Goal: Information Seeking & Learning: Learn about a topic

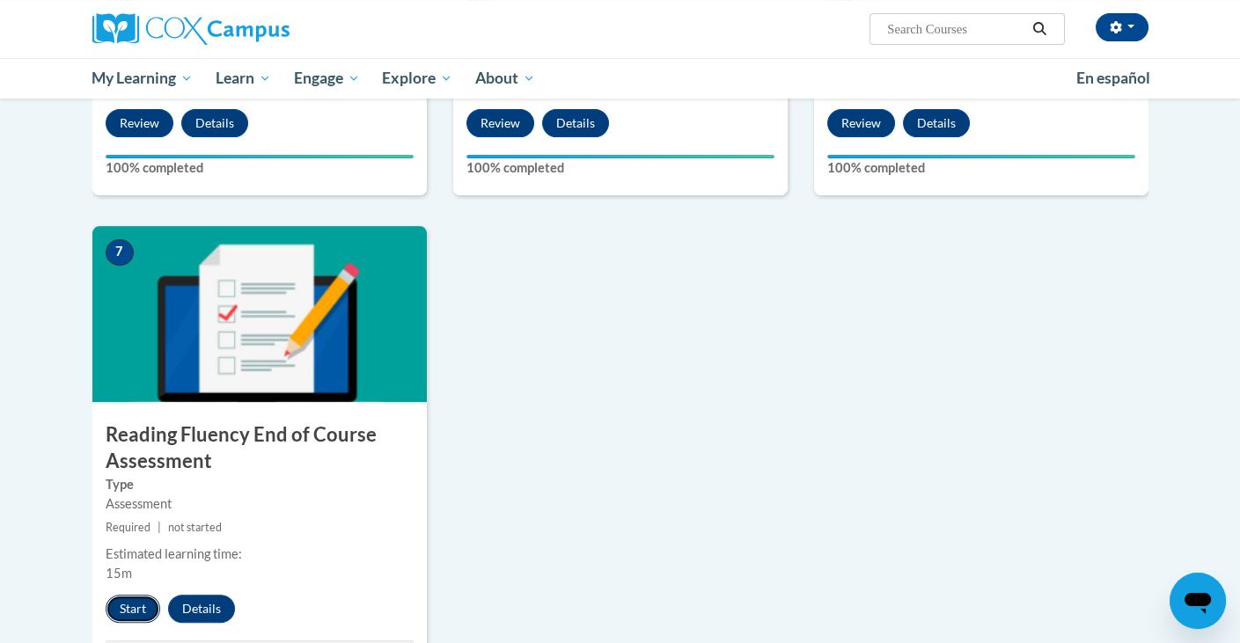
click at [119, 605] on button "Start" at bounding box center [133, 609] width 55 height 28
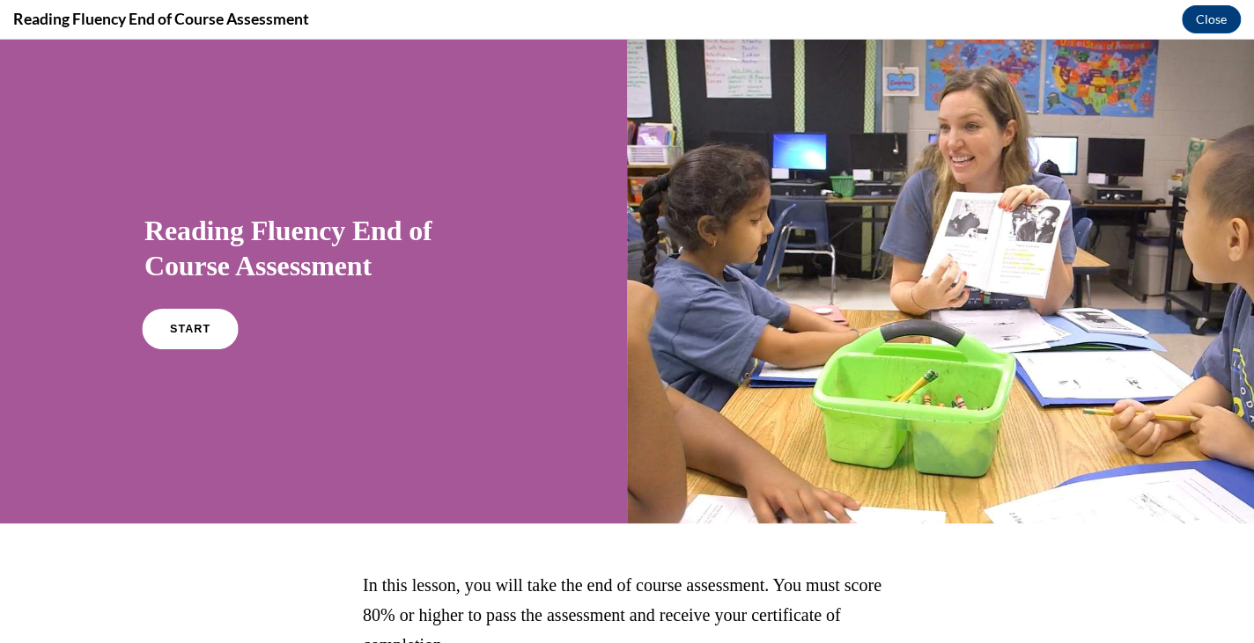
click at [200, 337] on link "START" at bounding box center [190, 329] width 96 height 40
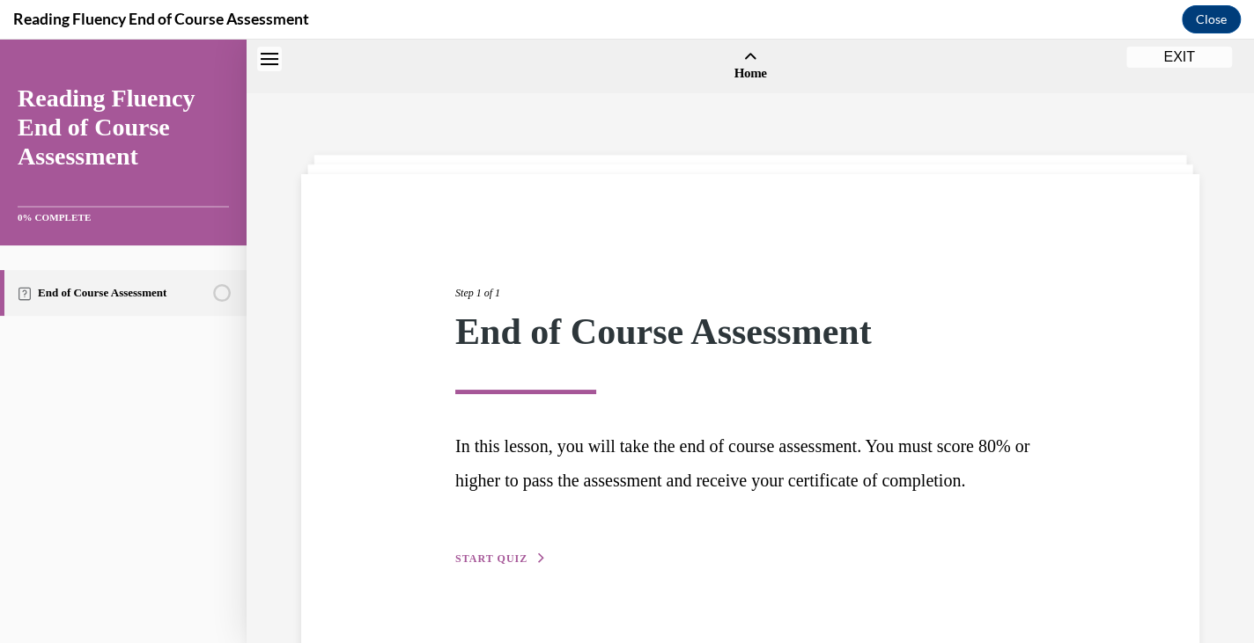
scroll to position [55, 0]
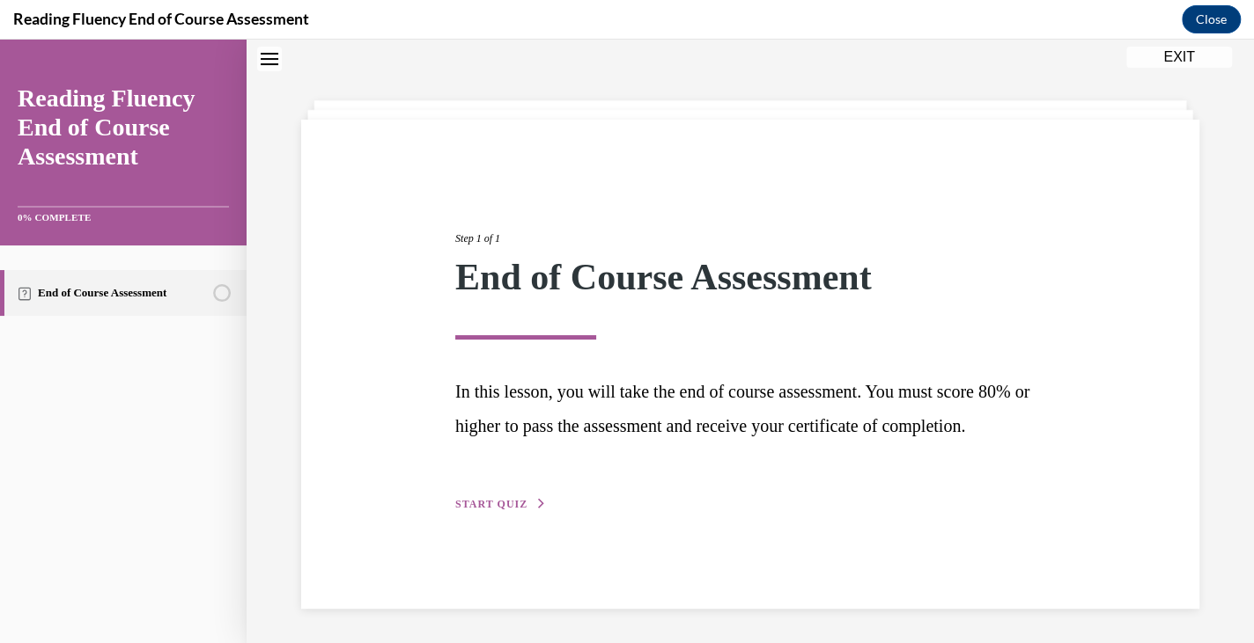
click at [508, 511] on span "START QUIZ" at bounding box center [491, 504] width 72 height 12
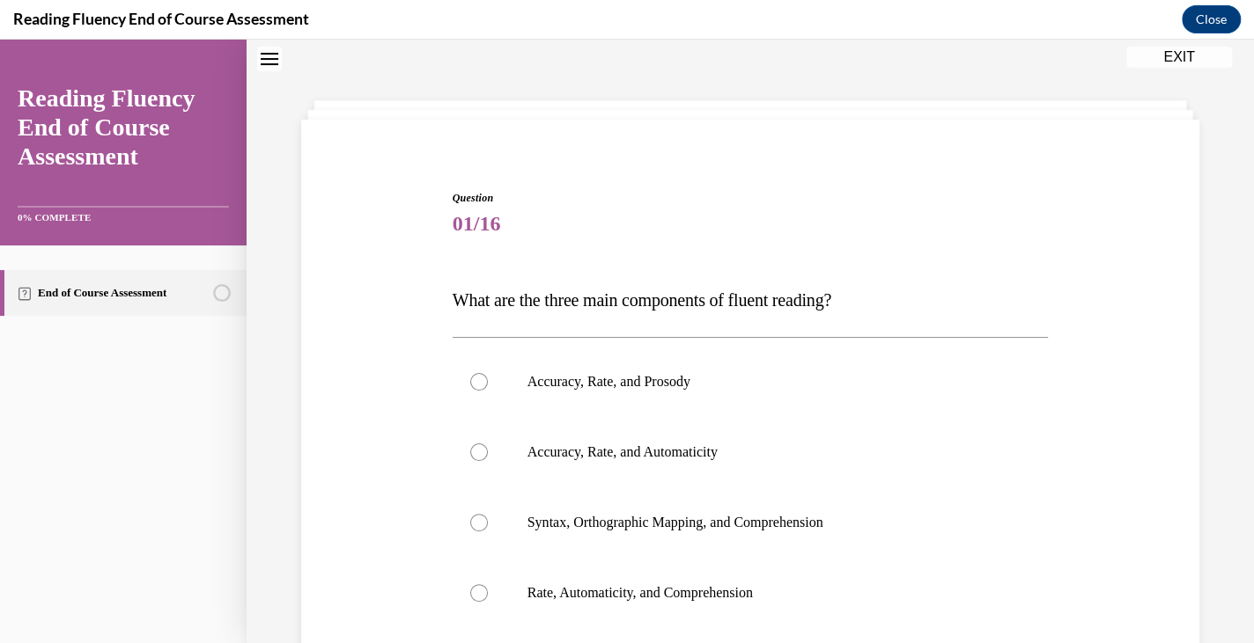
scroll to position [53, 0]
click at [622, 372] on label "Accuracy, Rate, and Prosody" at bounding box center [750, 384] width 596 height 70
click at [488, 375] on input "Accuracy, Rate, and Prosody" at bounding box center [479, 384] width 18 height 18
radio input "true"
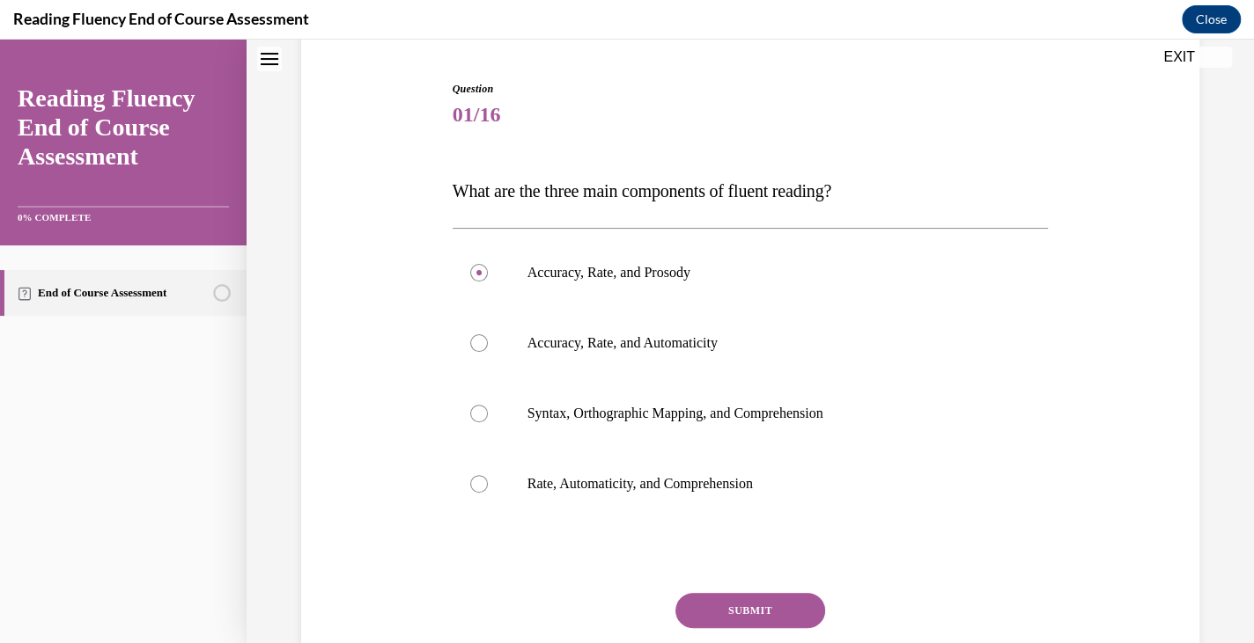
scroll to position [239, 0]
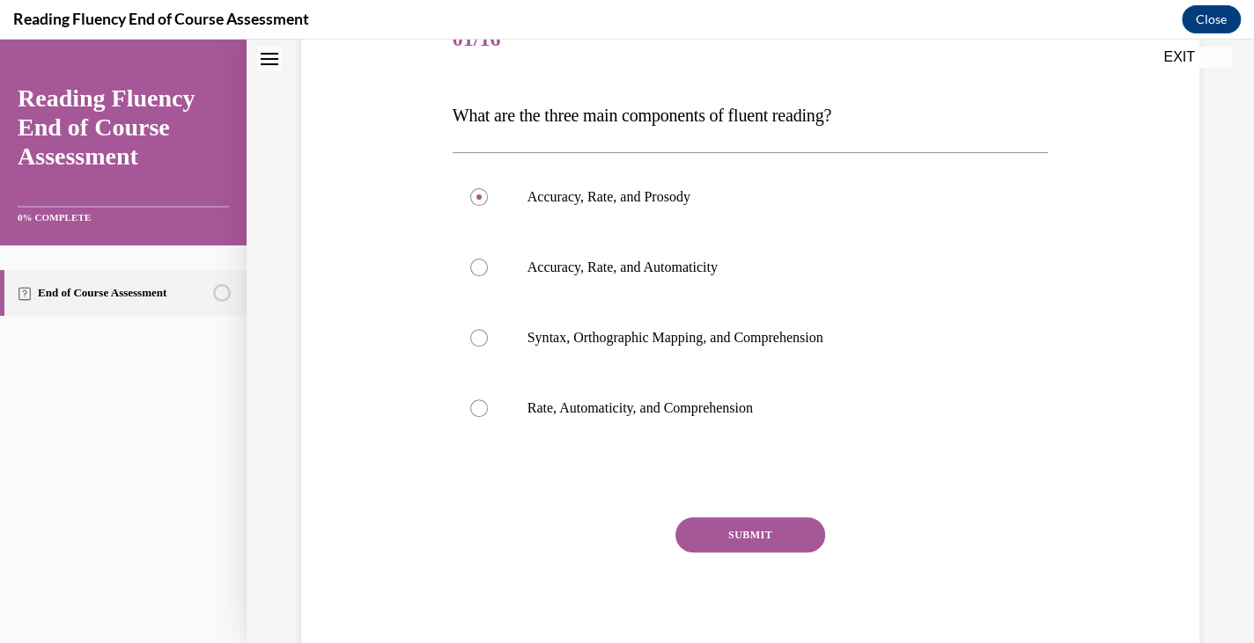
click at [706, 532] on button "SUBMIT" at bounding box center [750, 535] width 150 height 35
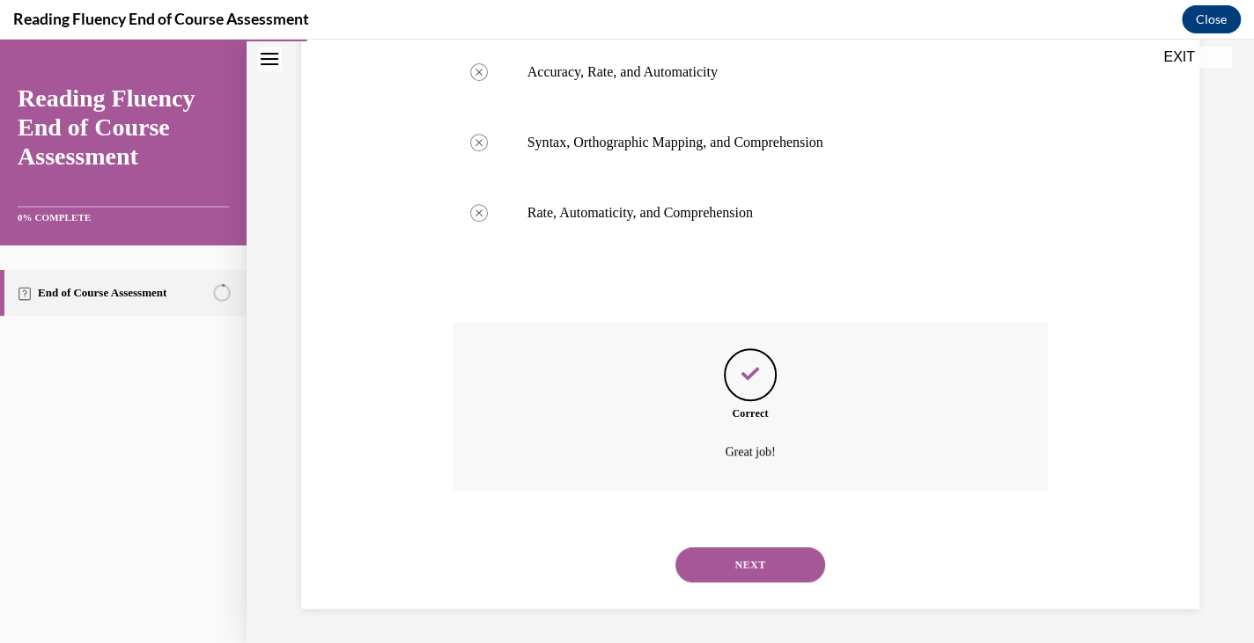
click at [713, 562] on button "NEXT" at bounding box center [750, 565] width 150 height 35
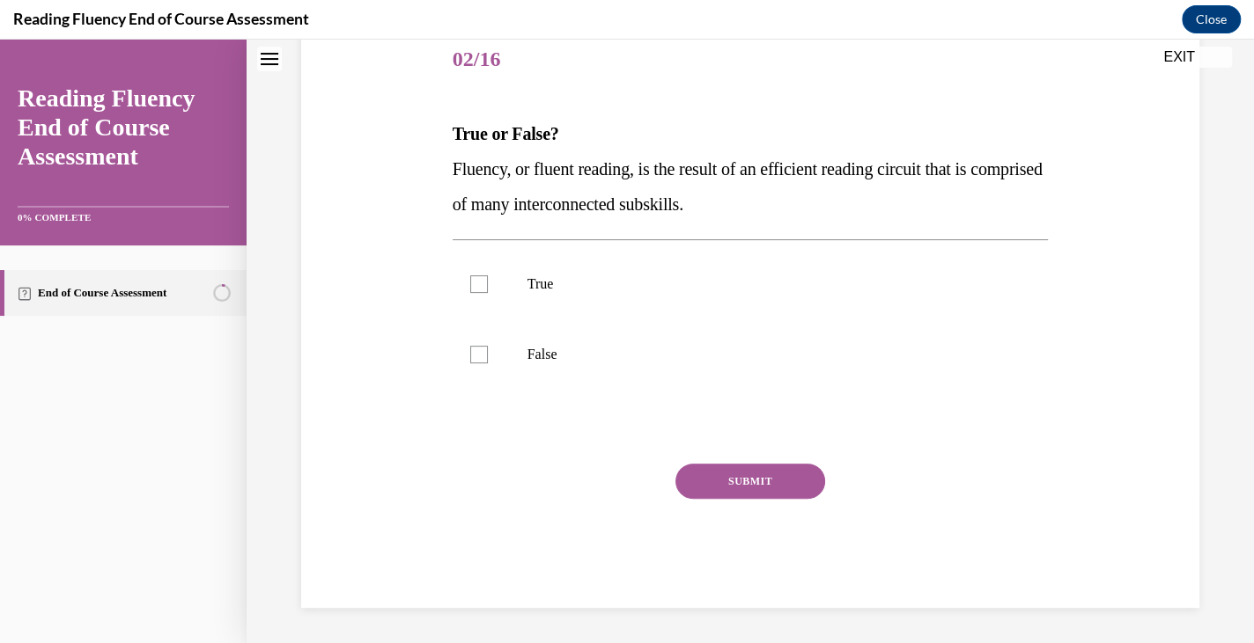
scroll to position [53, 0]
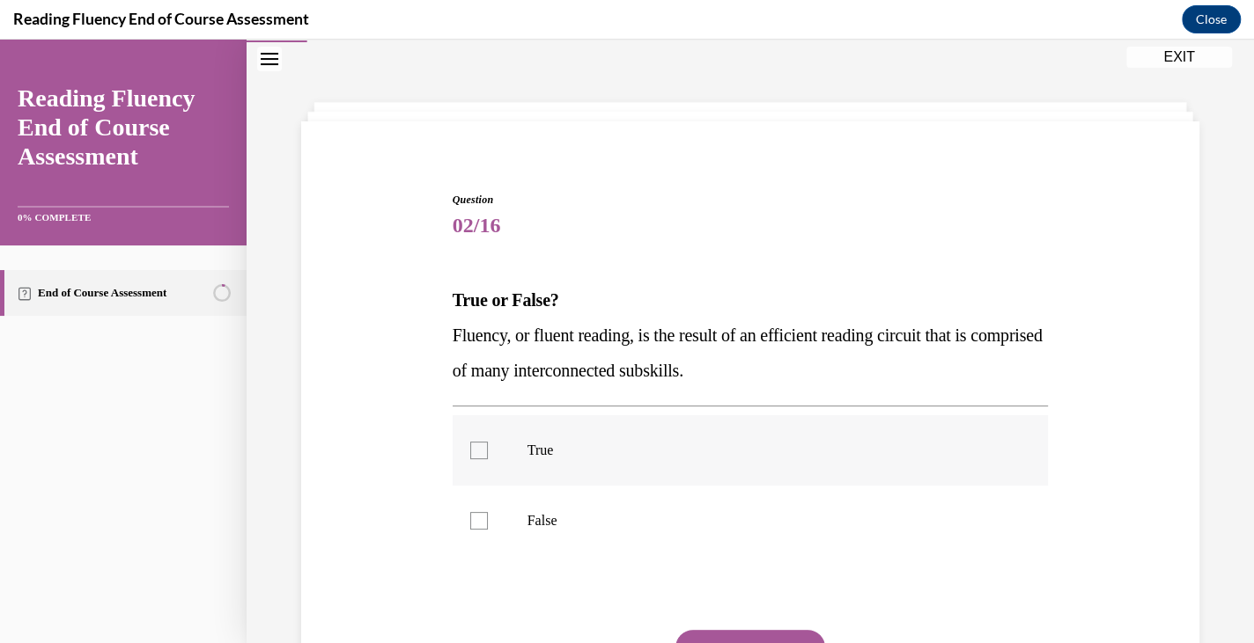
click at [551, 443] on p "True" at bounding box center [765, 451] width 477 height 18
click at [488, 443] on input "True" at bounding box center [479, 451] width 18 height 18
checkbox input "true"
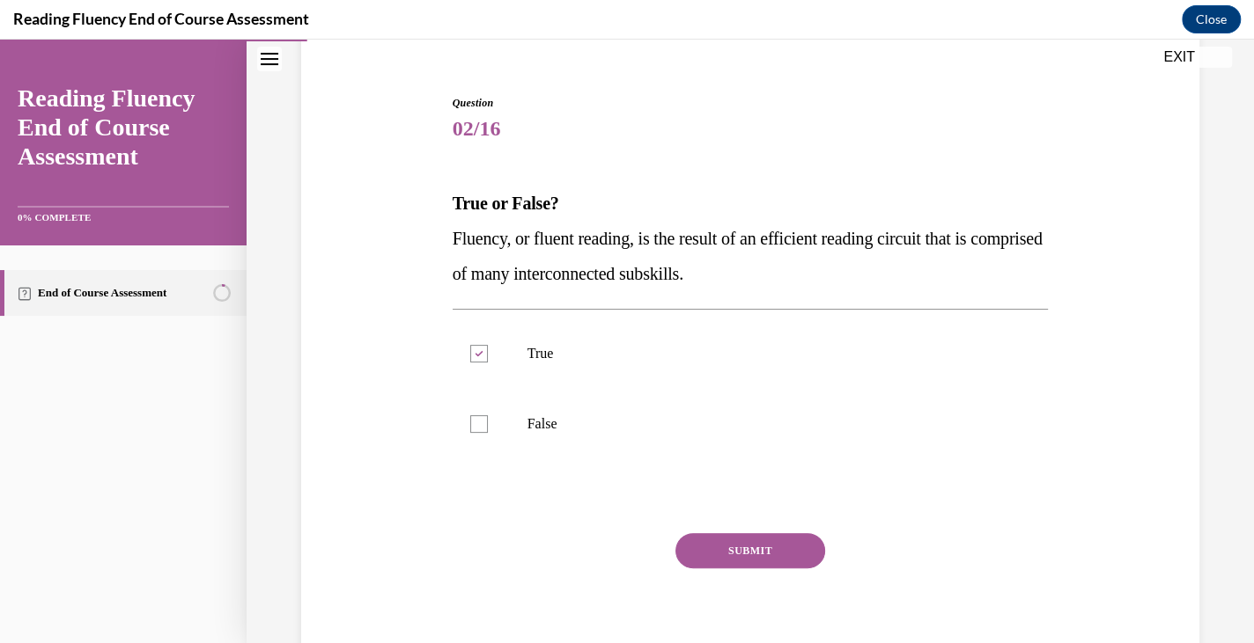
scroll to position [165, 0]
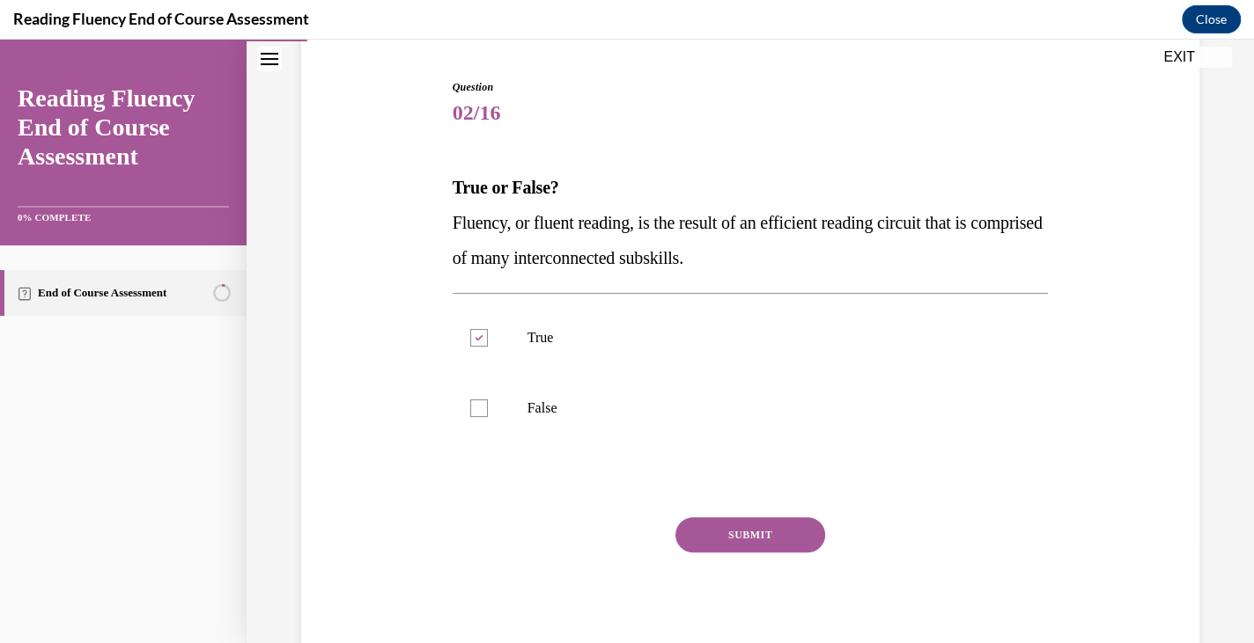
click at [754, 547] on button "SUBMIT" at bounding box center [750, 535] width 150 height 35
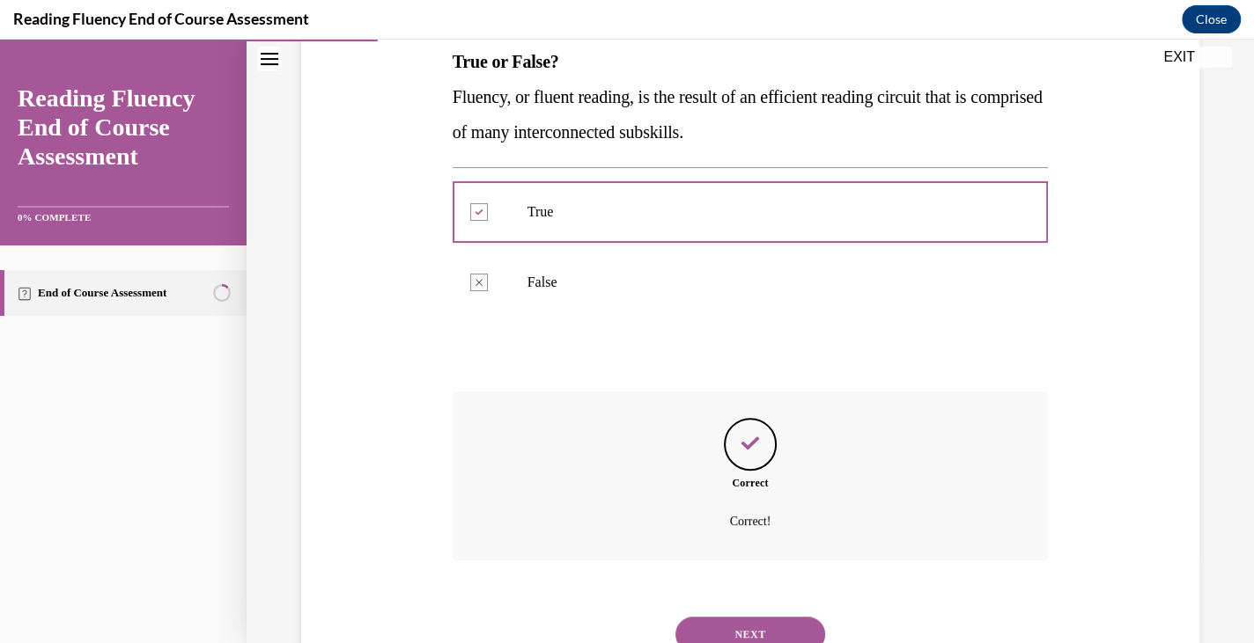
scroll to position [294, 0]
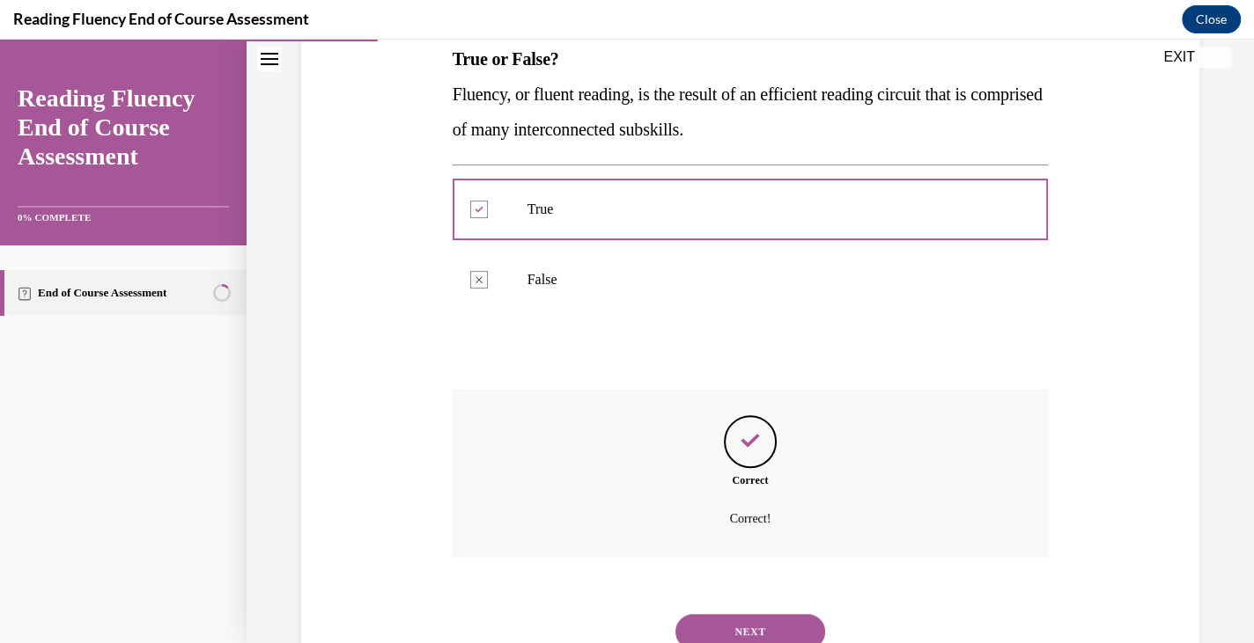
click at [729, 630] on button "NEXT" at bounding box center [750, 631] width 150 height 35
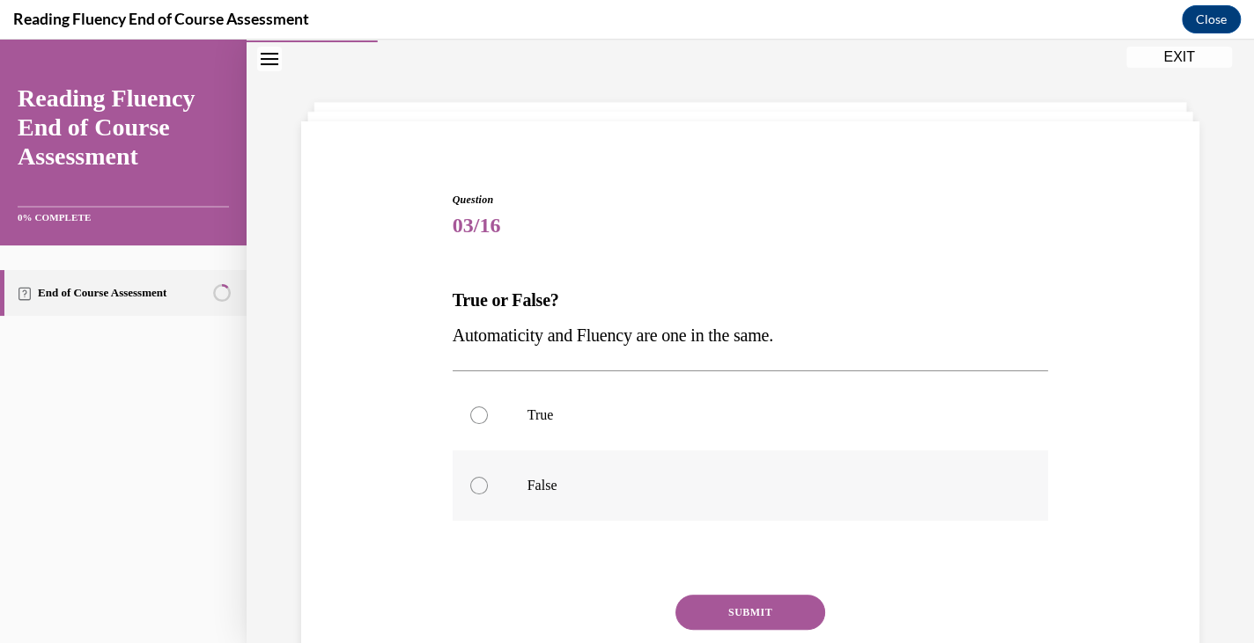
click at [638, 472] on label "False" at bounding box center [750, 486] width 596 height 70
click at [488, 477] on input "False" at bounding box center [479, 486] width 18 height 18
radio input "true"
click at [731, 603] on button "SUBMIT" at bounding box center [750, 612] width 150 height 35
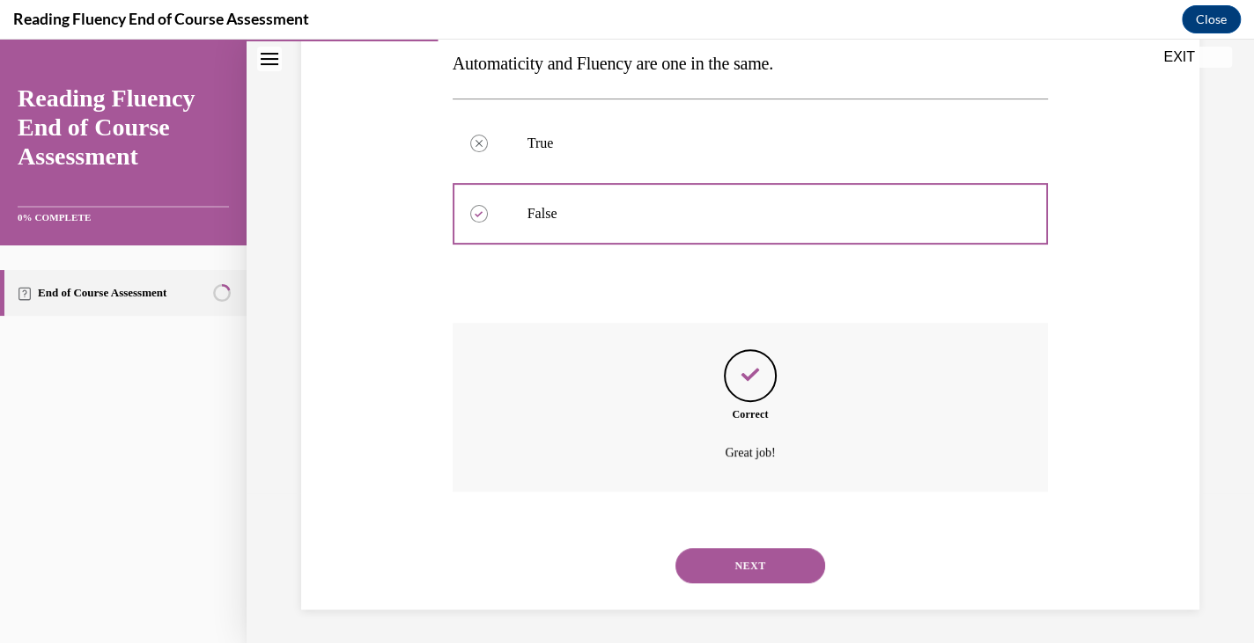
click at [751, 566] on button "NEXT" at bounding box center [750, 565] width 150 height 35
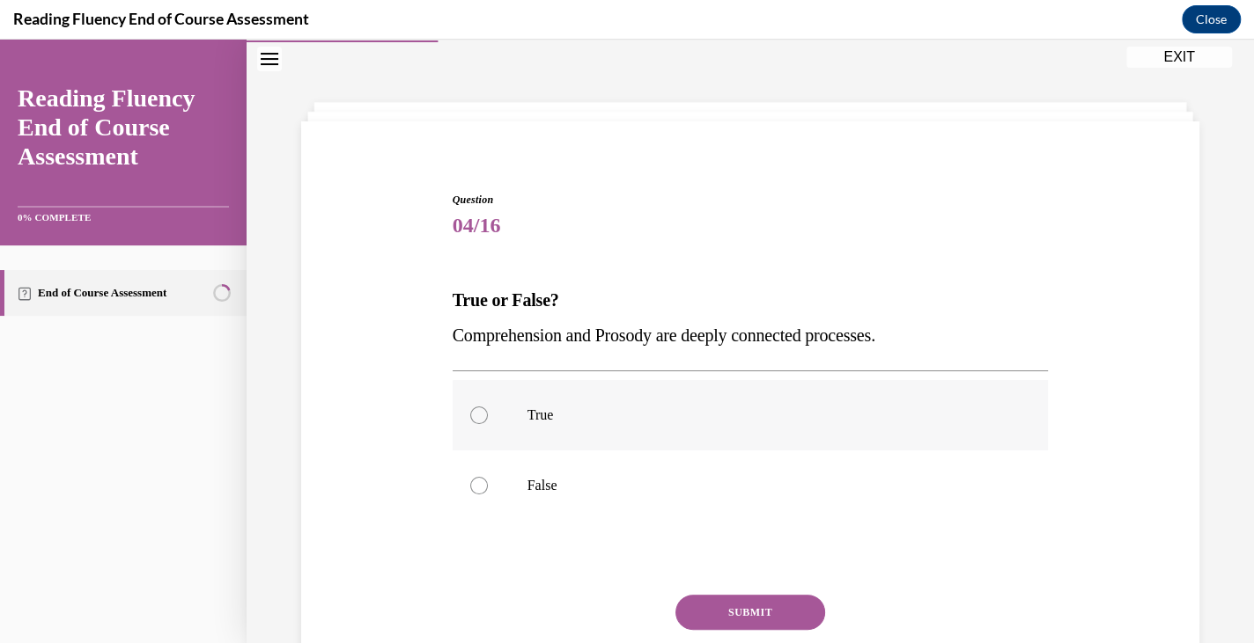
click at [769, 397] on label "True" at bounding box center [750, 415] width 596 height 70
click at [488, 407] on input "True" at bounding box center [479, 416] width 18 height 18
radio input "true"
click at [737, 595] on button "SUBMIT" at bounding box center [750, 612] width 150 height 35
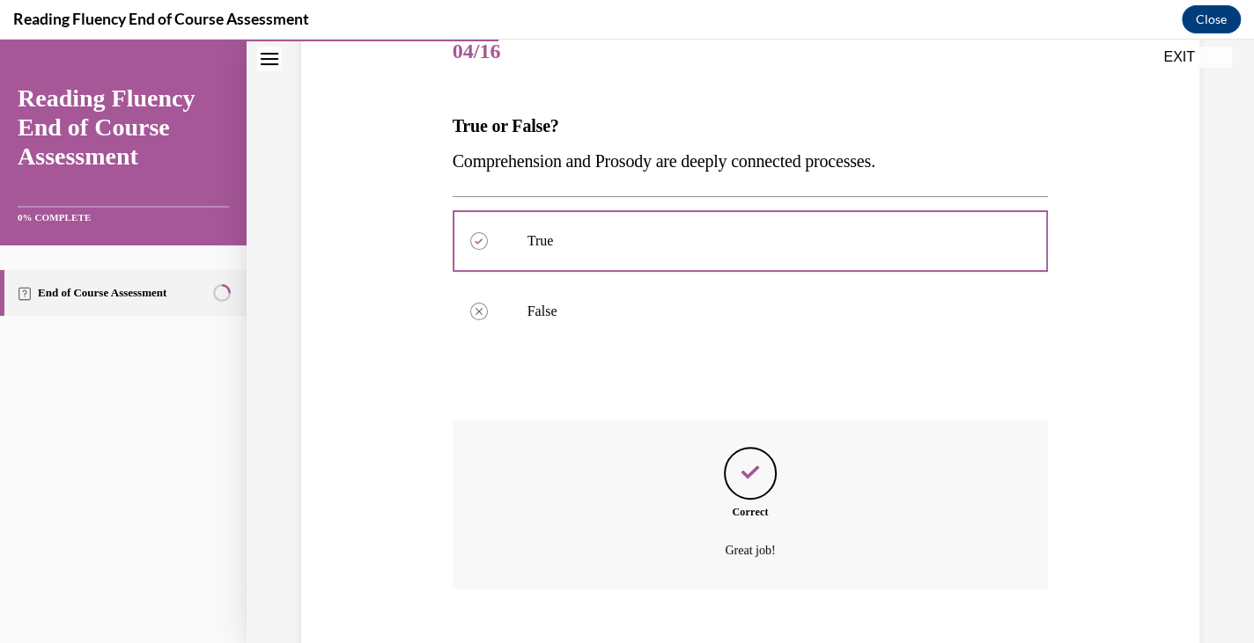
scroll to position [326, 0]
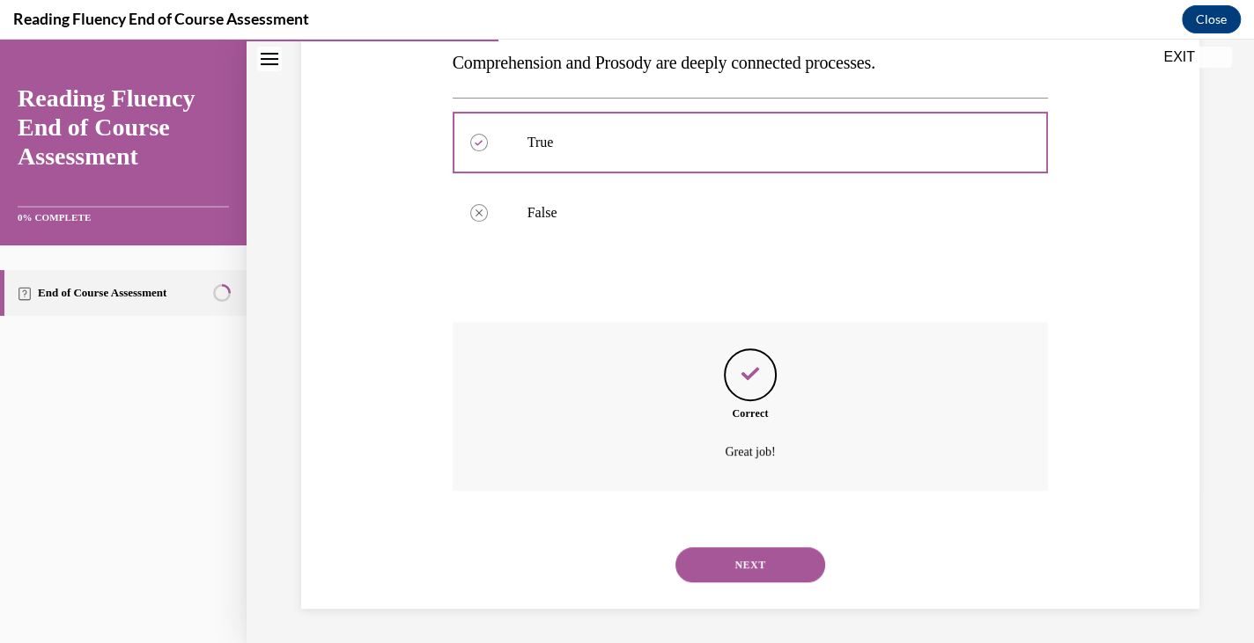
click at [734, 560] on button "NEXT" at bounding box center [750, 565] width 150 height 35
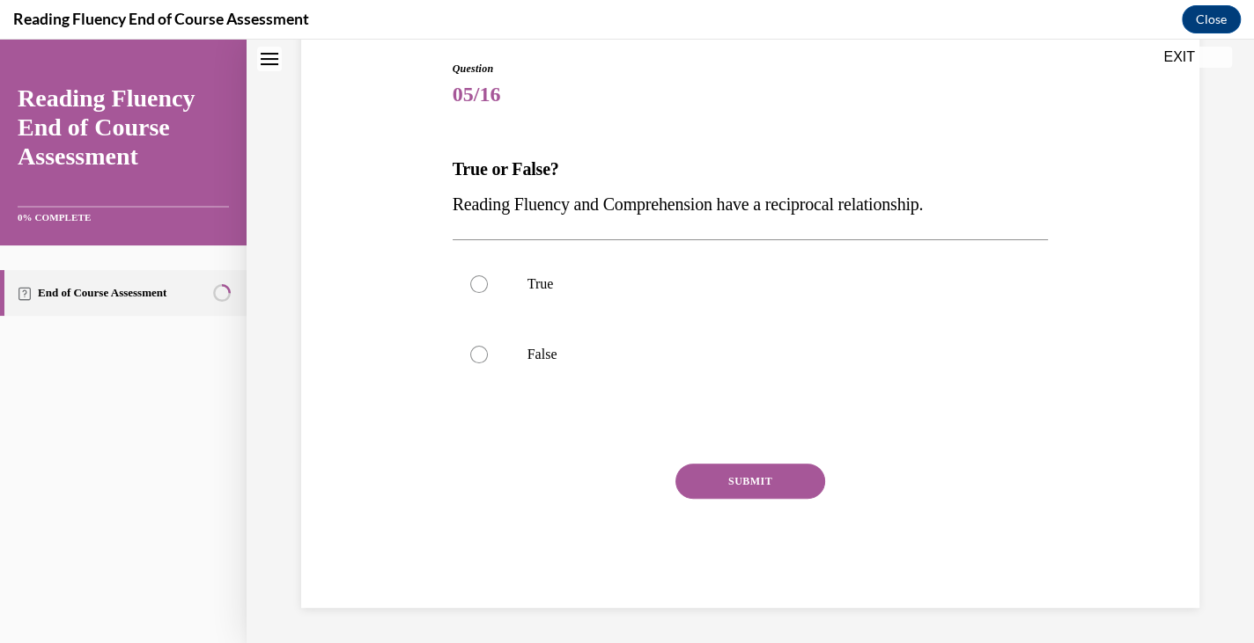
scroll to position [53, 0]
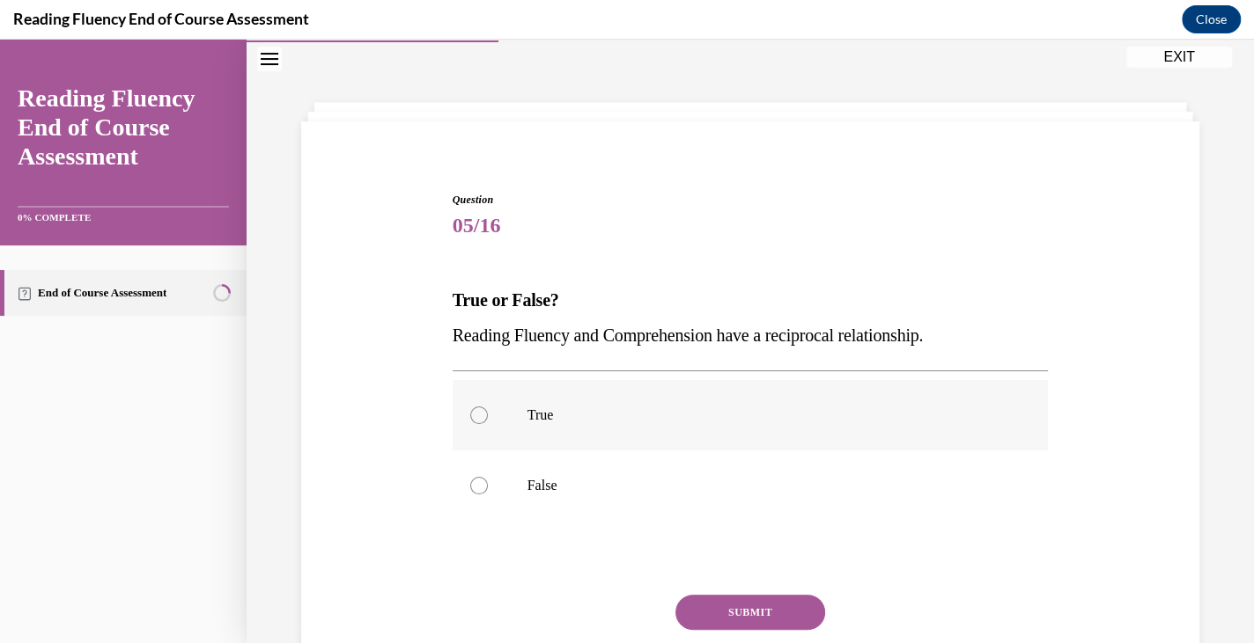
click at [740, 418] on p "True" at bounding box center [765, 416] width 477 height 18
click at [488, 418] on input "True" at bounding box center [479, 416] width 18 height 18
radio input "true"
click at [734, 597] on button "SUBMIT" at bounding box center [750, 612] width 150 height 35
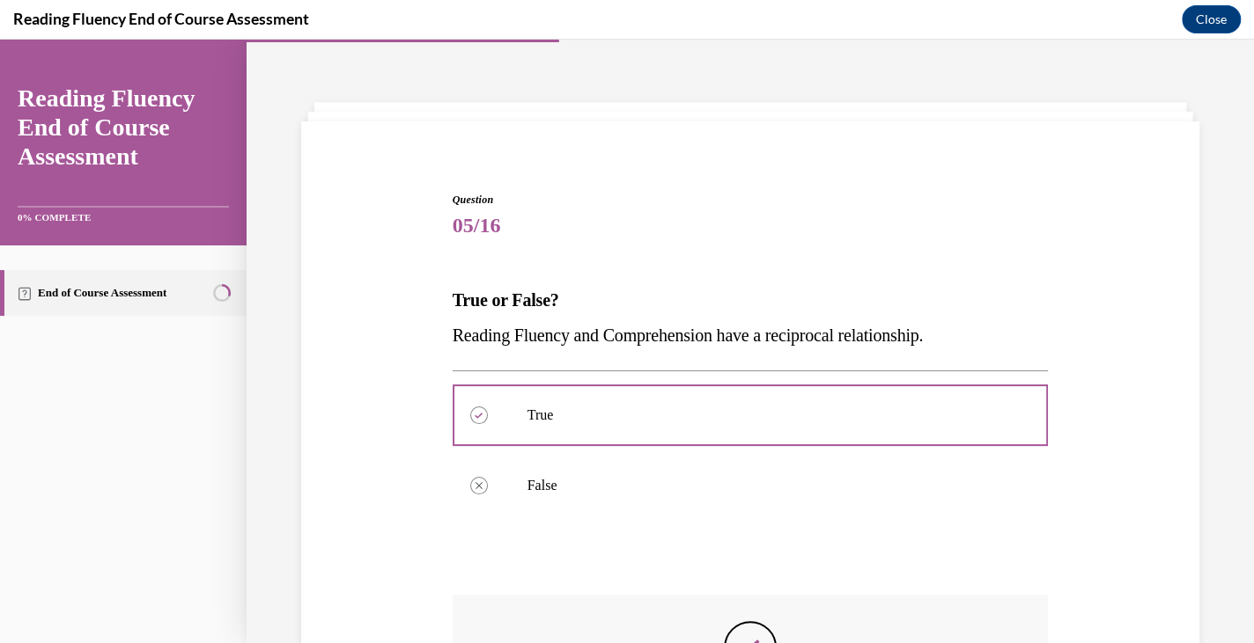
scroll to position [326, 0]
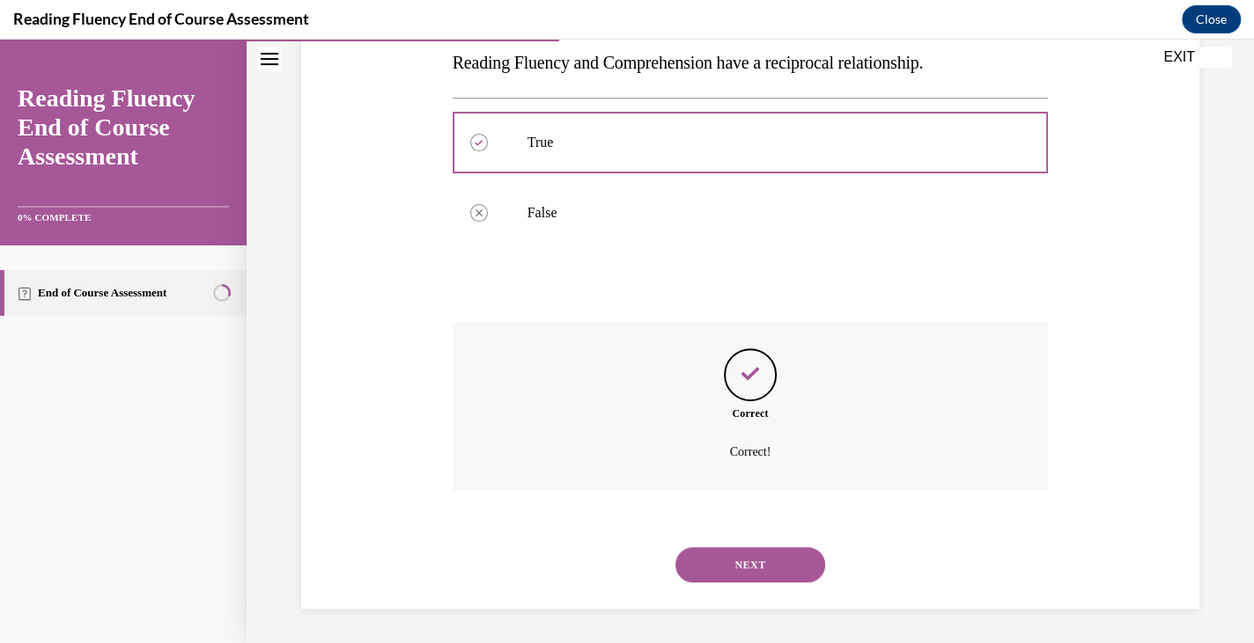
click at [744, 566] on button "NEXT" at bounding box center [750, 565] width 150 height 35
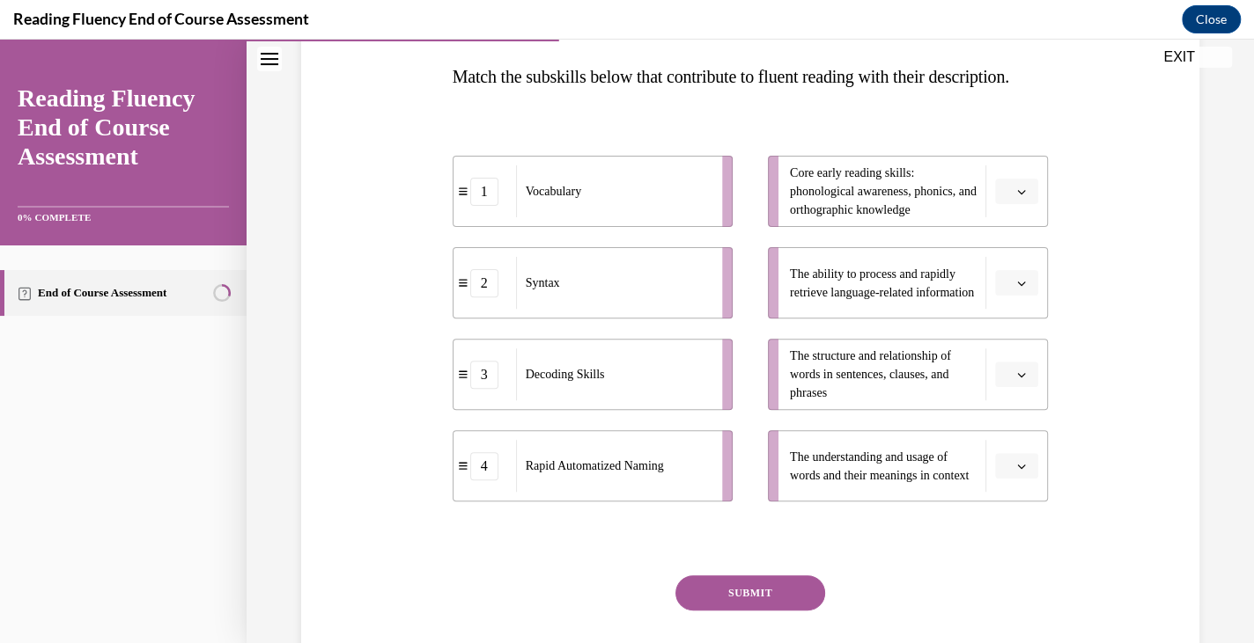
scroll to position [271, 0]
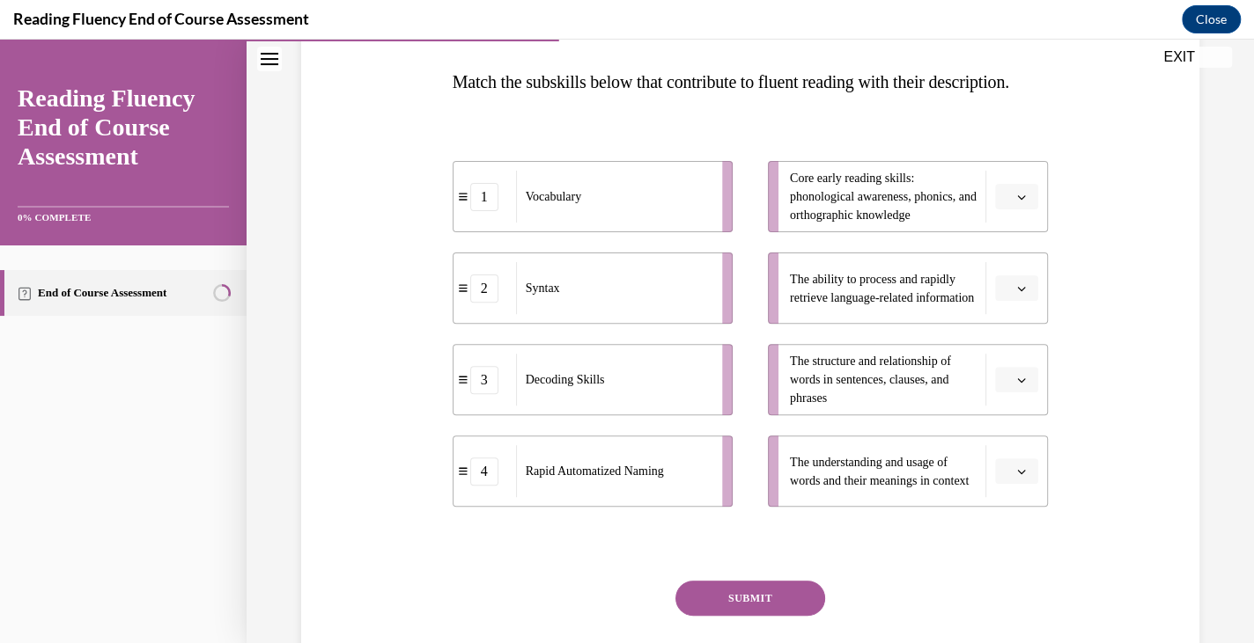
click at [1015, 203] on span "button" at bounding box center [1021, 197] width 12 height 12
click at [993, 372] on div "3" at bounding box center [1005, 376] width 44 height 35
click at [1003, 485] on button "button" at bounding box center [1016, 472] width 43 height 26
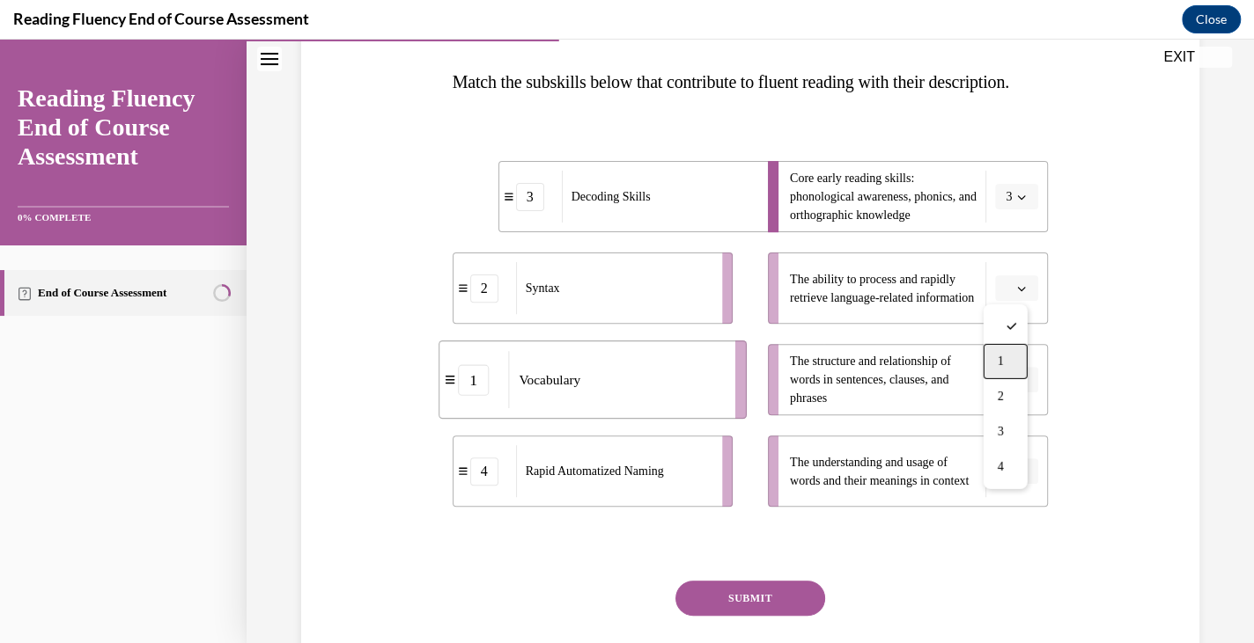
click at [1009, 369] on div "1" at bounding box center [1005, 361] width 44 height 35
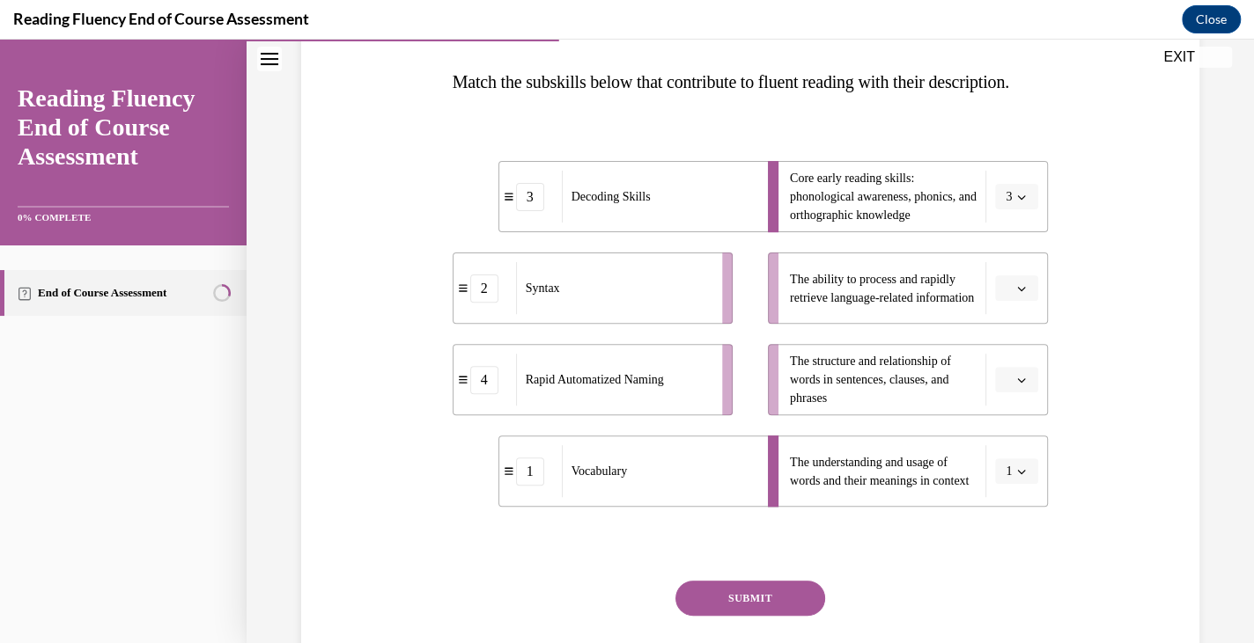
click at [1015, 386] on span "button" at bounding box center [1021, 380] width 12 height 12
click at [1003, 509] on div "2" at bounding box center [1005, 524] width 44 height 35
click at [1004, 302] on button "button" at bounding box center [1016, 289] width 43 height 26
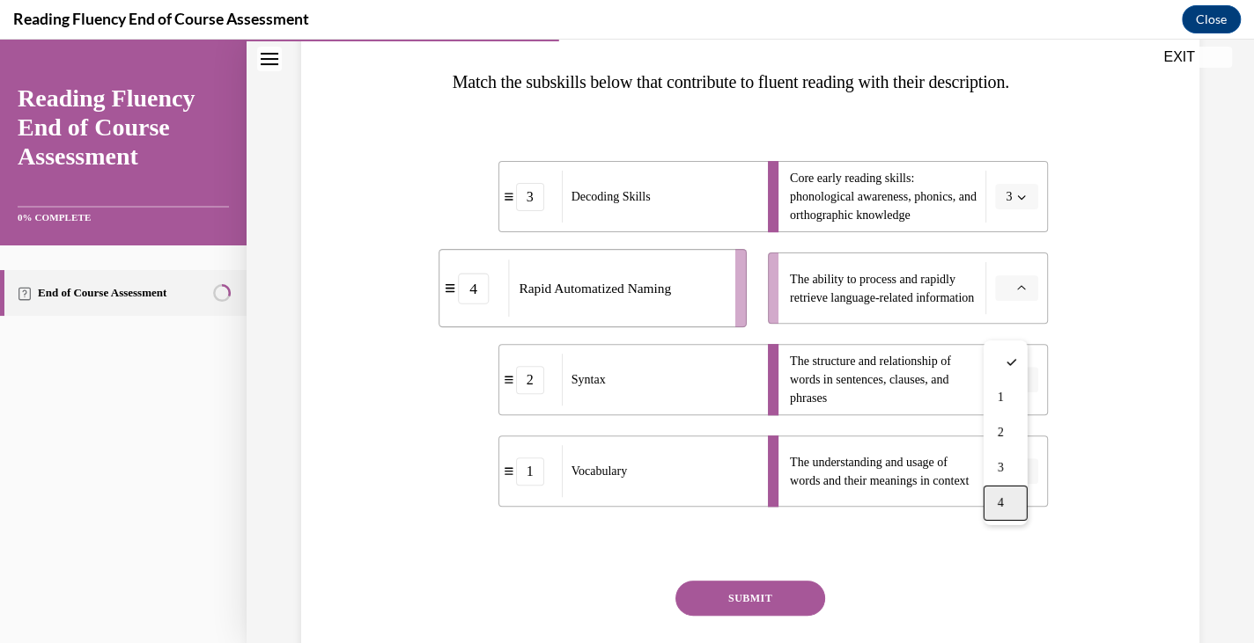
click at [1005, 501] on div "4" at bounding box center [1005, 503] width 44 height 35
click at [752, 616] on button "SUBMIT" at bounding box center [750, 598] width 150 height 35
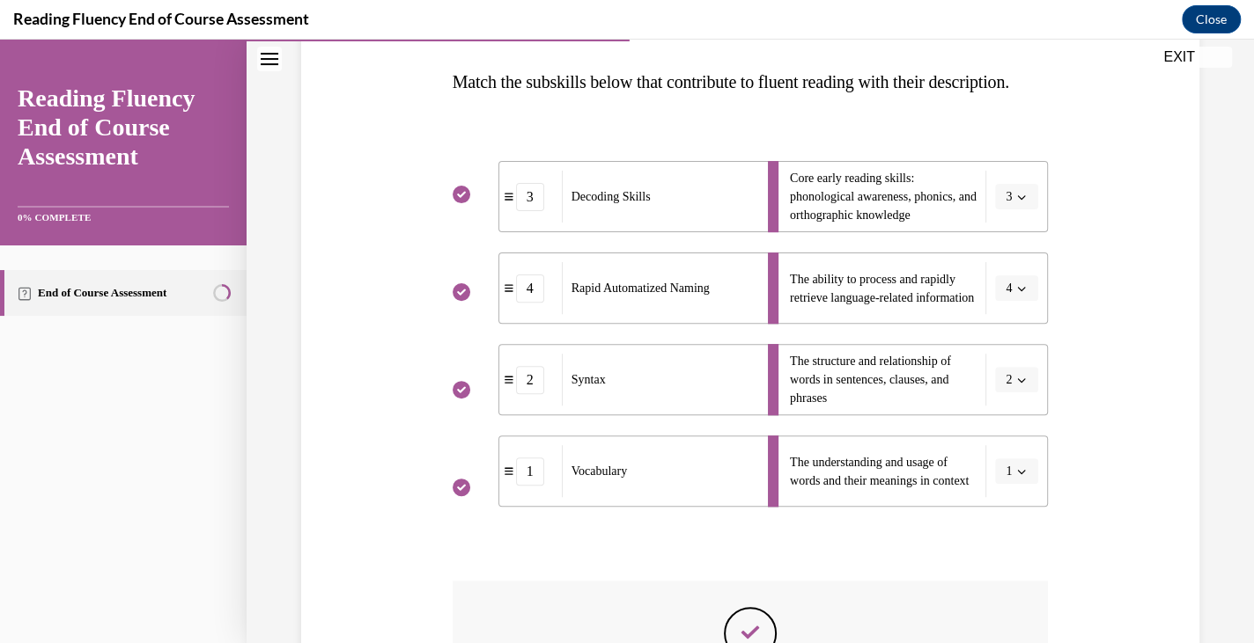
scroll to position [565, 0]
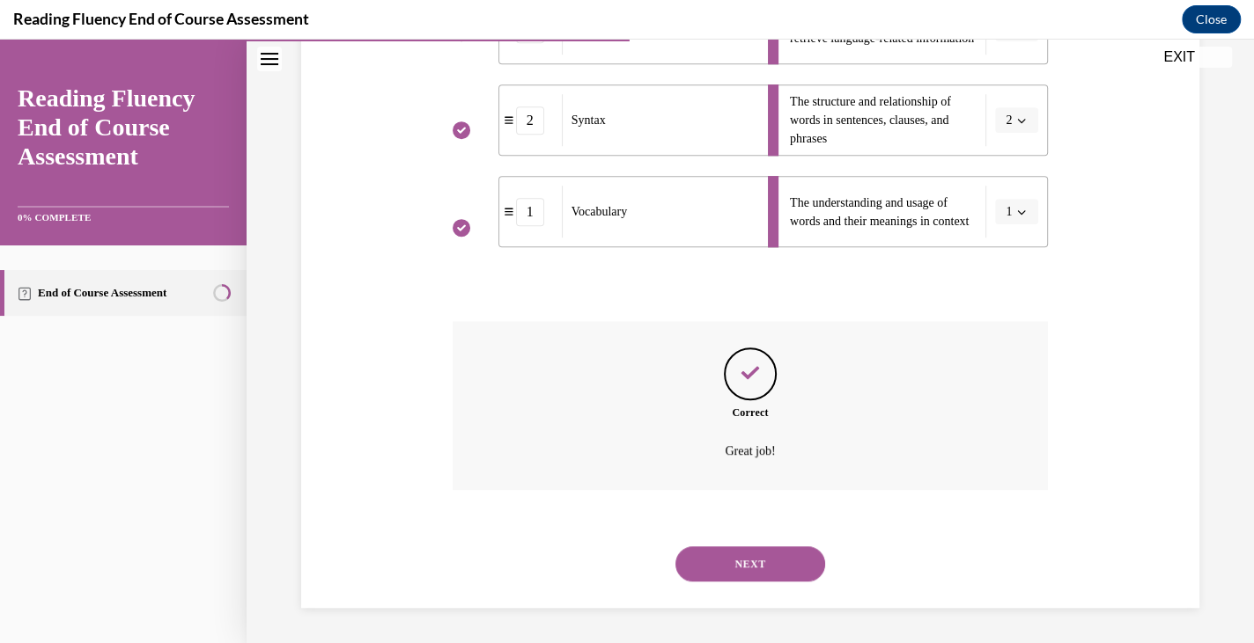
click at [788, 570] on button "NEXT" at bounding box center [750, 564] width 150 height 35
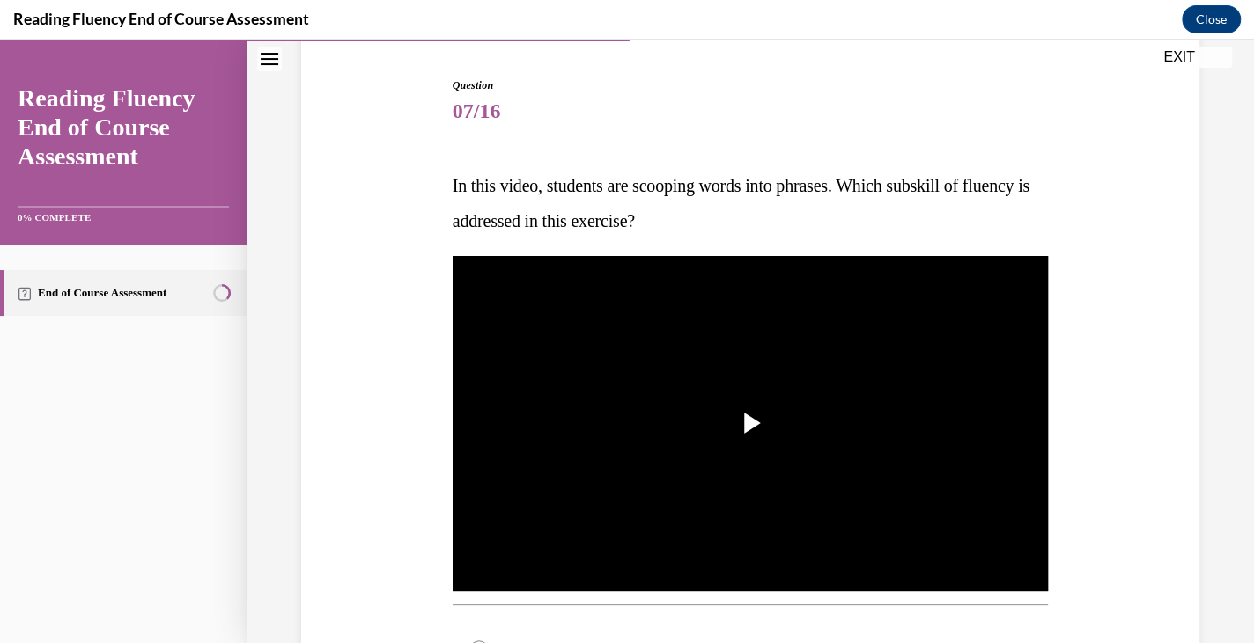
scroll to position [173, 0]
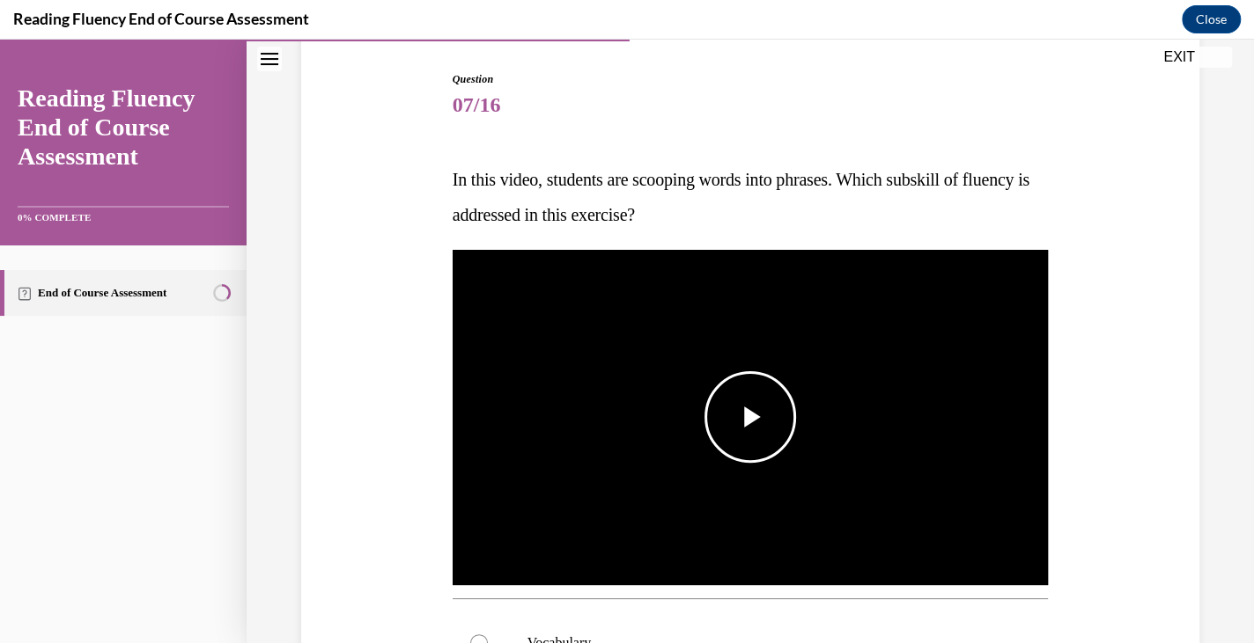
click at [750, 417] on span "Video player" at bounding box center [750, 417] width 0 height 0
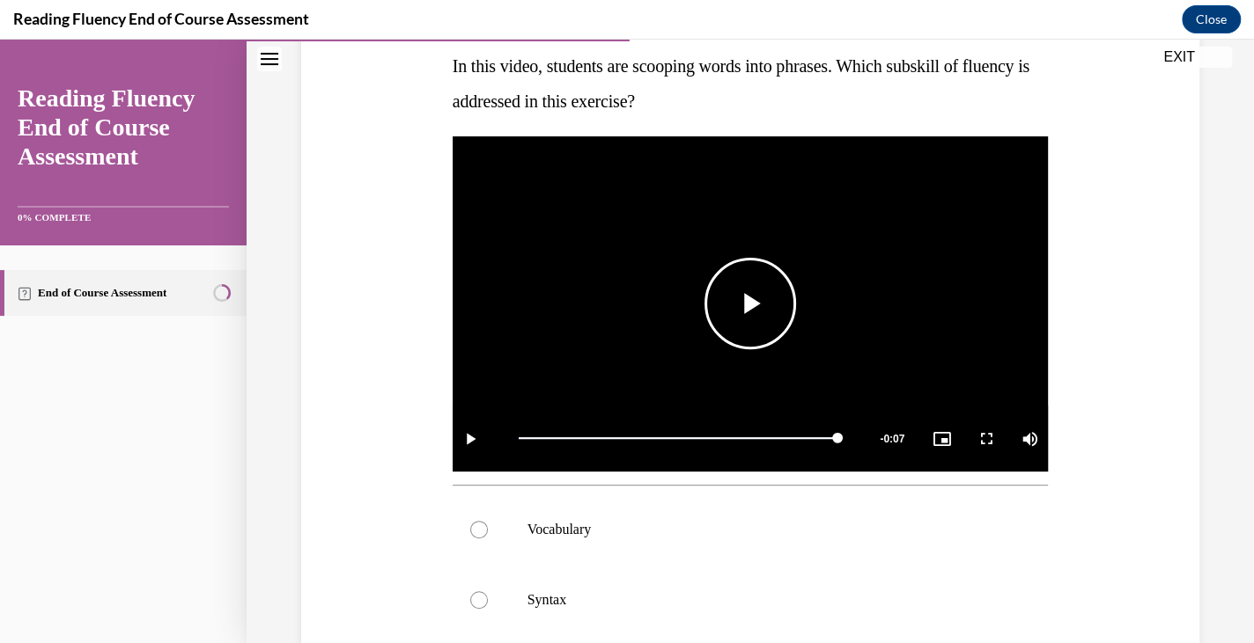
scroll to position [287, 0]
click at [658, 344] on video "Video player" at bounding box center [750, 303] width 596 height 335
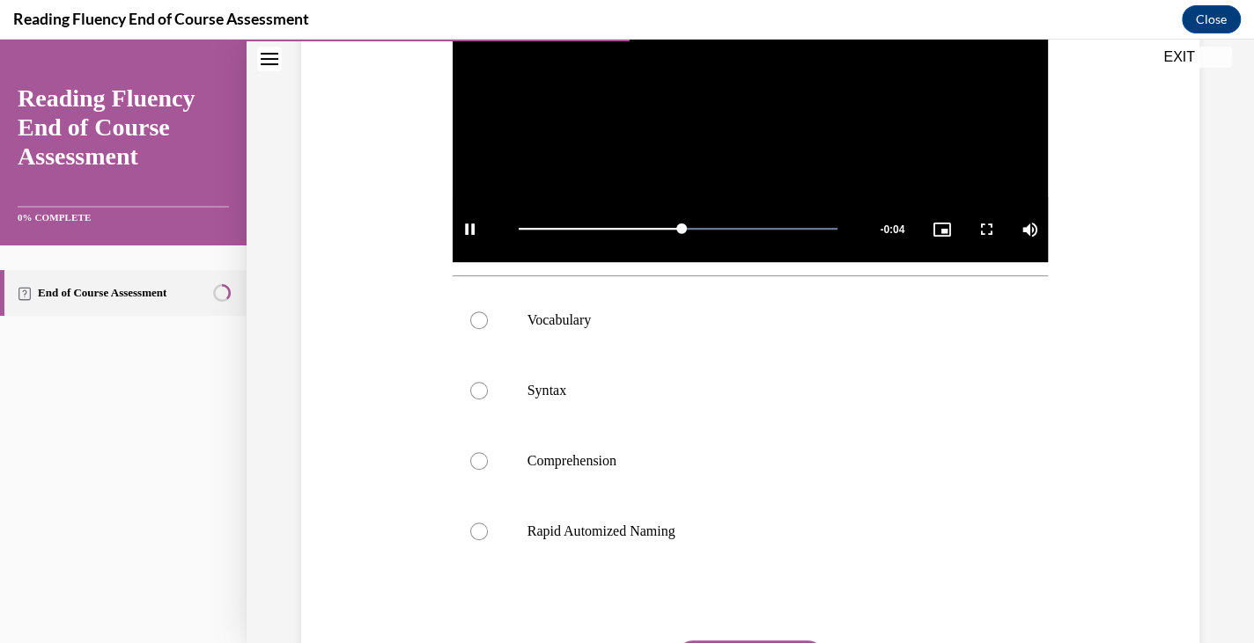
scroll to position [503, 0]
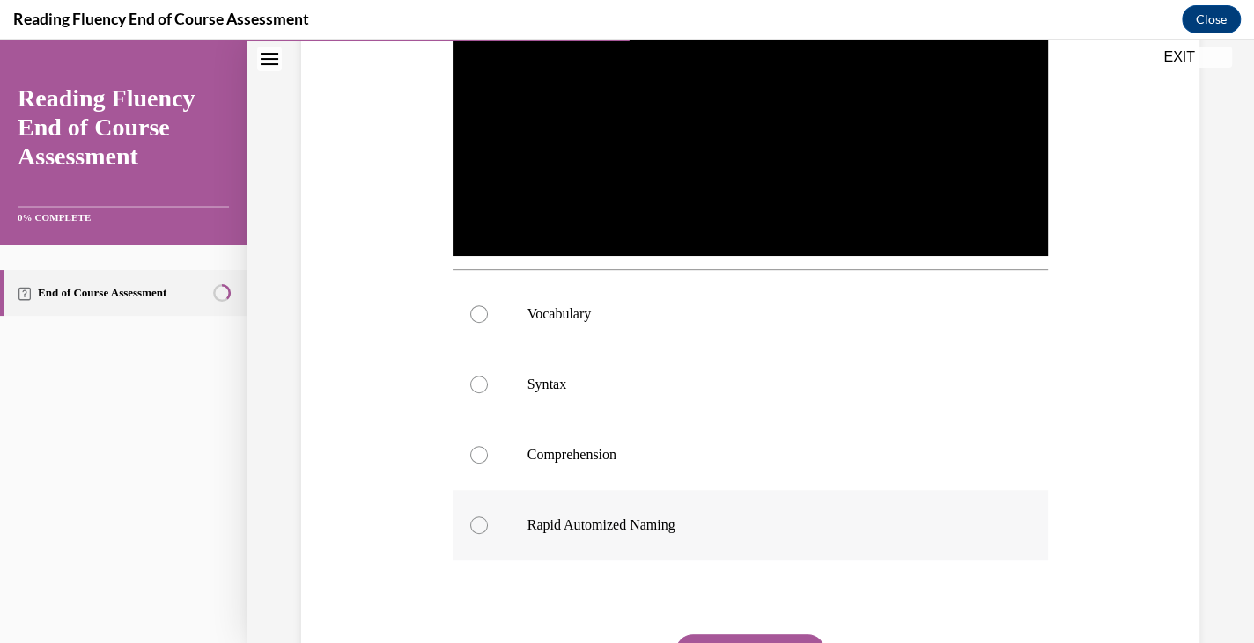
click at [634, 532] on label "Rapid Automized Naming" at bounding box center [750, 525] width 596 height 70
click at [488, 532] on input "Rapid Automized Naming" at bounding box center [479, 526] width 18 height 18
radio input "true"
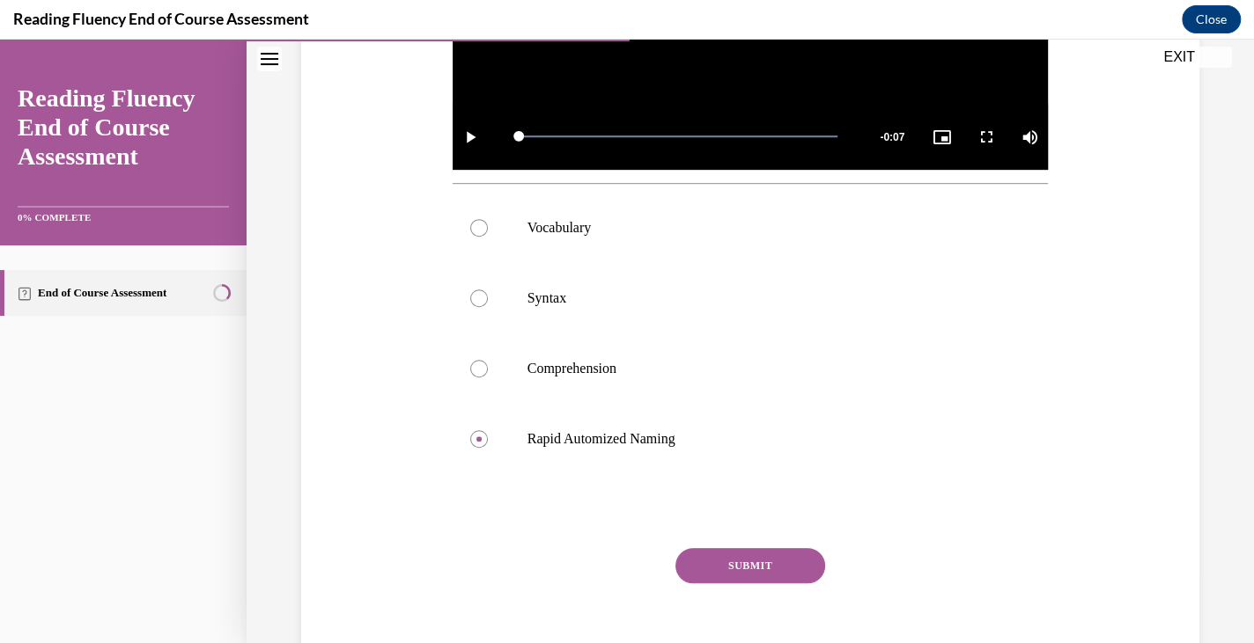
scroll to position [596, 0]
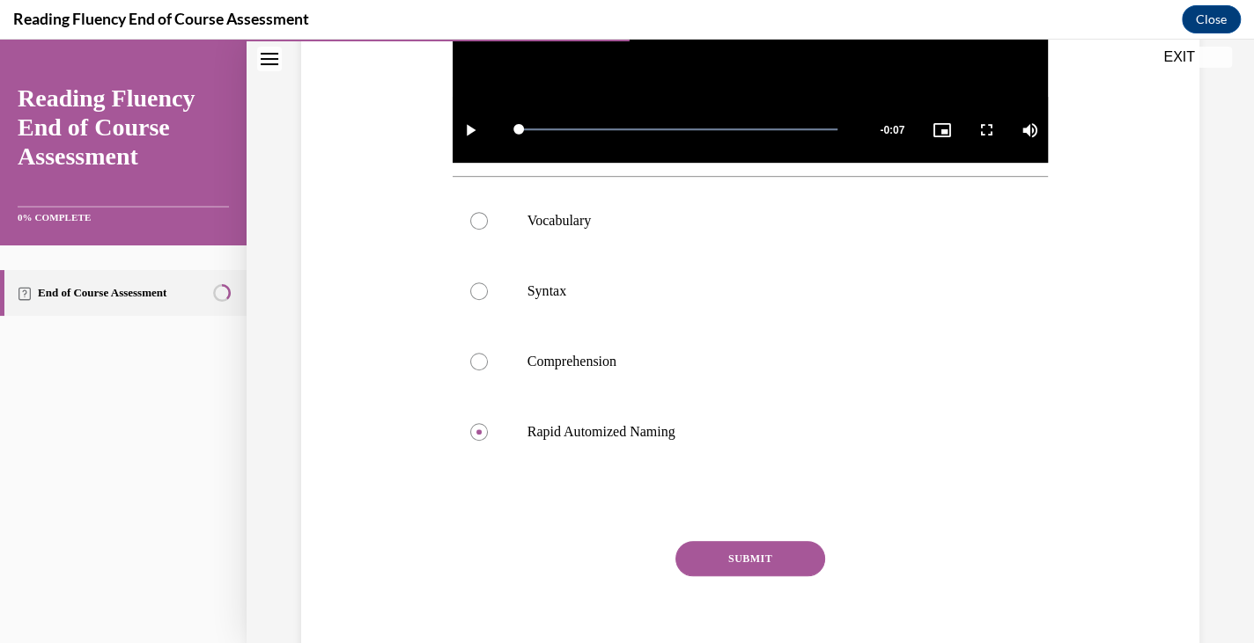
click at [754, 541] on button "SUBMIT" at bounding box center [750, 558] width 150 height 35
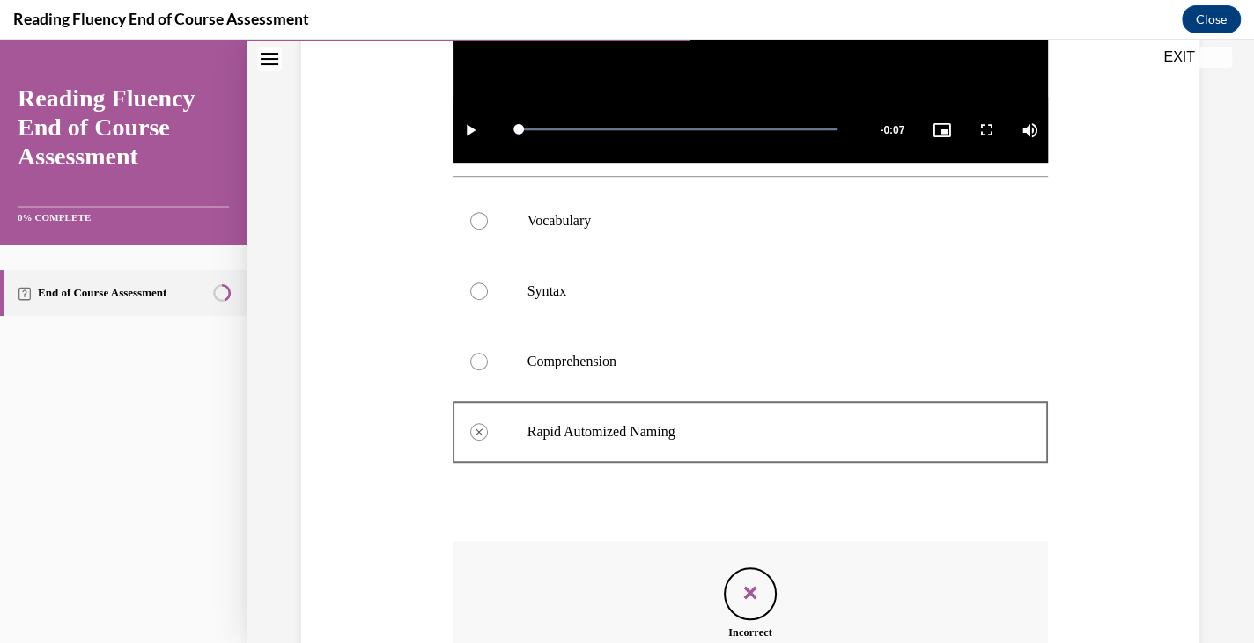
scroll to position [812, 0]
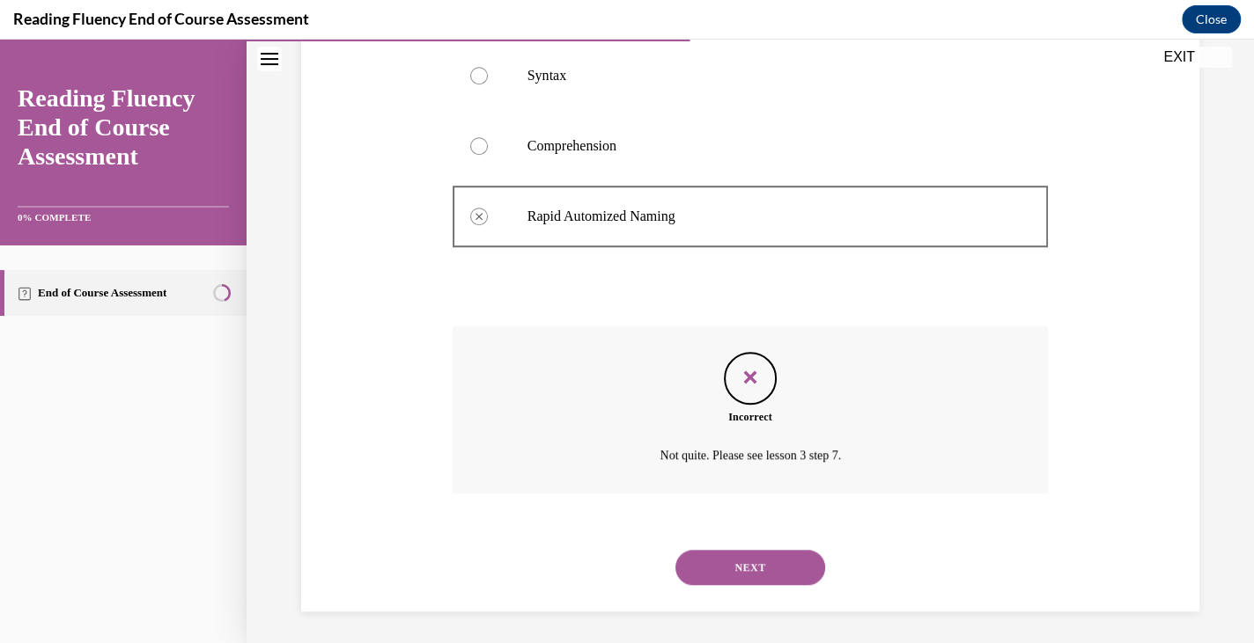
click at [744, 566] on button "NEXT" at bounding box center [750, 567] width 150 height 35
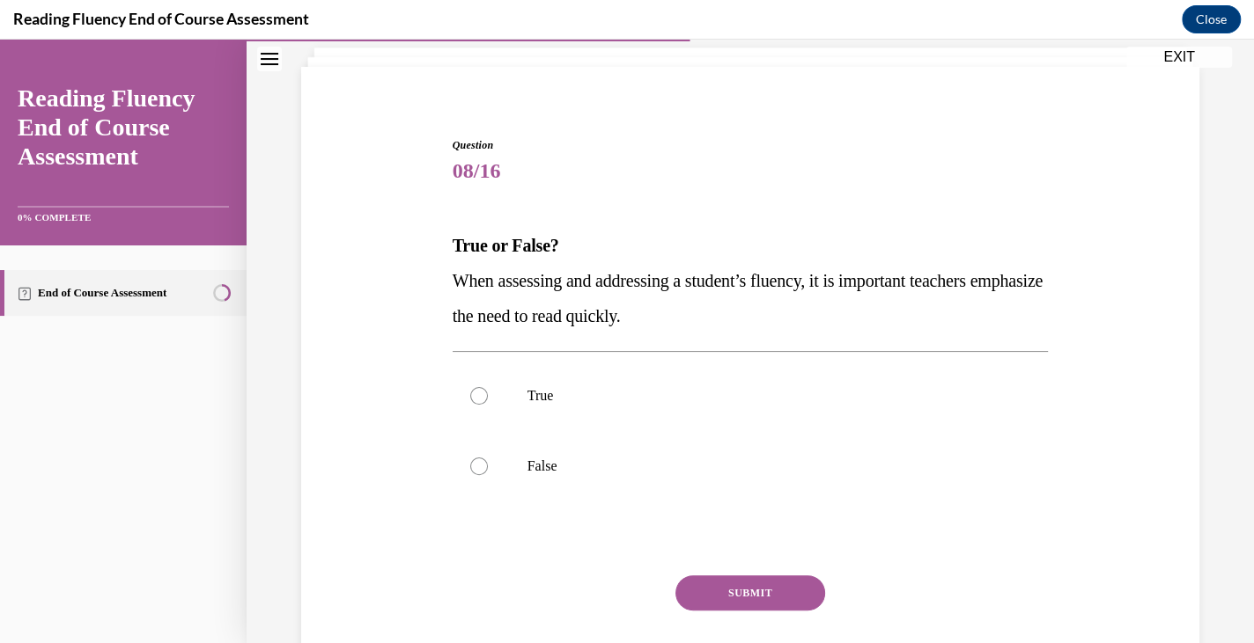
scroll to position [110, 0]
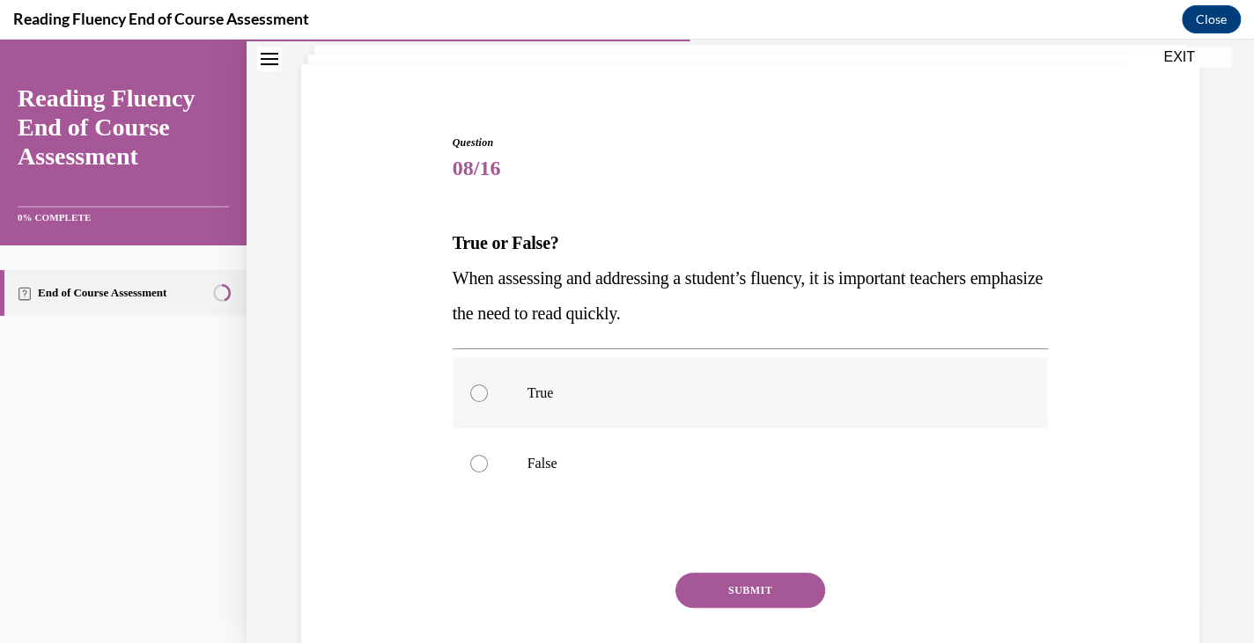
click at [570, 385] on p "True" at bounding box center [765, 394] width 477 height 18
click at [488, 385] on input "True" at bounding box center [479, 394] width 18 height 18
radio input "true"
click at [719, 581] on button "SUBMIT" at bounding box center [750, 590] width 150 height 35
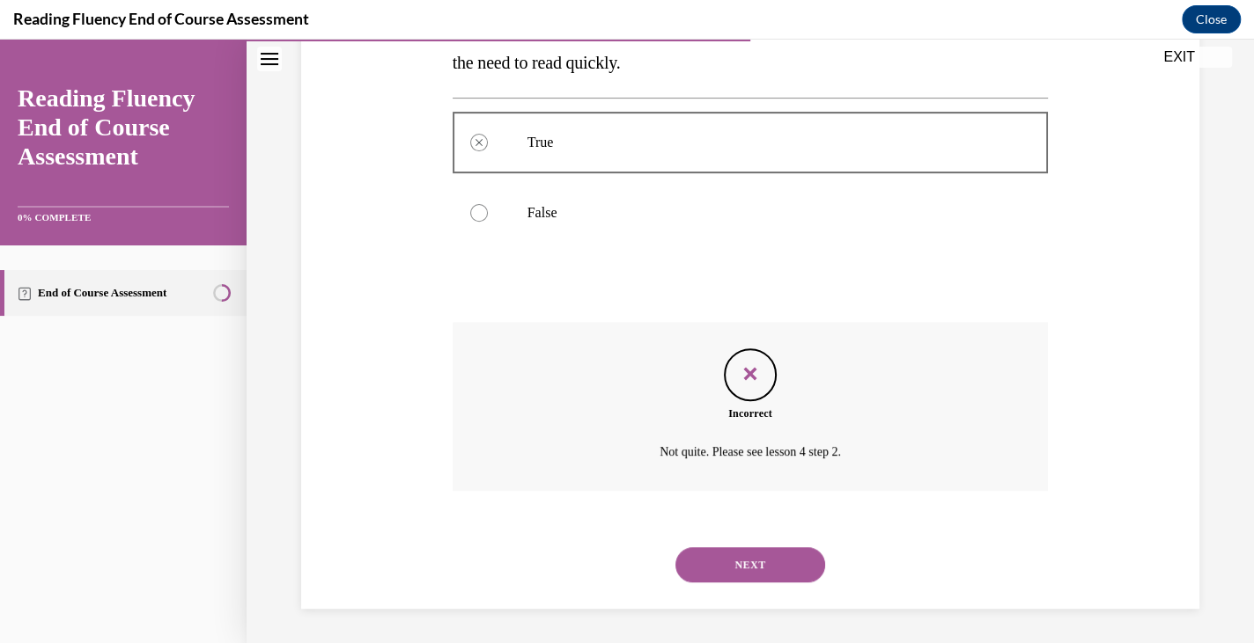
click at [740, 578] on button "NEXT" at bounding box center [750, 565] width 150 height 35
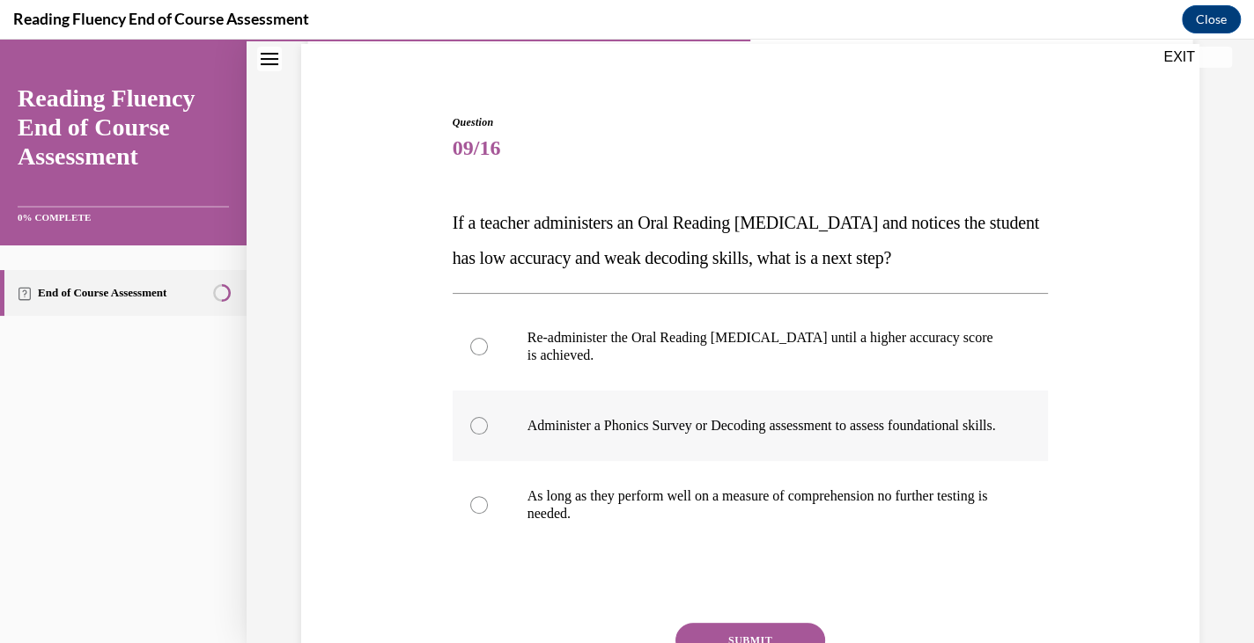
scroll to position [136, 0]
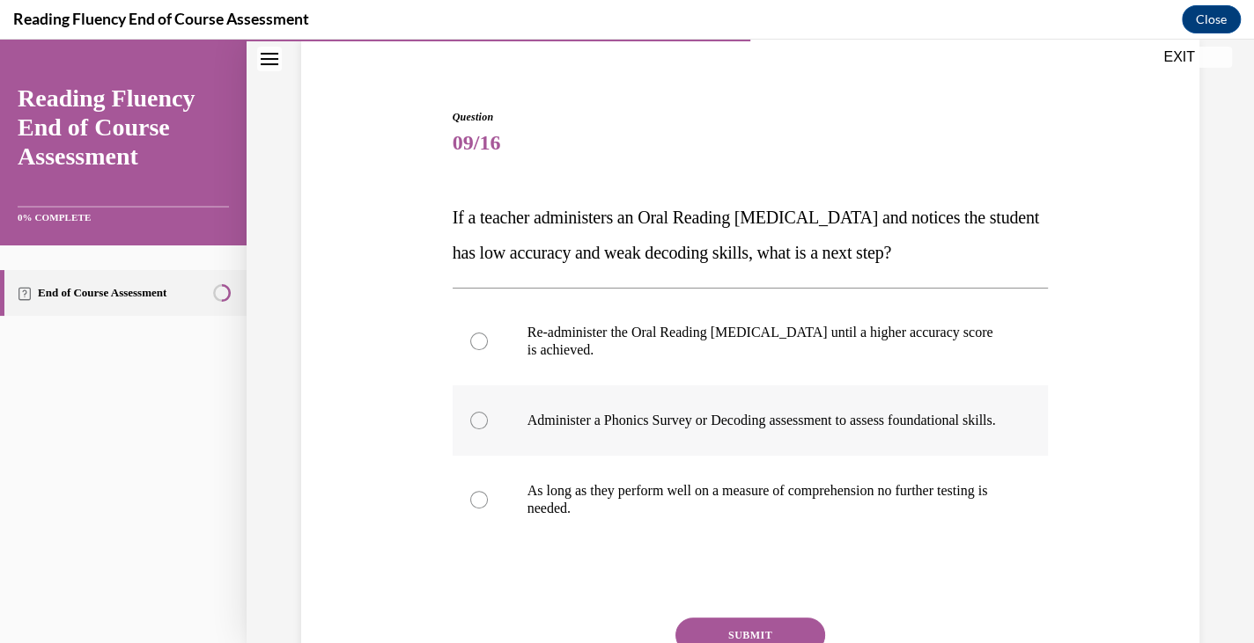
click at [734, 430] on p "Administer a Phonics Survey or Decoding assessment to assess foundational skill…" at bounding box center [765, 421] width 477 height 18
click at [488, 430] on input "Administer a Phonics Survey or Decoding assessment to assess foundational skill…" at bounding box center [479, 421] width 18 height 18
radio input "true"
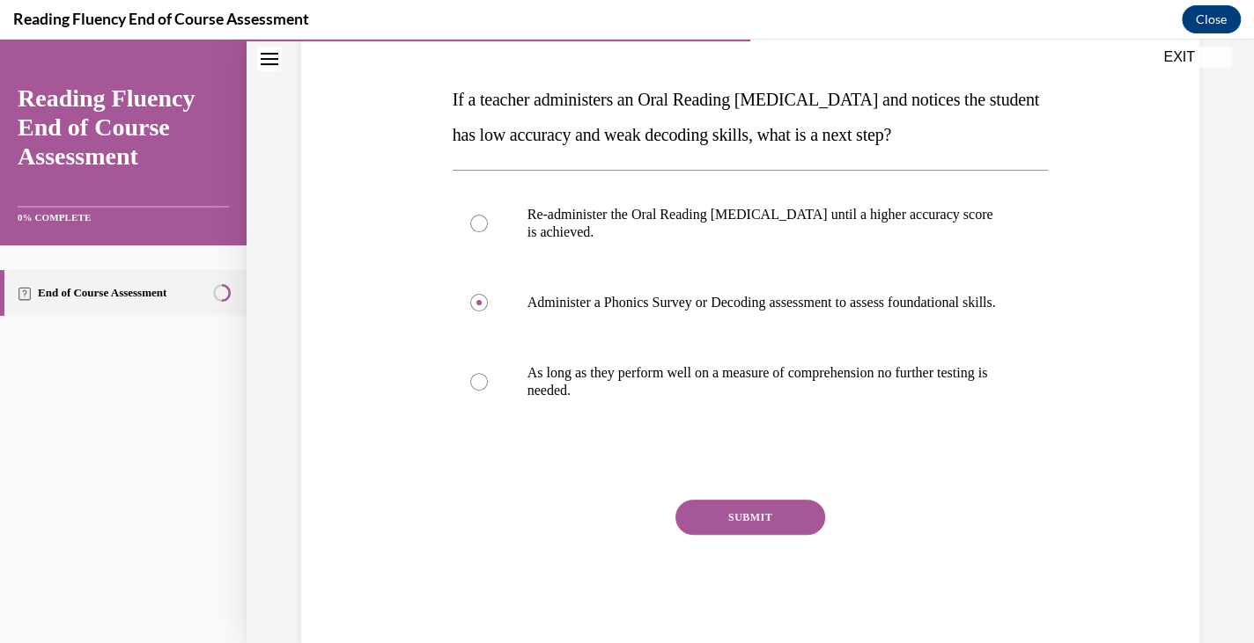
click at [744, 535] on button "SUBMIT" at bounding box center [750, 517] width 150 height 35
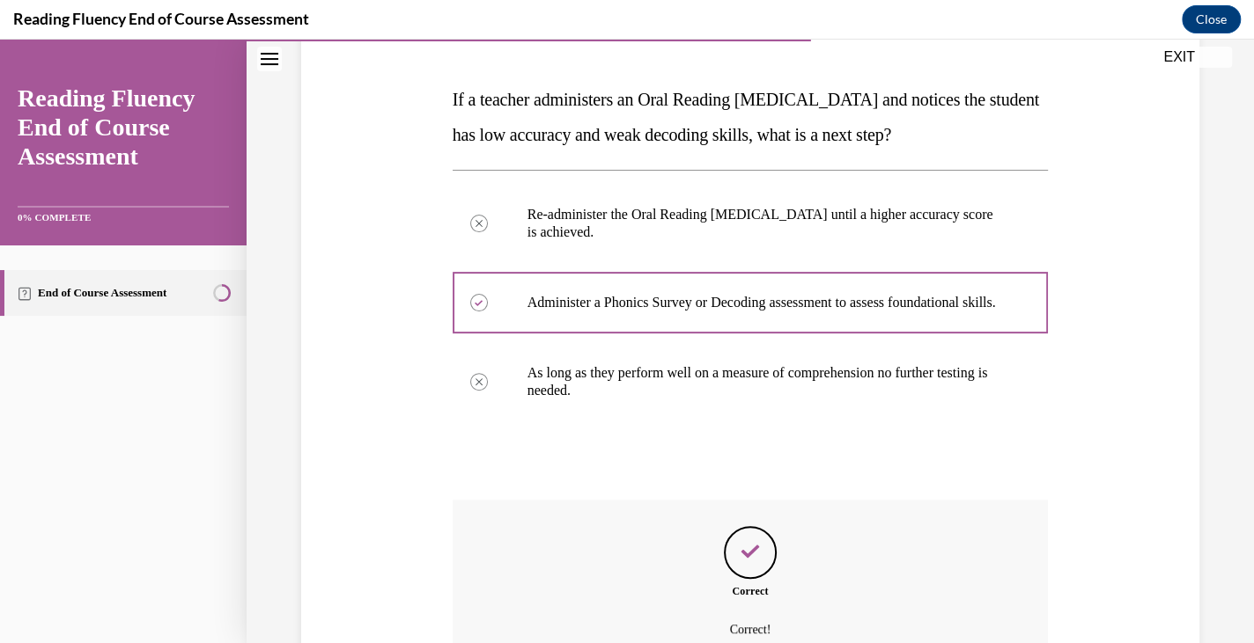
scroll to position [449, 0]
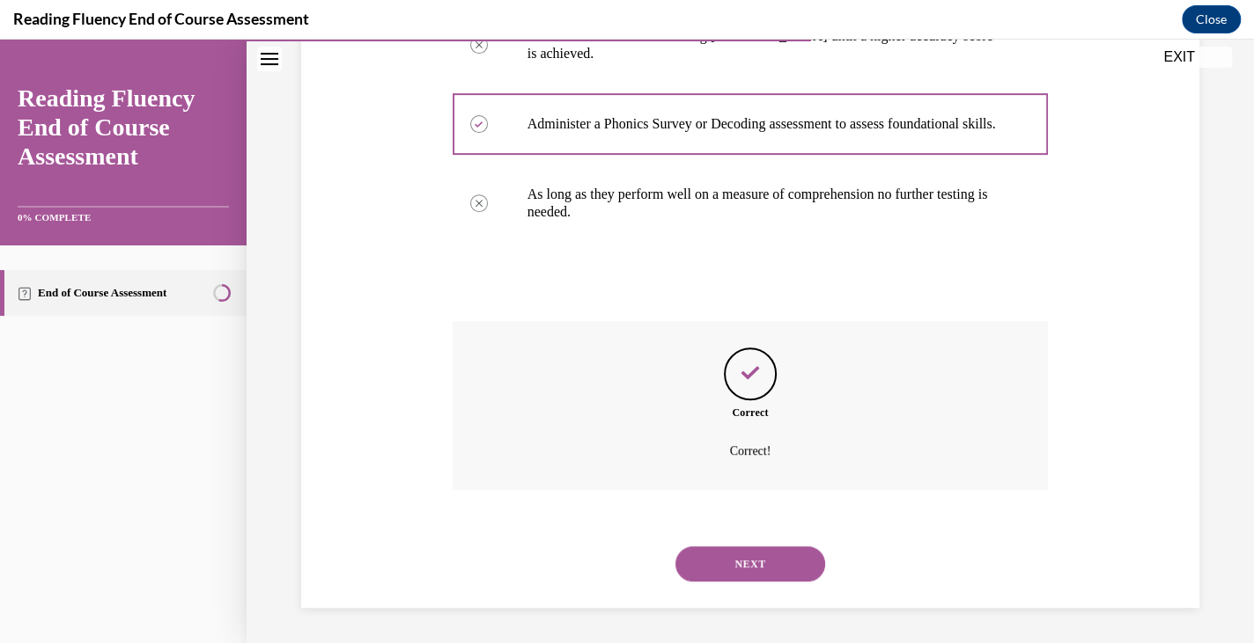
click at [746, 563] on button "NEXT" at bounding box center [750, 564] width 150 height 35
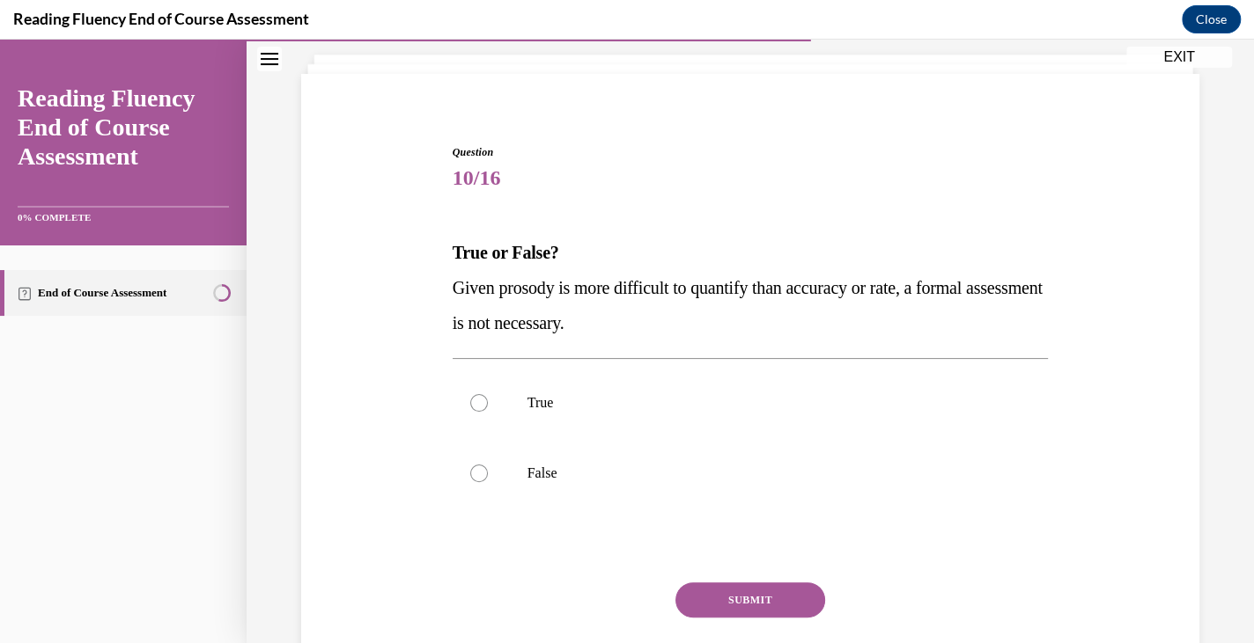
scroll to position [109, 0]
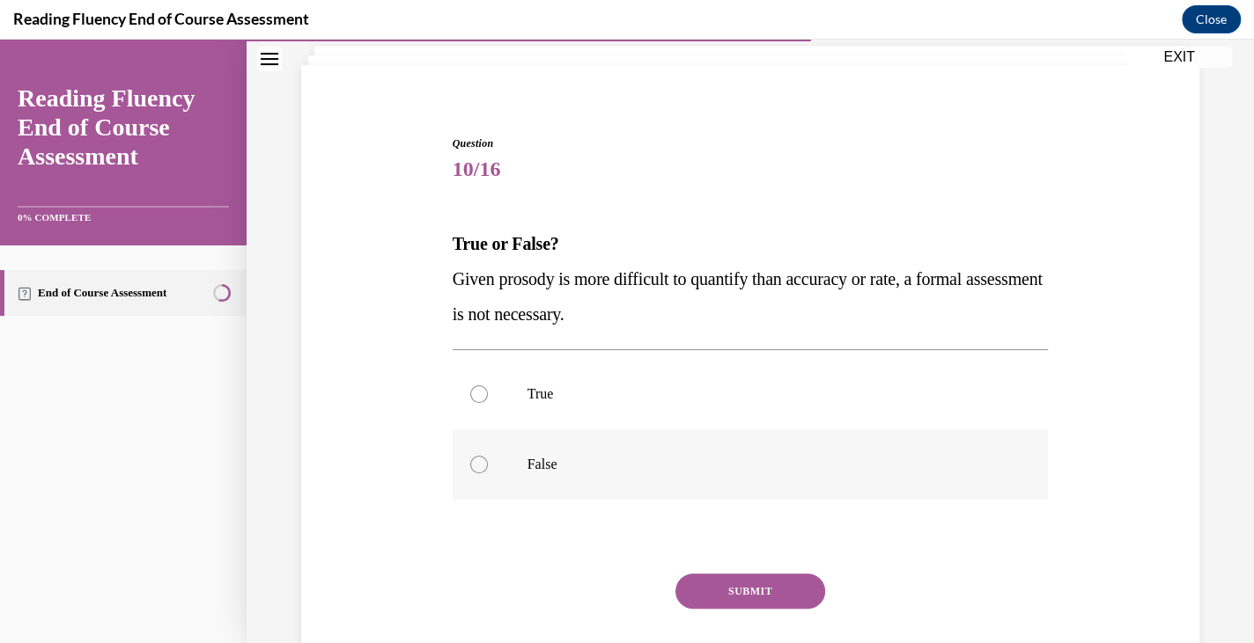
click at [743, 446] on label "False" at bounding box center [750, 465] width 596 height 70
click at [488, 456] on input "False" at bounding box center [479, 465] width 18 height 18
radio input "true"
click at [736, 581] on button "SUBMIT" at bounding box center [750, 591] width 150 height 35
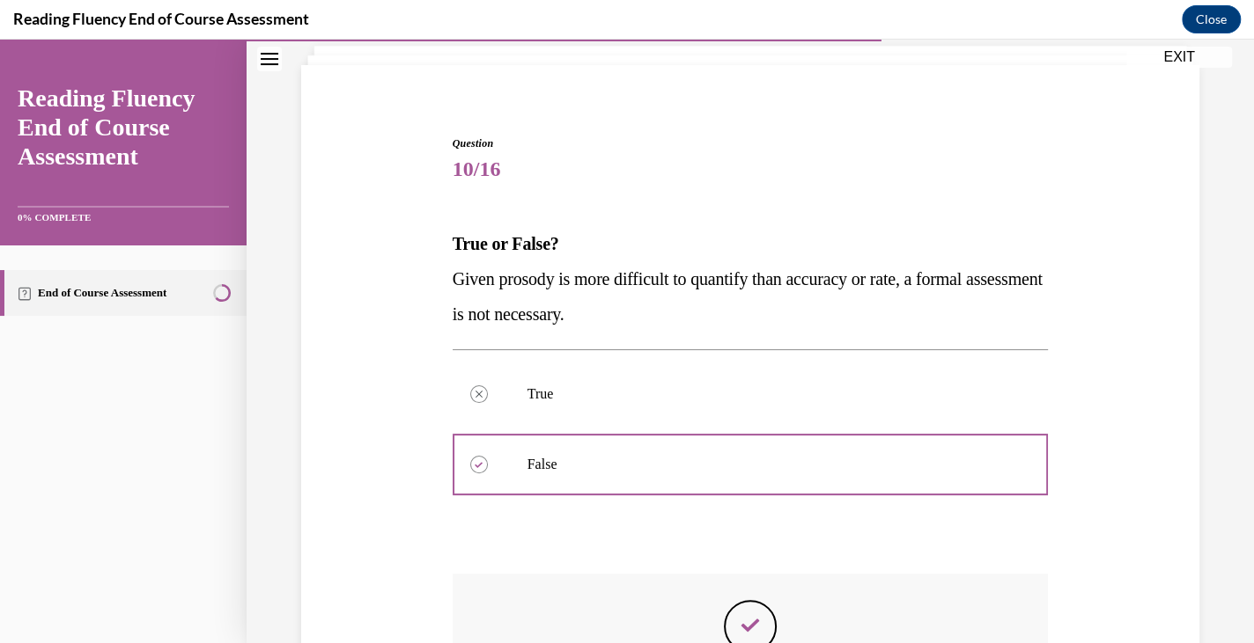
scroll to position [361, 0]
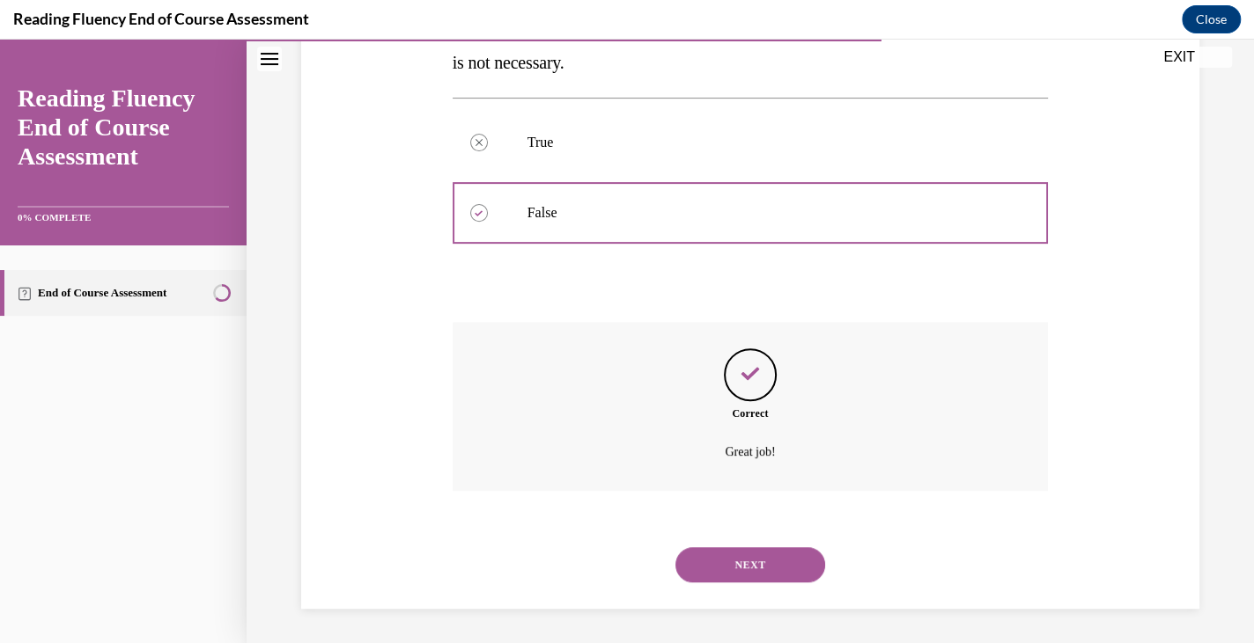
click at [741, 569] on button "NEXT" at bounding box center [750, 565] width 150 height 35
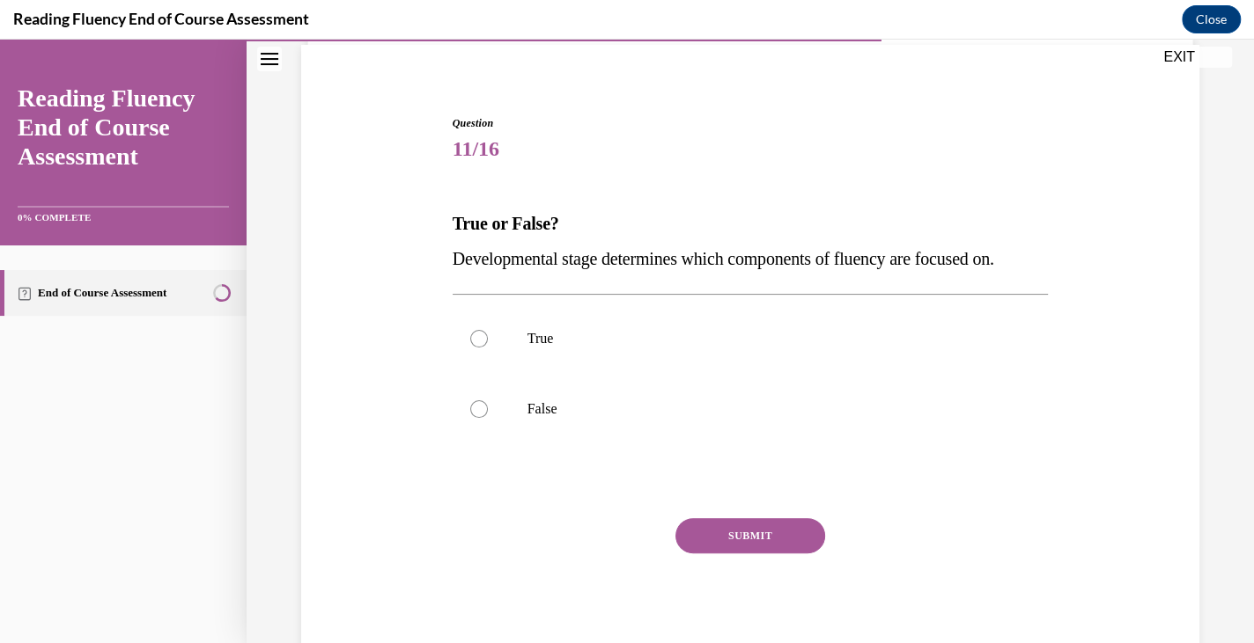
scroll to position [130, 0]
click at [724, 347] on p "True" at bounding box center [765, 338] width 477 height 18
click at [488, 347] on input "True" at bounding box center [479, 338] width 18 height 18
radio input "true"
click at [722, 553] on button "SUBMIT" at bounding box center [750, 535] width 150 height 35
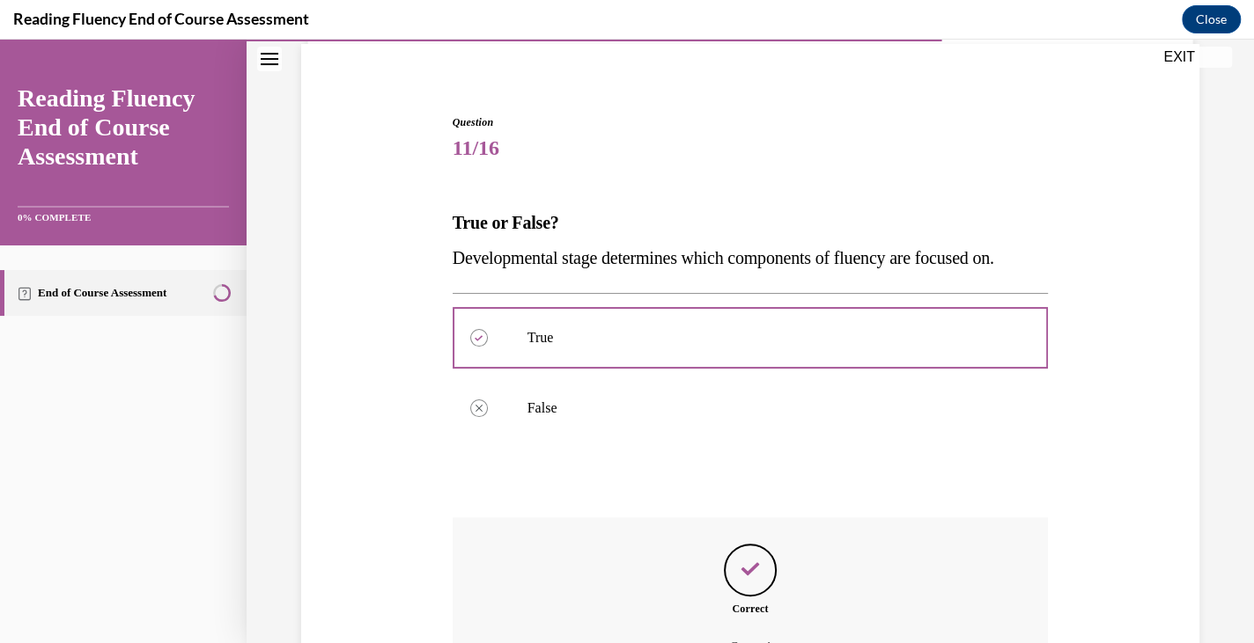
scroll to position [361, 0]
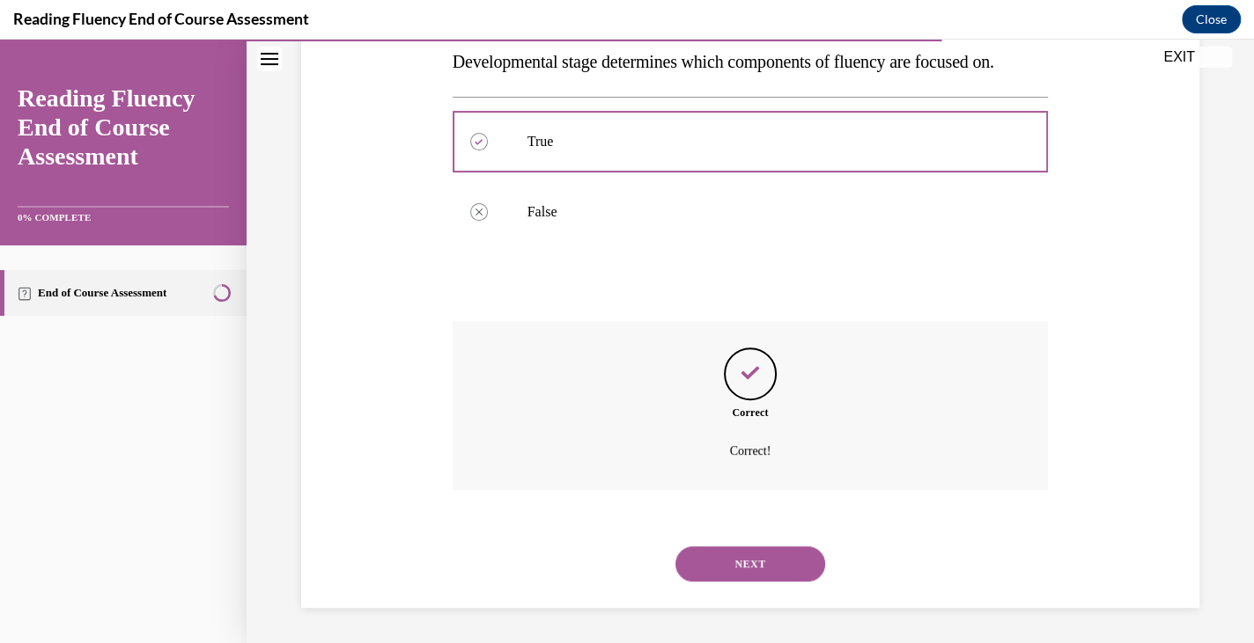
click at [739, 569] on button "NEXT" at bounding box center [750, 564] width 150 height 35
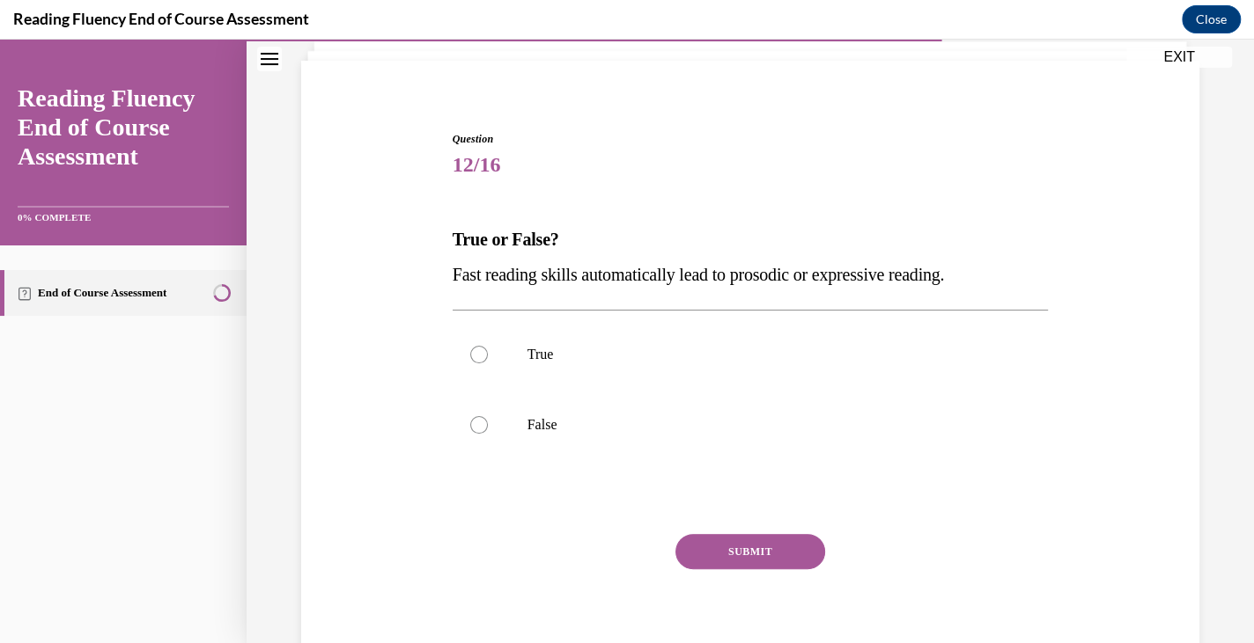
scroll to position [121, 0]
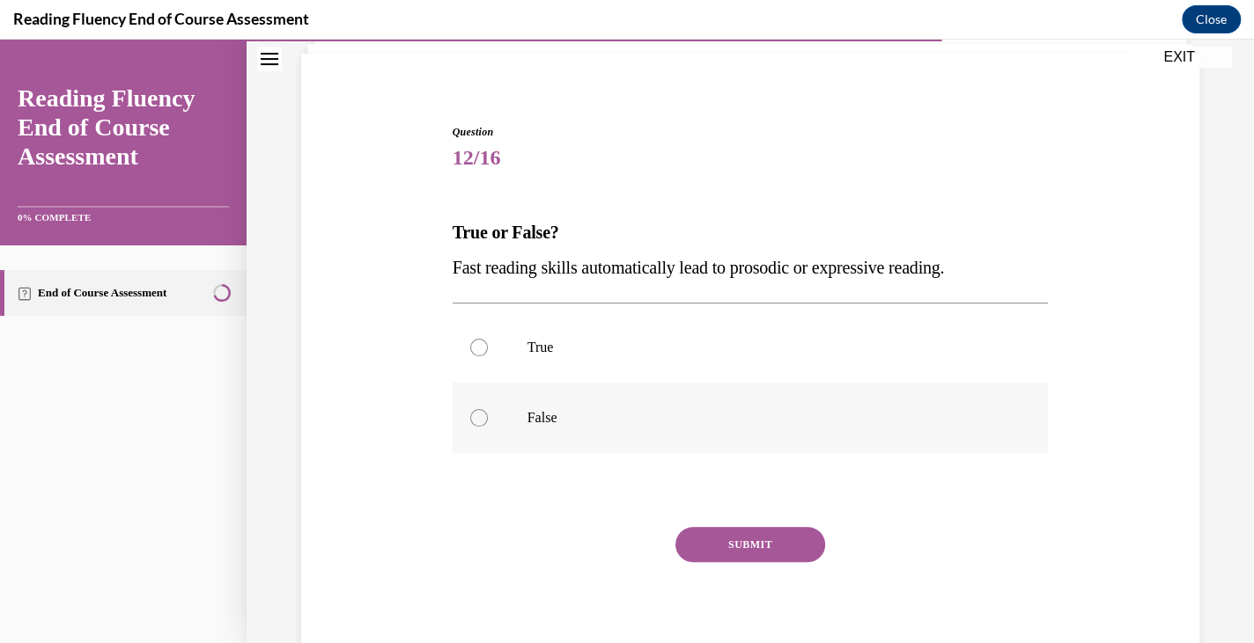
click at [687, 399] on label "False" at bounding box center [750, 418] width 596 height 70
click at [488, 409] on input "False" at bounding box center [479, 418] width 18 height 18
radio input "true"
click at [699, 547] on button "SUBMIT" at bounding box center [750, 544] width 150 height 35
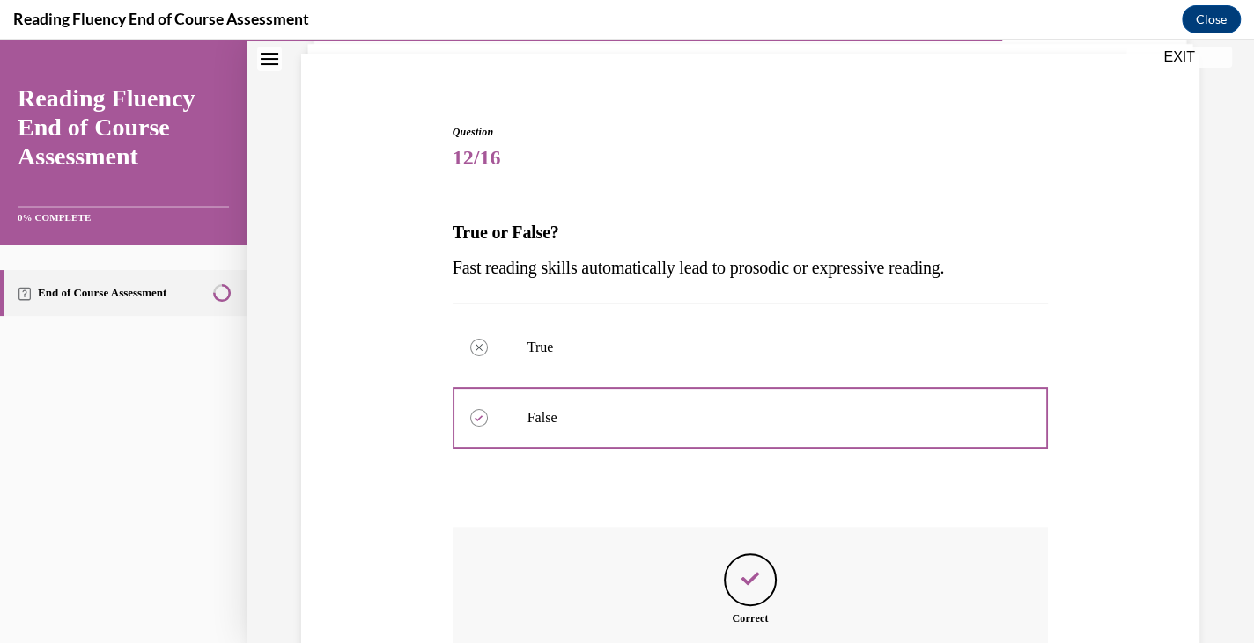
scroll to position [326, 0]
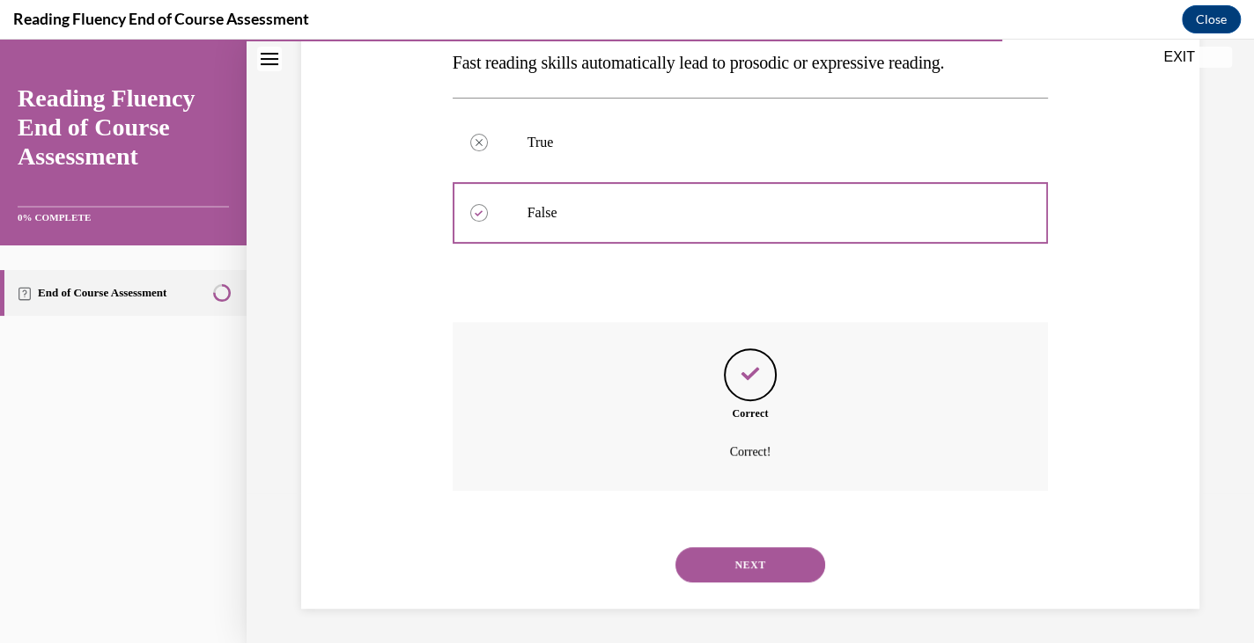
click at [713, 575] on button "NEXT" at bounding box center [750, 565] width 150 height 35
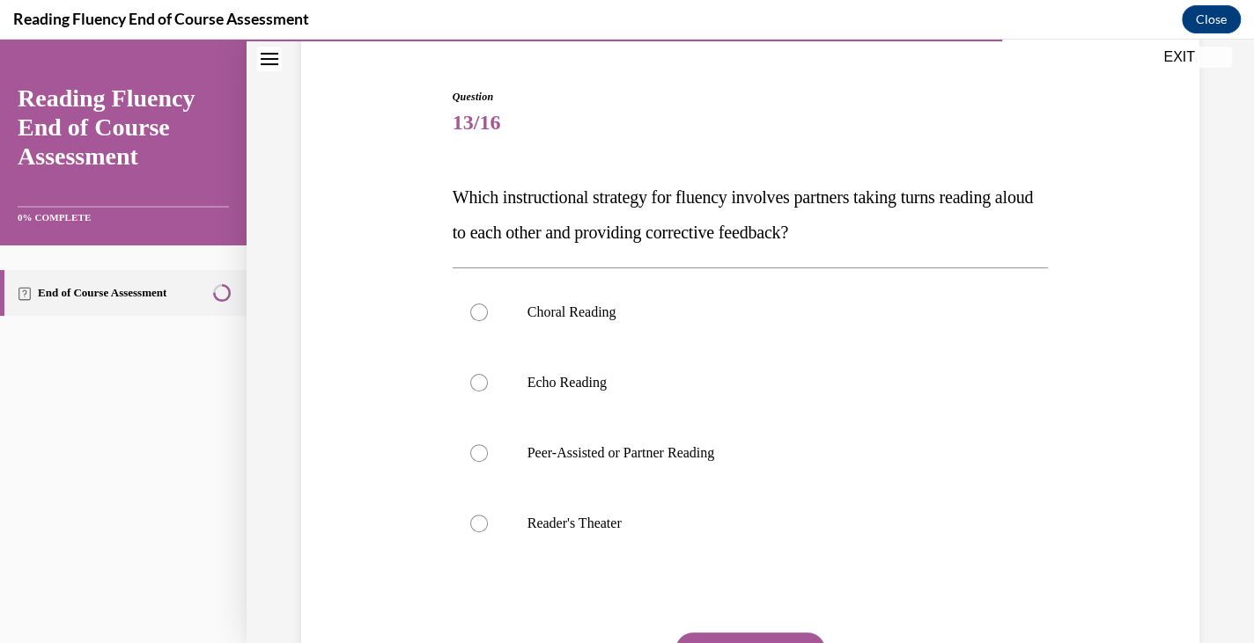
scroll to position [158, 0]
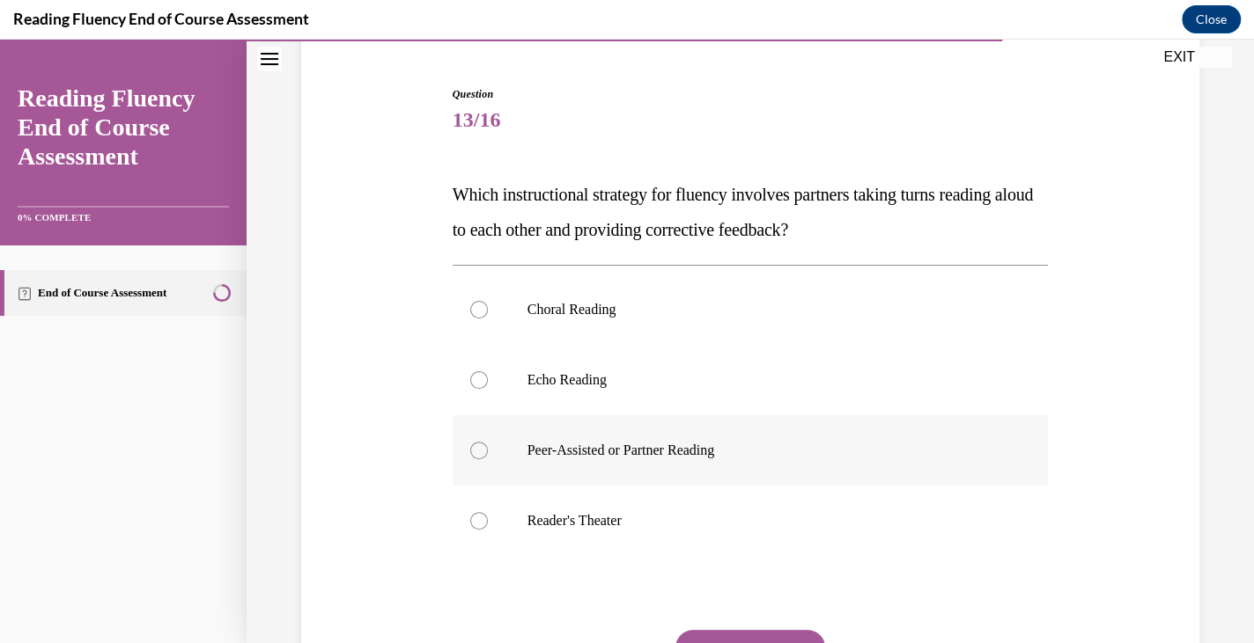
click at [705, 434] on label "Peer-Assisted or Partner Reading" at bounding box center [750, 450] width 596 height 70
click at [488, 442] on input "Peer-Assisted or Partner Reading" at bounding box center [479, 451] width 18 height 18
radio input "true"
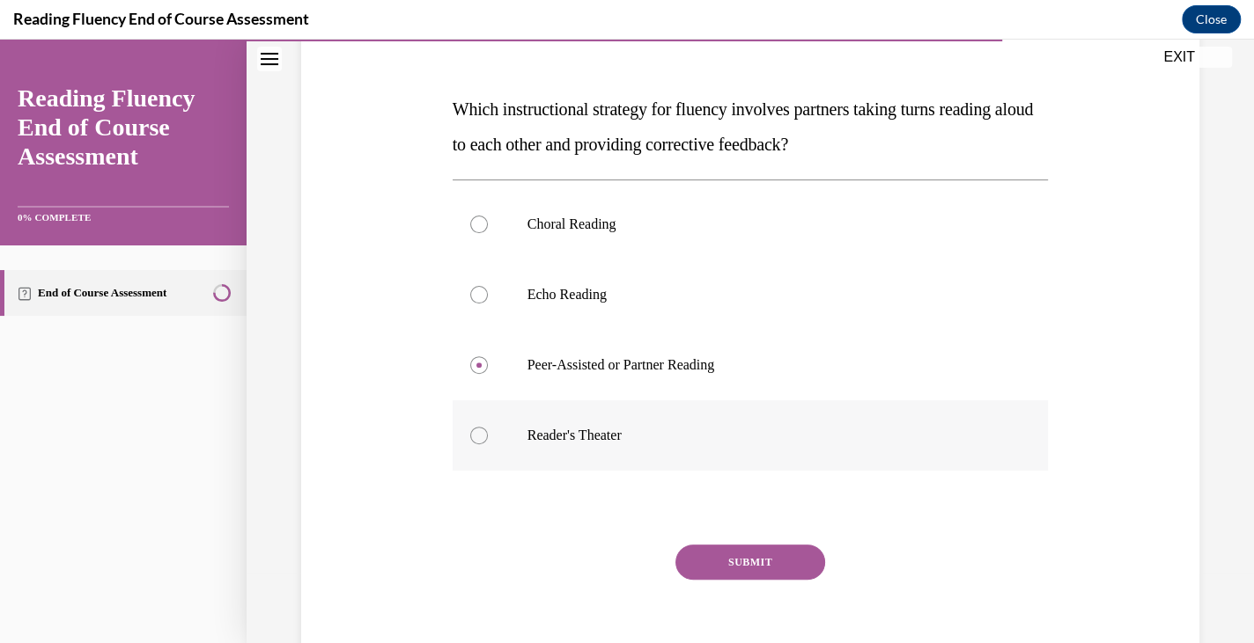
scroll to position [244, 0]
click at [631, 305] on label "Echo Reading" at bounding box center [750, 295] width 596 height 70
click at [488, 304] on input "Echo Reading" at bounding box center [479, 295] width 18 height 18
radio input "true"
click at [709, 549] on button "SUBMIT" at bounding box center [750, 562] width 150 height 35
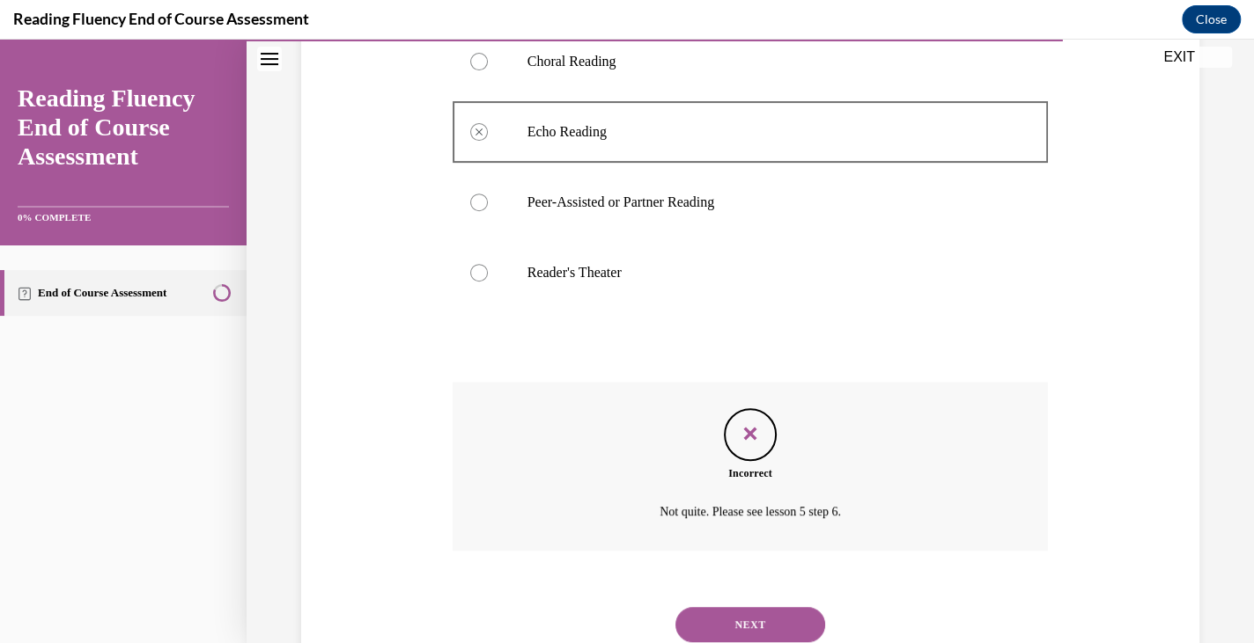
scroll to position [440, 0]
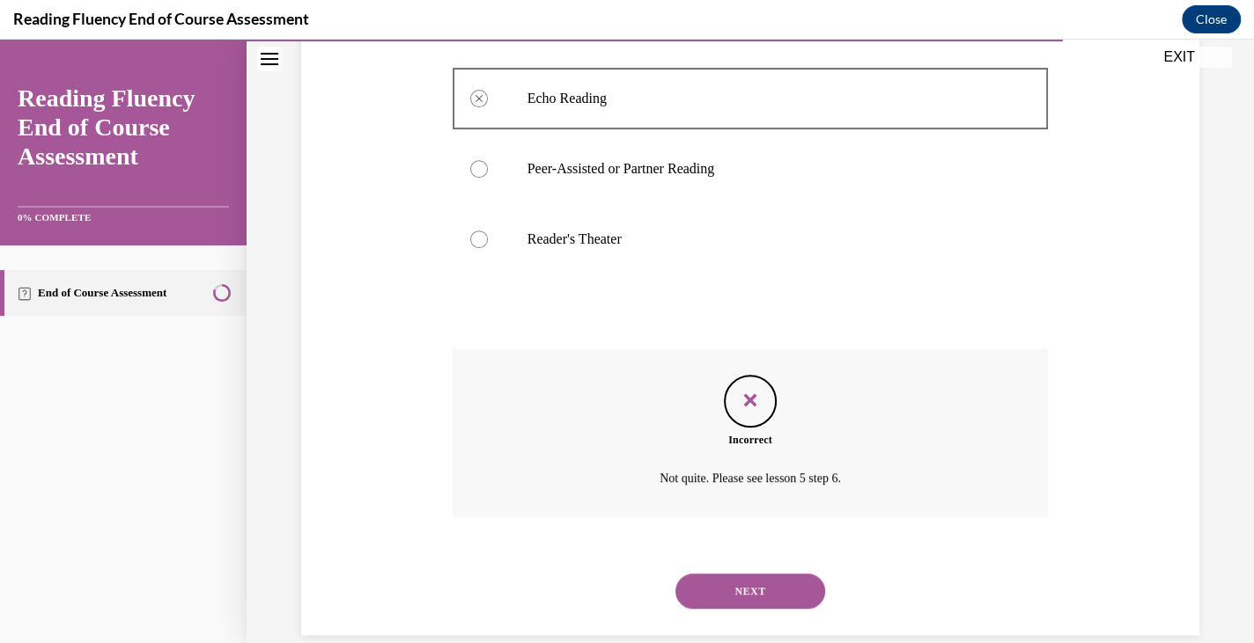
click at [732, 598] on button "NEXT" at bounding box center [750, 591] width 150 height 35
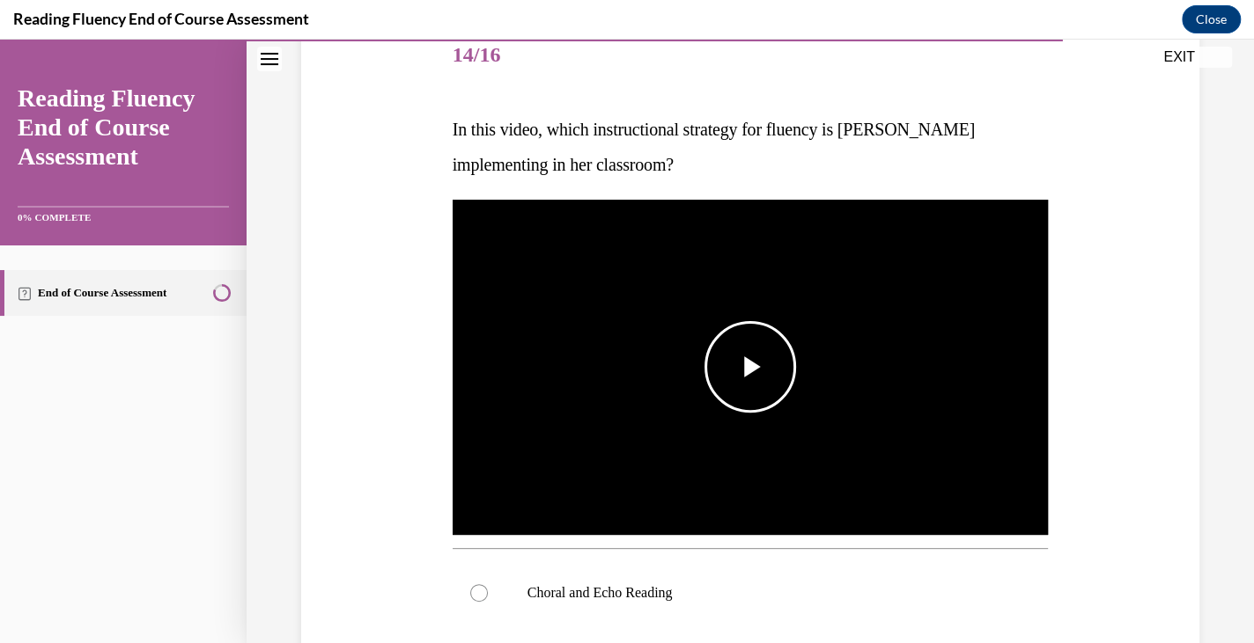
scroll to position [229, 0]
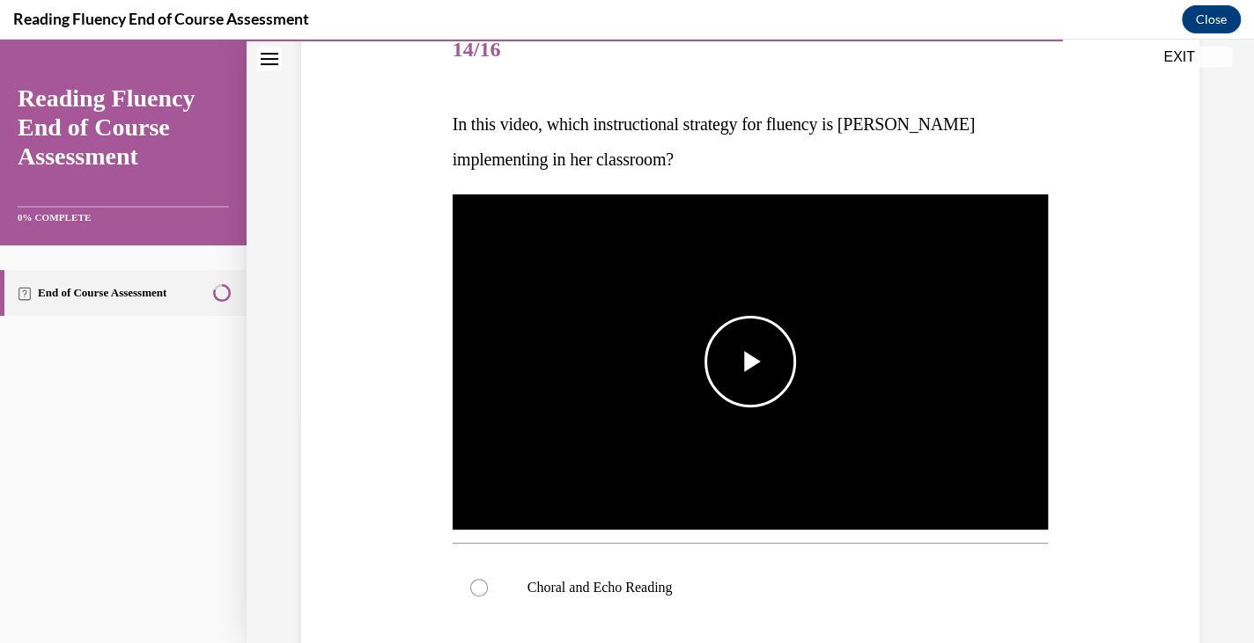
click at [750, 362] on span "Video player" at bounding box center [750, 362] width 0 height 0
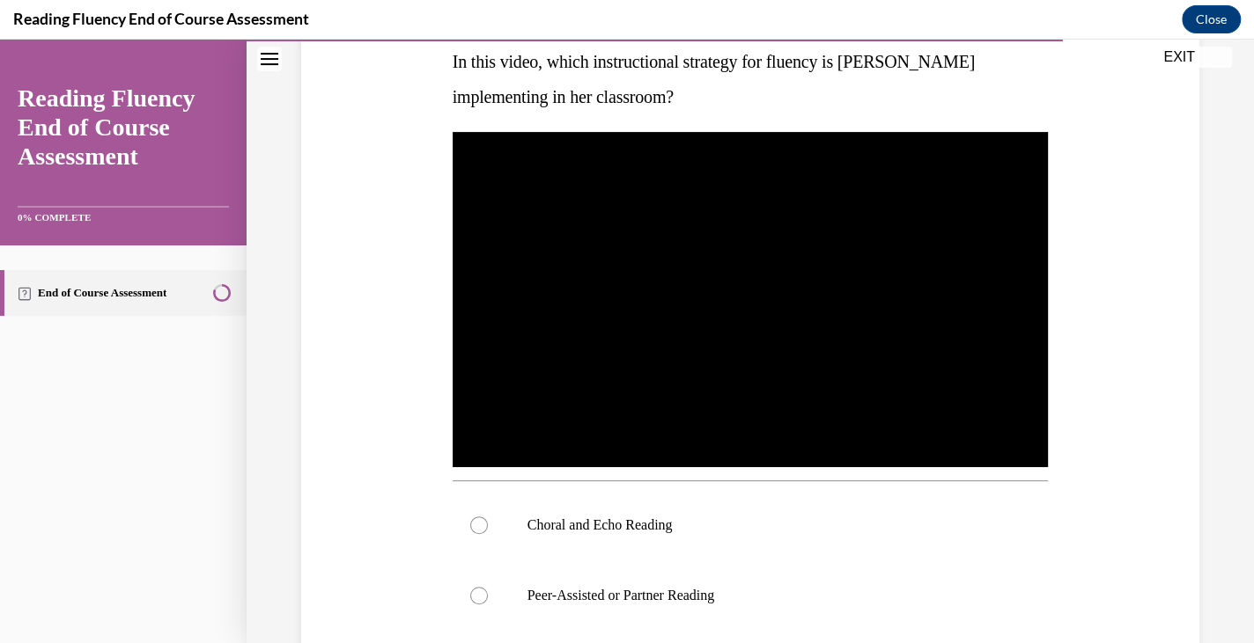
scroll to position [287, 0]
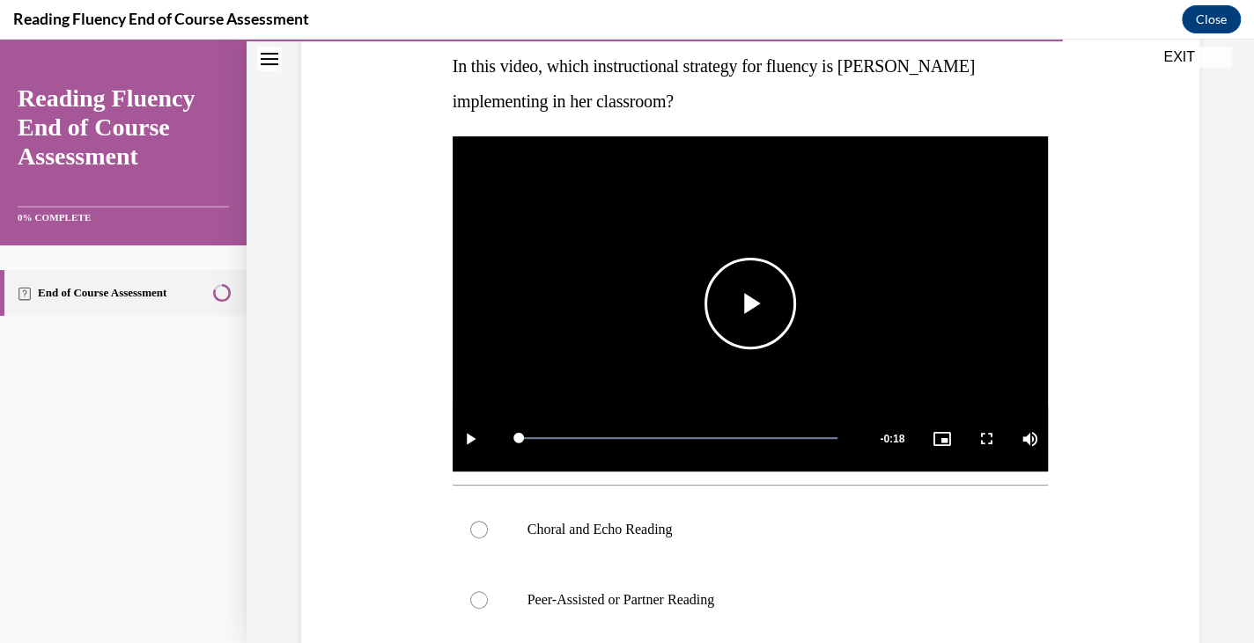
drag, startPoint x: 709, startPoint y: 420, endPoint x: 495, endPoint y: 445, distance: 215.3
click at [495, 445] on div "Play Loaded : 100.00% 0:00 0:00 Remaining Time - 0:18 1x Playback Rate 1x Capti…" at bounding box center [750, 439] width 596 height 66
click at [729, 333] on video "Video player" at bounding box center [750, 303] width 596 height 335
click at [750, 304] on span "Video player" at bounding box center [750, 304] width 0 height 0
click at [729, 333] on video "Video player" at bounding box center [750, 303] width 596 height 335
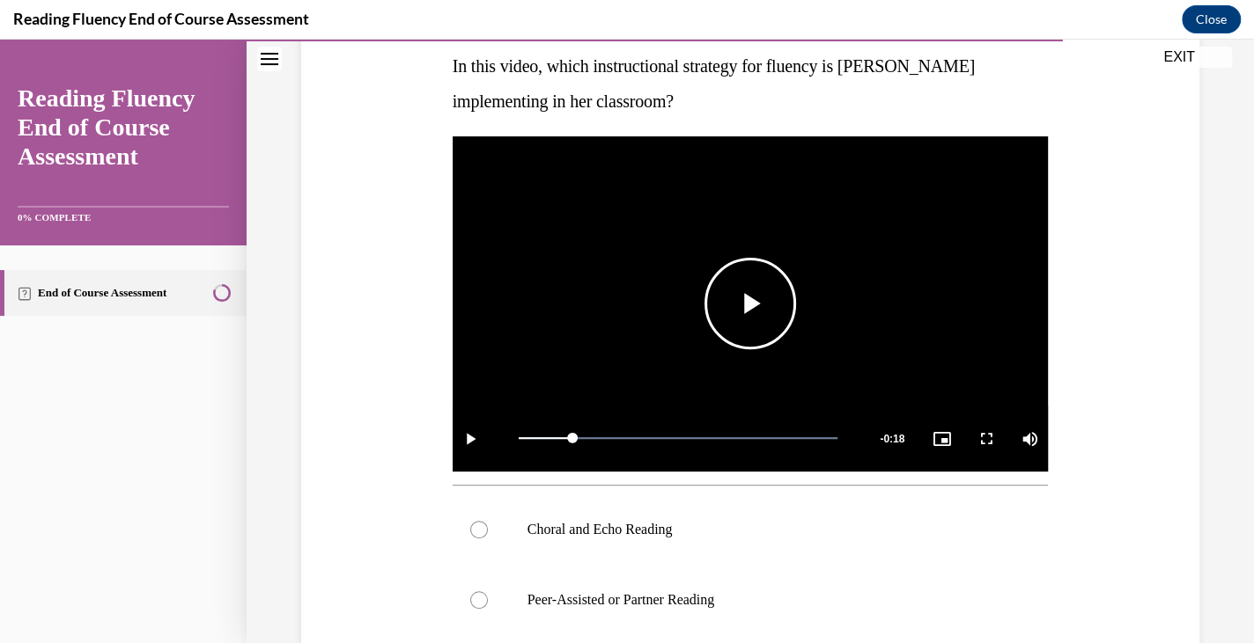
drag, startPoint x: 571, startPoint y: 428, endPoint x: 481, endPoint y: 437, distance: 91.1
click at [481, 437] on div "Play Loaded : 100.00% 0:00 0:03 Remaining Time - 0:18 1x Playback Rate 1x Capti…" at bounding box center [750, 439] width 596 height 66
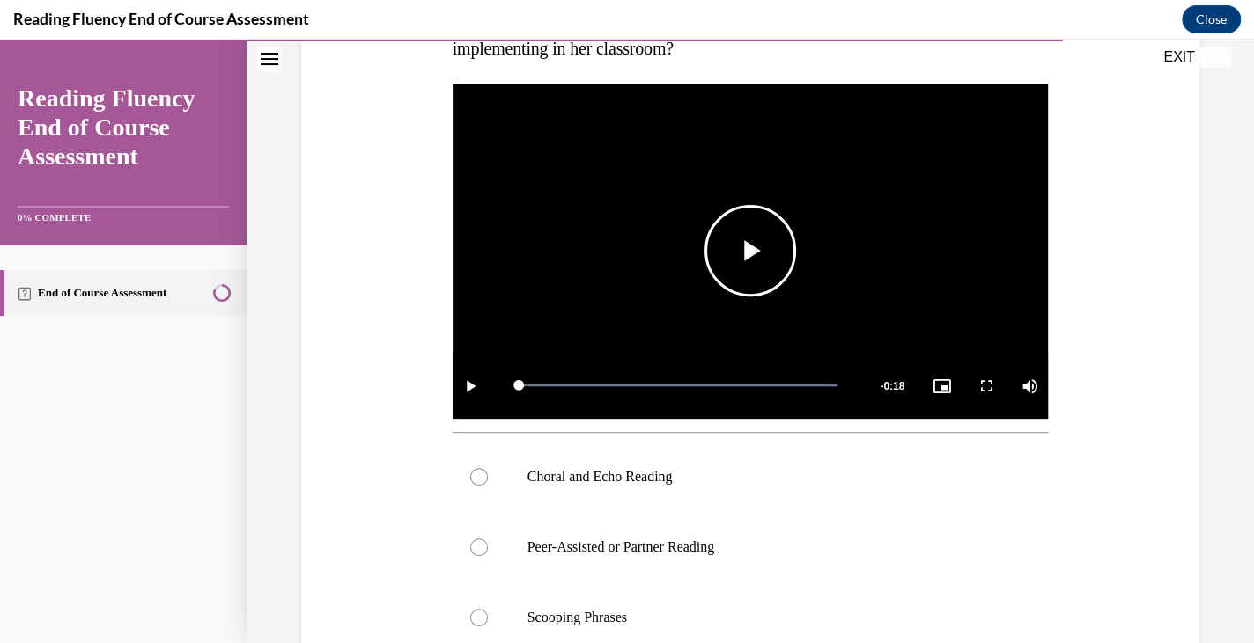
scroll to position [330, 0]
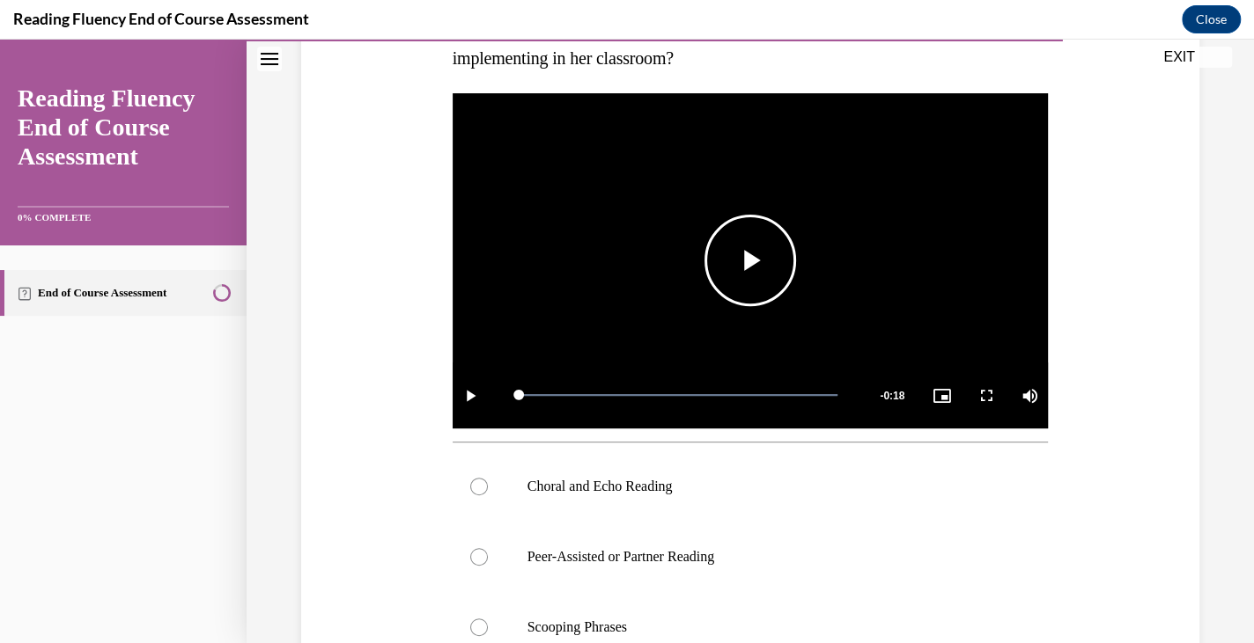
click at [750, 261] on span "Video player" at bounding box center [750, 261] width 0 height 0
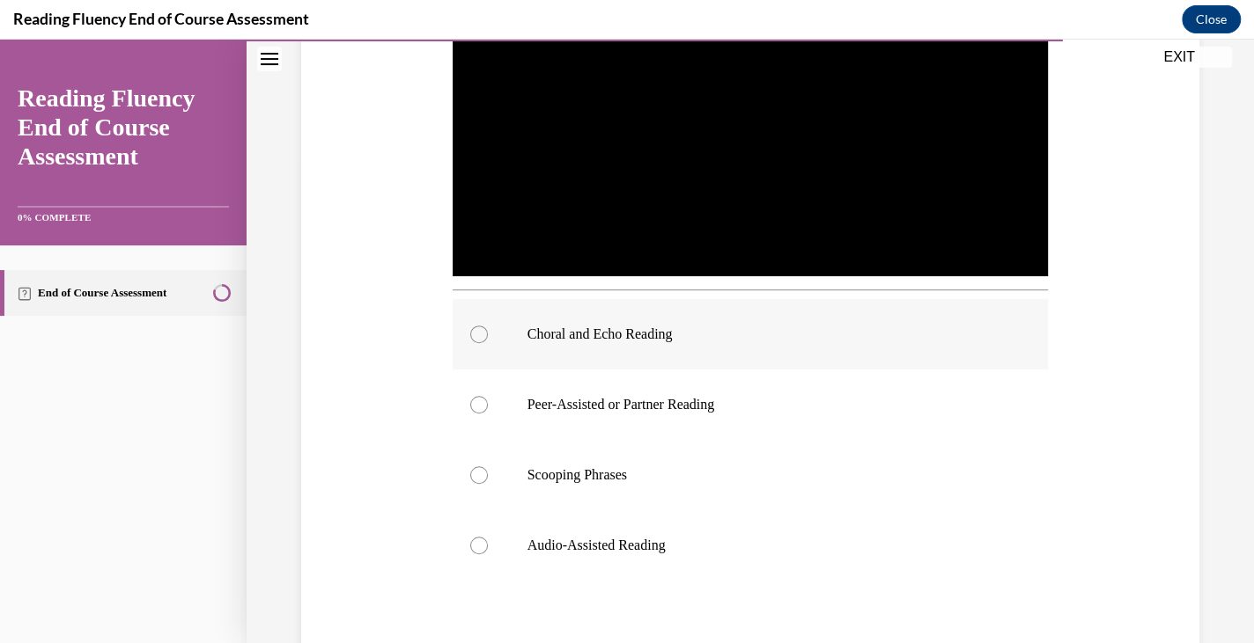
scroll to position [486, 0]
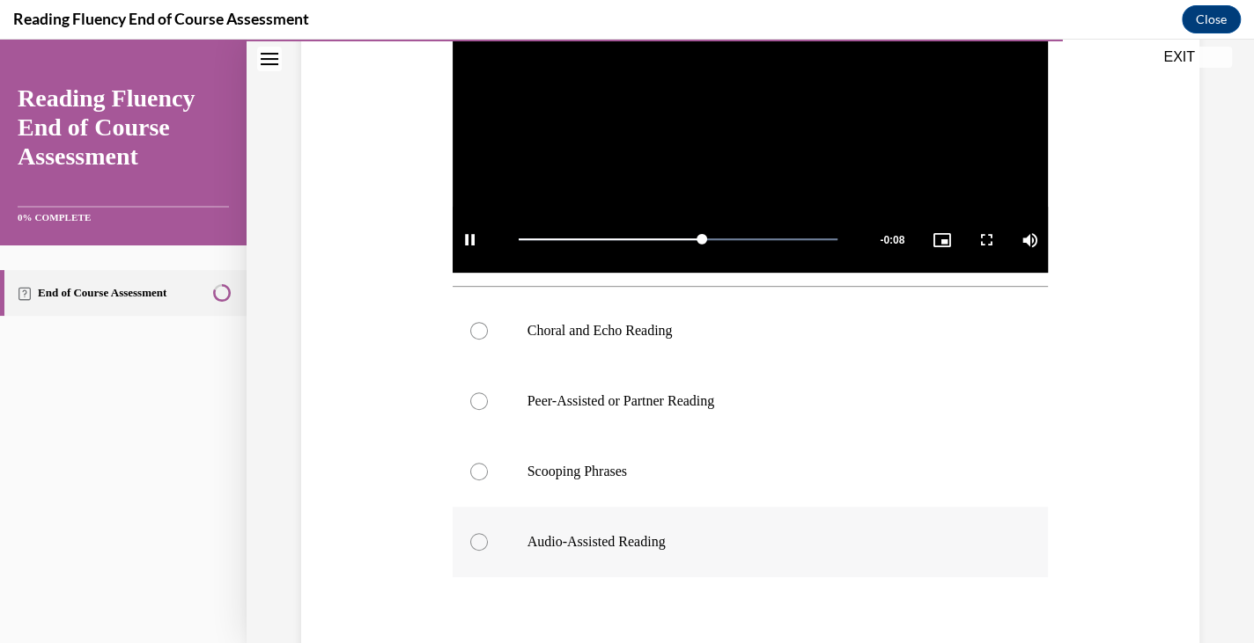
click at [576, 525] on label "Audio-Assisted Reading" at bounding box center [750, 542] width 596 height 70
click at [488, 533] on input "Audio-Assisted Reading" at bounding box center [479, 542] width 18 height 18
radio input "true"
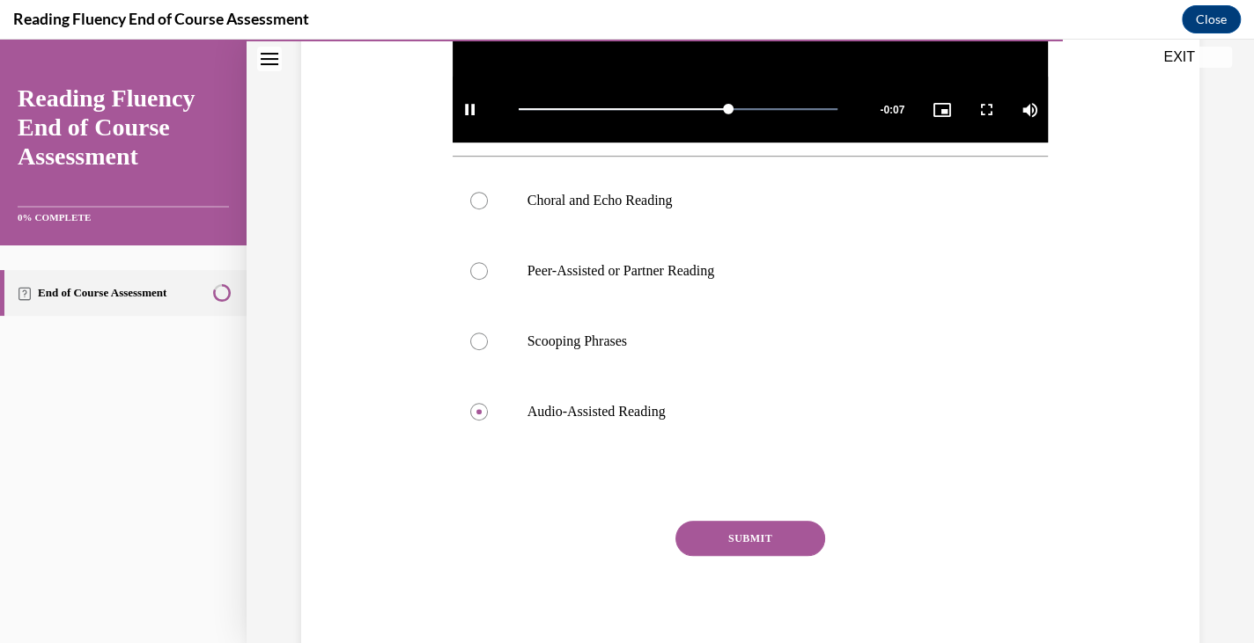
click at [704, 528] on button "SUBMIT" at bounding box center [750, 538] width 150 height 35
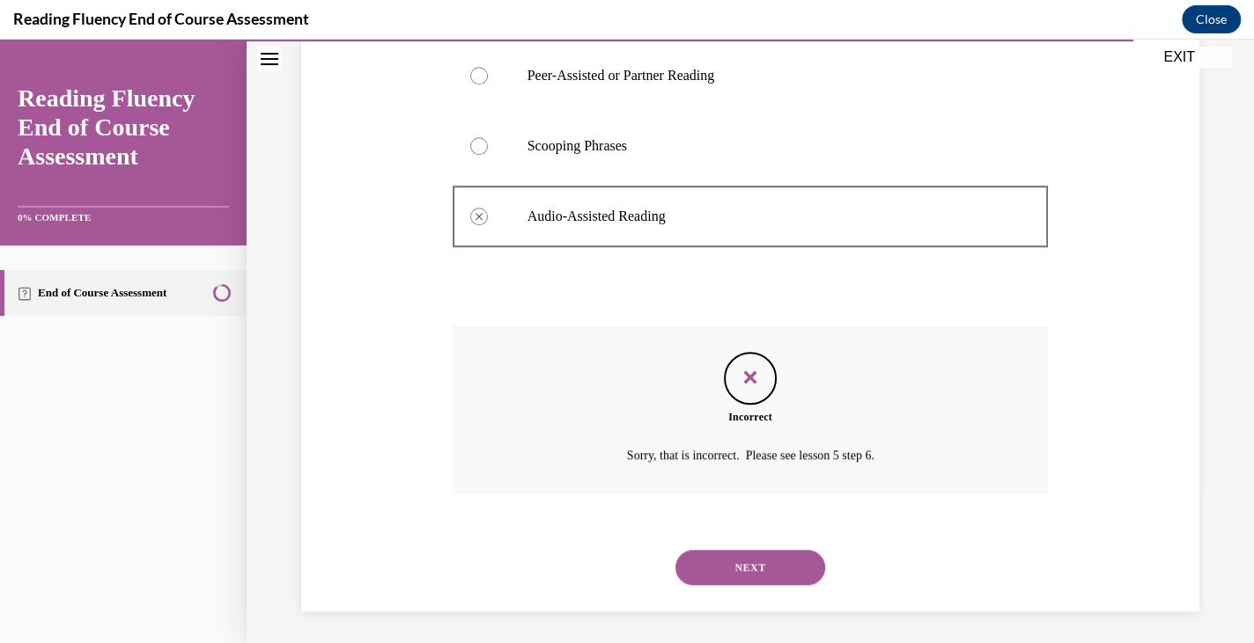
click at [712, 570] on button "NEXT" at bounding box center [750, 567] width 150 height 35
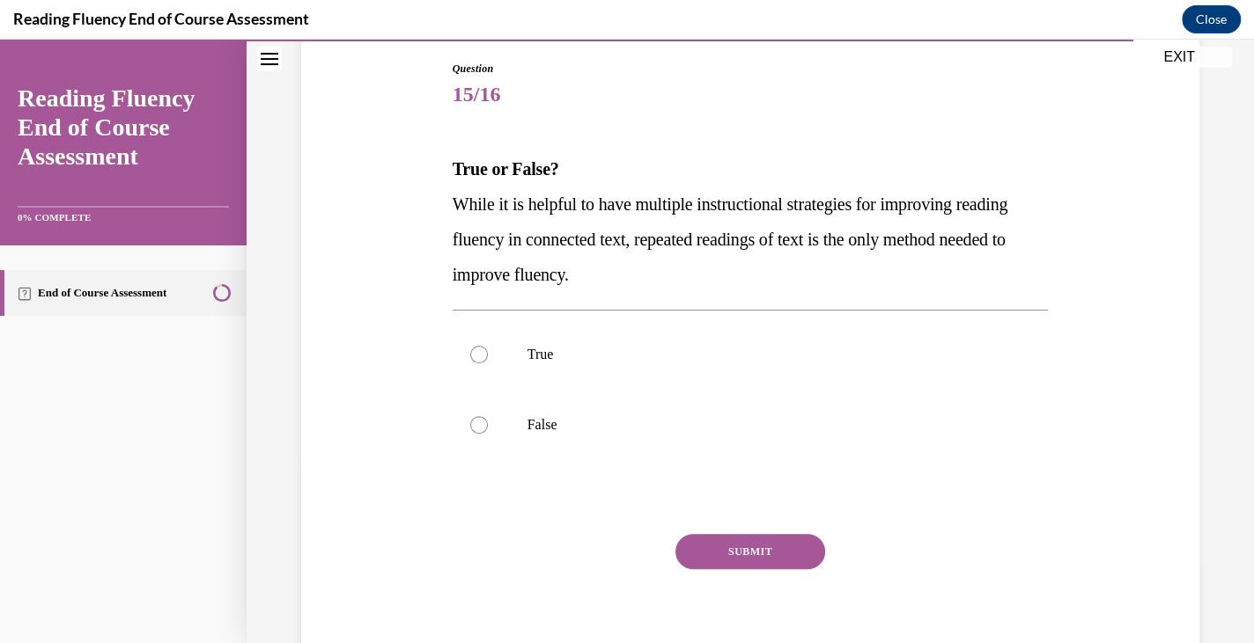
scroll to position [201, 0]
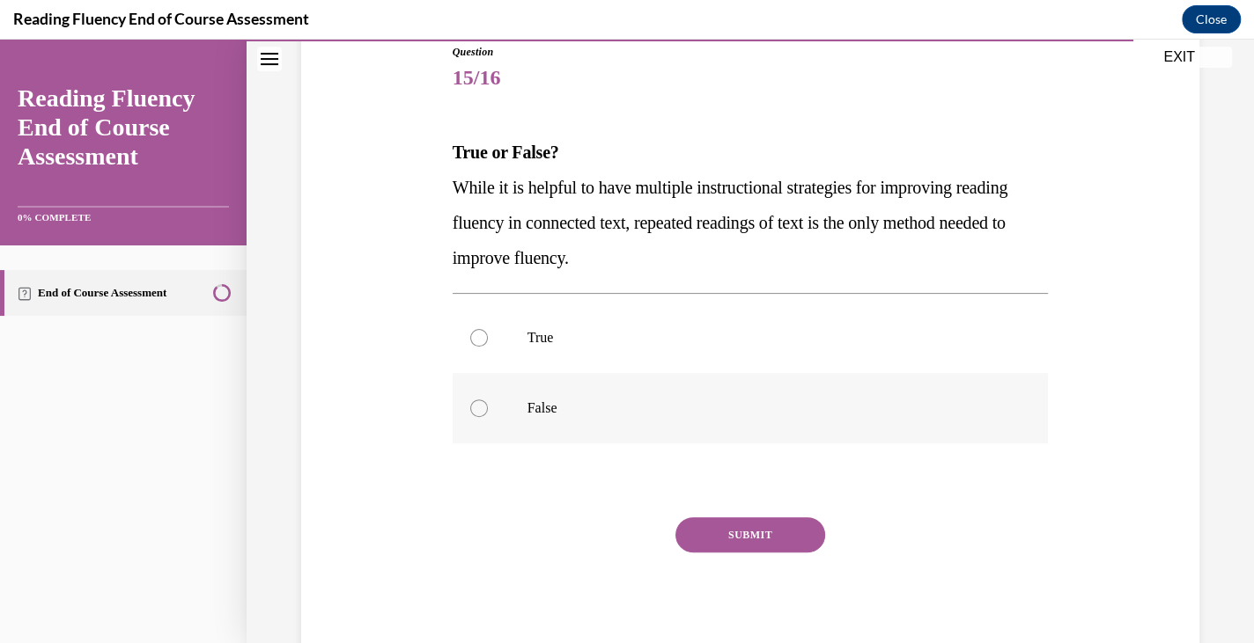
click at [594, 388] on label "False" at bounding box center [750, 408] width 596 height 70
click at [488, 400] on input "False" at bounding box center [479, 409] width 18 height 18
radio input "true"
click at [736, 540] on button "SUBMIT" at bounding box center [750, 535] width 150 height 35
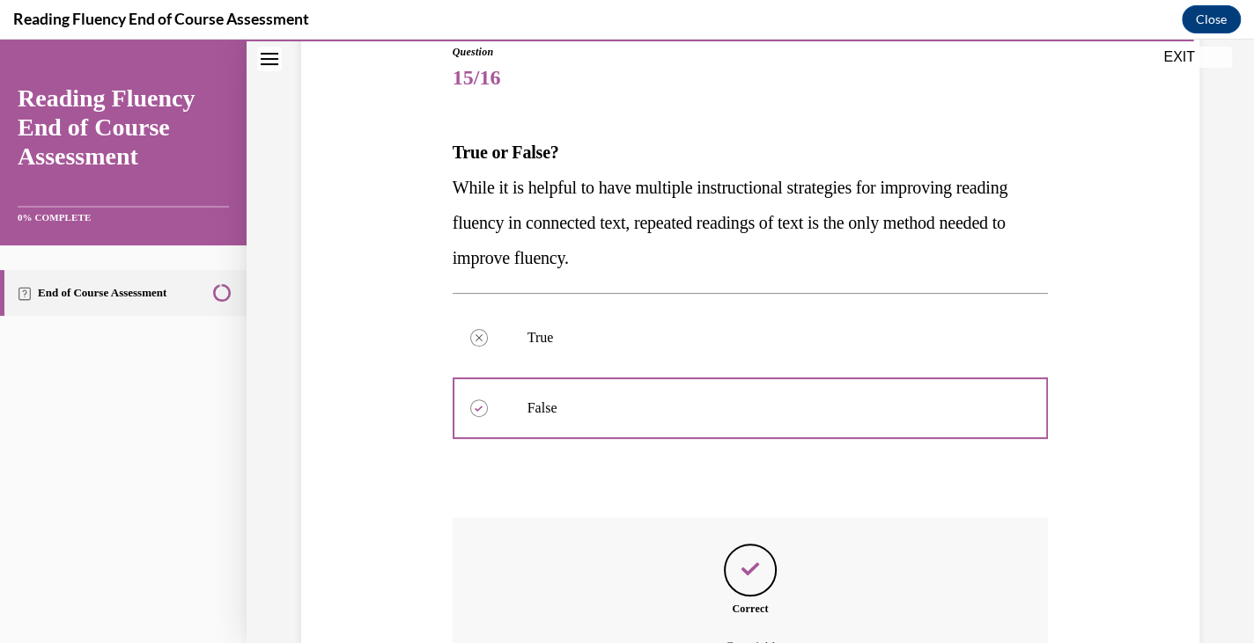
scroll to position [396, 0]
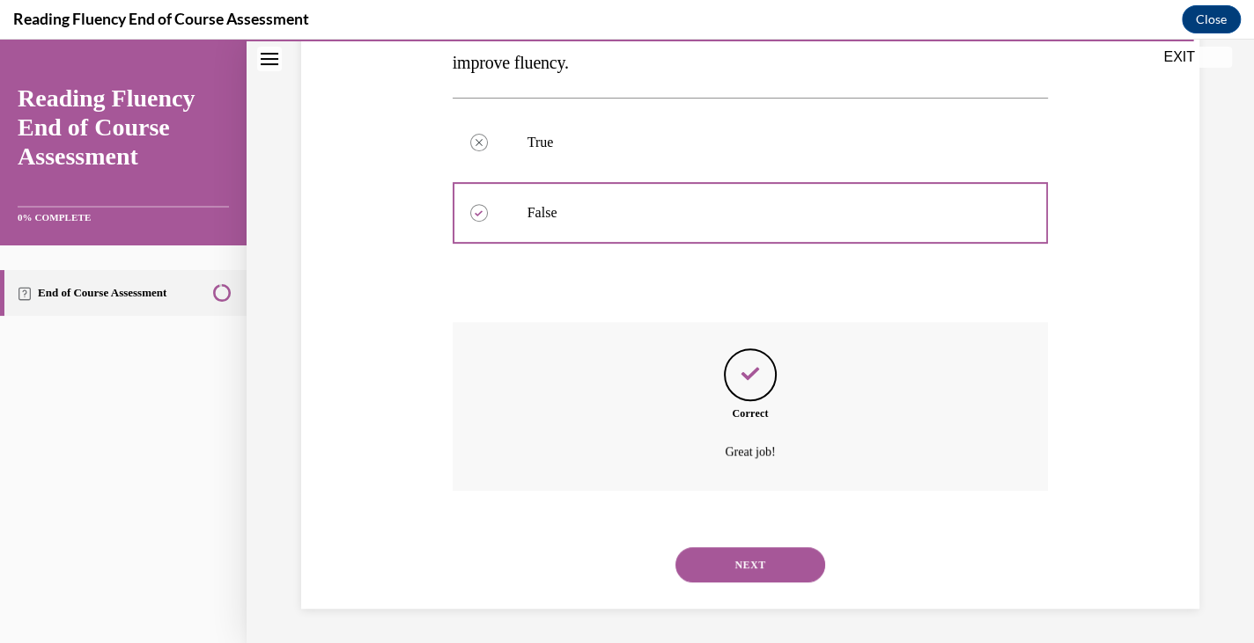
click at [707, 570] on button "NEXT" at bounding box center [750, 565] width 150 height 35
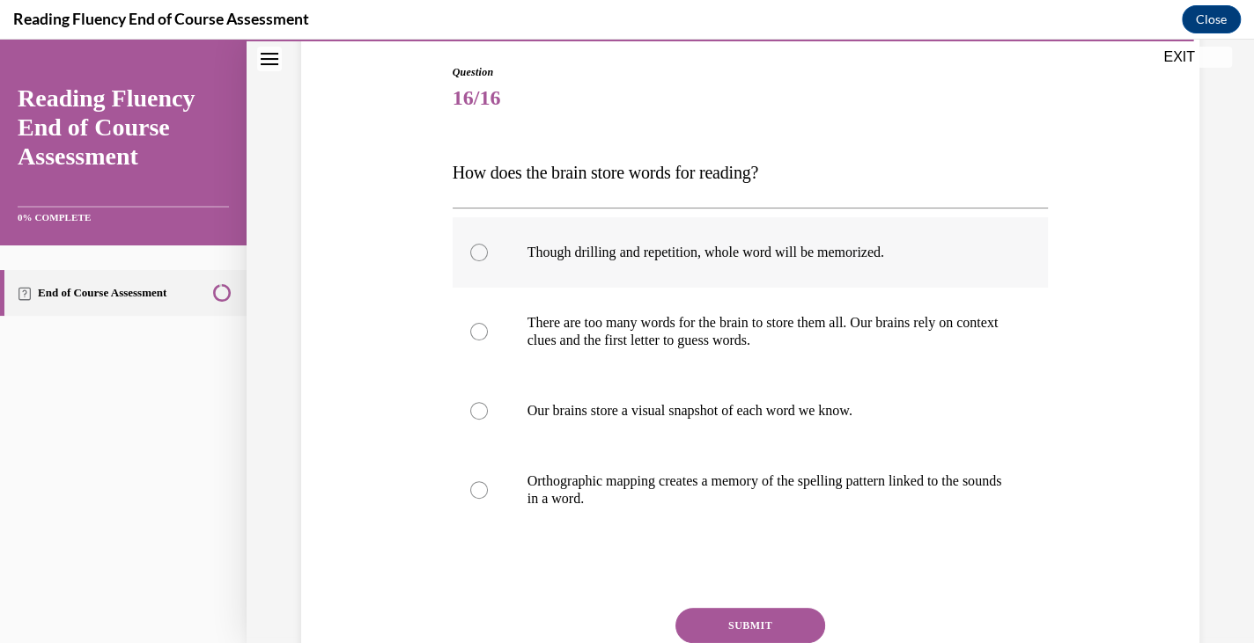
scroll to position [203, 0]
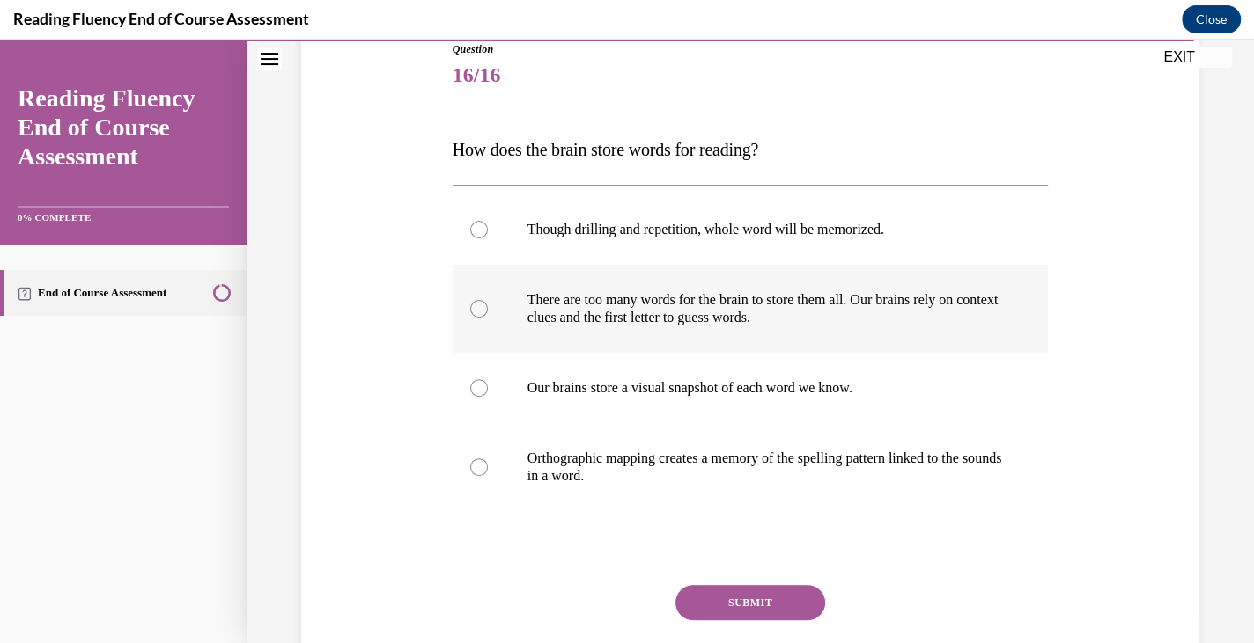
click at [740, 301] on p "There are too many words for the brain to store them all. Our brains rely on co…" at bounding box center [765, 308] width 477 height 35
click at [488, 301] on input "There are too many words for the brain to store them all. Our brains rely on co…" at bounding box center [479, 309] width 18 height 18
radio input "true"
click at [731, 426] on label "Orthographic mapping creates a memory of the spelling pattern linked to the sou…" at bounding box center [750, 467] width 596 height 88
click at [488, 459] on input "Orthographic mapping creates a memory of the spelling pattern linked to the sou…" at bounding box center [479, 468] width 18 height 18
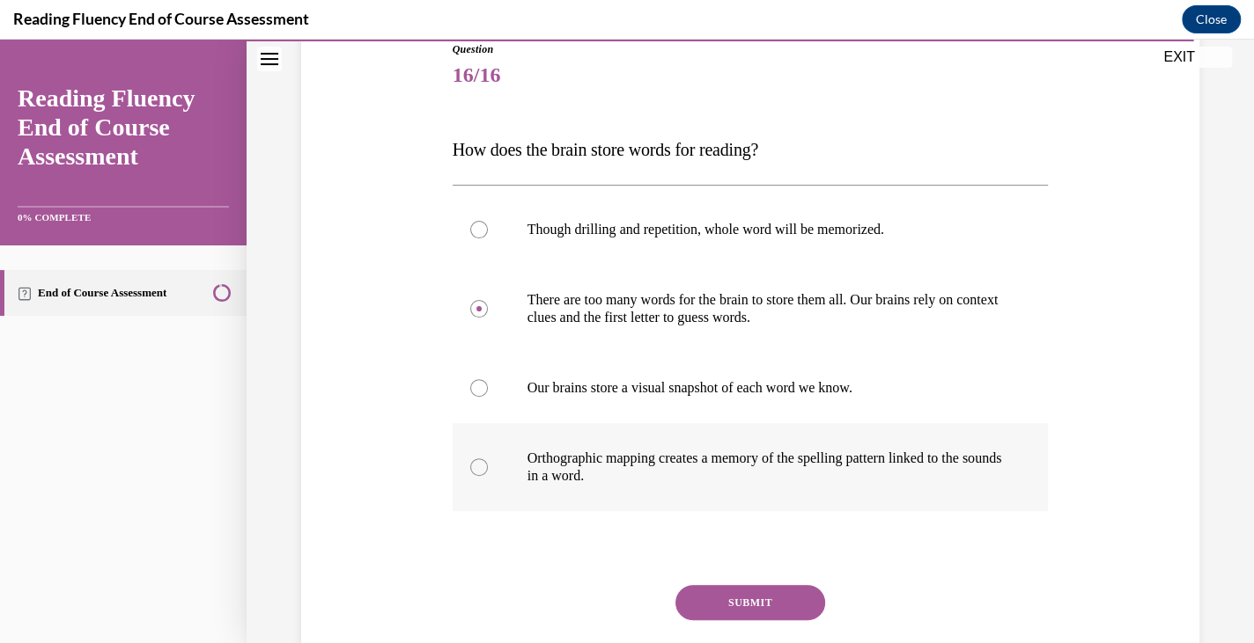
radio input "true"
click at [719, 605] on button "SUBMIT" at bounding box center [750, 602] width 150 height 35
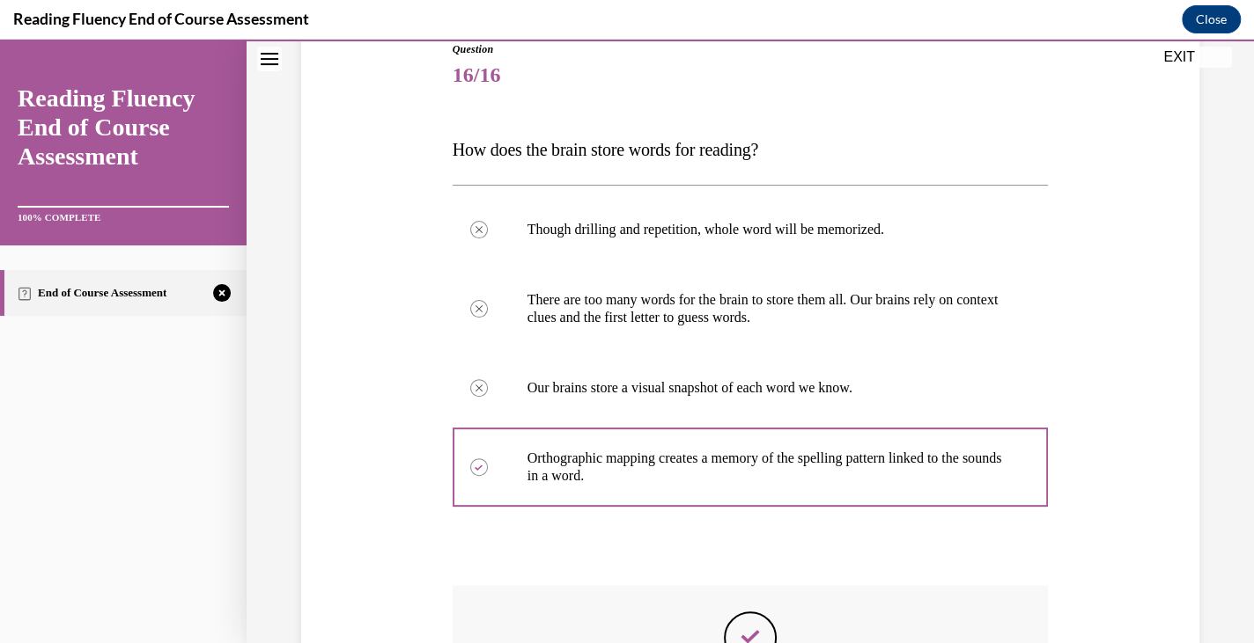
scroll to position [467, 0]
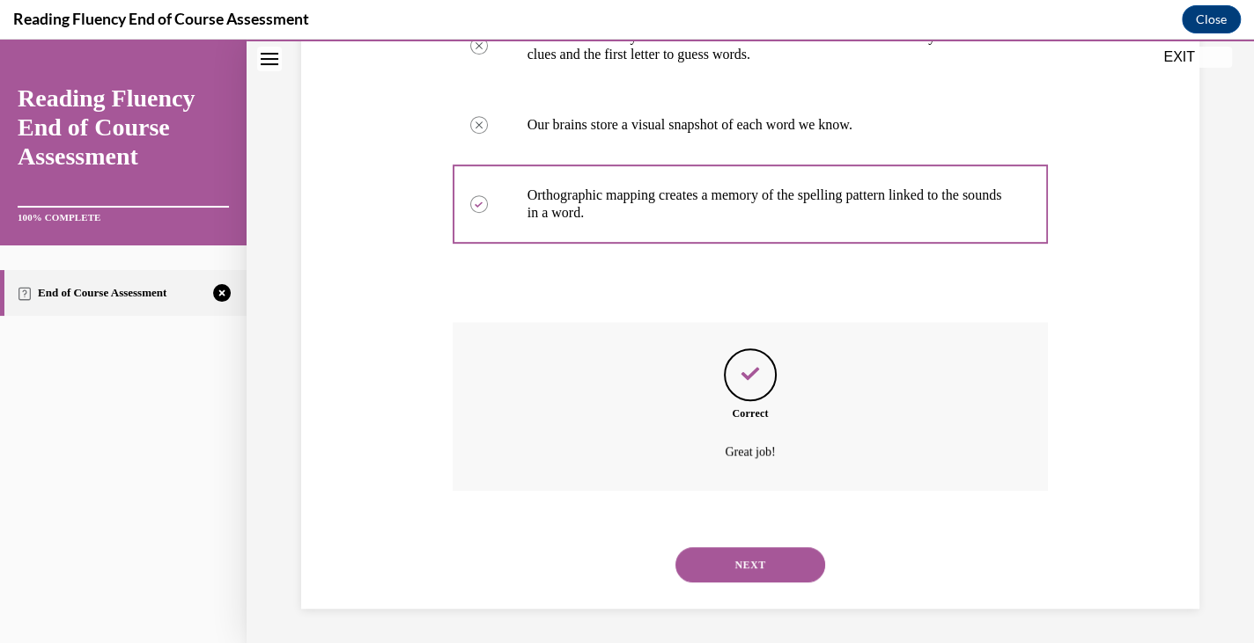
click at [736, 548] on button "NEXT" at bounding box center [750, 565] width 150 height 35
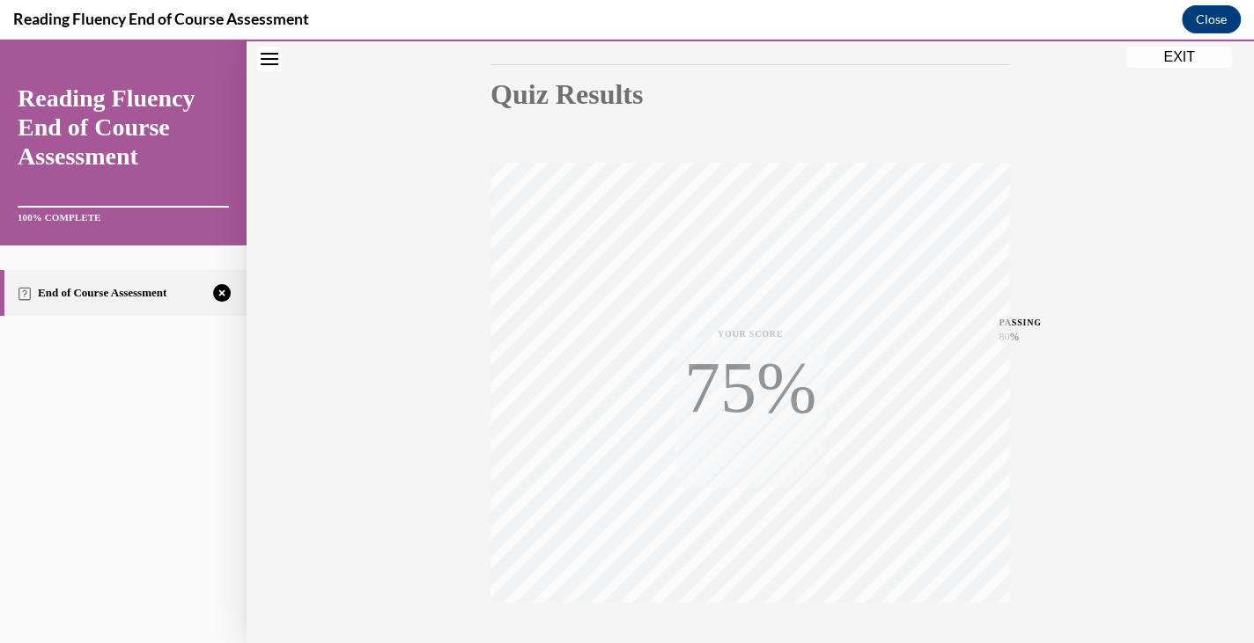
scroll to position [298, 0]
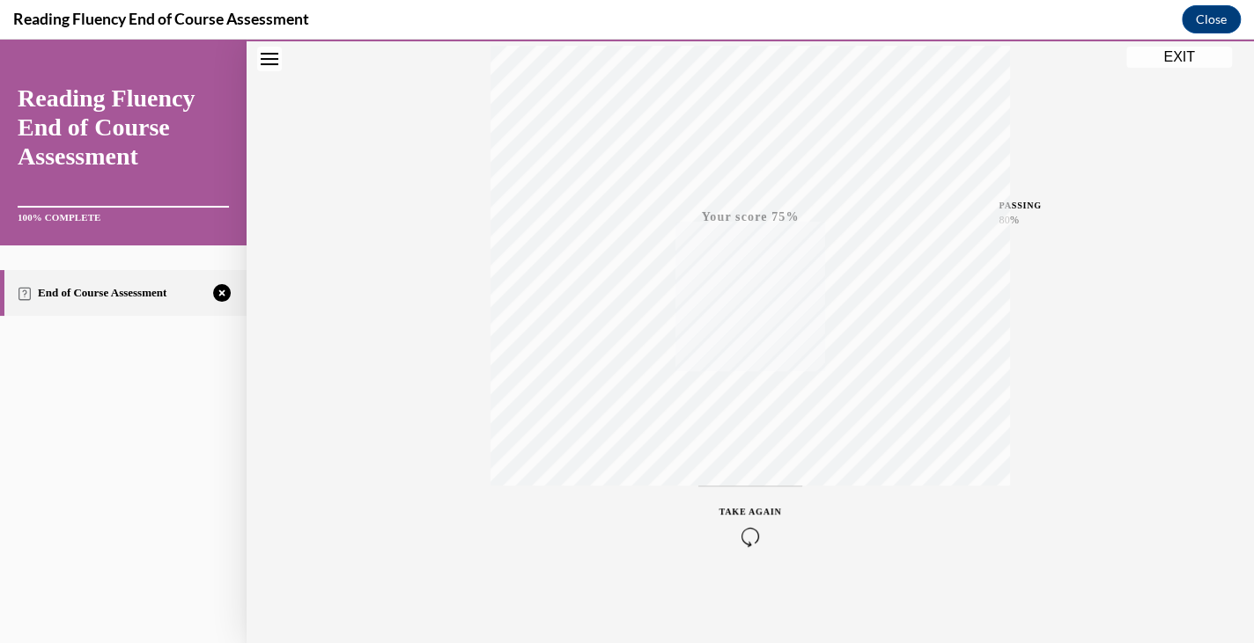
click at [746, 519] on div "TAKE AGAIN" at bounding box center [750, 525] width 63 height 41
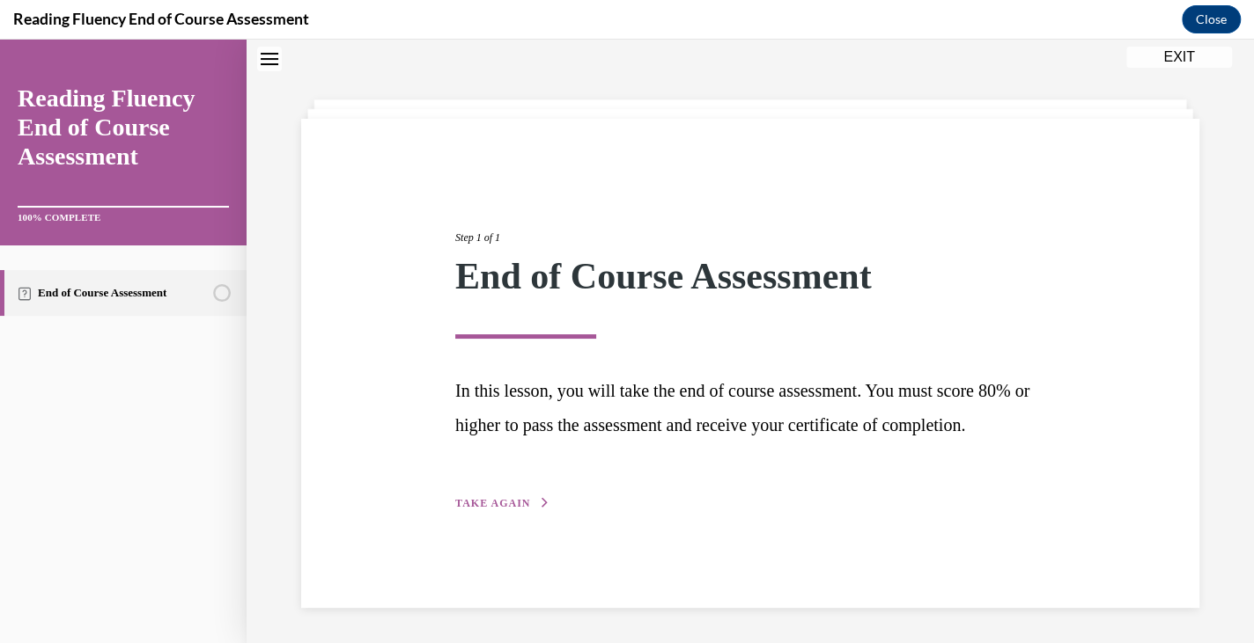
scroll to position [65, 0]
click at [520, 510] on span "TAKE AGAIN" at bounding box center [492, 503] width 75 height 12
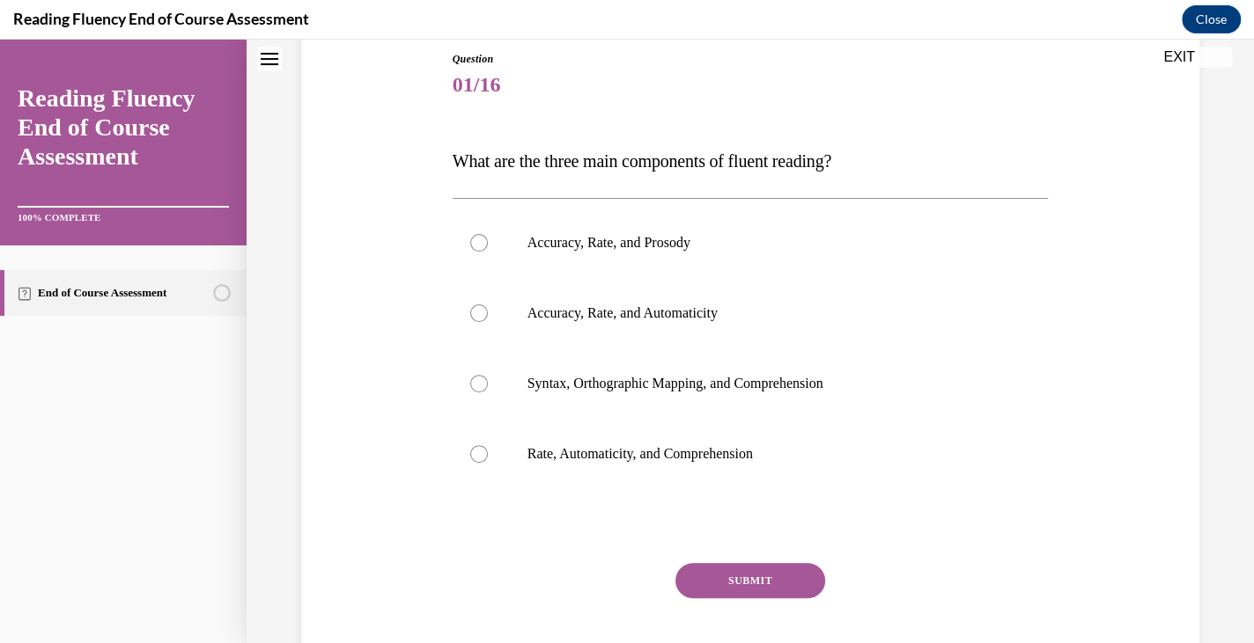
scroll to position [194, 0]
click at [669, 234] on p "Accuracy, Rate, and Prosody" at bounding box center [765, 243] width 477 height 18
click at [488, 234] on input "Accuracy, Rate, and Prosody" at bounding box center [479, 243] width 18 height 18
radio input "true"
click at [702, 567] on button "SUBMIT" at bounding box center [750, 580] width 150 height 35
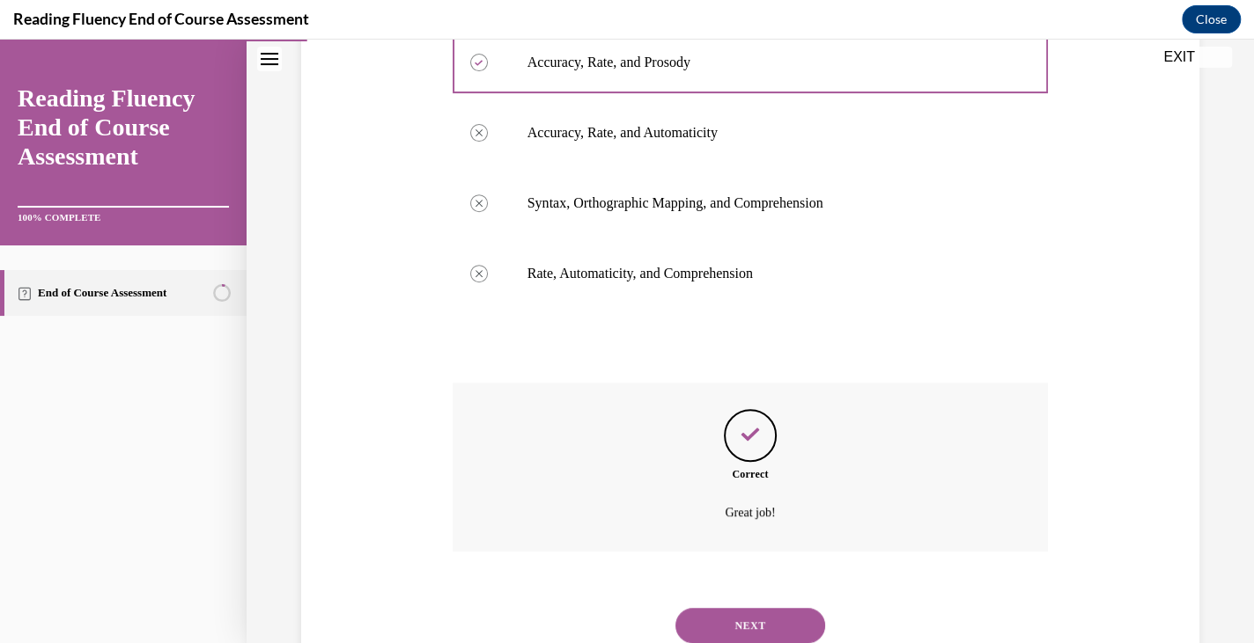
scroll to position [435, 0]
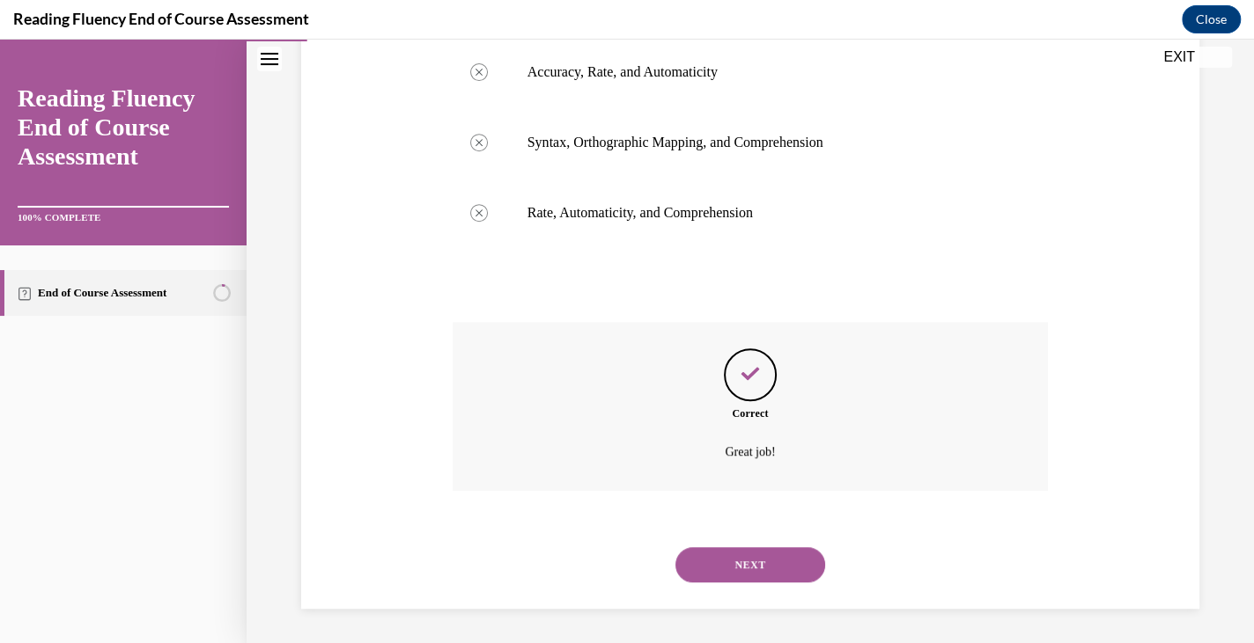
click at [711, 560] on button "NEXT" at bounding box center [750, 565] width 150 height 35
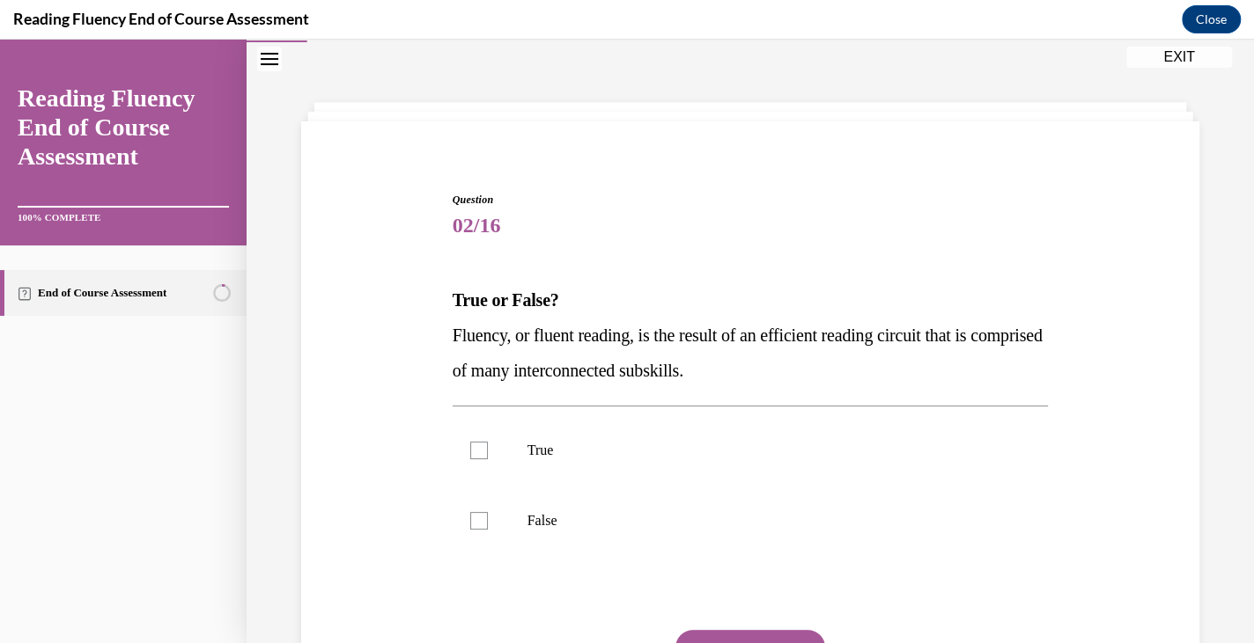
scroll to position [165, 0]
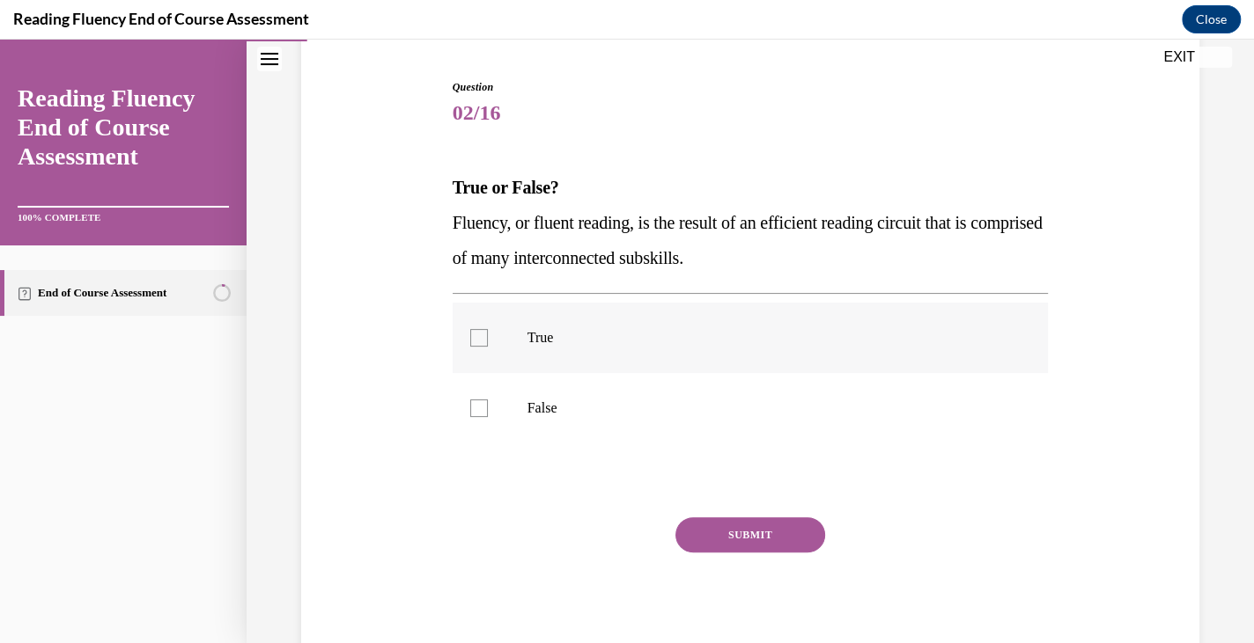
click at [565, 325] on label "True" at bounding box center [750, 338] width 596 height 70
click at [488, 329] on input "True" at bounding box center [479, 338] width 18 height 18
checkbox input "true"
click at [716, 531] on button "SUBMIT" at bounding box center [750, 535] width 150 height 35
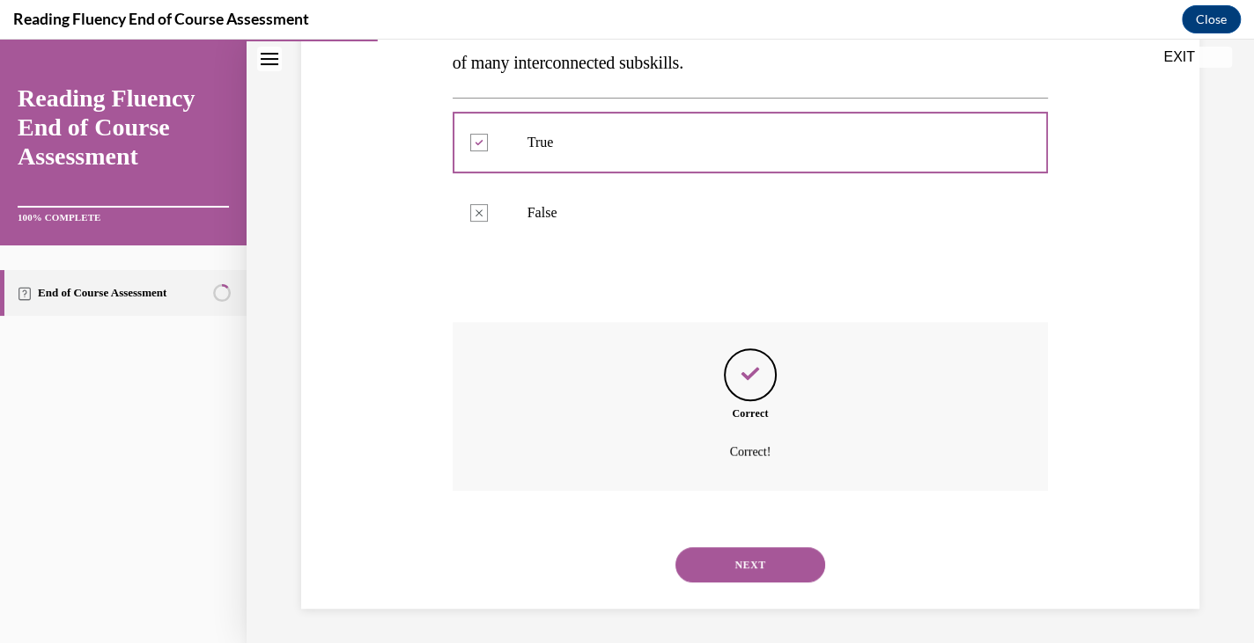
click at [704, 555] on button "NEXT" at bounding box center [750, 565] width 150 height 35
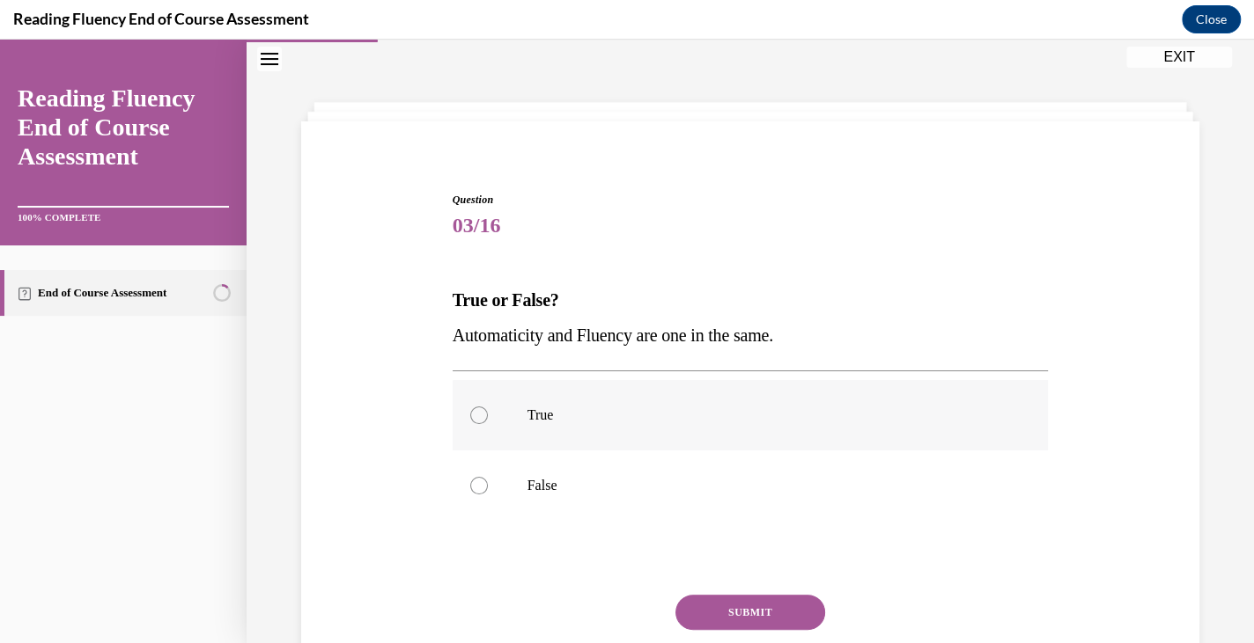
scroll to position [130, 0]
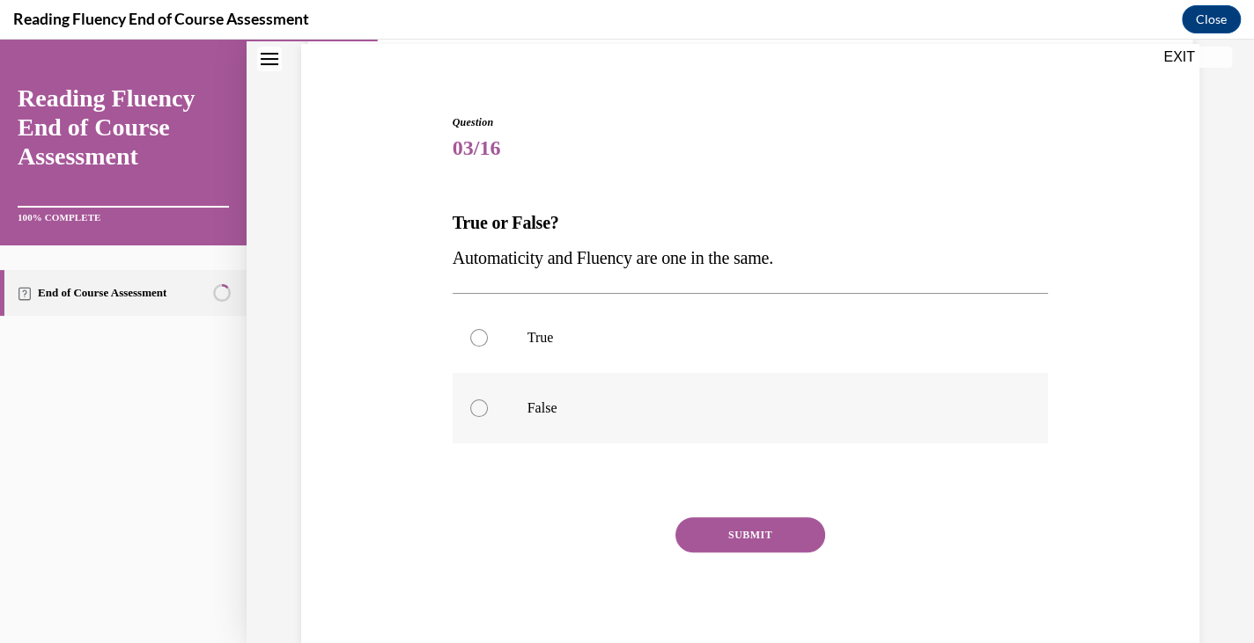
click at [629, 410] on p "False" at bounding box center [765, 409] width 477 height 18
click at [488, 410] on input "False" at bounding box center [479, 409] width 18 height 18
radio input "true"
click at [717, 533] on button "SUBMIT" at bounding box center [750, 535] width 150 height 35
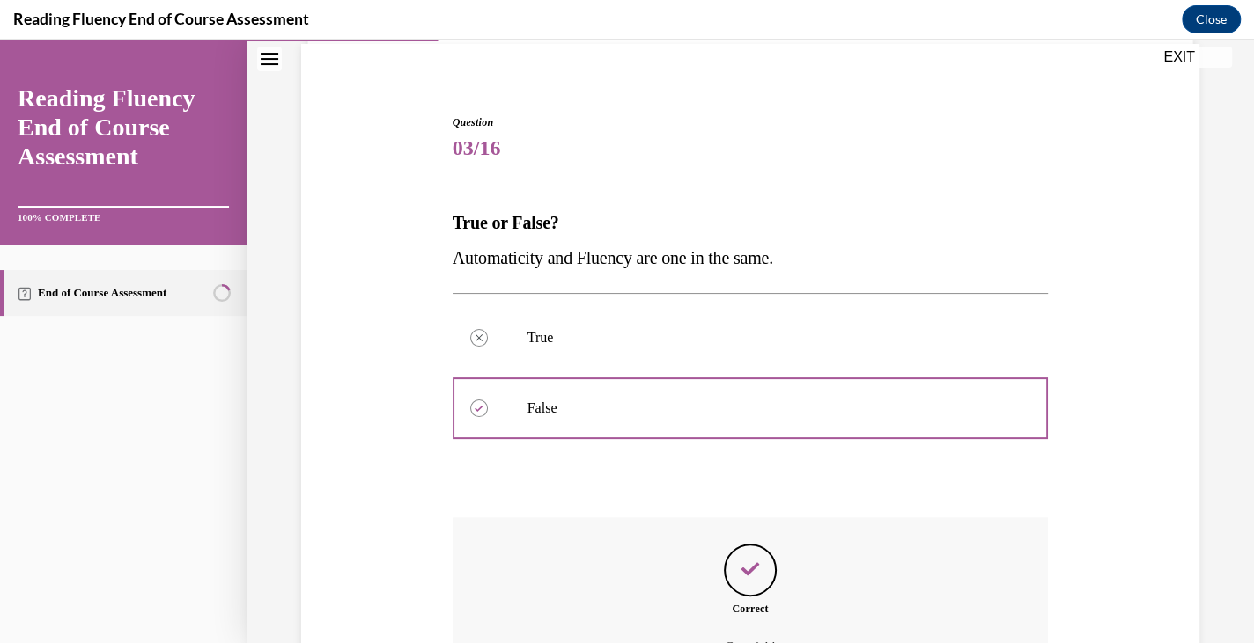
scroll to position [326, 0]
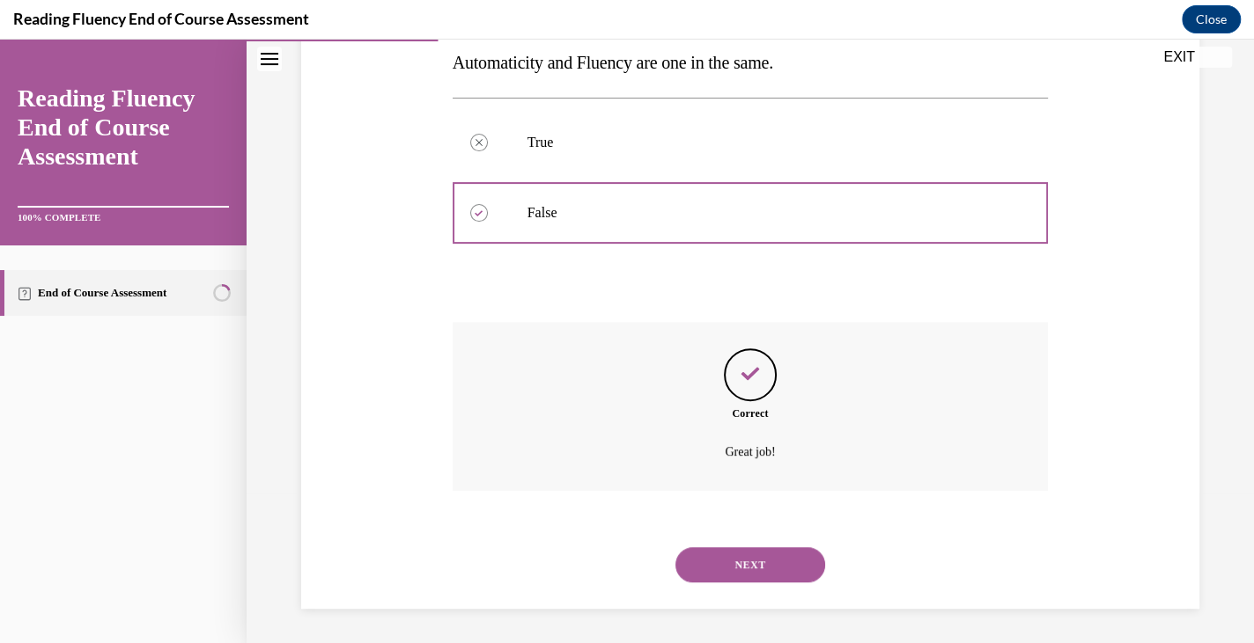
click at [707, 549] on button "NEXT" at bounding box center [750, 565] width 150 height 35
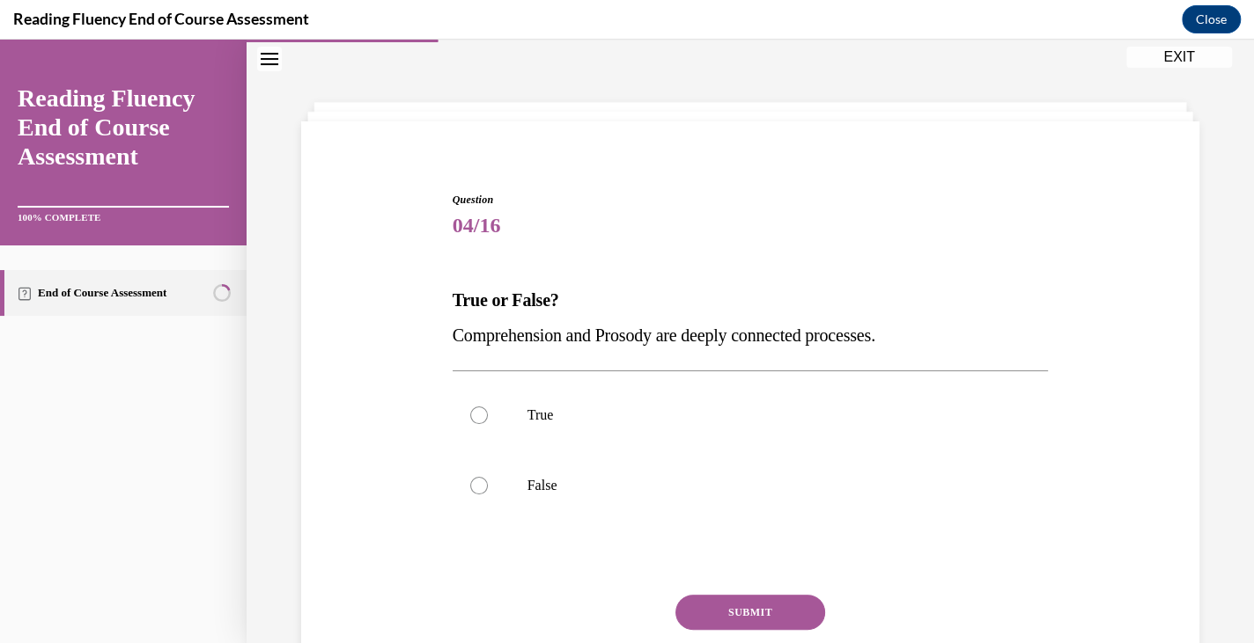
scroll to position [130, 0]
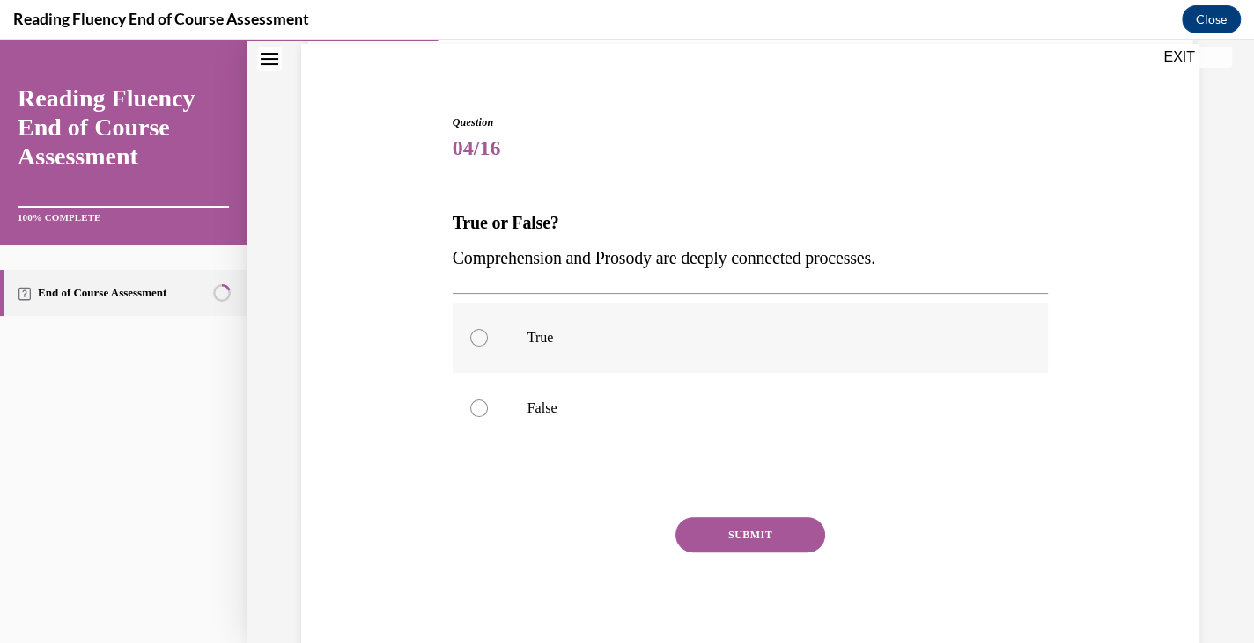
click at [658, 320] on label "True" at bounding box center [750, 338] width 596 height 70
click at [488, 329] on input "True" at bounding box center [479, 338] width 18 height 18
radio input "true"
click at [713, 532] on button "SUBMIT" at bounding box center [750, 535] width 150 height 35
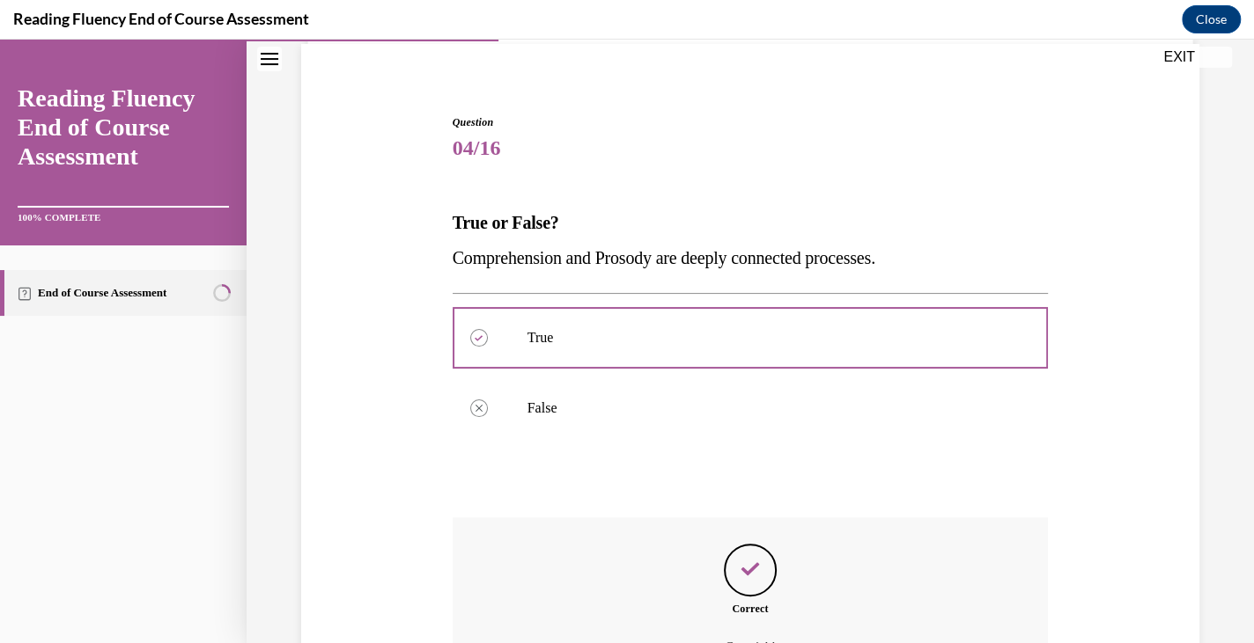
scroll to position [326, 0]
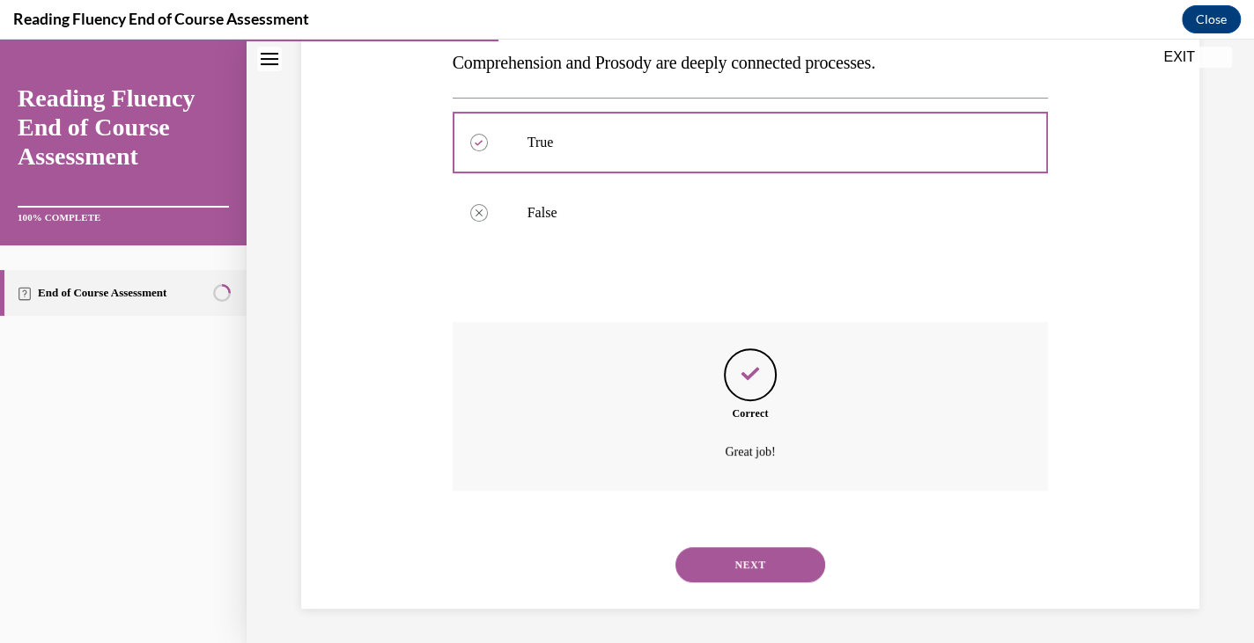
click at [726, 548] on button "NEXT" at bounding box center [750, 565] width 150 height 35
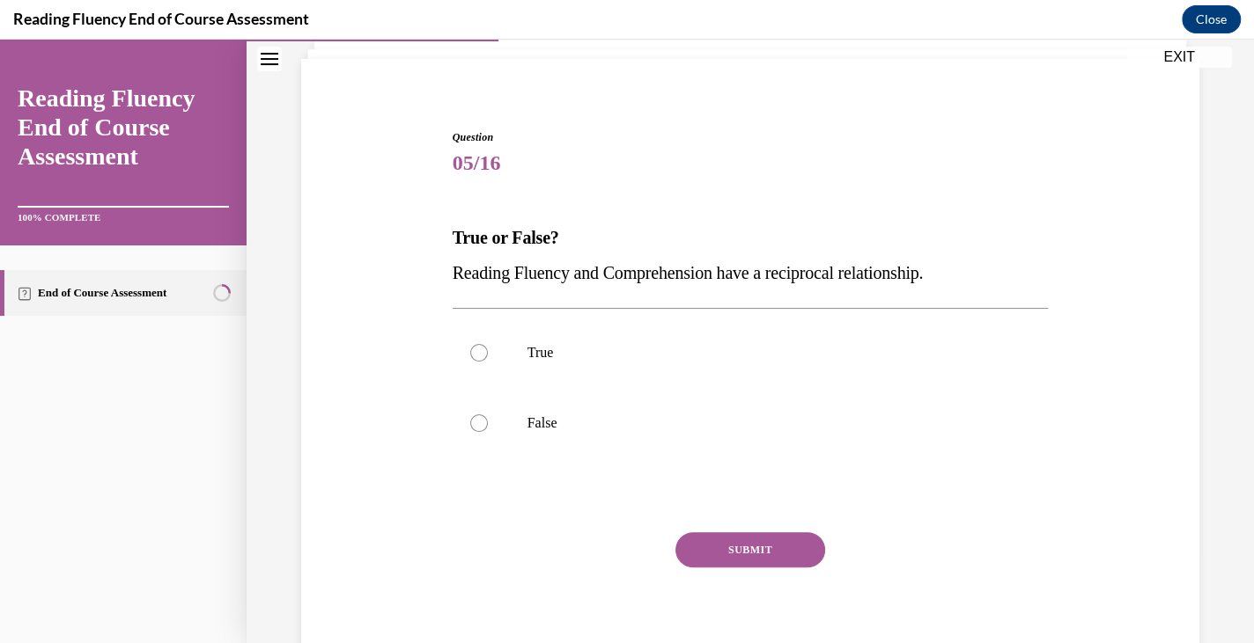
scroll to position [123, 0]
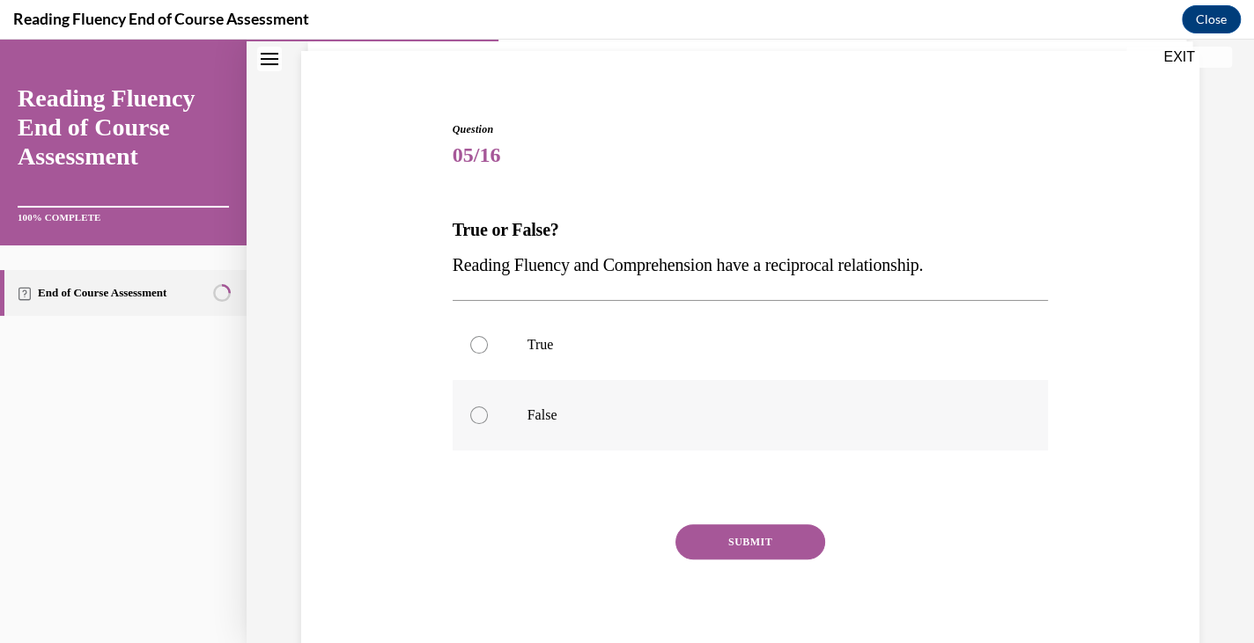
click at [590, 401] on label "False" at bounding box center [750, 415] width 596 height 70
click at [488, 407] on input "False" at bounding box center [479, 416] width 18 height 18
radio input "true"
click at [695, 540] on button "SUBMIT" at bounding box center [750, 542] width 150 height 35
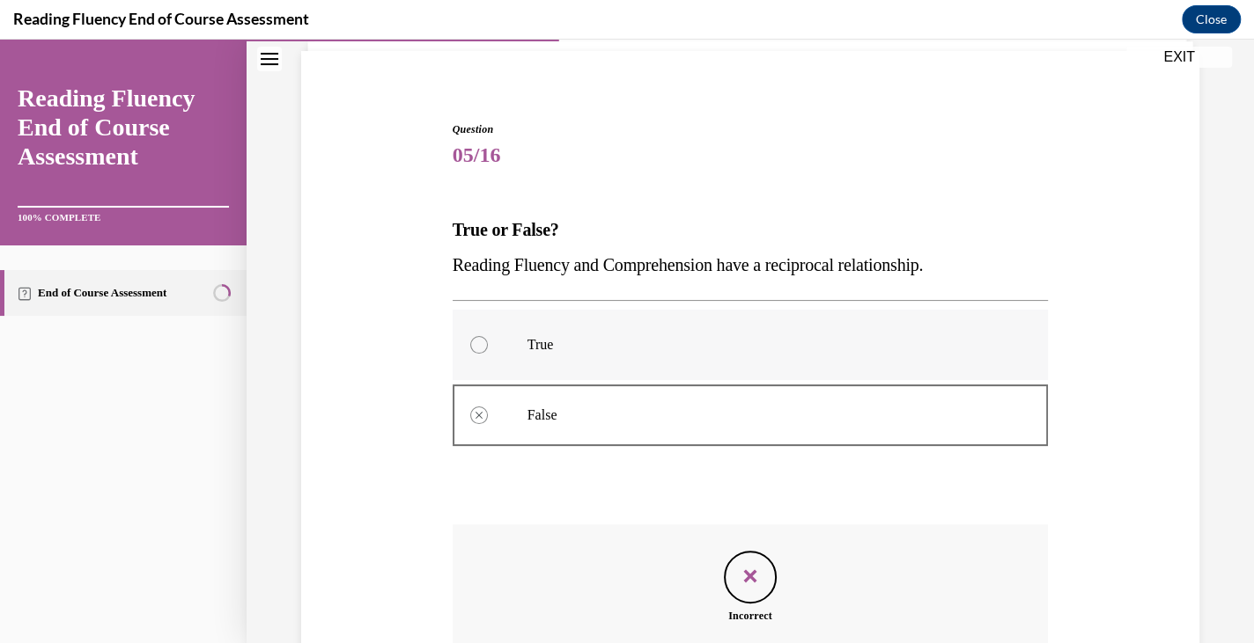
scroll to position [326, 0]
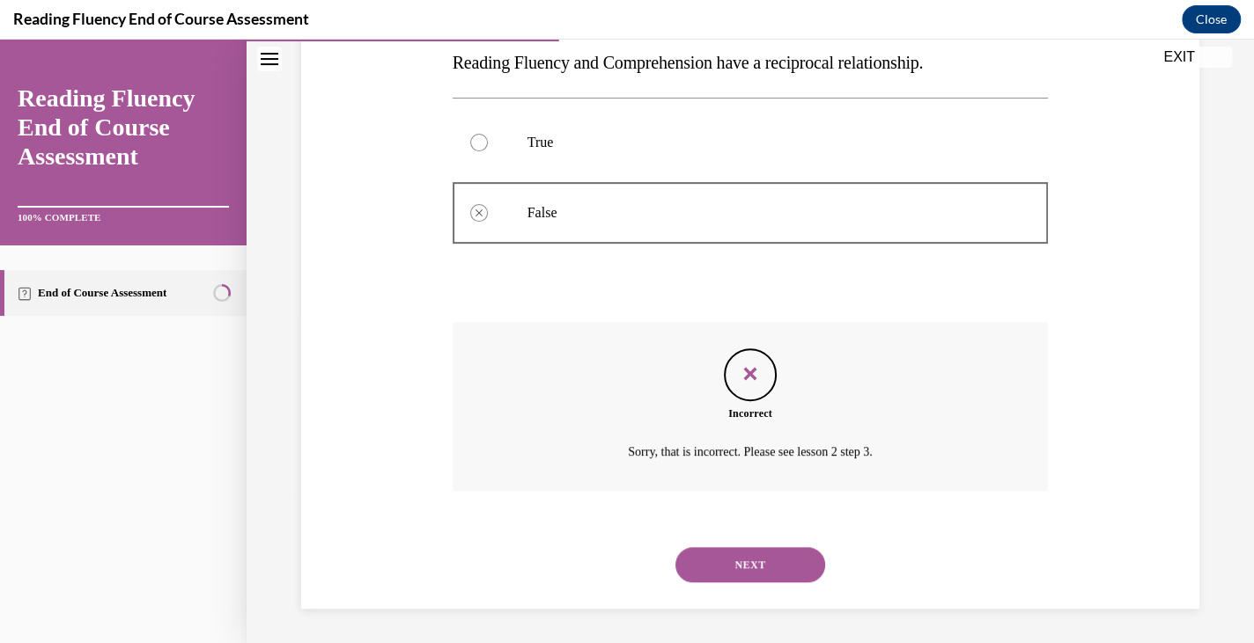
click at [706, 553] on button "NEXT" at bounding box center [750, 565] width 150 height 35
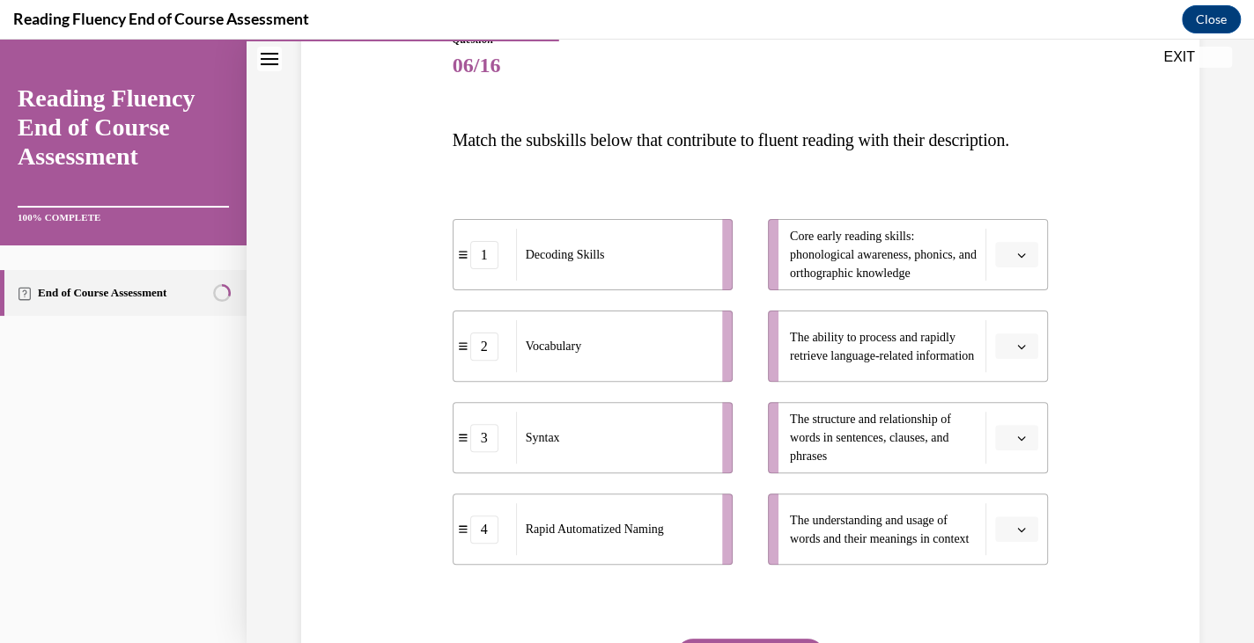
scroll to position [225, 0]
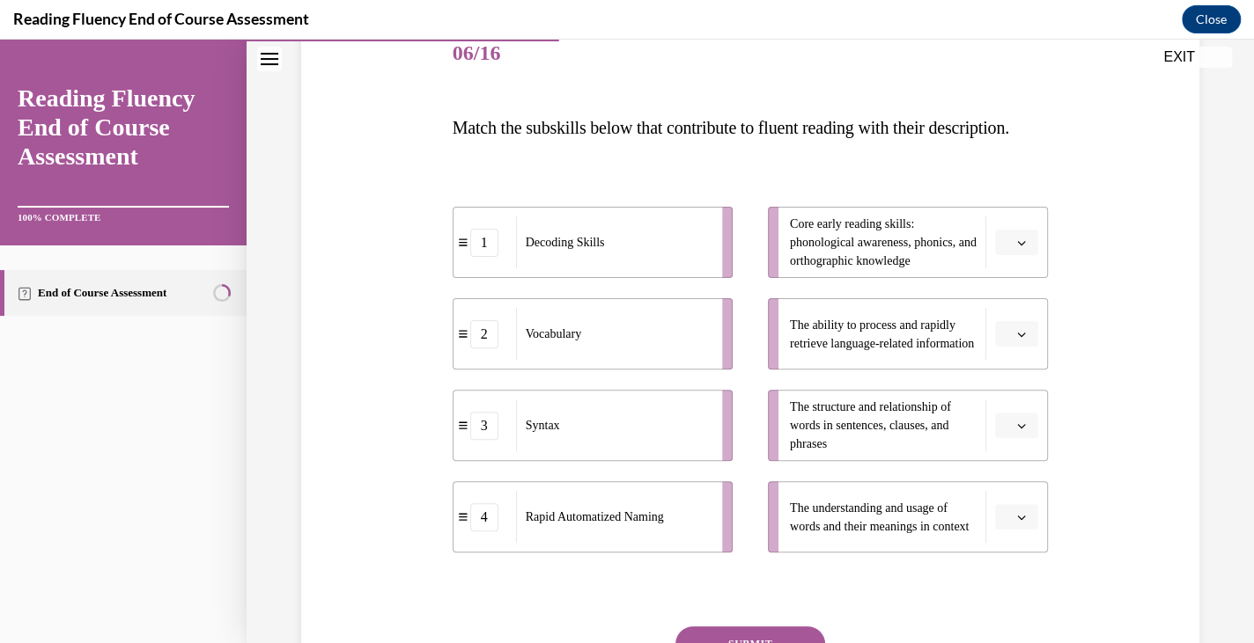
click at [1017, 247] on icon "button" at bounding box center [1021, 243] width 9 height 9
click at [1001, 350] on span "1" at bounding box center [1000, 352] width 6 height 14
click at [1004, 348] on button "button" at bounding box center [1016, 334] width 43 height 26
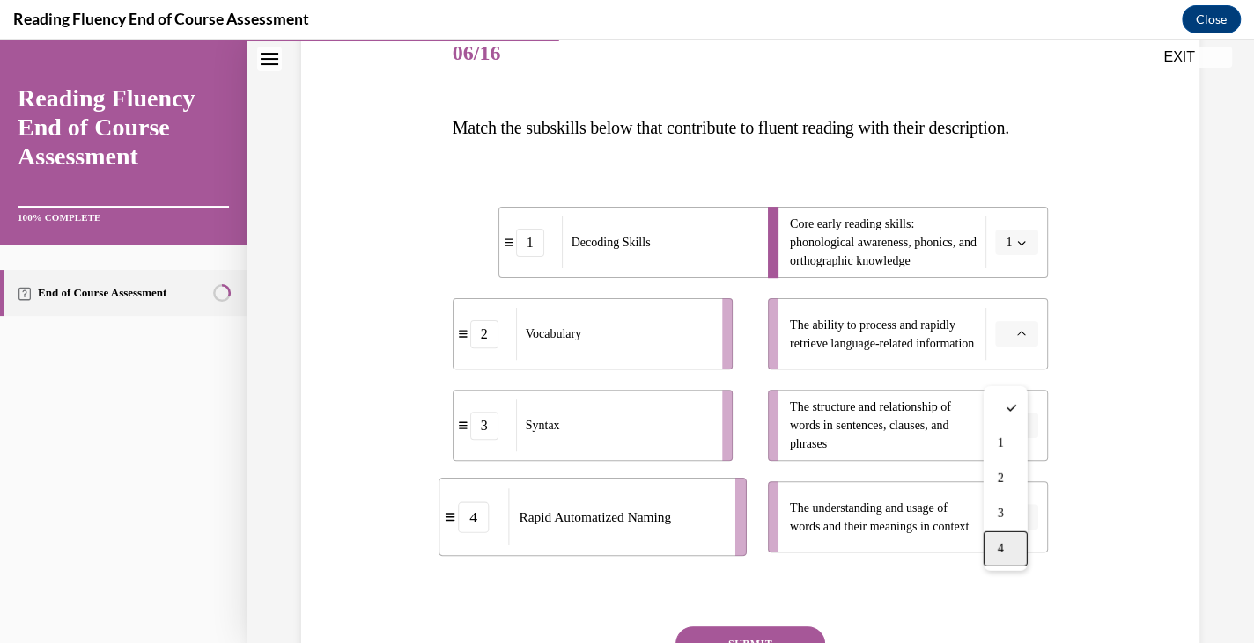
click at [1001, 549] on span "4" at bounding box center [1000, 549] width 6 height 14
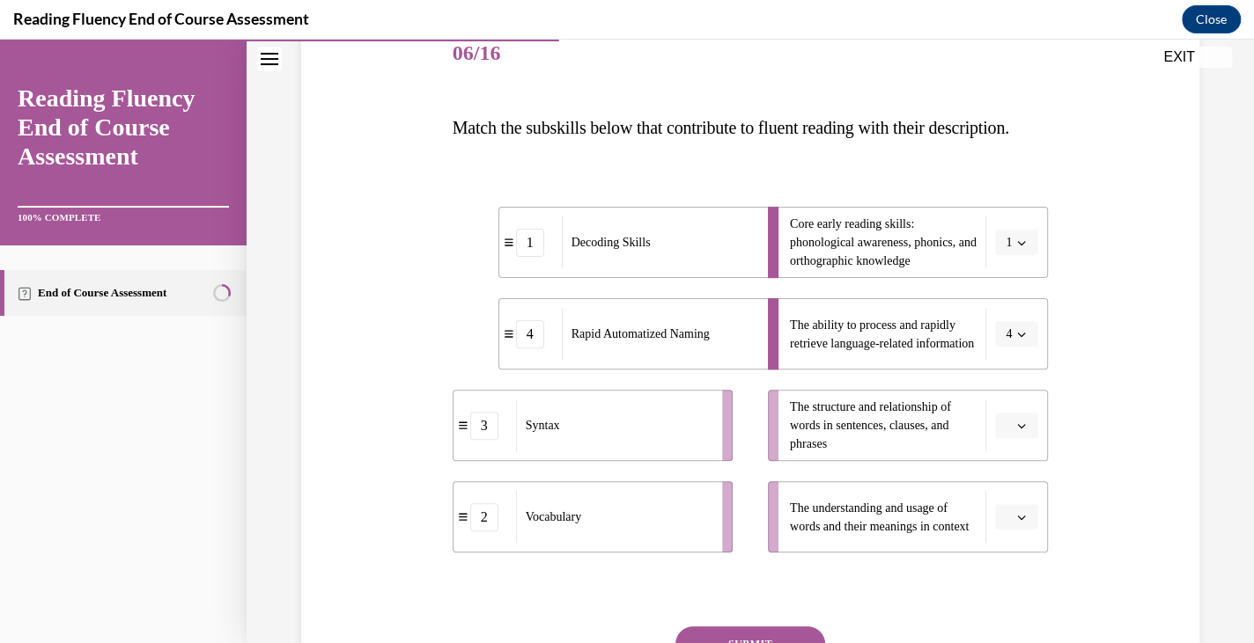
click at [1017, 430] on icon "button" at bounding box center [1021, 426] width 9 height 9
click at [997, 392] on span "3" at bounding box center [1000, 386] width 6 height 14
click at [1017, 522] on icon "button" at bounding box center [1021, 517] width 9 height 9
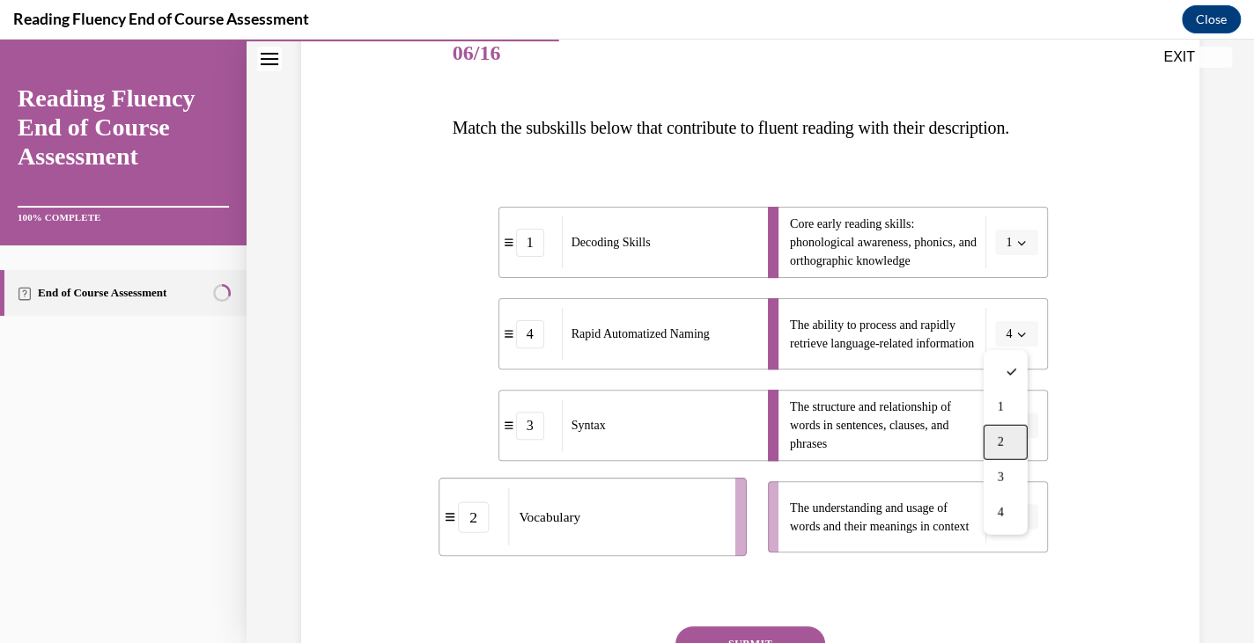
click at [1006, 447] on div "2" at bounding box center [1005, 442] width 44 height 35
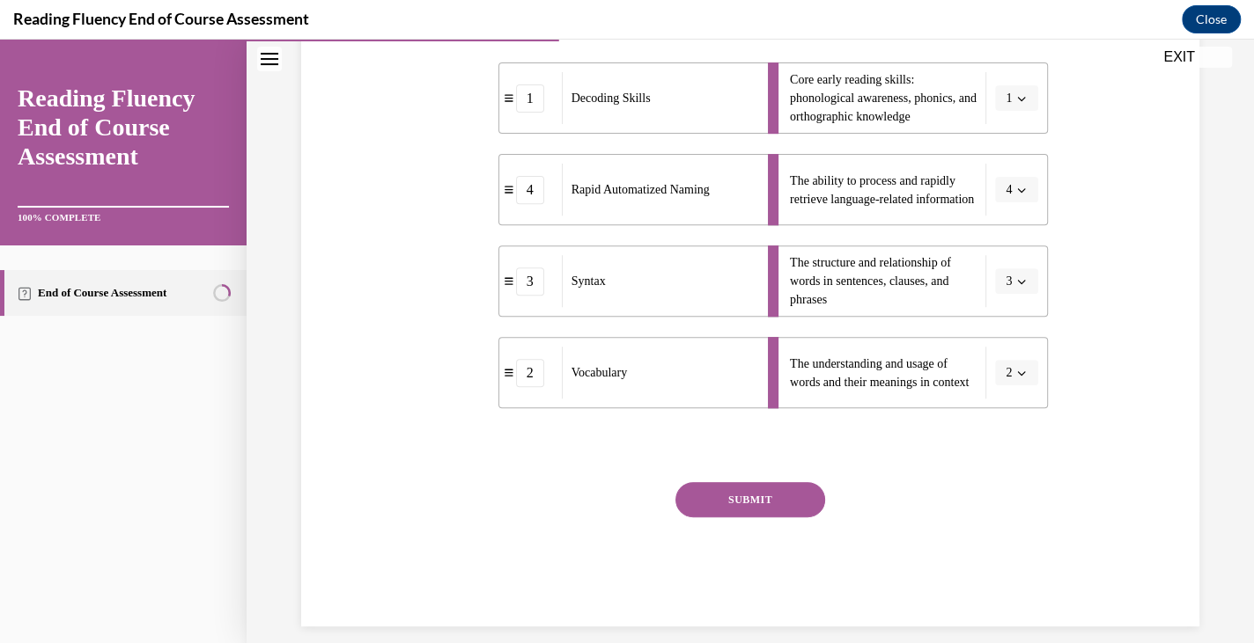
click at [778, 518] on button "SUBMIT" at bounding box center [750, 499] width 150 height 35
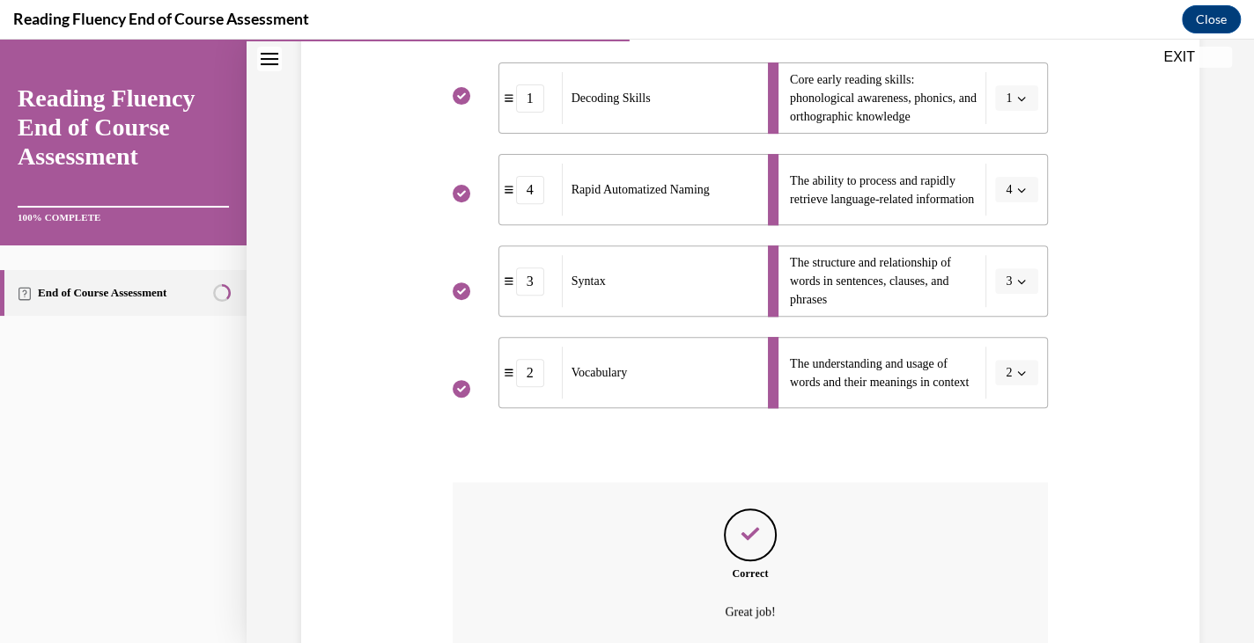
scroll to position [565, 0]
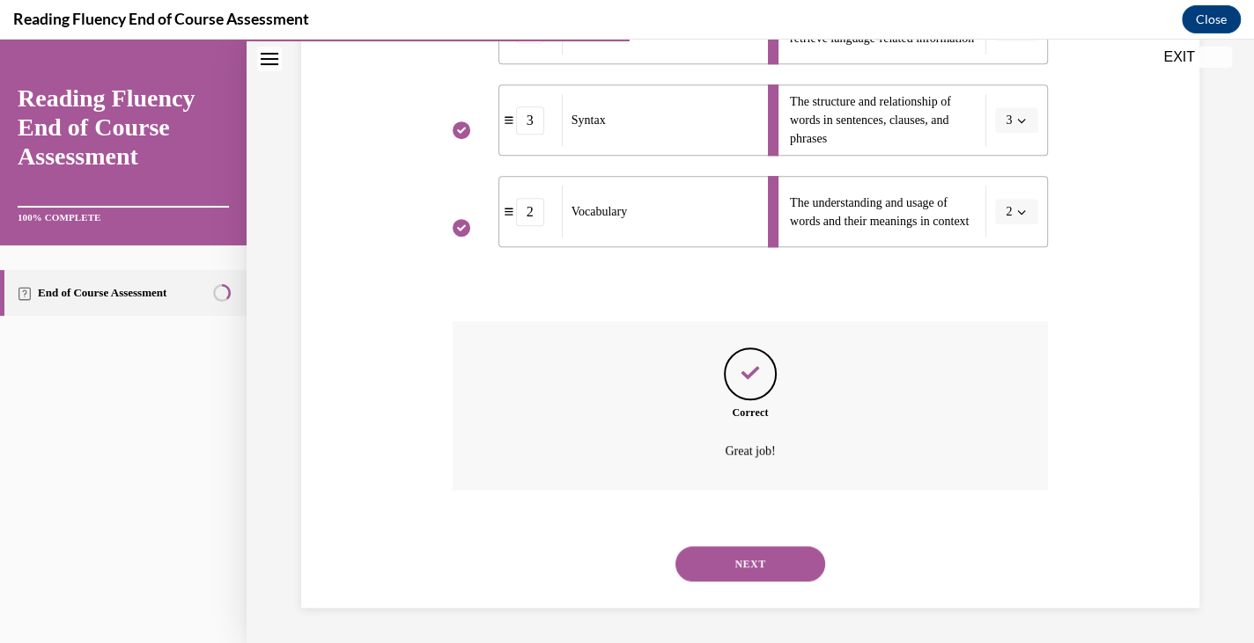
click at [759, 577] on button "NEXT" at bounding box center [750, 564] width 150 height 35
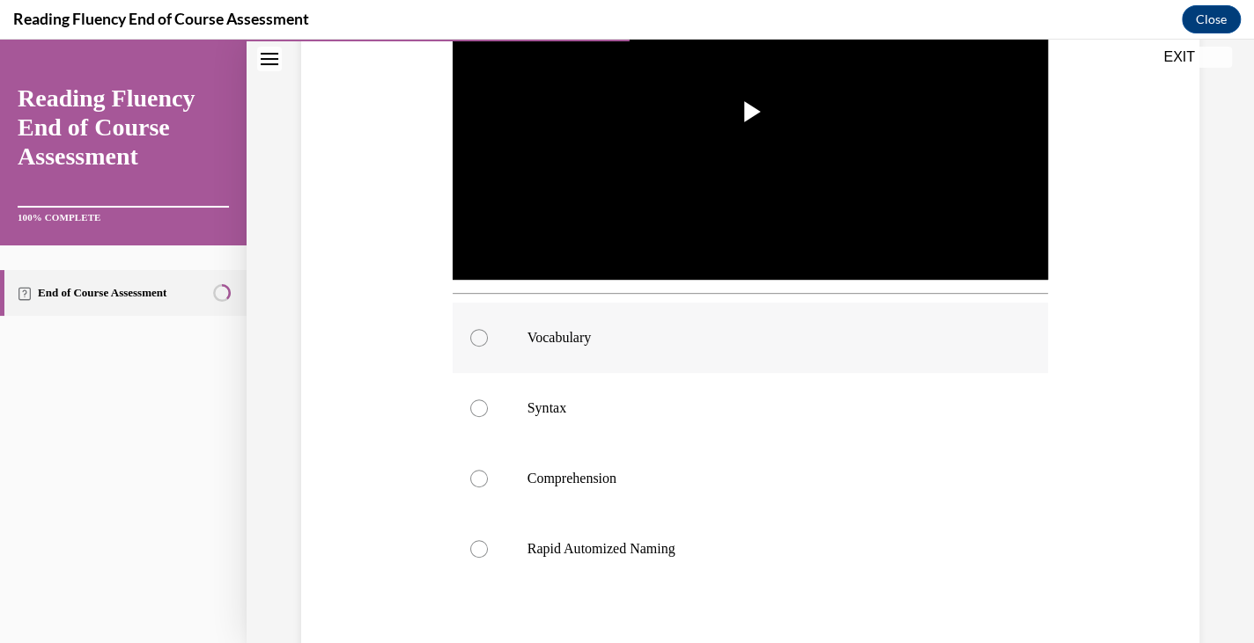
scroll to position [489, 0]
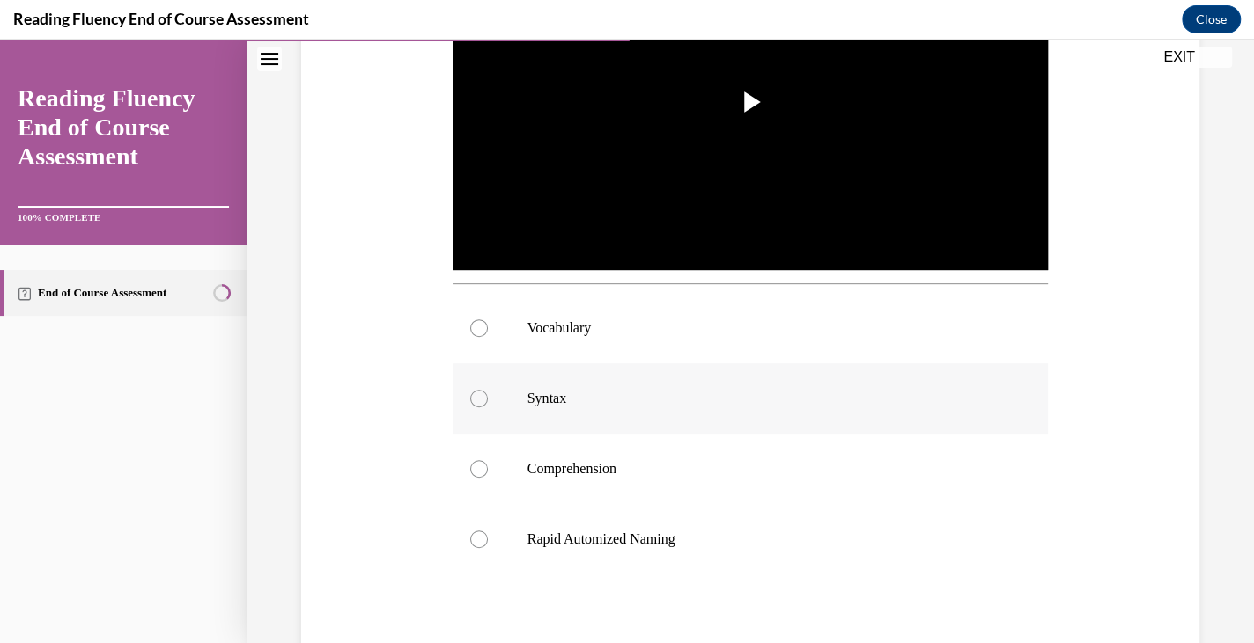
click at [608, 381] on label "Syntax" at bounding box center [750, 399] width 596 height 70
click at [488, 390] on input "Syntax" at bounding box center [479, 399] width 18 height 18
radio input "true"
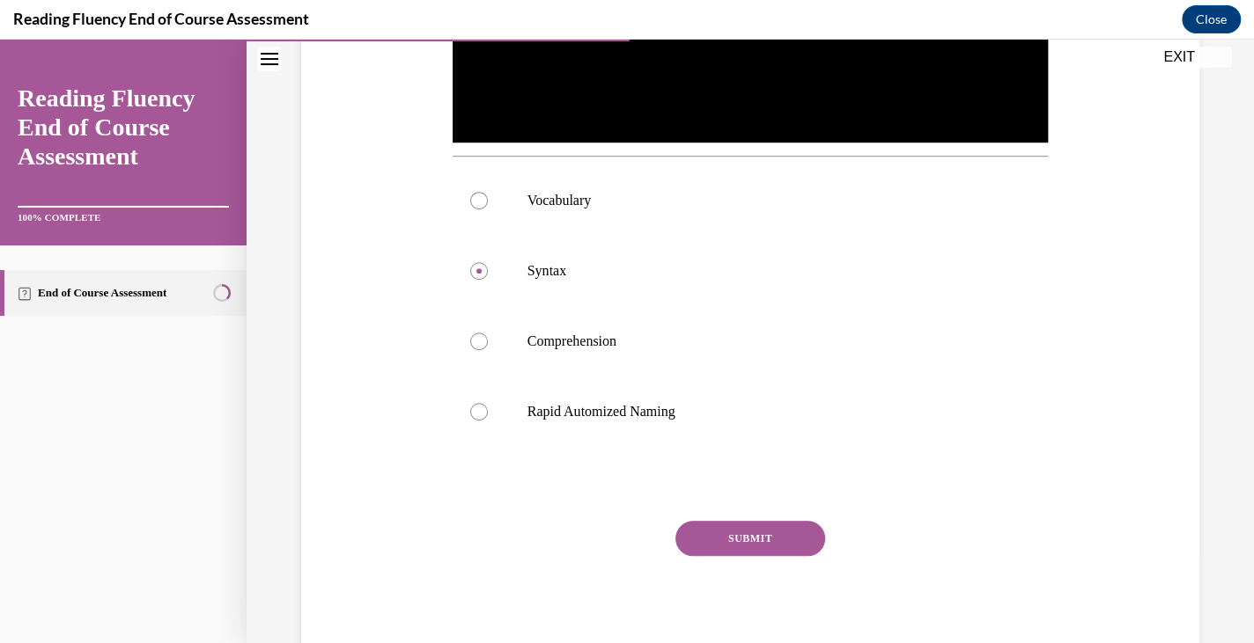
click at [724, 548] on button "SUBMIT" at bounding box center [750, 538] width 150 height 35
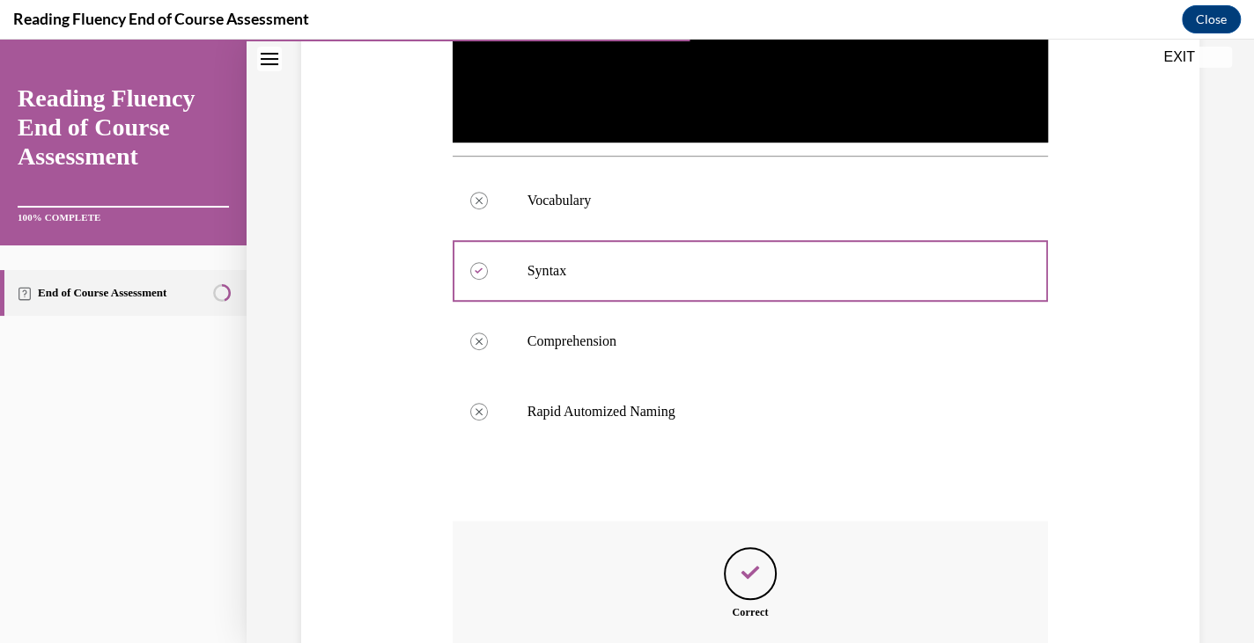
scroll to position [812, 0]
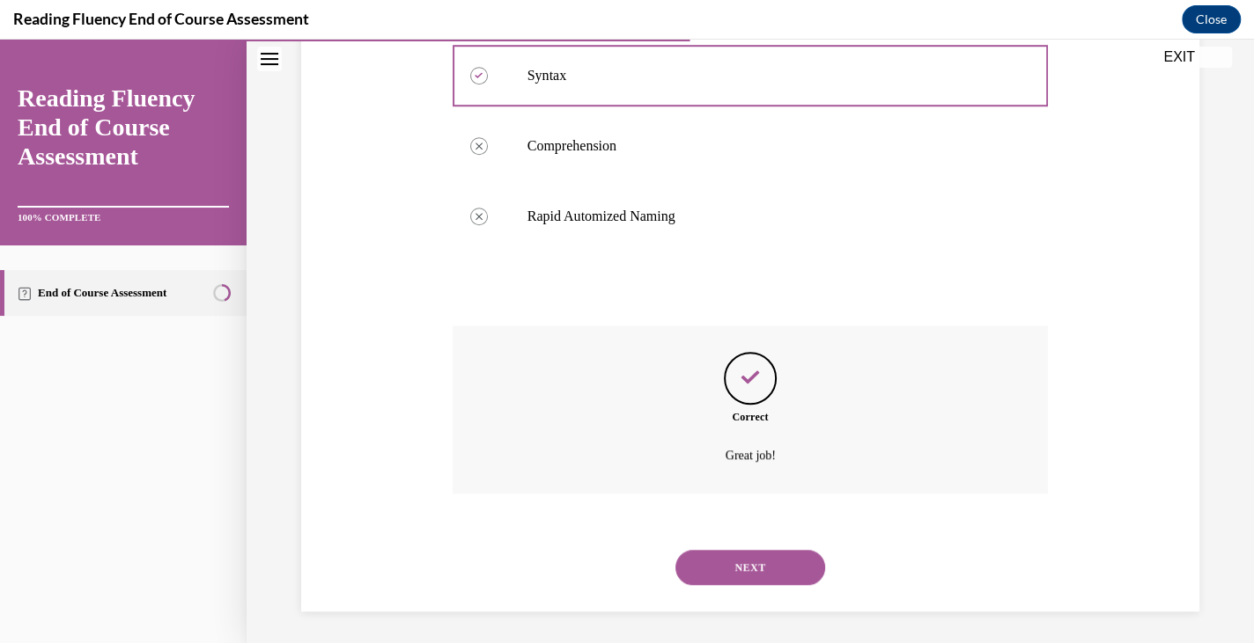
click at [729, 560] on button "NEXT" at bounding box center [750, 567] width 150 height 35
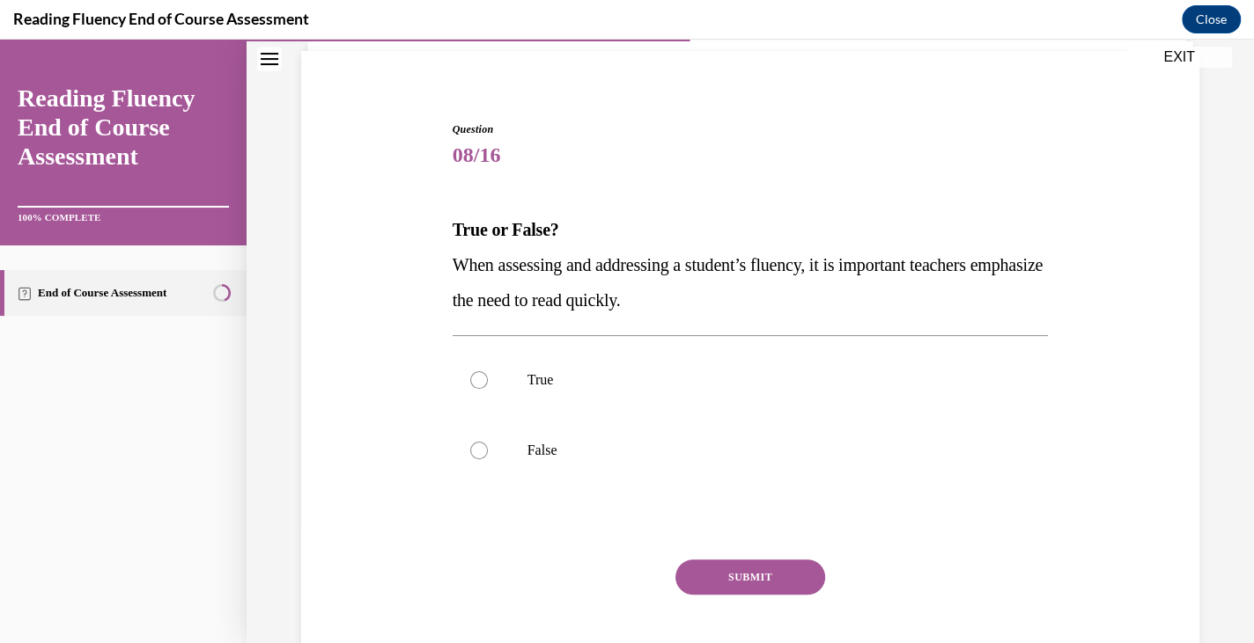
scroll to position [133, 0]
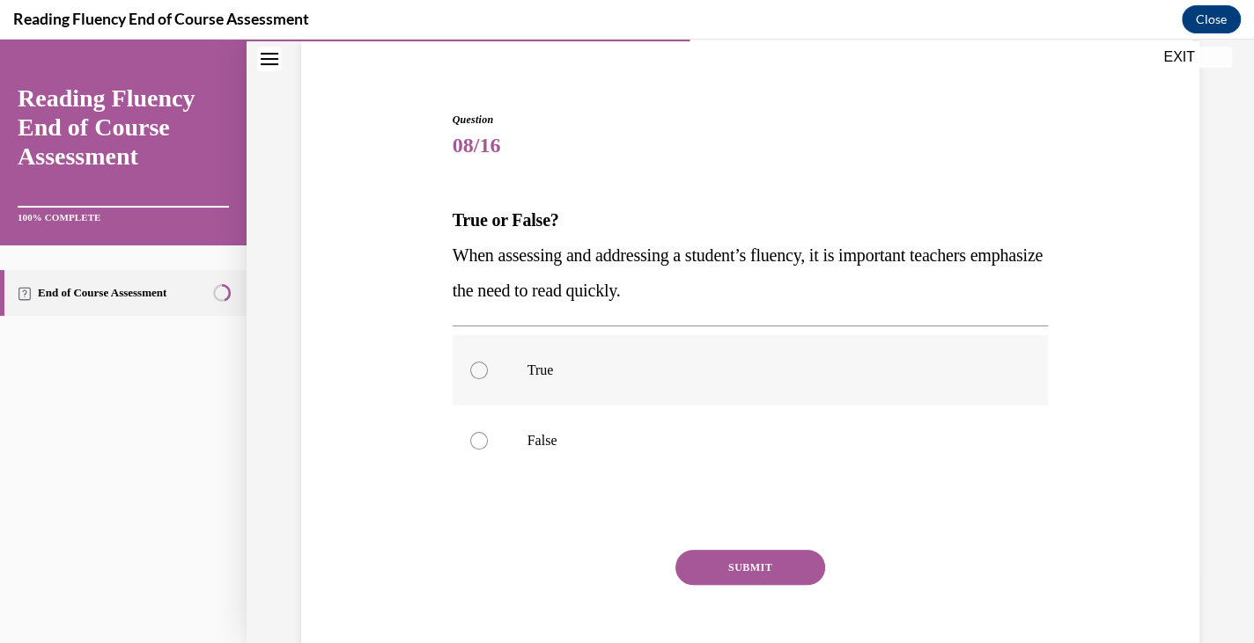
click at [547, 371] on p "True" at bounding box center [765, 371] width 477 height 18
click at [488, 371] on input "True" at bounding box center [479, 371] width 18 height 18
radio input "true"
click at [689, 557] on button "SUBMIT" at bounding box center [750, 567] width 150 height 35
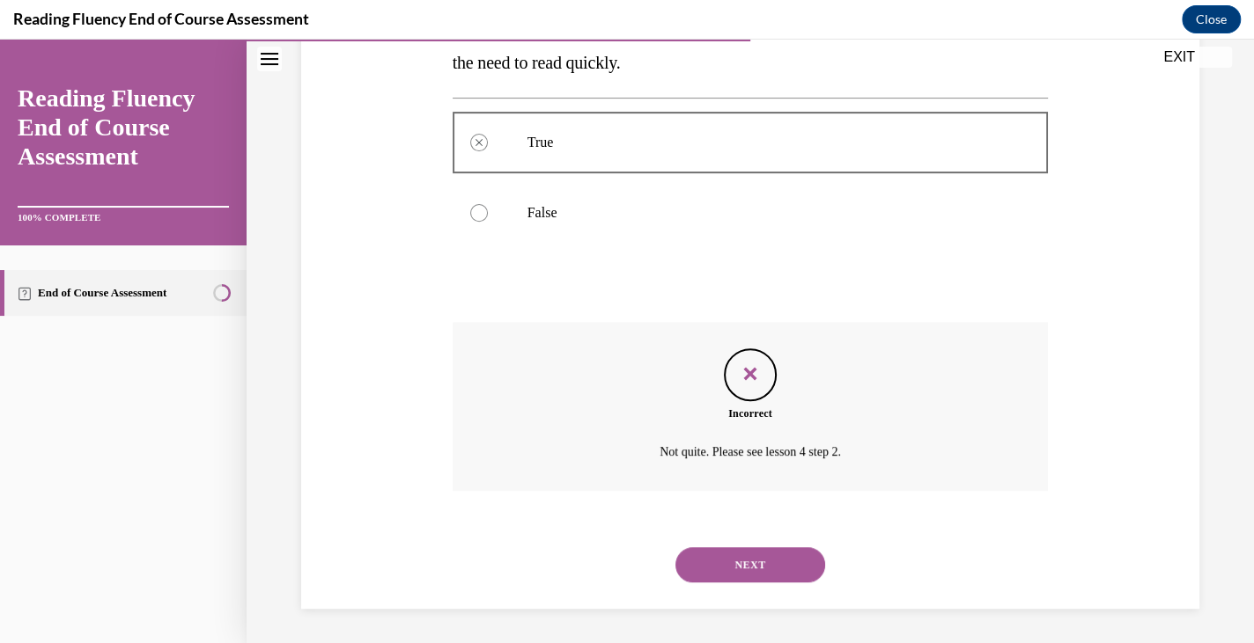
click at [690, 557] on button "NEXT" at bounding box center [750, 565] width 150 height 35
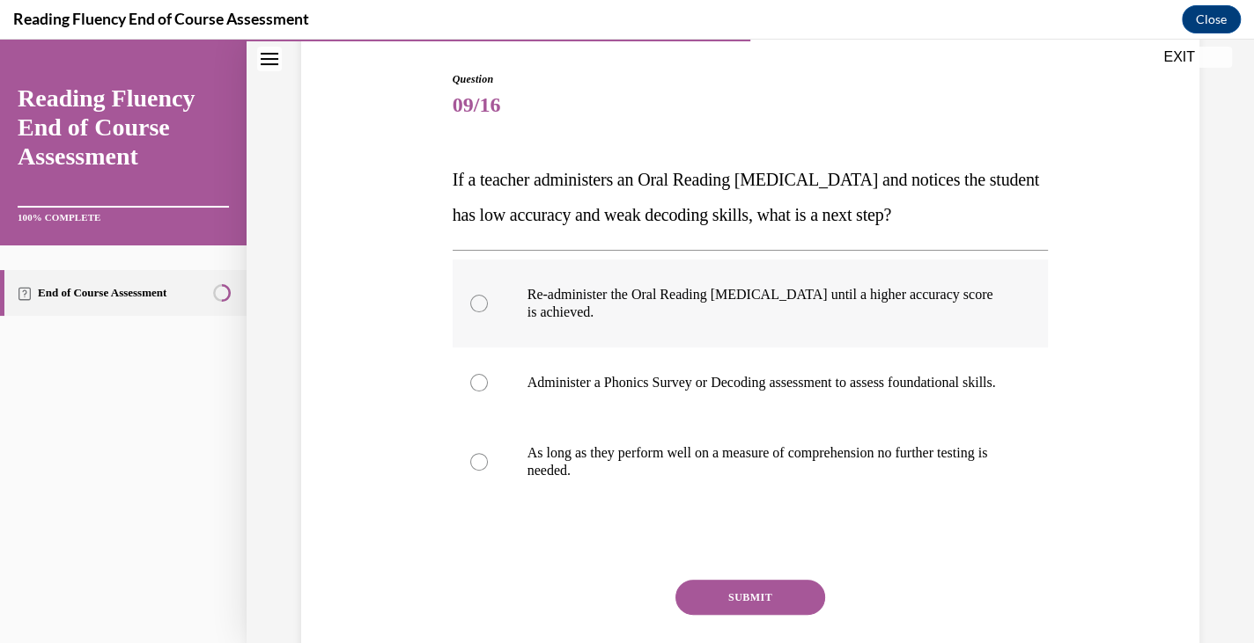
scroll to position [187, 0]
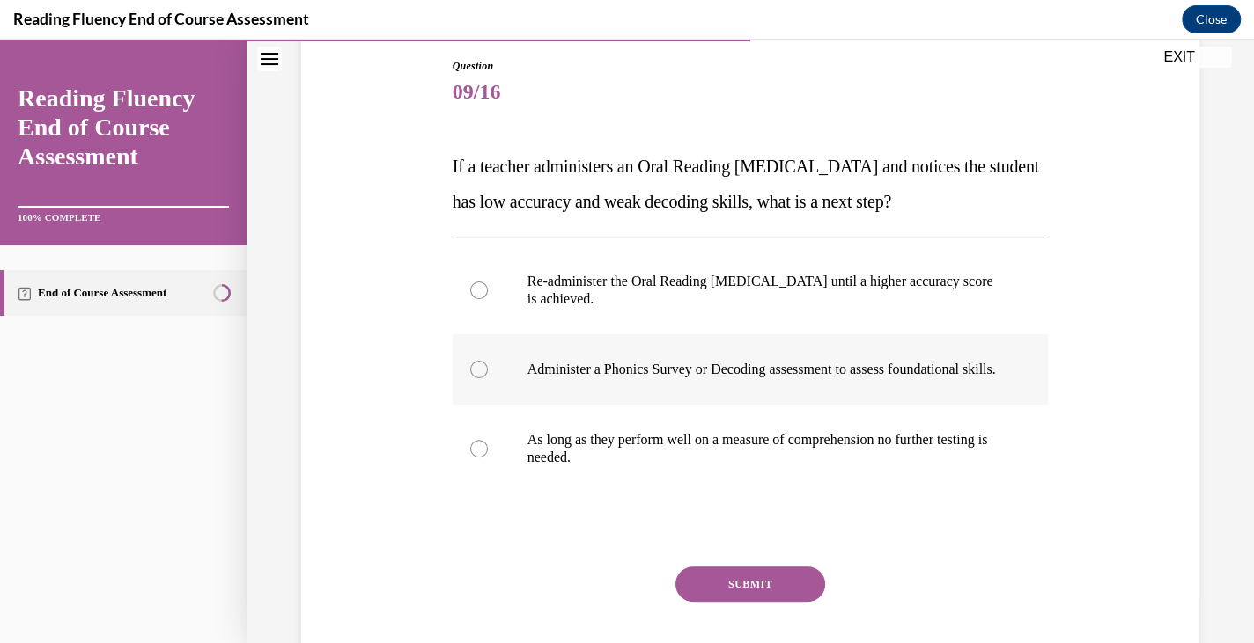
click at [714, 379] on p "Administer a Phonics Survey or Decoding assessment to assess foundational skill…" at bounding box center [765, 370] width 477 height 18
click at [488, 379] on input "Administer a Phonics Survey or Decoding assessment to assess foundational skill…" at bounding box center [479, 370] width 18 height 18
radio input "true"
click at [726, 590] on button "SUBMIT" at bounding box center [750, 584] width 150 height 35
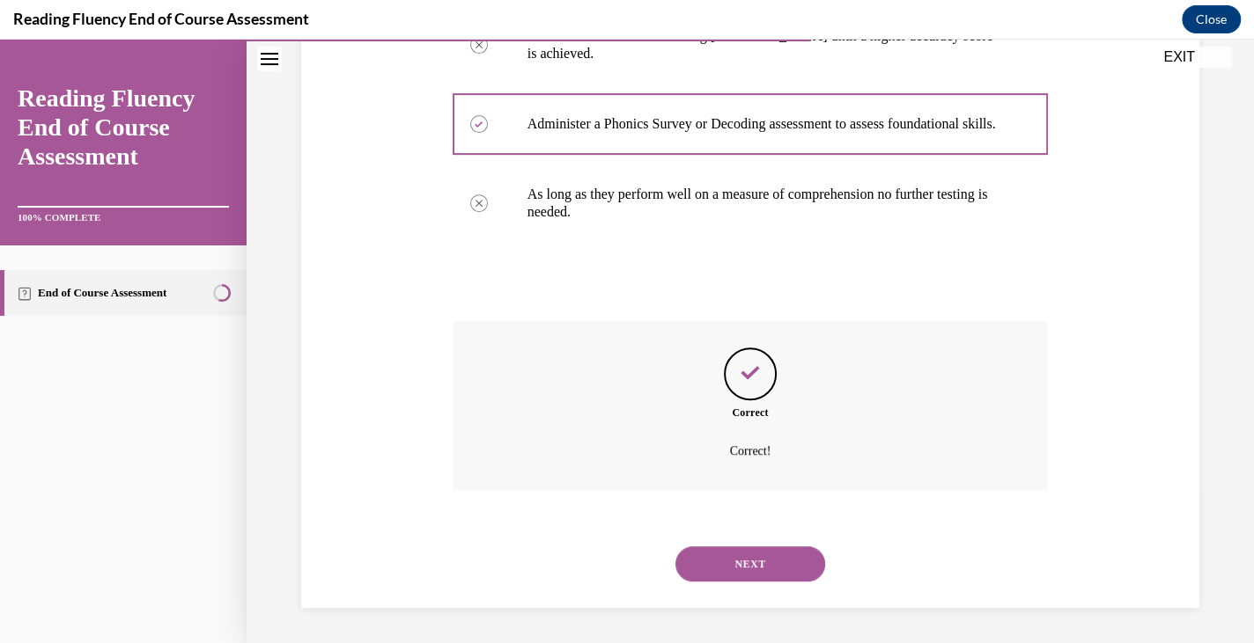
scroll to position [448, 0]
click at [731, 564] on button "NEXT" at bounding box center [750, 564] width 150 height 35
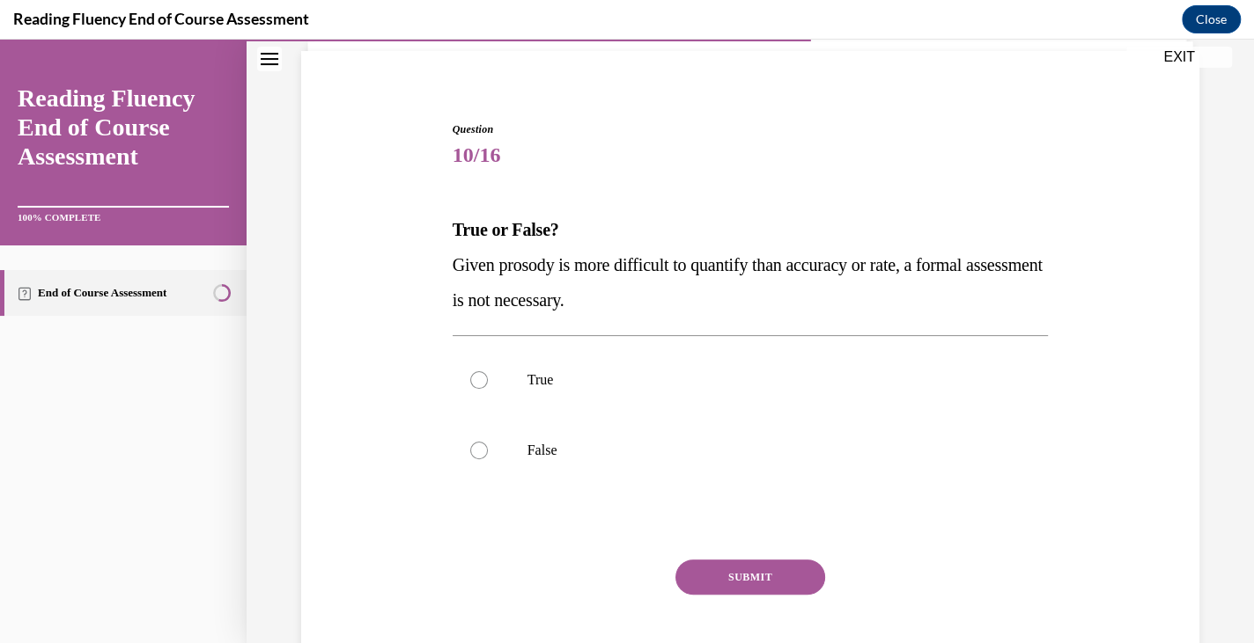
scroll to position [146, 0]
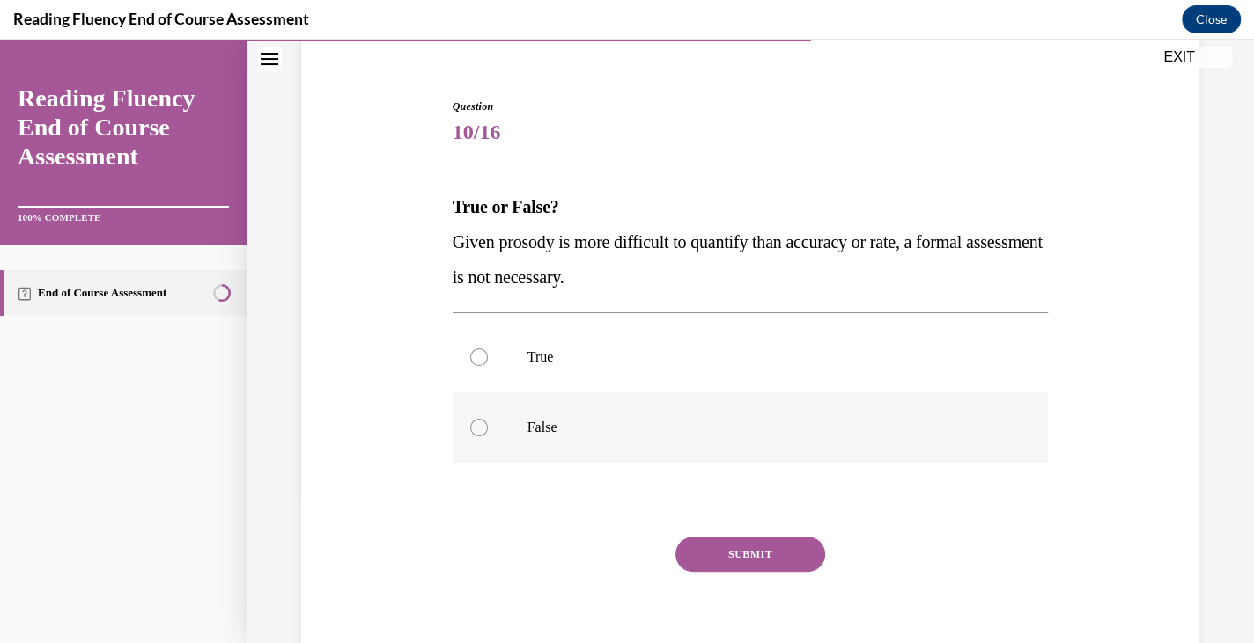
click at [608, 415] on label "False" at bounding box center [750, 428] width 596 height 70
click at [488, 419] on input "False" at bounding box center [479, 428] width 18 height 18
radio input "true"
click at [714, 537] on button "SUBMIT" at bounding box center [750, 554] width 150 height 35
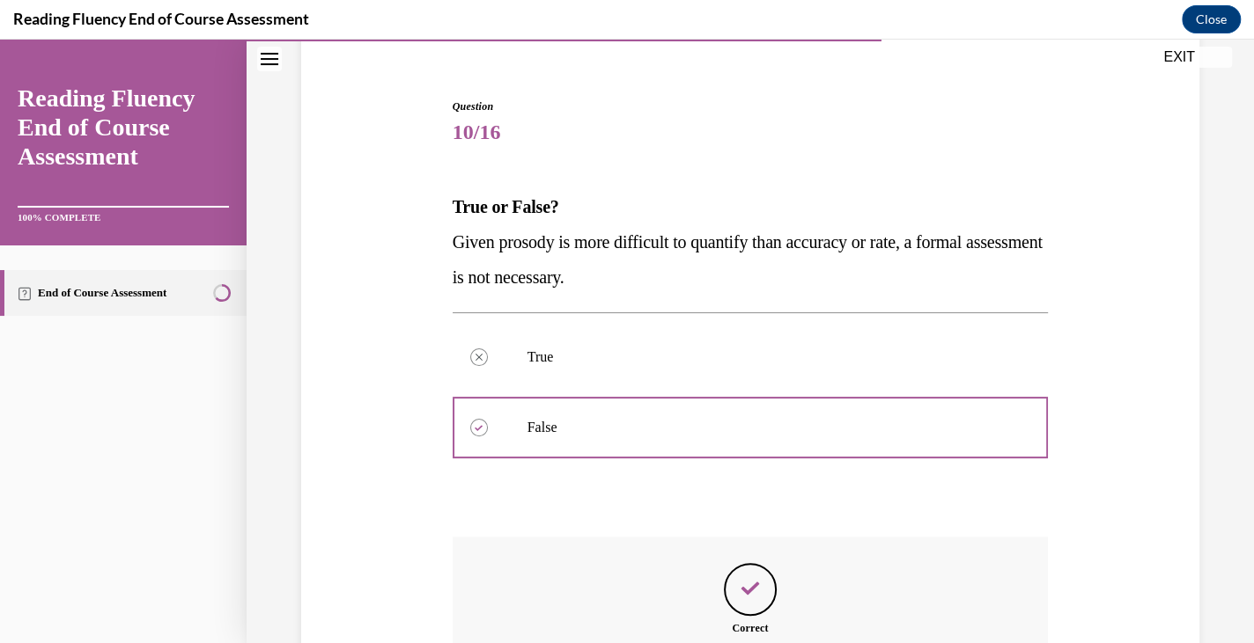
scroll to position [361, 0]
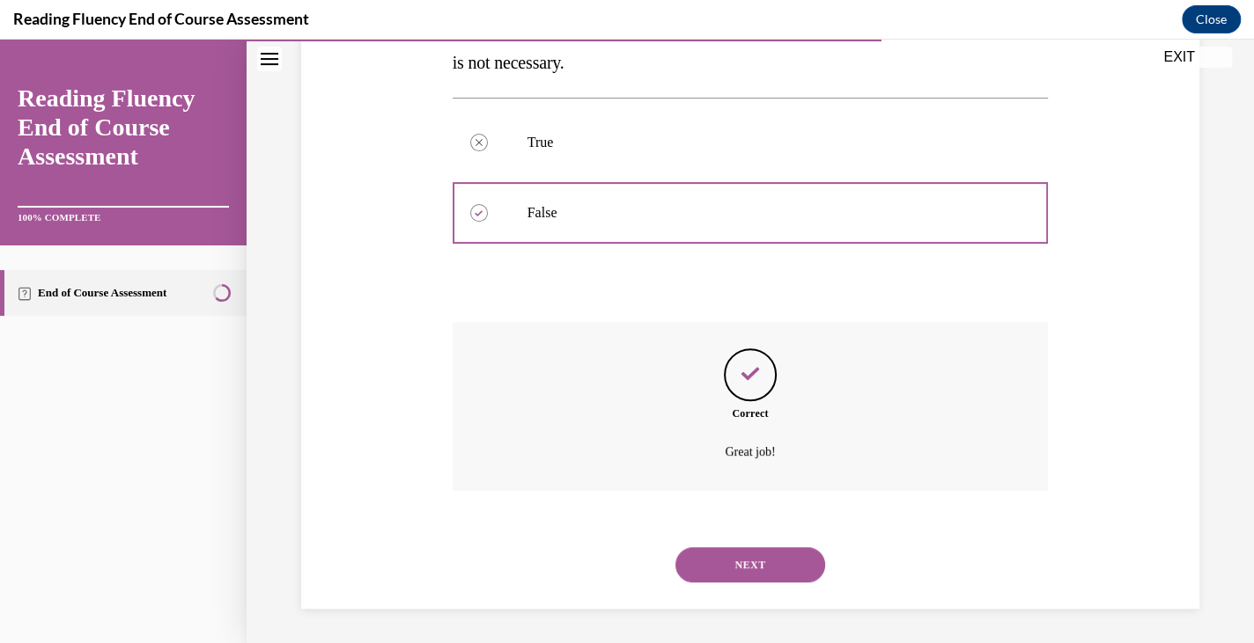
click at [713, 567] on button "NEXT" at bounding box center [750, 565] width 150 height 35
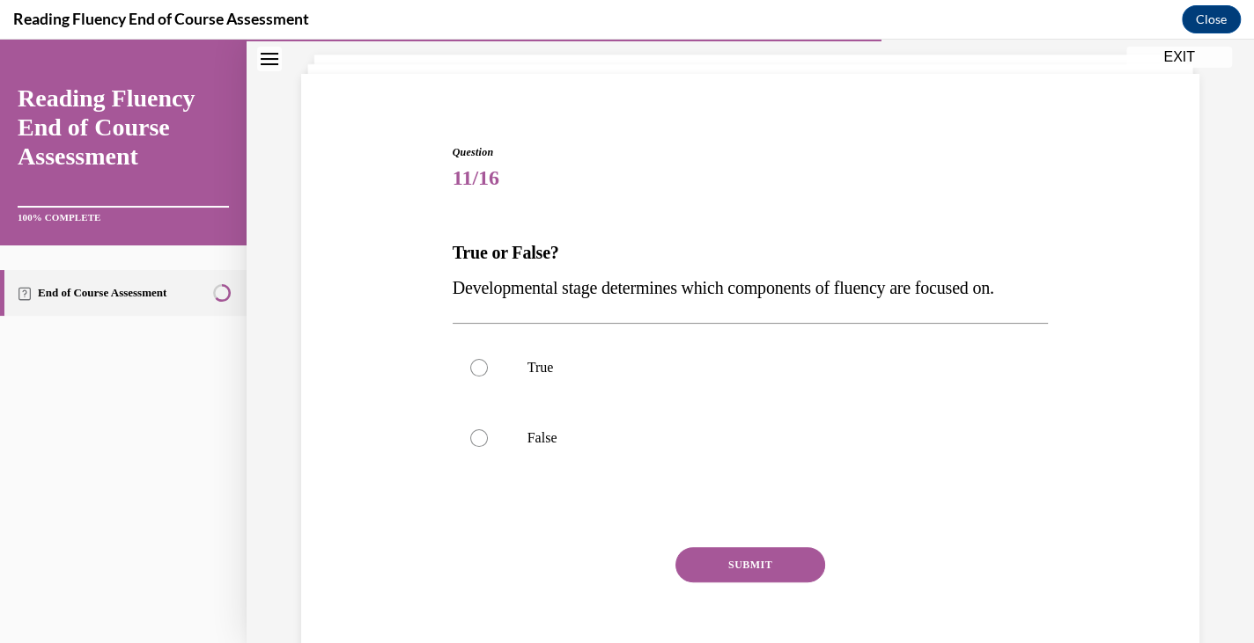
scroll to position [100, 0]
click at [646, 377] on p "True" at bounding box center [765, 368] width 477 height 18
click at [488, 377] on input "True" at bounding box center [479, 368] width 18 height 18
radio input "true"
click at [717, 583] on button "SUBMIT" at bounding box center [750, 565] width 150 height 35
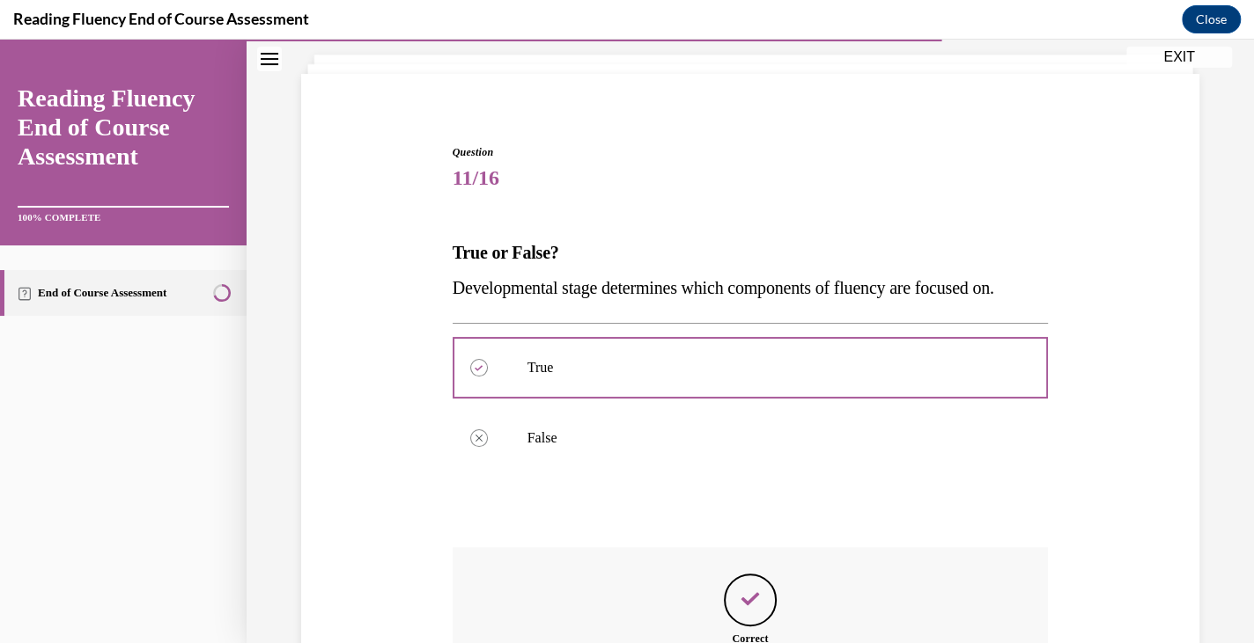
scroll to position [361, 0]
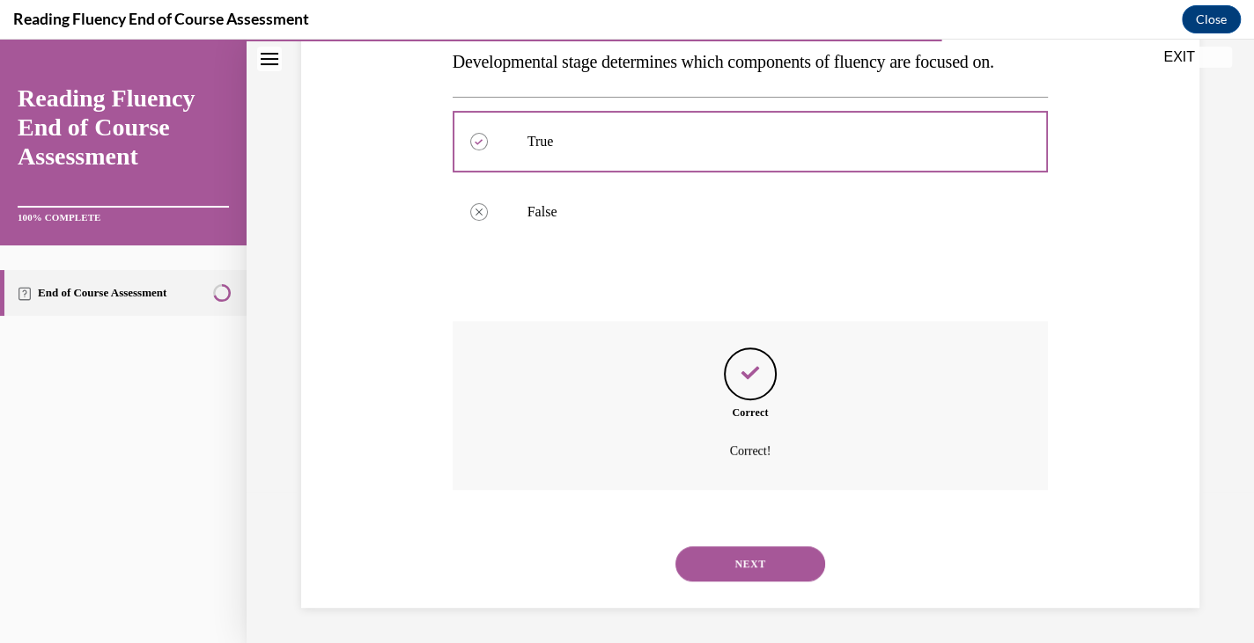
click at [716, 566] on button "NEXT" at bounding box center [750, 564] width 150 height 35
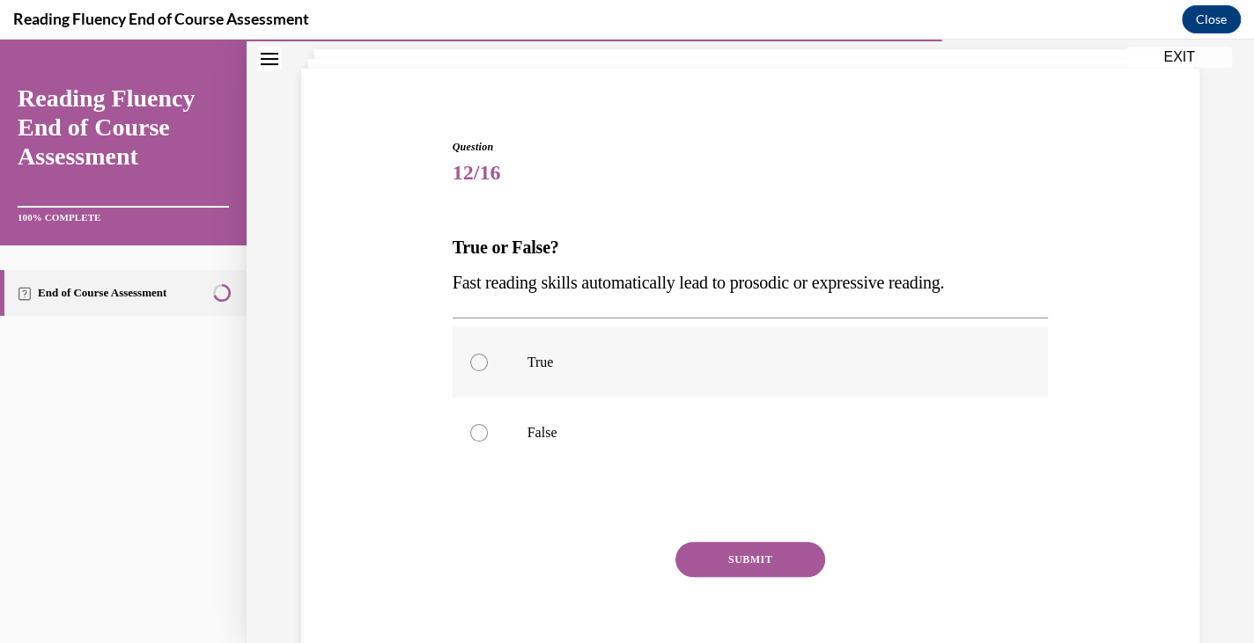
scroll to position [115, 0]
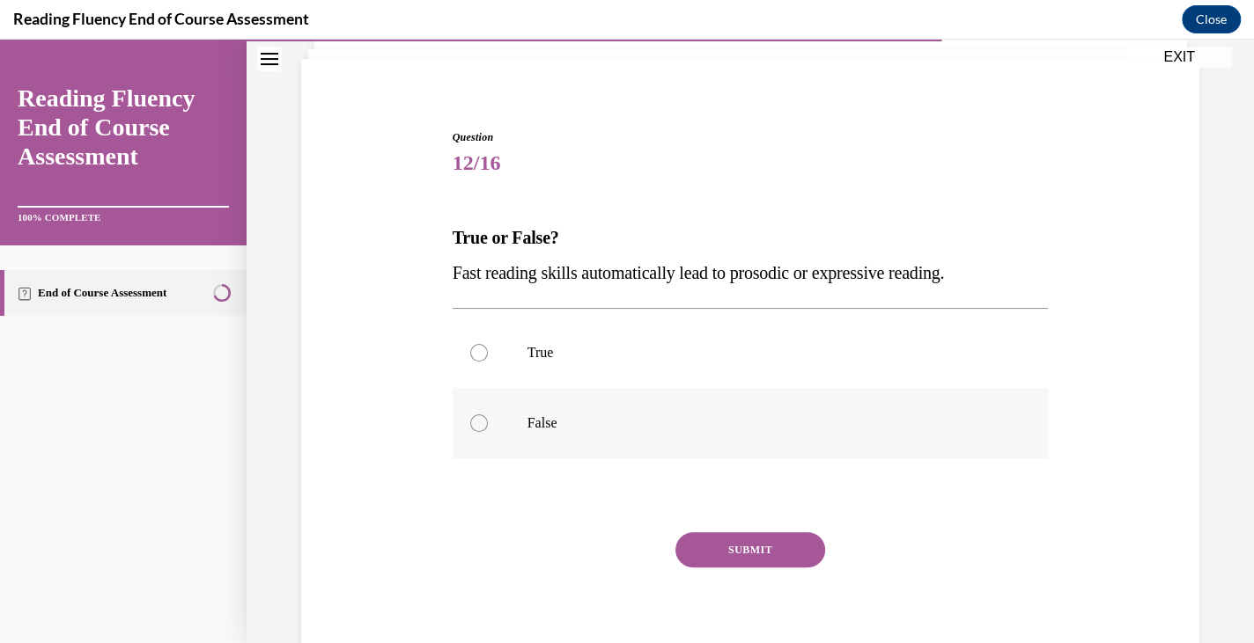
click at [685, 406] on label "False" at bounding box center [750, 423] width 596 height 70
click at [488, 415] on input "False" at bounding box center [479, 424] width 18 height 18
radio input "true"
click at [717, 567] on div "SUBMIT NEXT" at bounding box center [750, 605] width 596 height 144
click at [717, 559] on button "SUBMIT" at bounding box center [750, 550] width 150 height 35
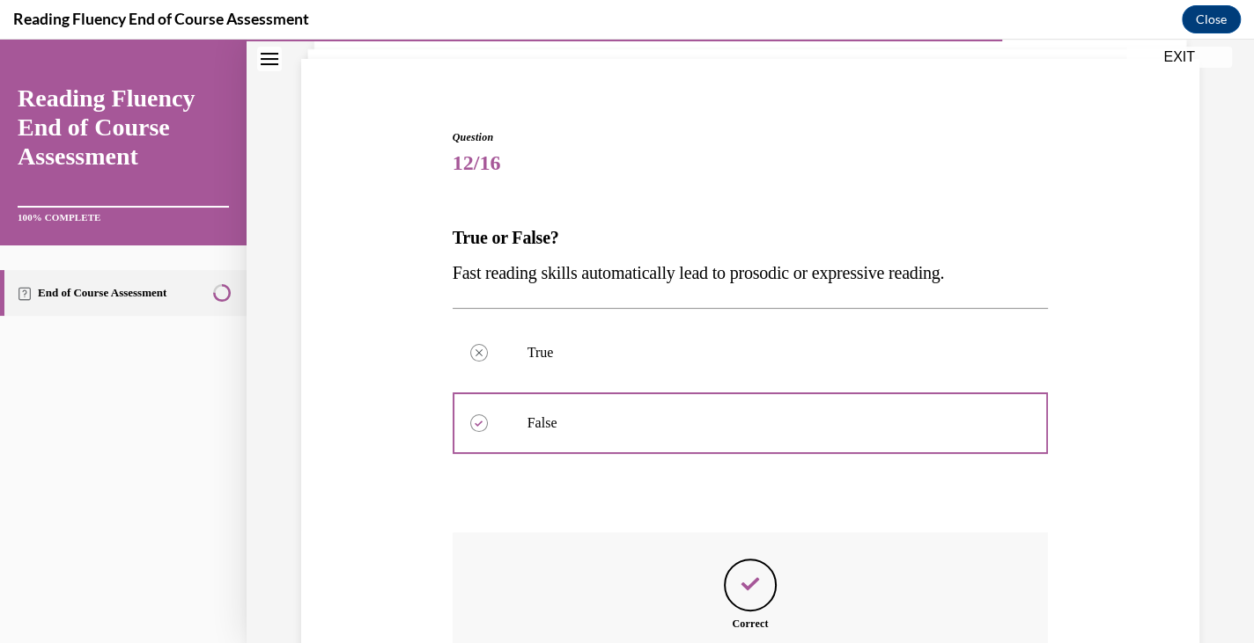
scroll to position [326, 0]
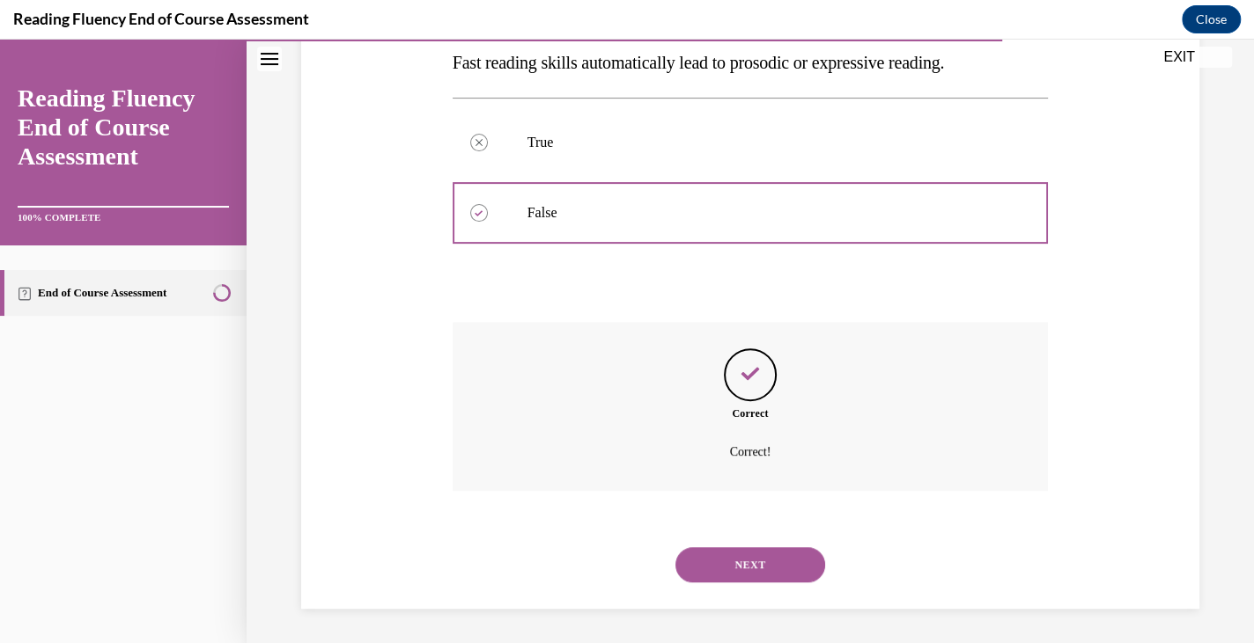
click at [721, 560] on button "NEXT" at bounding box center [750, 565] width 150 height 35
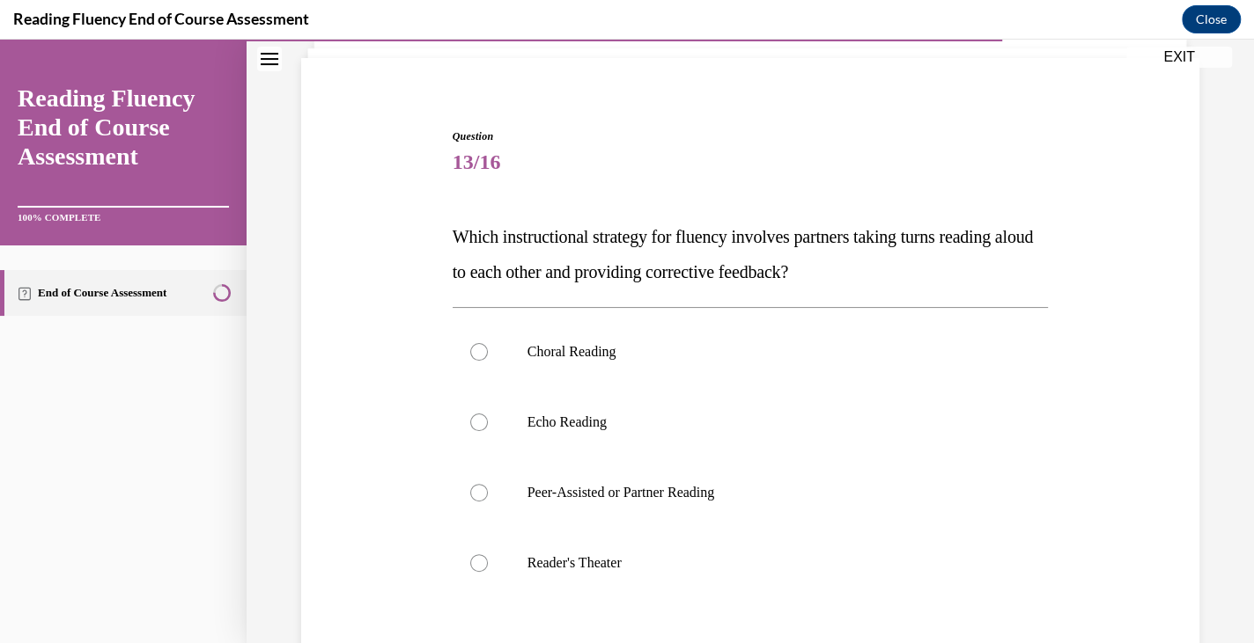
scroll to position [136, 0]
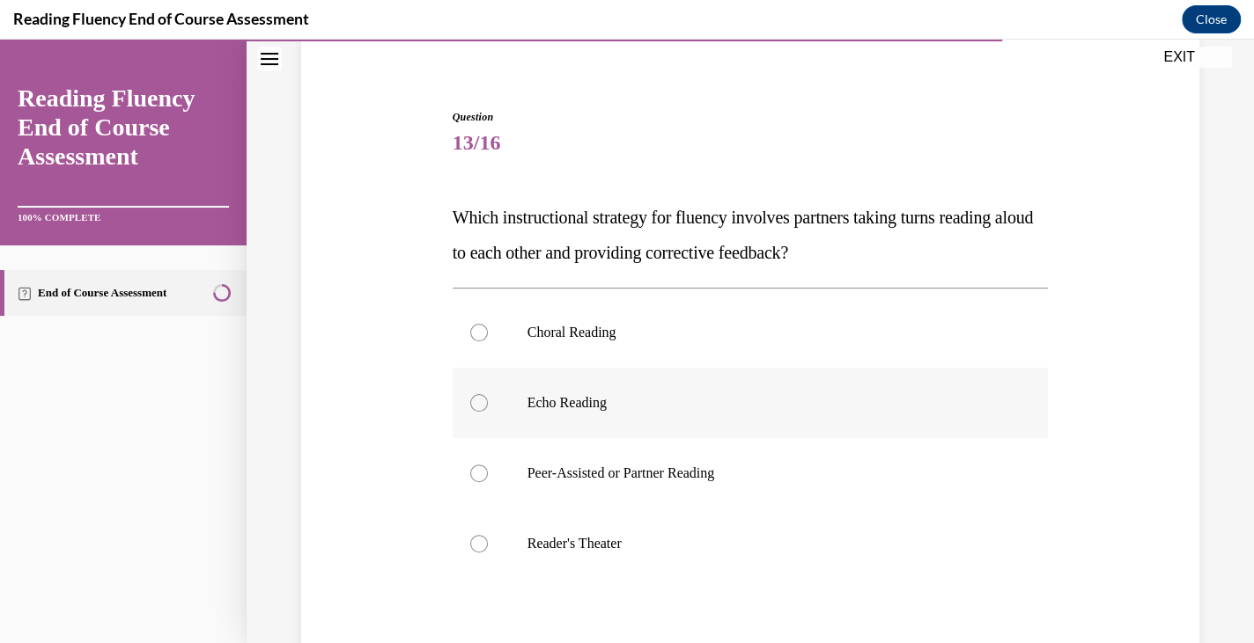
click at [679, 419] on label "Echo Reading" at bounding box center [750, 403] width 596 height 70
click at [488, 412] on input "Echo Reading" at bounding box center [479, 403] width 18 height 18
radio input "true"
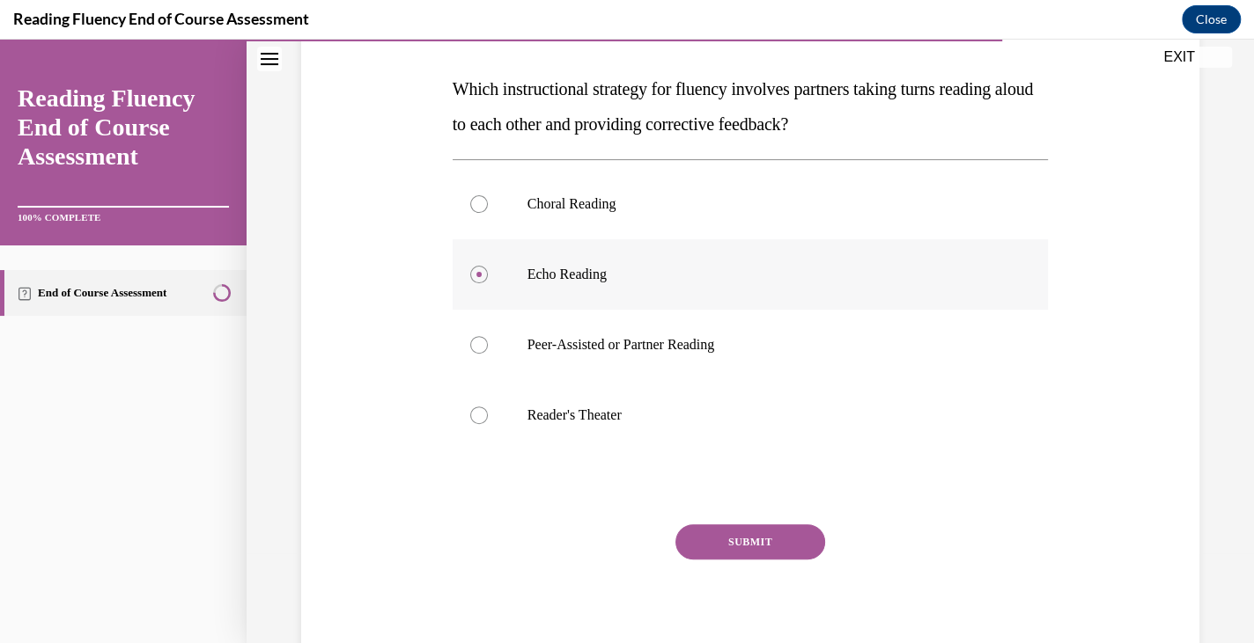
scroll to position [271, 0]
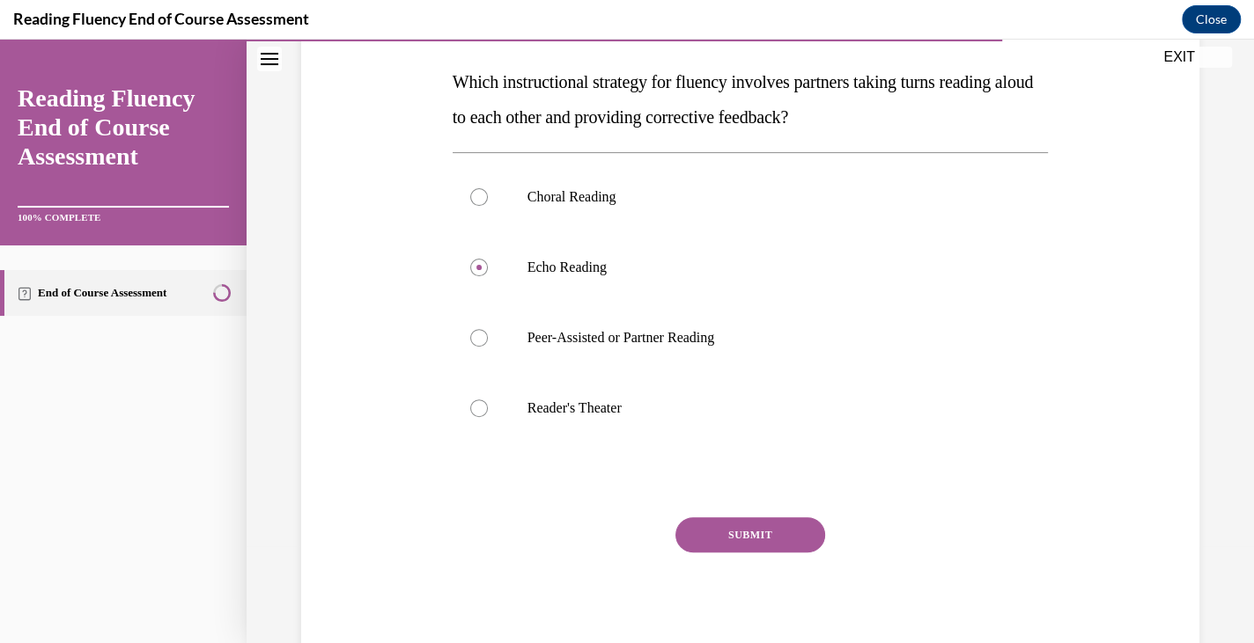
click at [710, 519] on button "SUBMIT" at bounding box center [750, 535] width 150 height 35
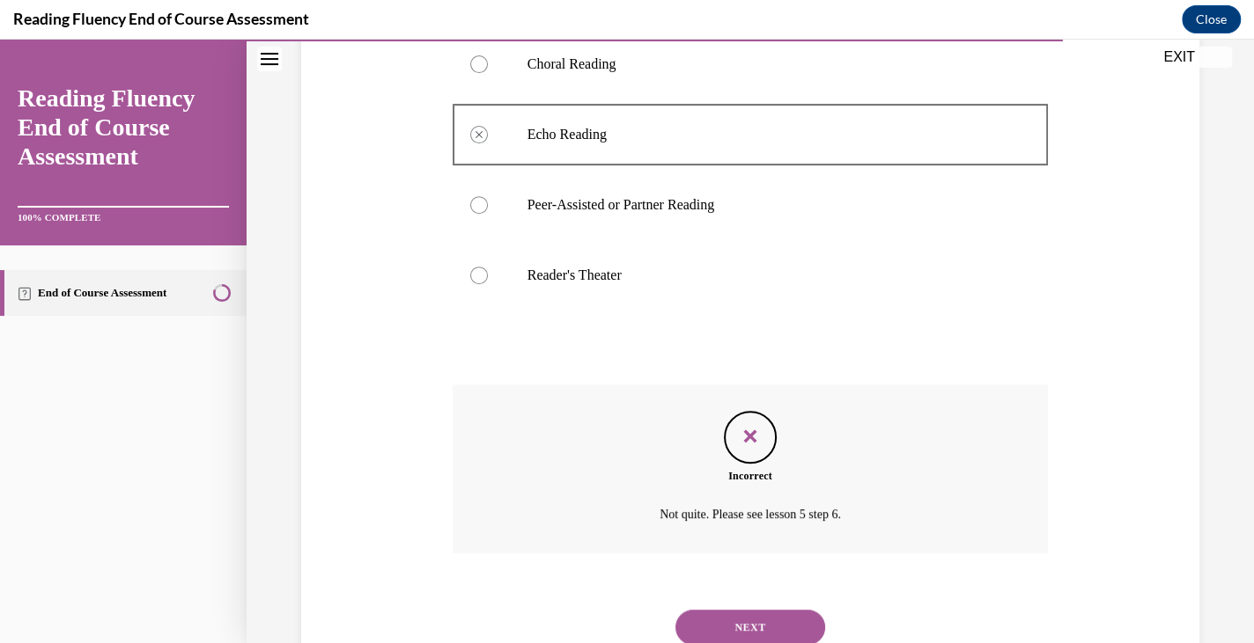
scroll to position [467, 0]
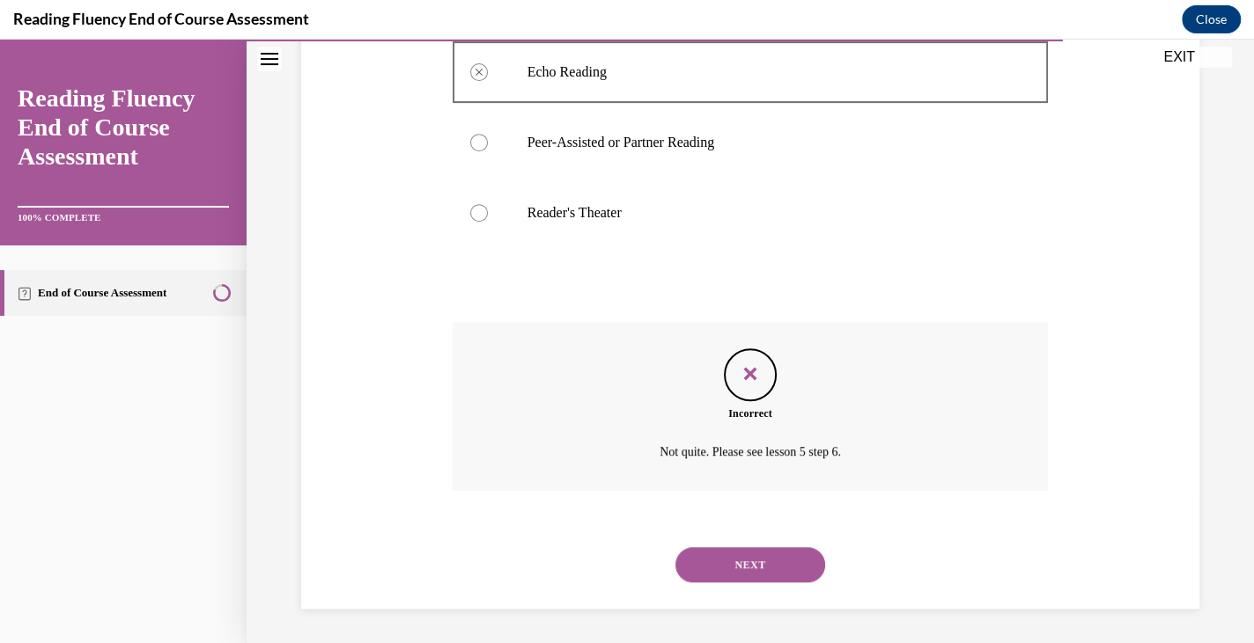
click at [726, 570] on button "NEXT" at bounding box center [750, 565] width 150 height 35
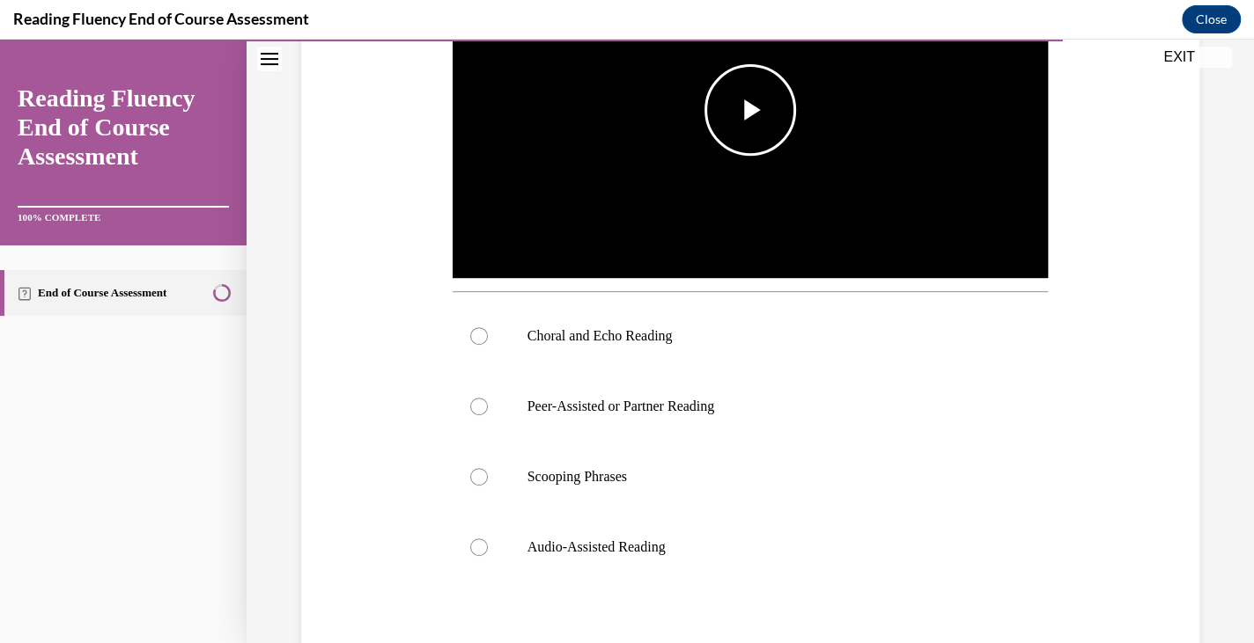
scroll to position [483, 0]
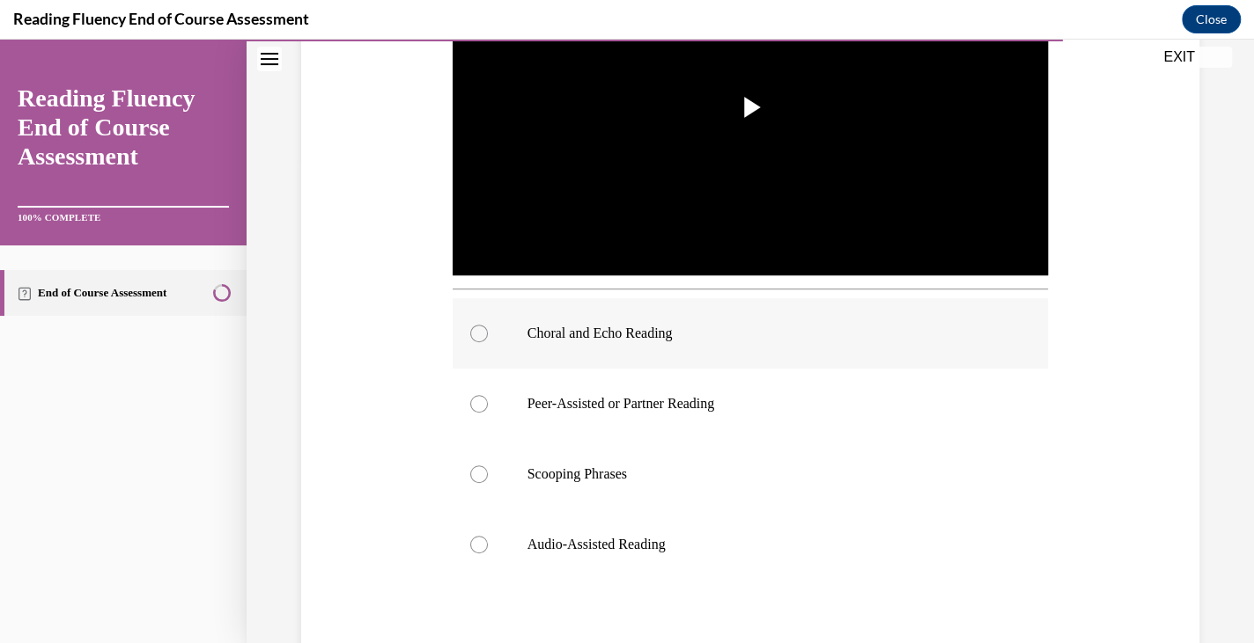
click at [699, 341] on label "Choral and Echo Reading" at bounding box center [750, 333] width 596 height 70
click at [488, 341] on input "Choral and Echo Reading" at bounding box center [479, 334] width 18 height 18
radio input "true"
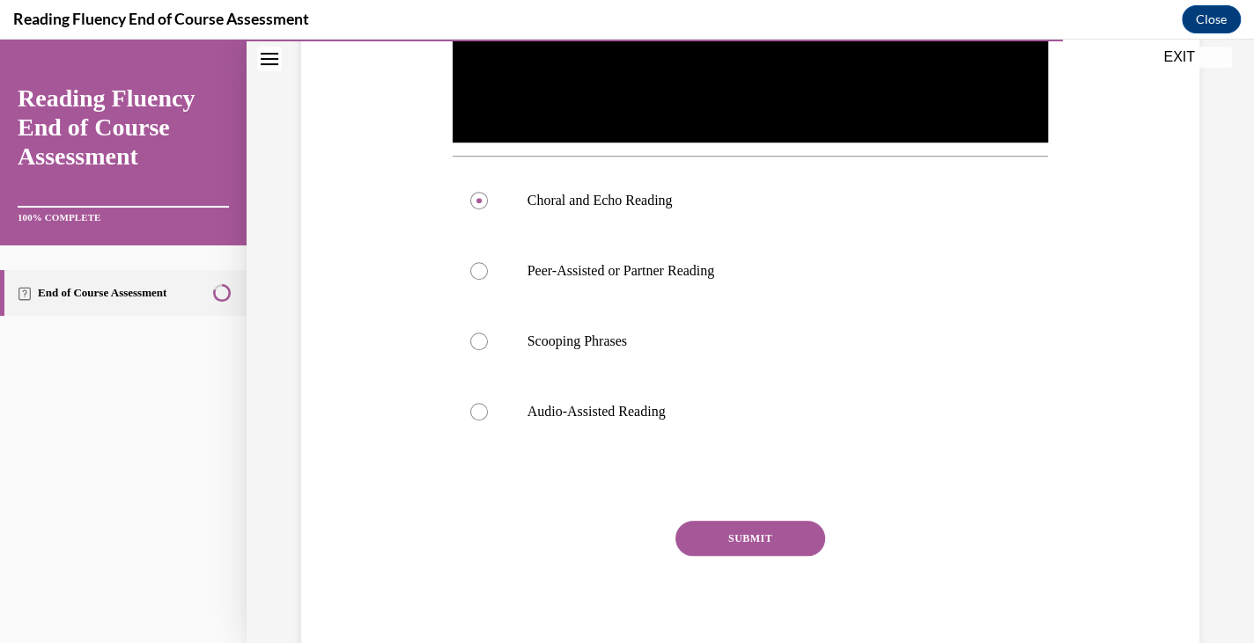
click at [747, 545] on button "SUBMIT" at bounding box center [750, 538] width 150 height 35
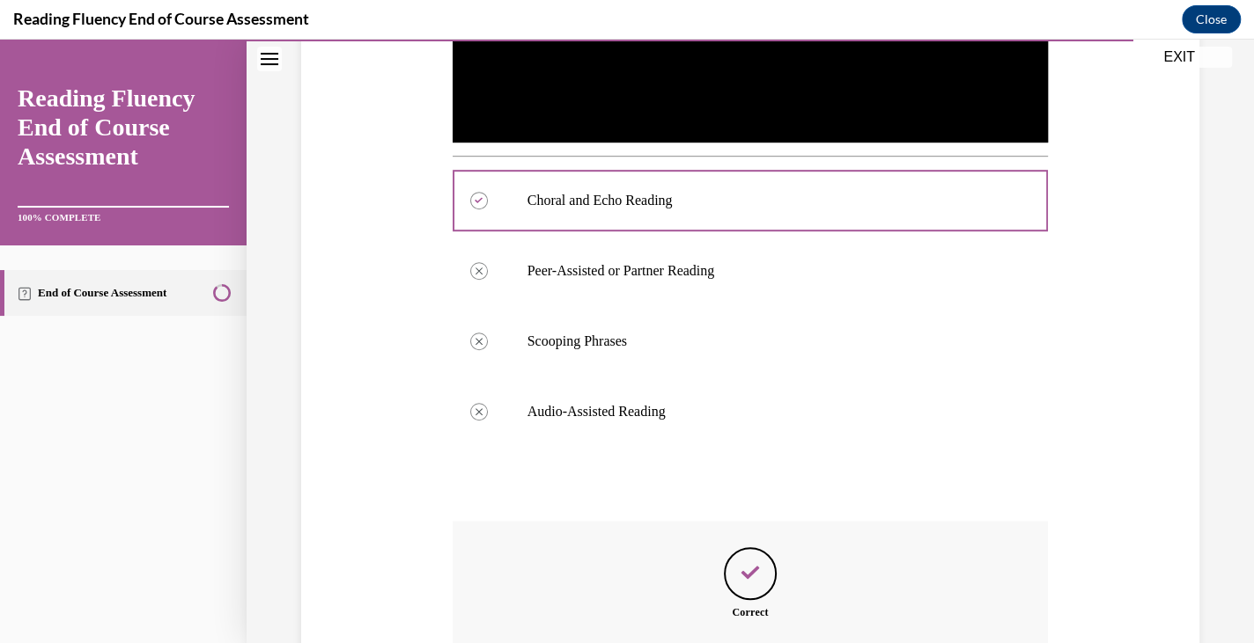
scroll to position [812, 0]
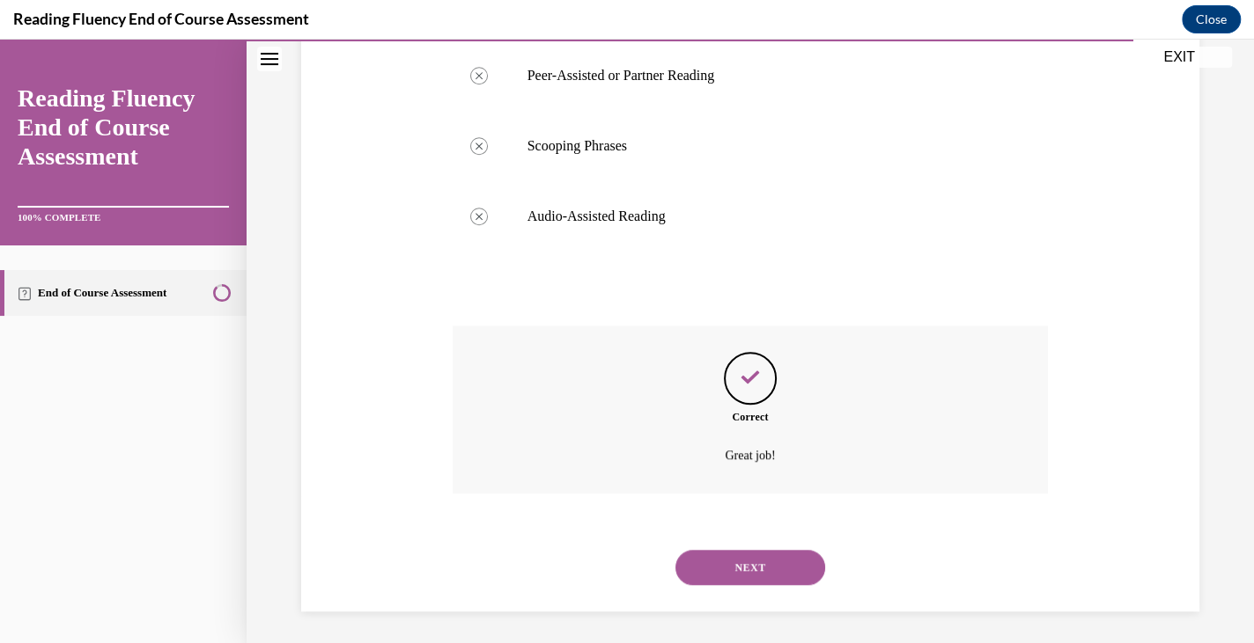
click at [739, 557] on button "NEXT" at bounding box center [750, 567] width 150 height 35
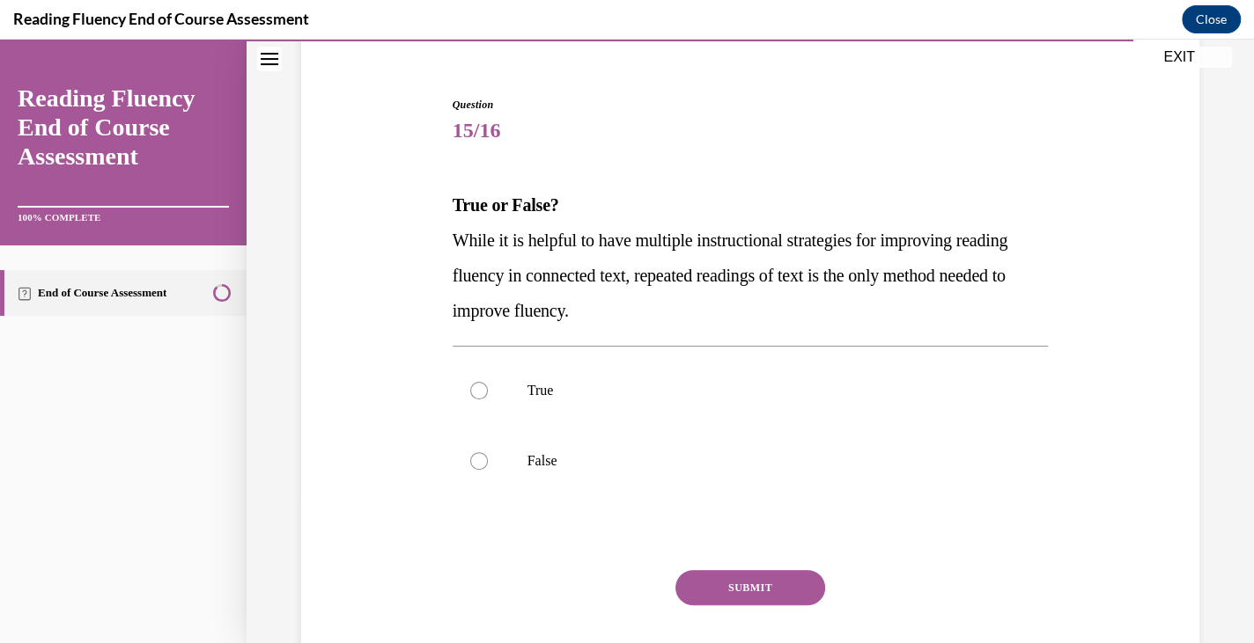
scroll to position [160, 0]
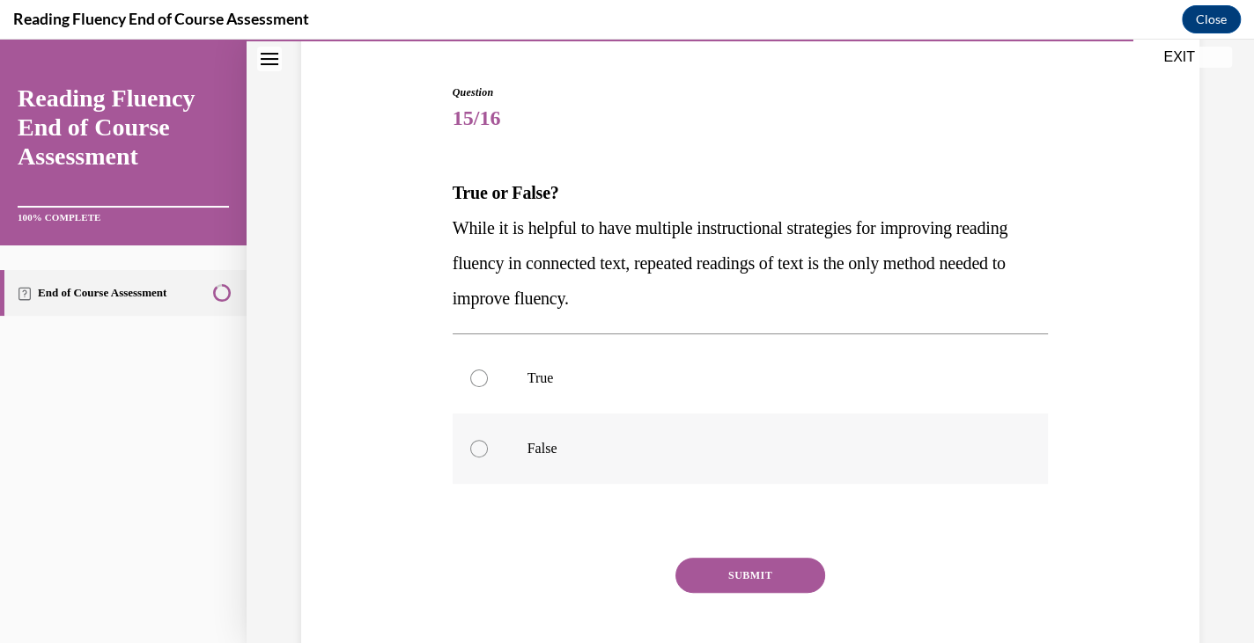
click at [680, 420] on label "False" at bounding box center [750, 449] width 596 height 70
click at [488, 440] on input "False" at bounding box center [479, 449] width 18 height 18
radio input "true"
click at [720, 565] on button "SUBMIT" at bounding box center [750, 575] width 150 height 35
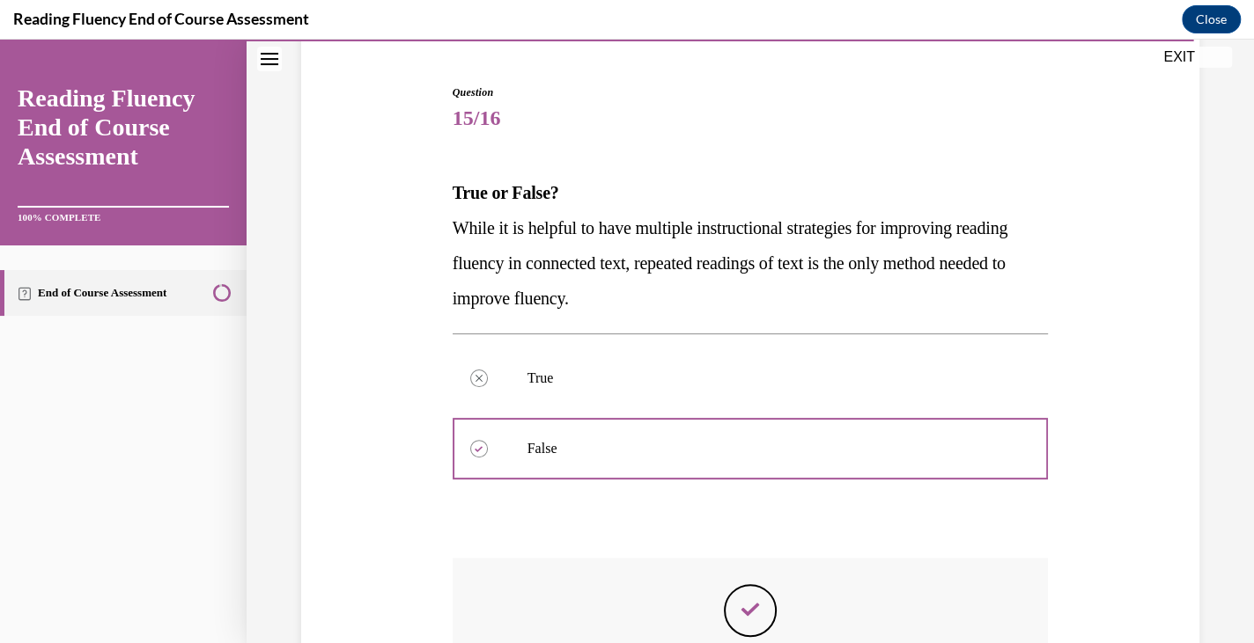
scroll to position [396, 0]
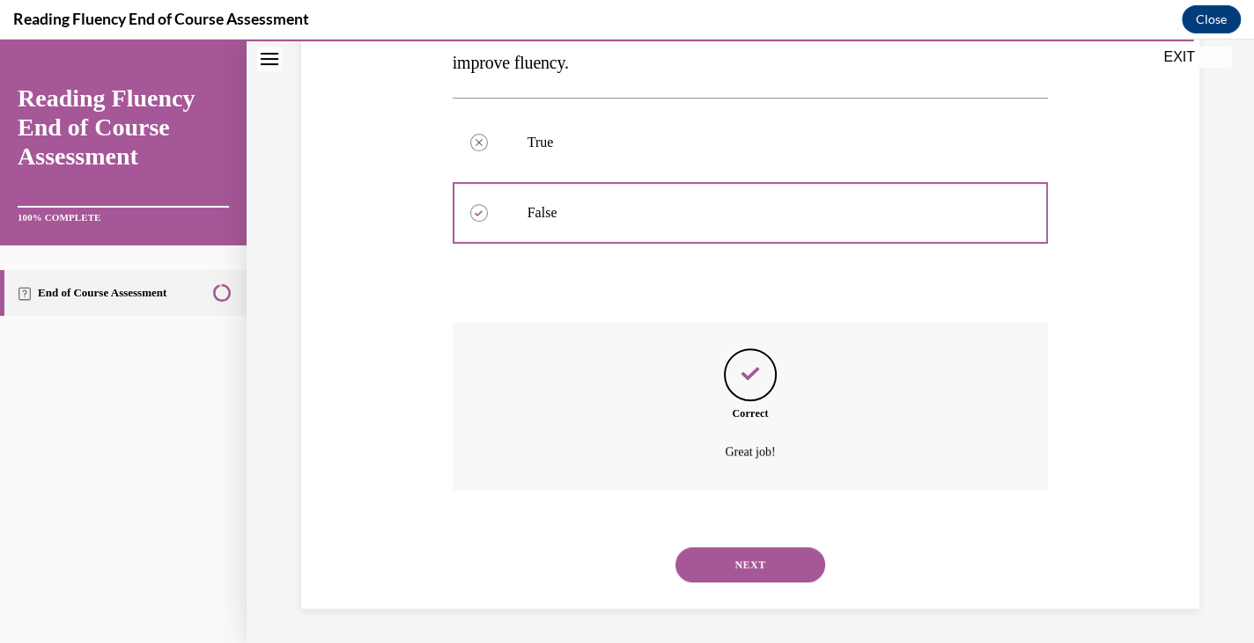
click at [724, 562] on button "NEXT" at bounding box center [750, 565] width 150 height 35
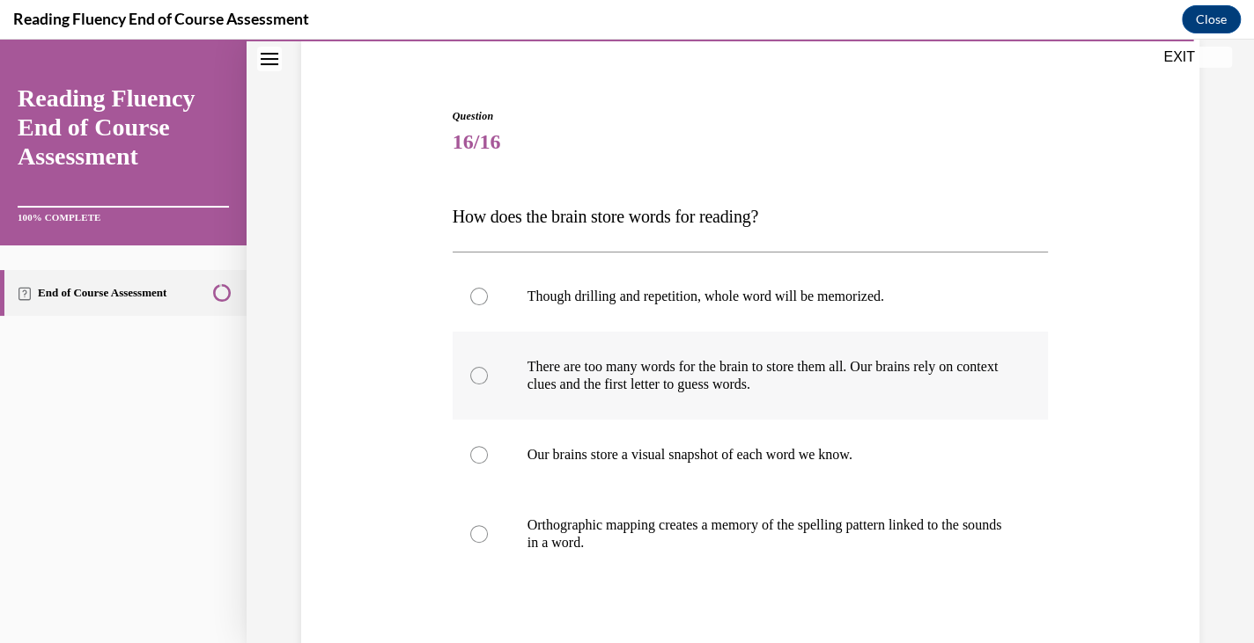
scroll to position [138, 0]
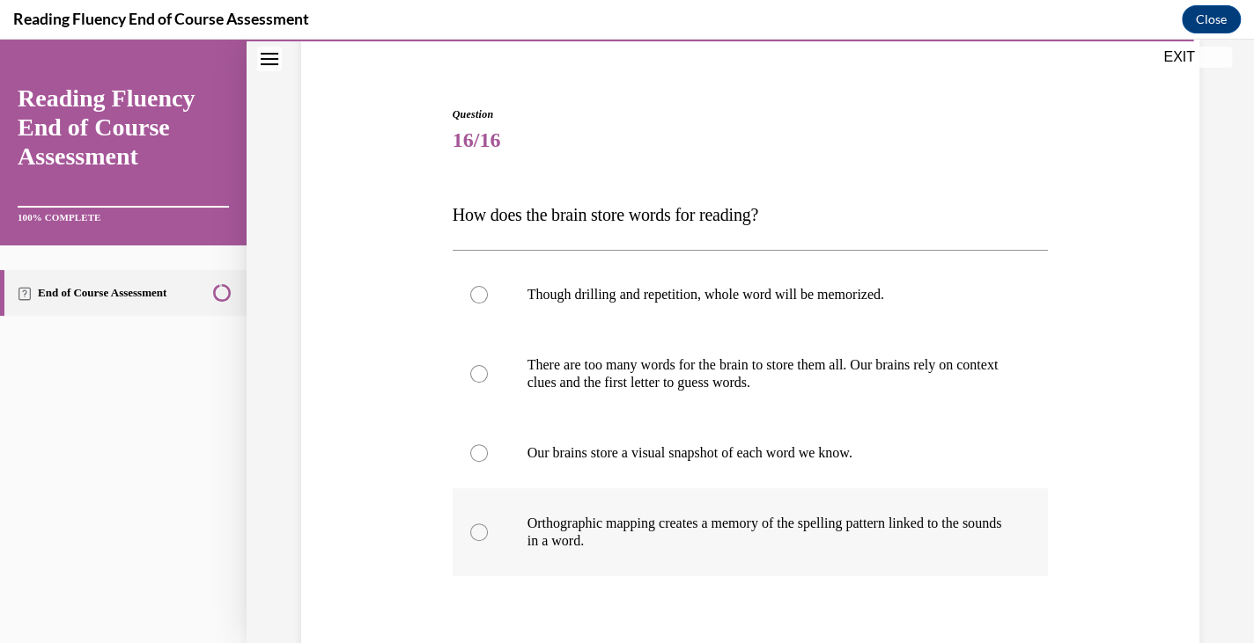
click at [720, 518] on p "Orthographic mapping creates a memory of the spelling pattern linked to the sou…" at bounding box center [765, 532] width 477 height 35
click at [488, 524] on input "Orthographic mapping creates a memory of the spelling pattern linked to the sou…" at bounding box center [479, 533] width 18 height 18
radio input "true"
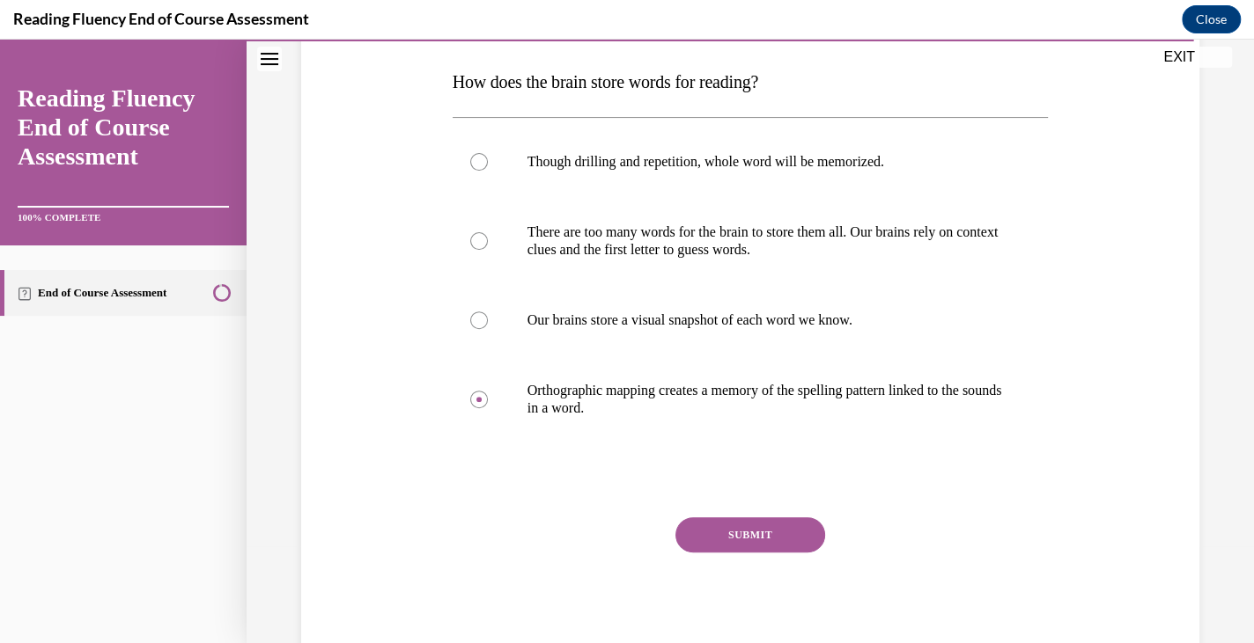
click at [719, 525] on button "SUBMIT" at bounding box center [750, 535] width 150 height 35
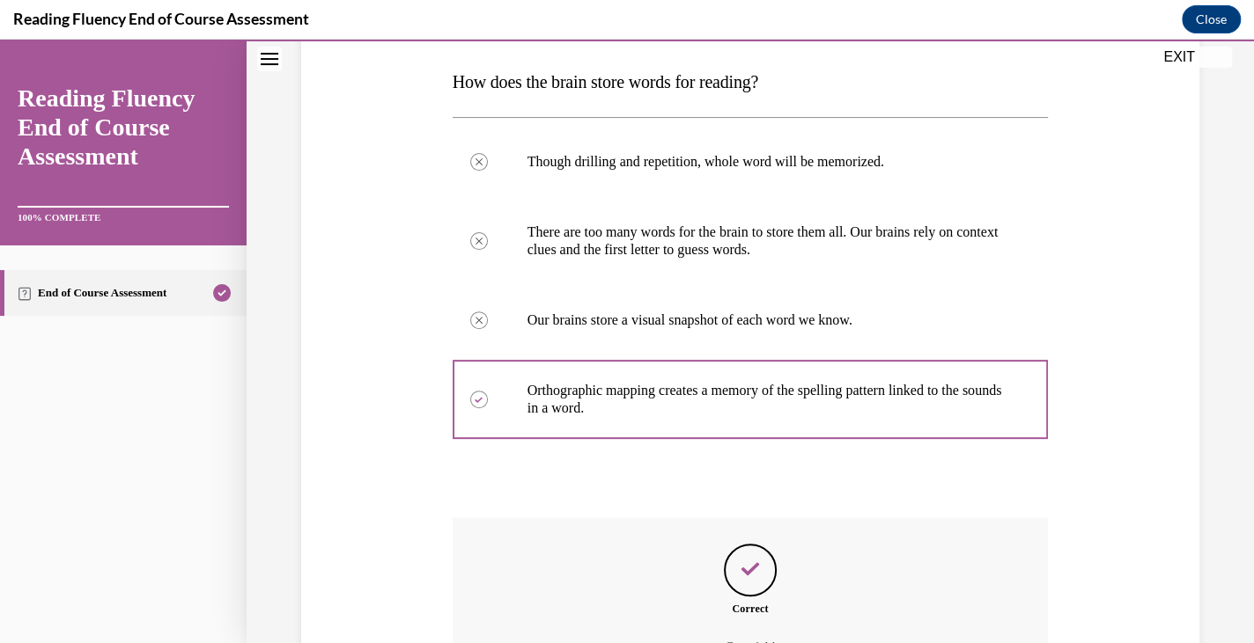
scroll to position [467, 0]
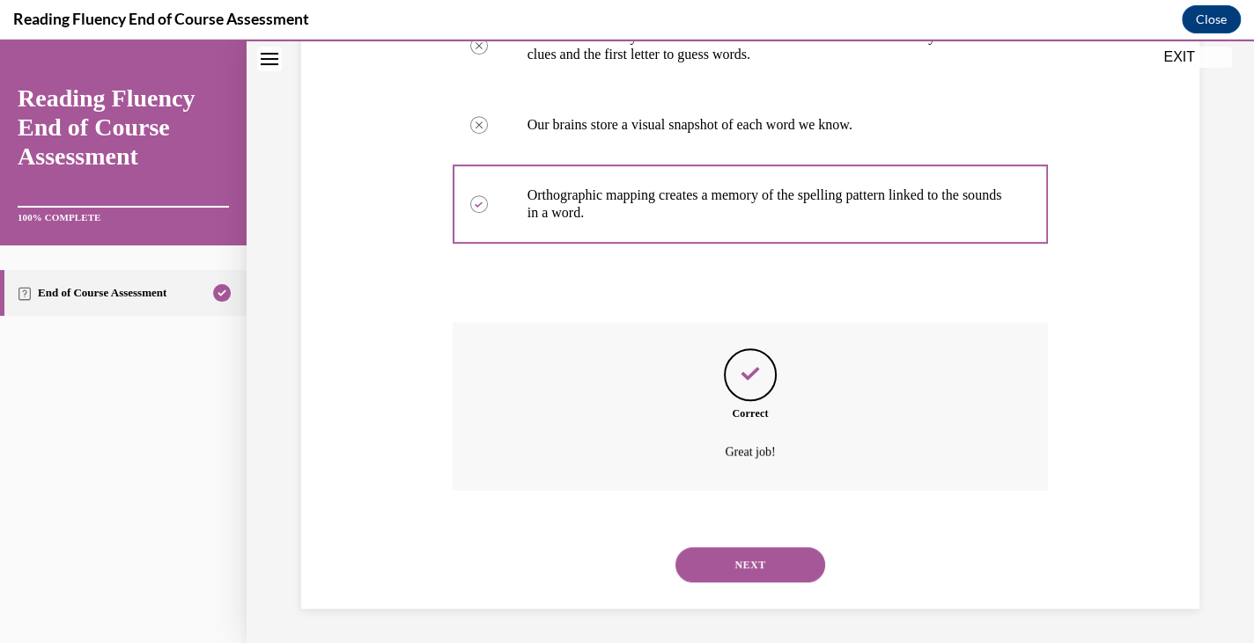
click at [725, 550] on button "NEXT" at bounding box center [750, 565] width 150 height 35
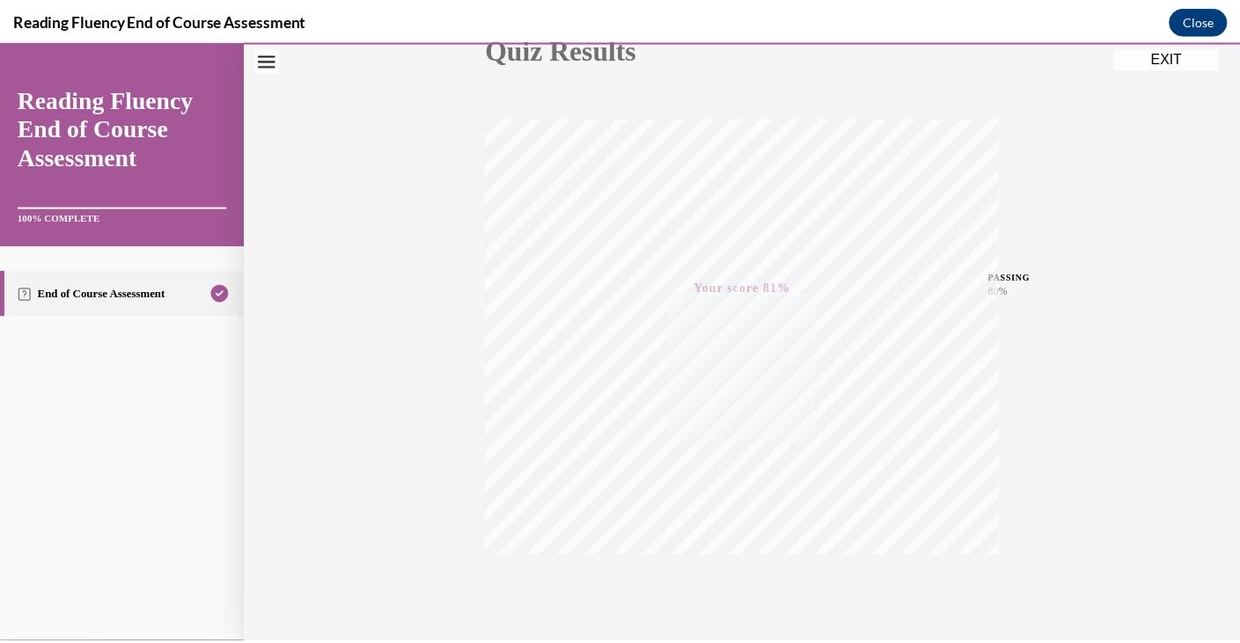
scroll to position [298, 0]
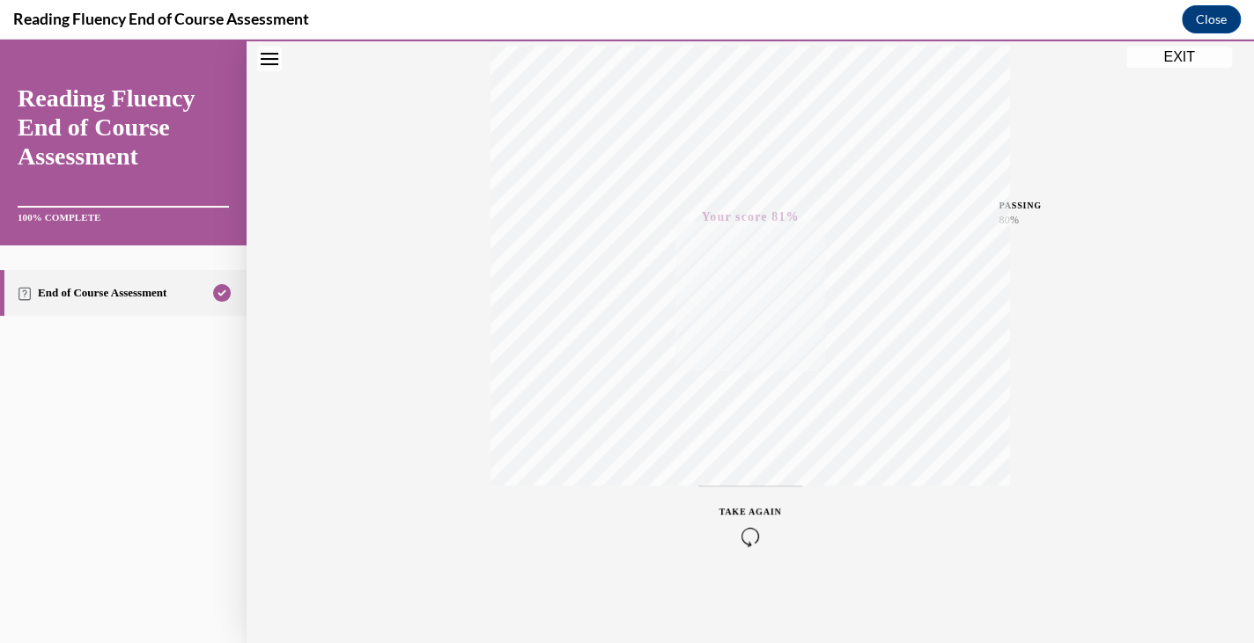
click at [1146, 59] on button "EXIT" at bounding box center [1179, 57] width 106 height 21
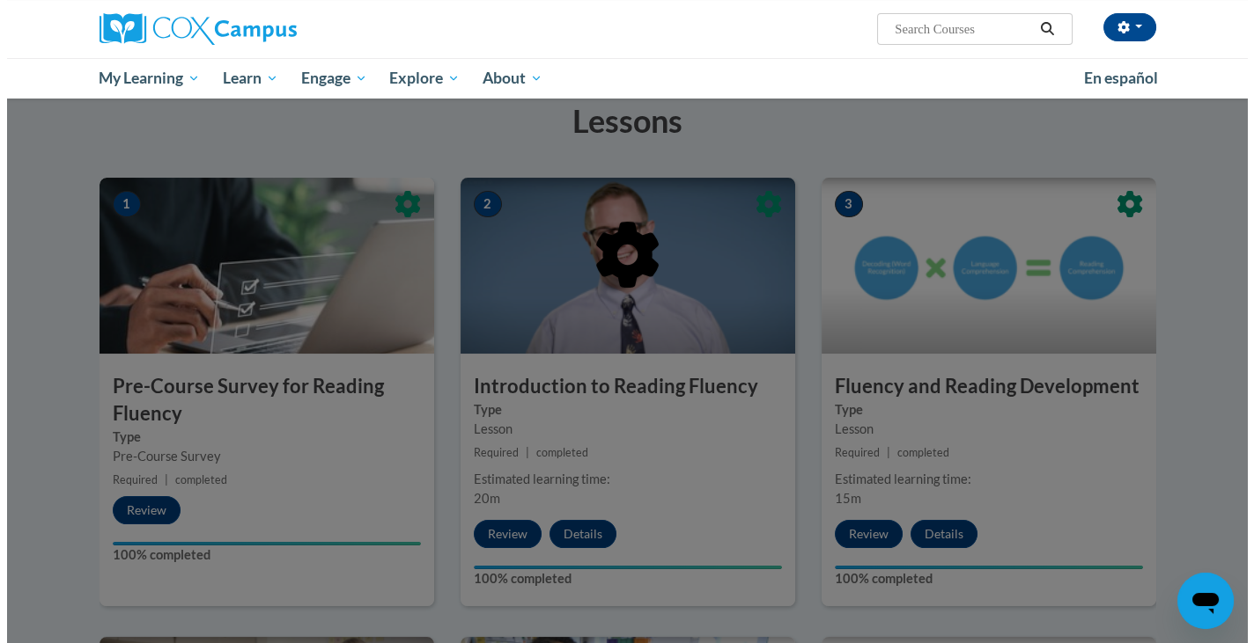
scroll to position [0, 0]
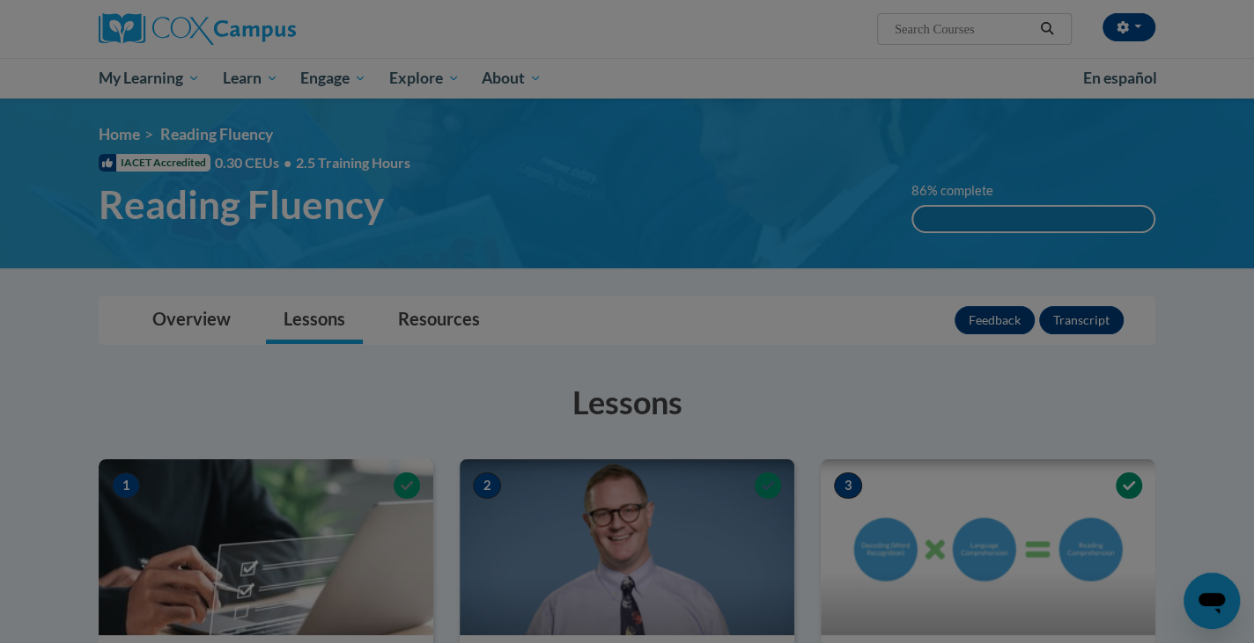
click at [605, 527] on body "Charles Tadrzak (America/New_York UTC-04:00) My Profile Inbox My Transcripts Lo…" at bounding box center [627, 321] width 1254 height 643
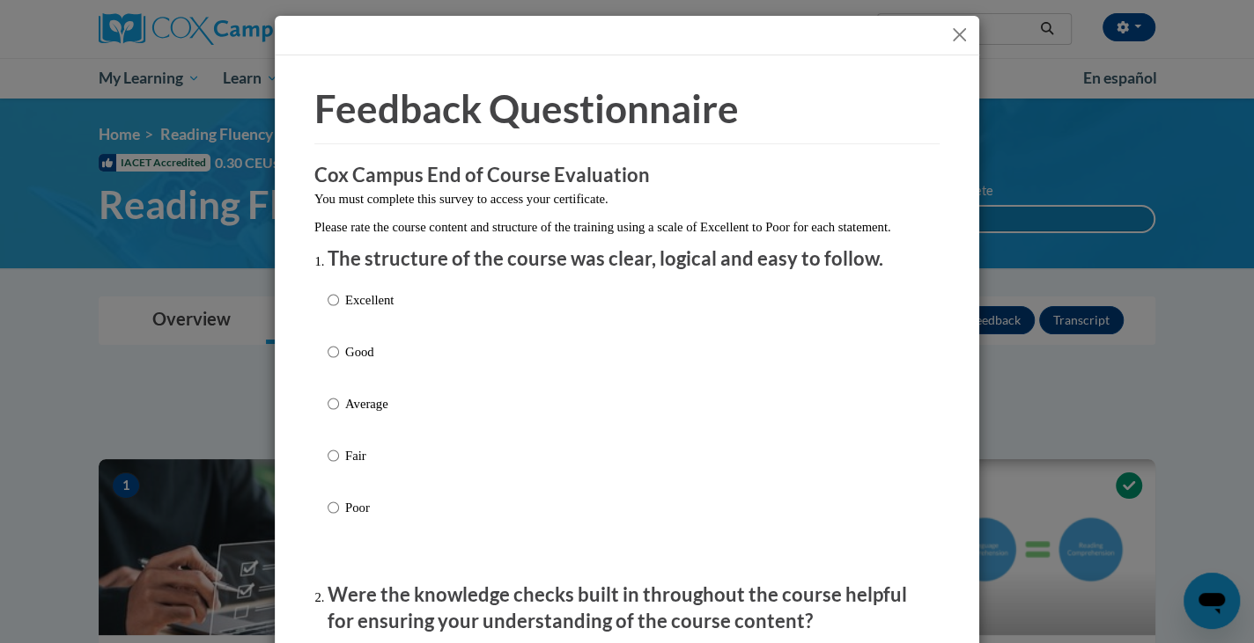
click at [345, 362] on p "Good" at bounding box center [369, 351] width 48 height 19
click at [339, 362] on input "Good" at bounding box center [332, 351] width 11 height 19
radio input "true"
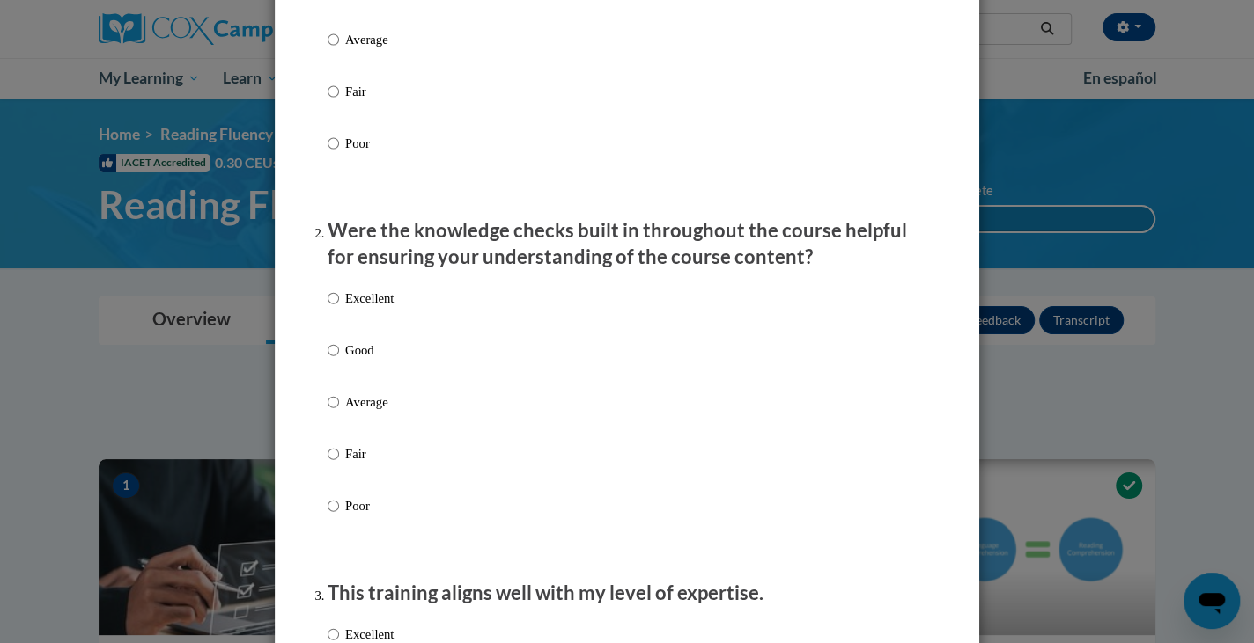
scroll to position [379, 0]
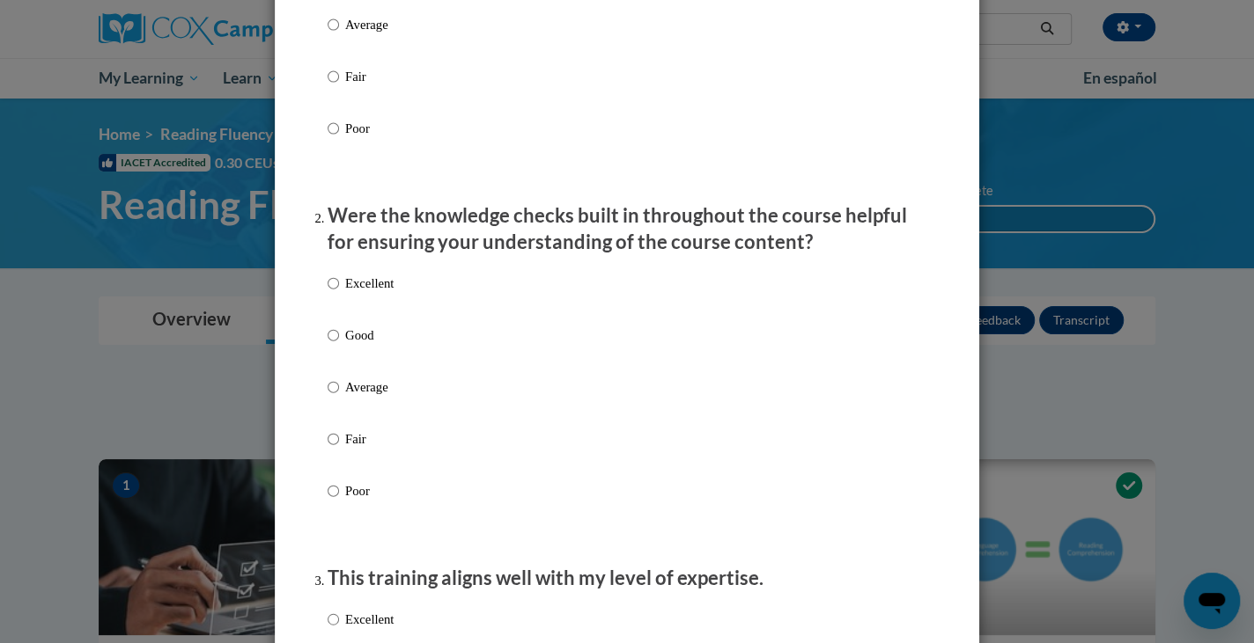
click at [335, 366] on label "Good" at bounding box center [360, 350] width 66 height 48
click at [335, 345] on input "Good" at bounding box center [332, 335] width 11 height 19
radio input "true"
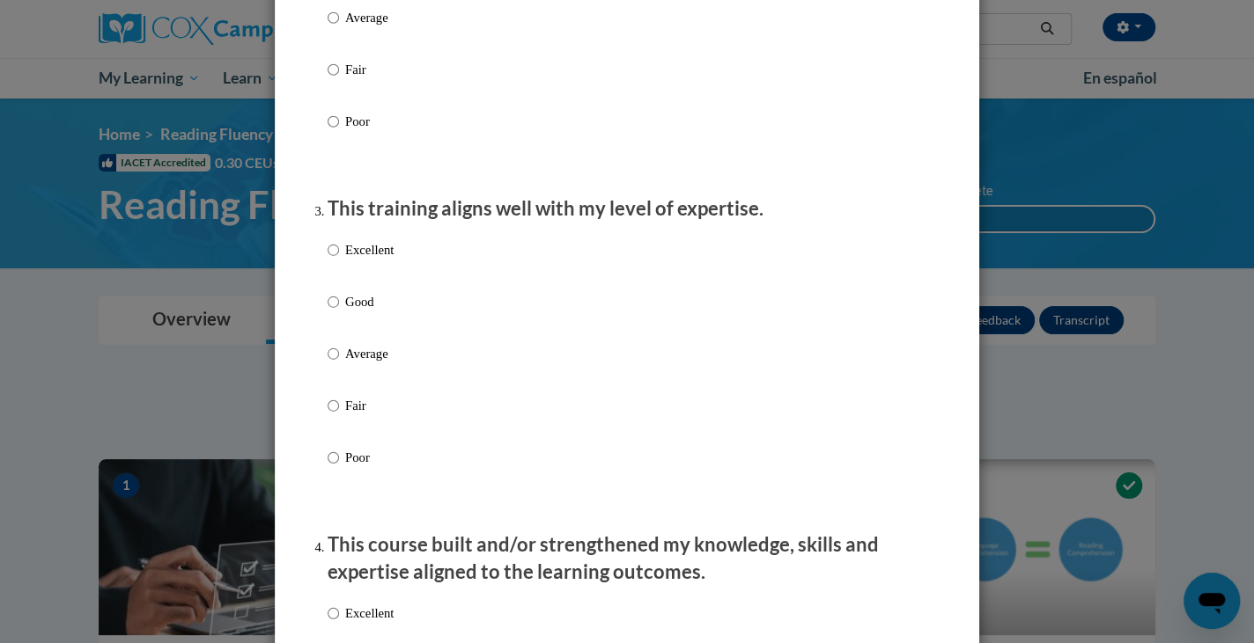
scroll to position [759, 0]
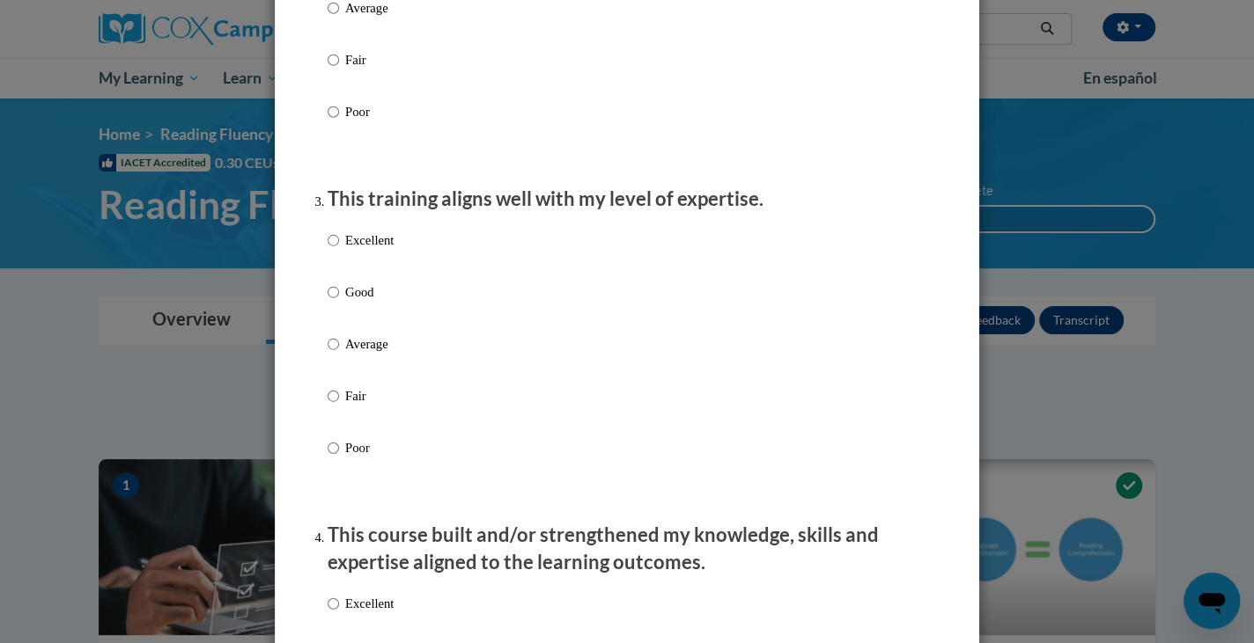
click at [345, 302] on p "Good" at bounding box center [369, 292] width 48 height 19
click at [339, 302] on input "Good" at bounding box center [332, 292] width 11 height 19
radio input "true"
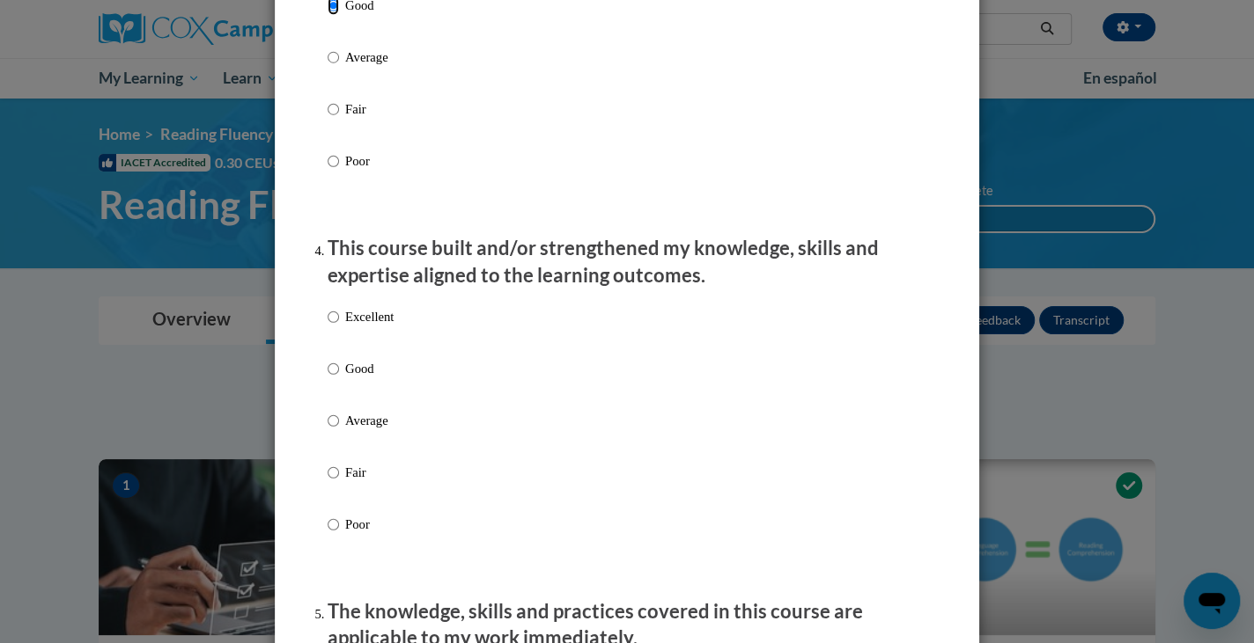
scroll to position [1047, 0]
click at [345, 378] on p "Good" at bounding box center [369, 367] width 48 height 19
click at [339, 378] on input "Good" at bounding box center [332, 367] width 11 height 19
radio input "true"
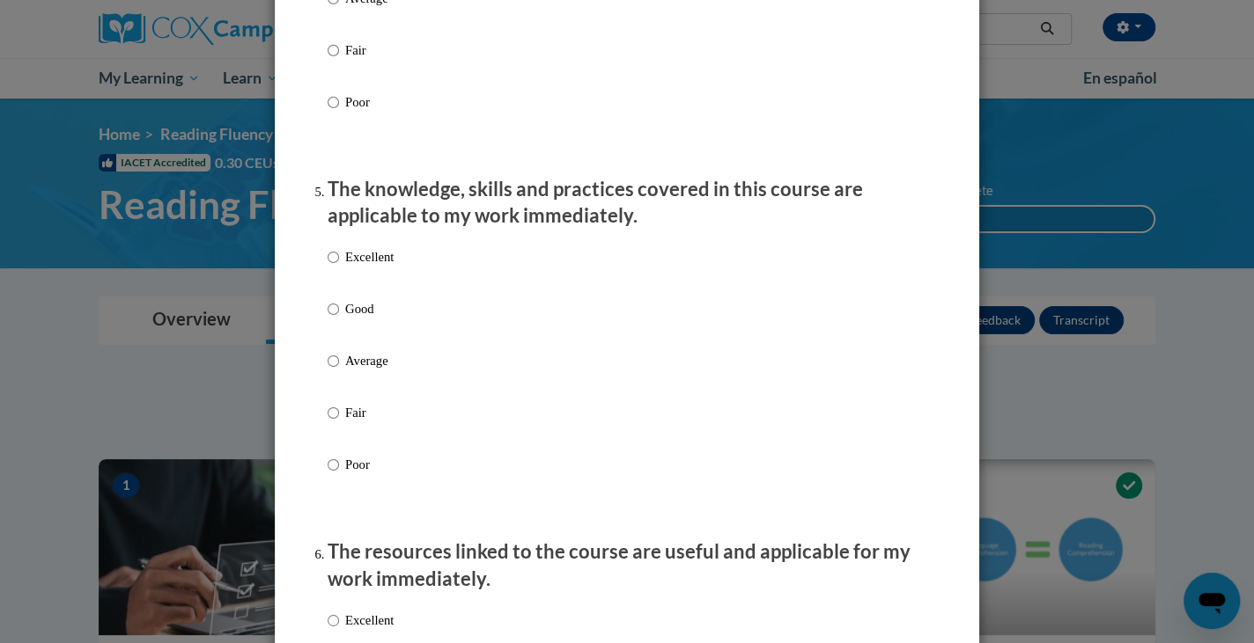
scroll to position [1475, 0]
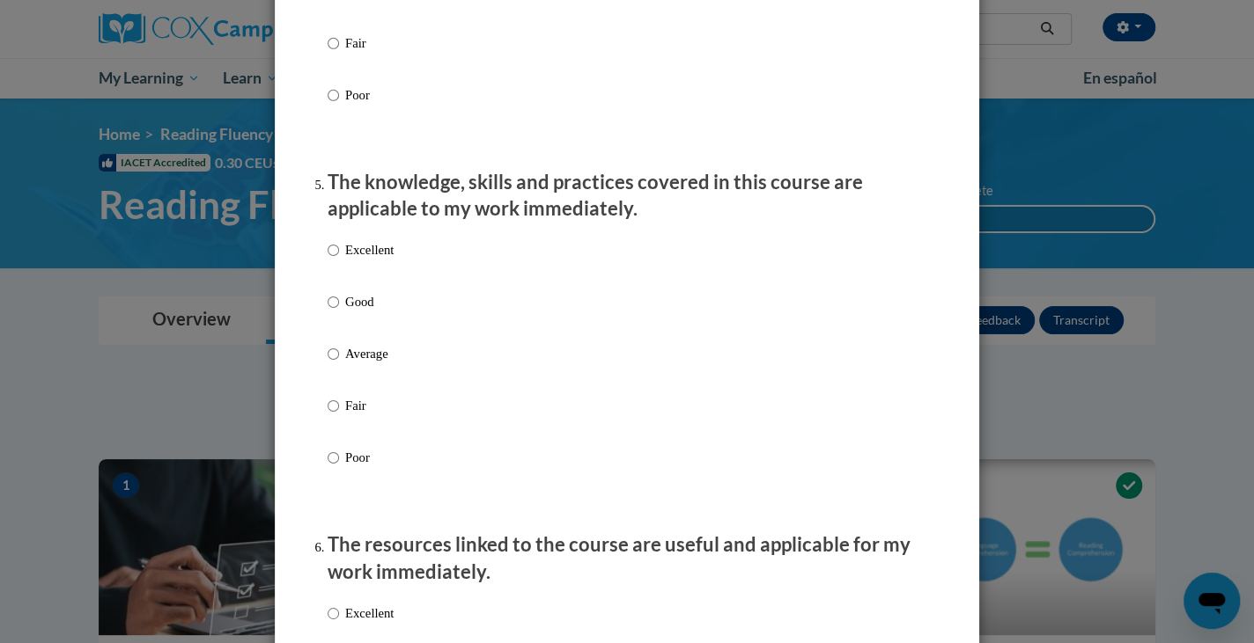
click at [345, 312] on p "Good" at bounding box center [369, 301] width 48 height 19
click at [339, 312] on input "Good" at bounding box center [332, 301] width 11 height 19
radio input "true"
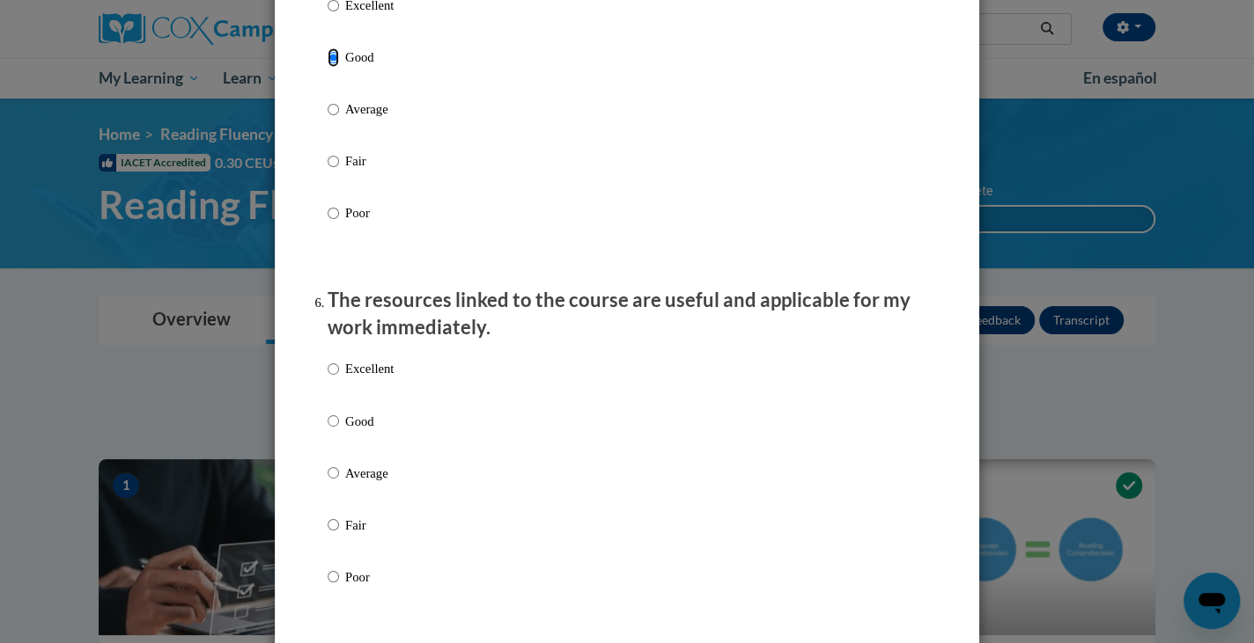
scroll to position [1725, 0]
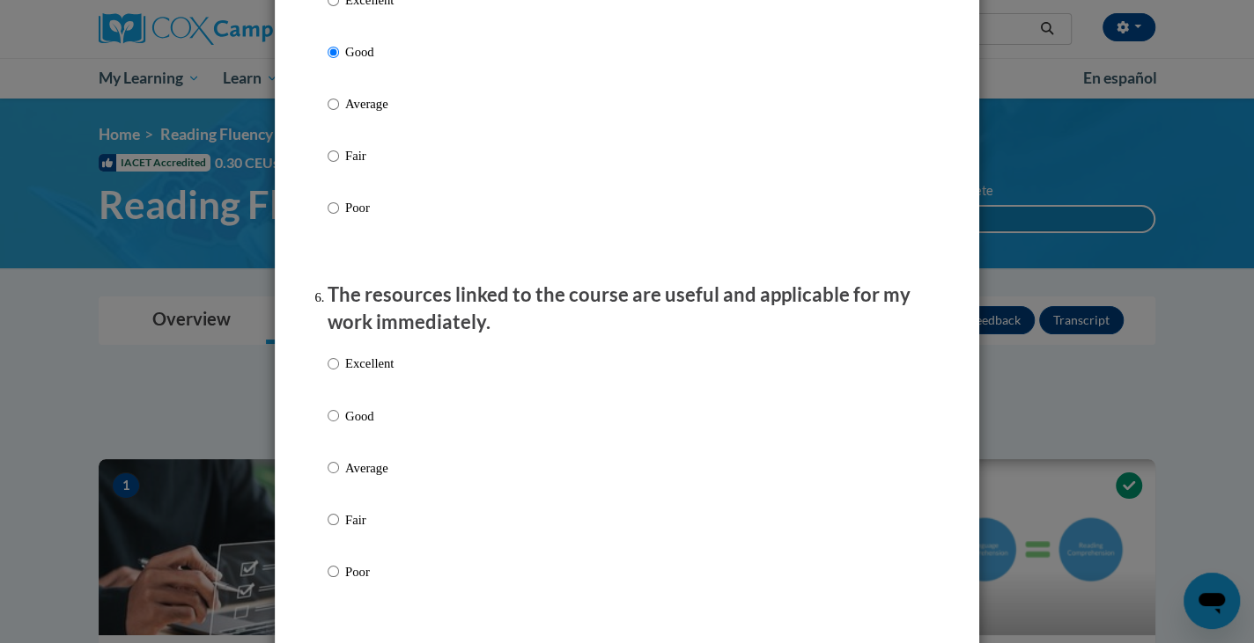
click at [345, 425] on p "Good" at bounding box center [369, 415] width 48 height 19
click at [339, 425] on input "Good" at bounding box center [332, 415] width 11 height 19
radio input "true"
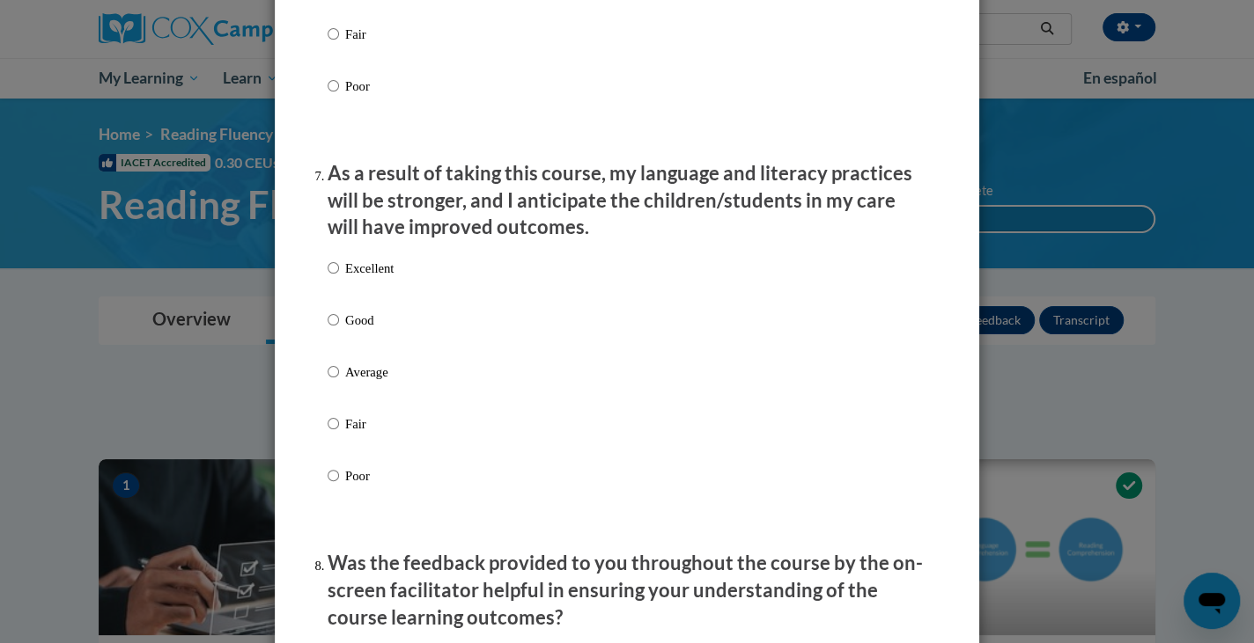
scroll to position [2231, 0]
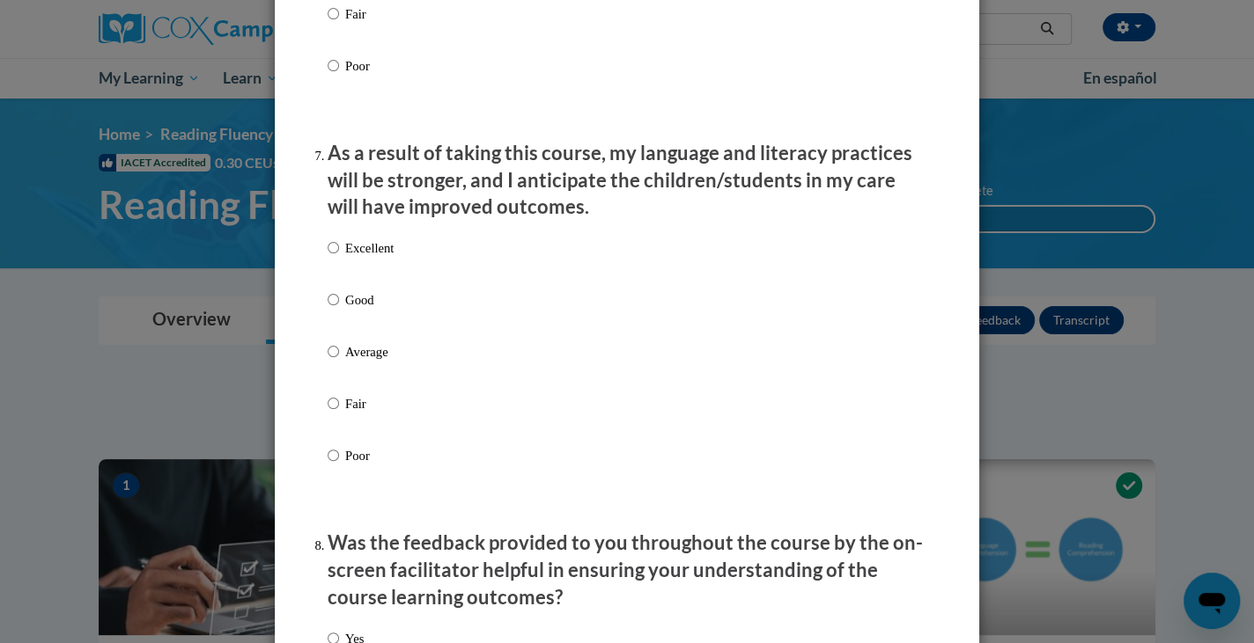
click at [352, 310] on p "Good" at bounding box center [369, 299] width 48 height 19
click at [339, 310] on input "Good" at bounding box center [332, 299] width 11 height 19
radio input "true"
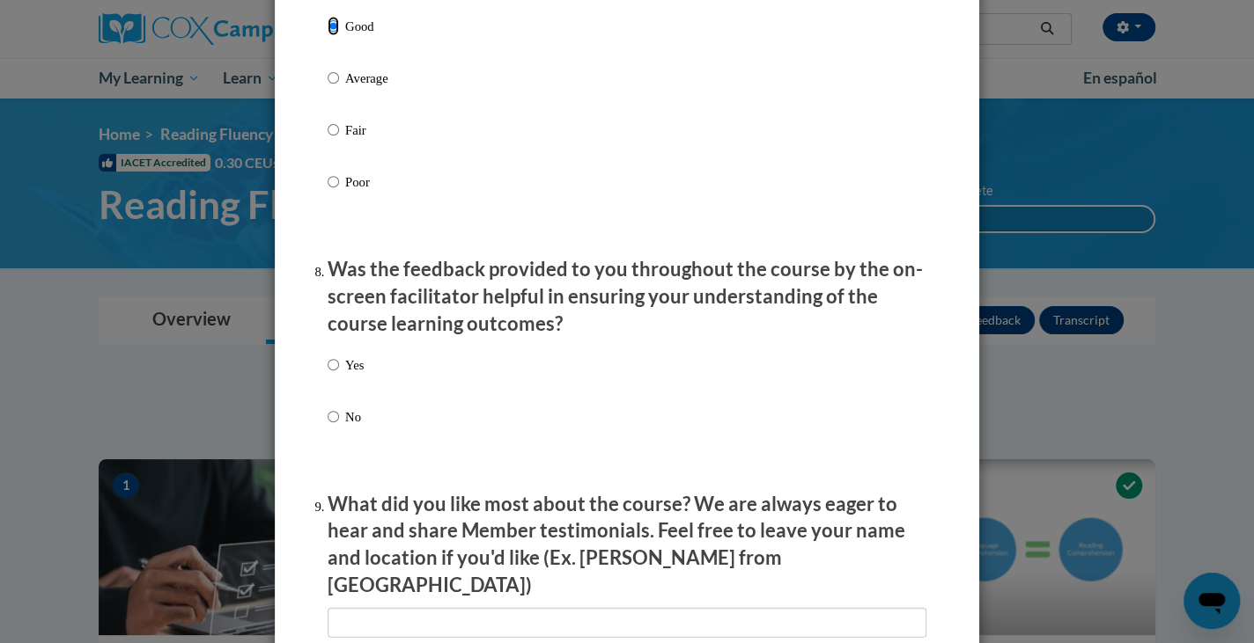
scroll to position [2511, 0]
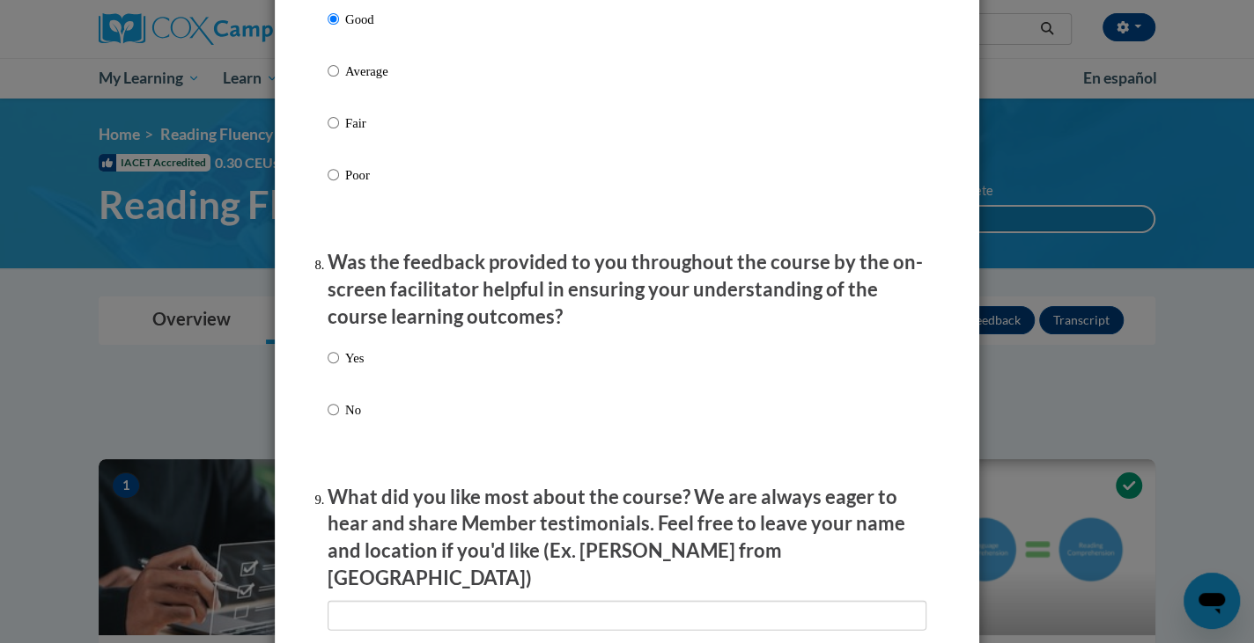
click at [335, 375] on label "Yes" at bounding box center [345, 373] width 36 height 48
click at [335, 368] on input "Yes" at bounding box center [332, 358] width 11 height 19
radio input "true"
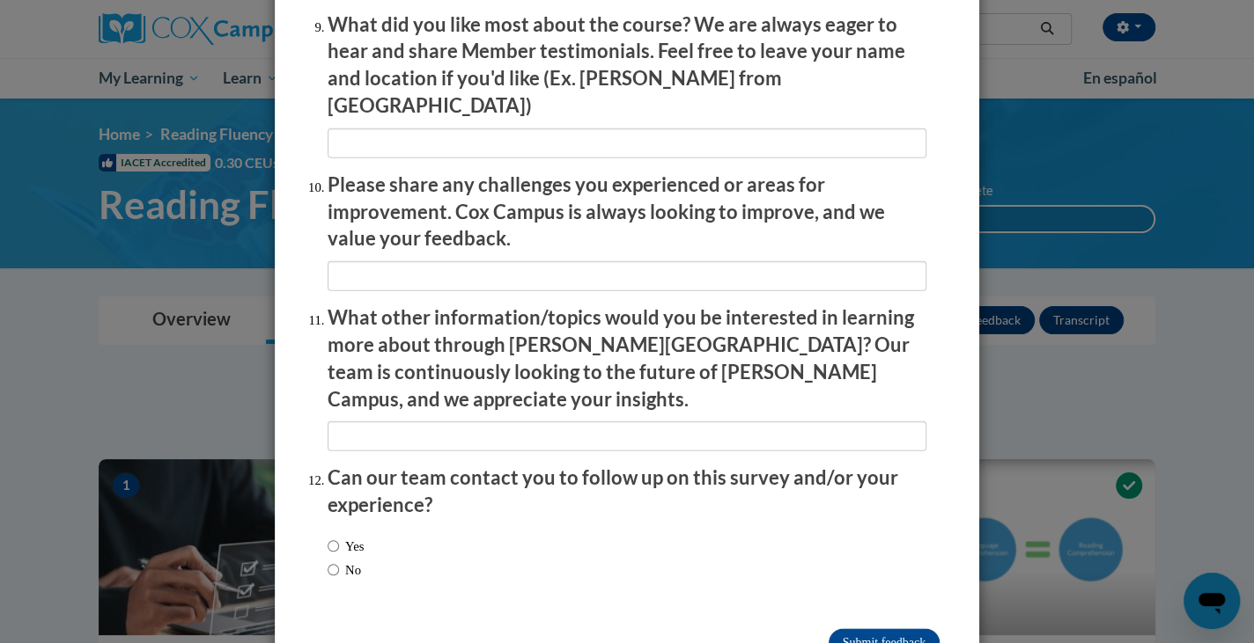
scroll to position [3020, 0]
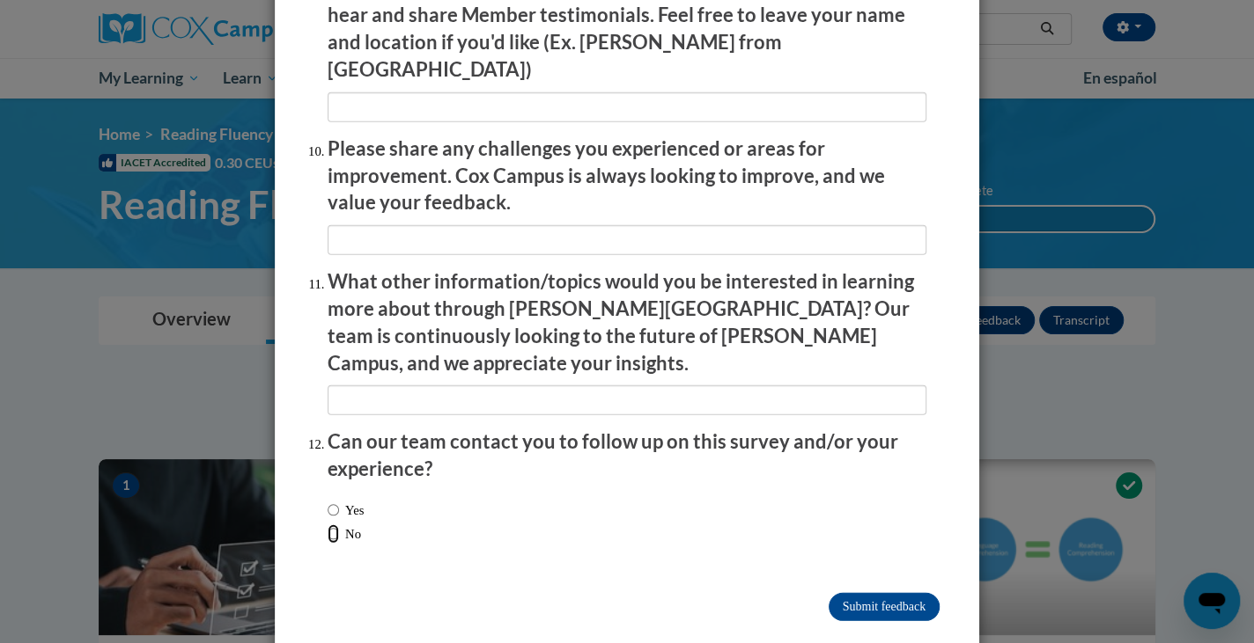
click at [327, 525] on input "No" at bounding box center [332, 534] width 11 height 19
radio input "true"
click at [863, 593] on input "Submit feedback" at bounding box center [883, 607] width 111 height 28
